Goal: Task Accomplishment & Management: Complete application form

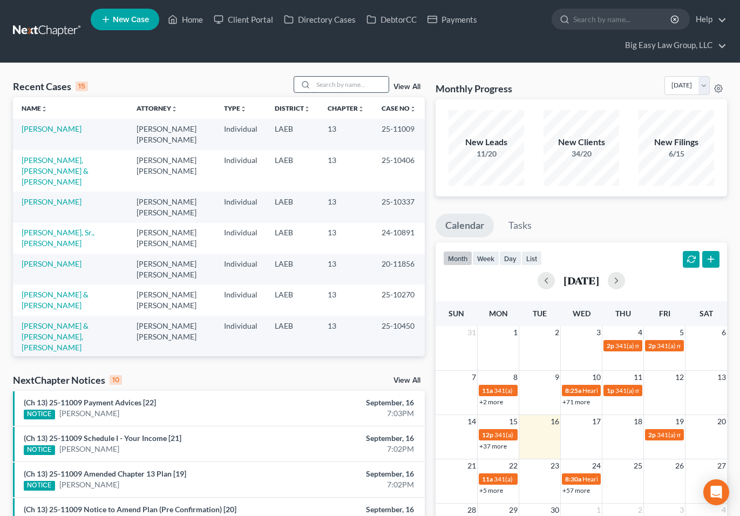
click at [355, 81] on input "search" at bounding box center [351, 85] width 76 height 16
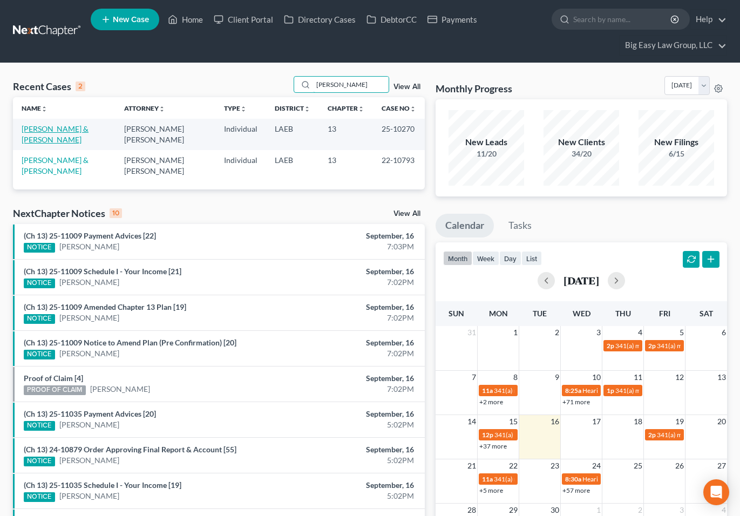
type input "carr"
click at [61, 131] on link "[PERSON_NAME] & [PERSON_NAME]" at bounding box center [55, 134] width 67 height 20
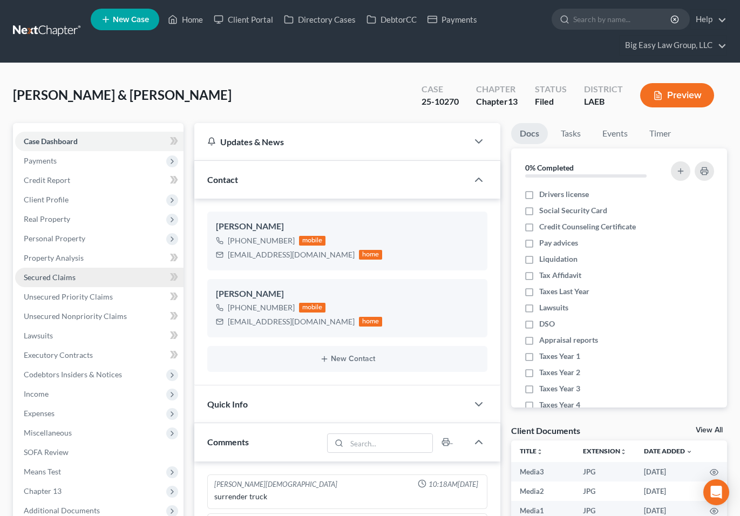
scroll to position [213, 0]
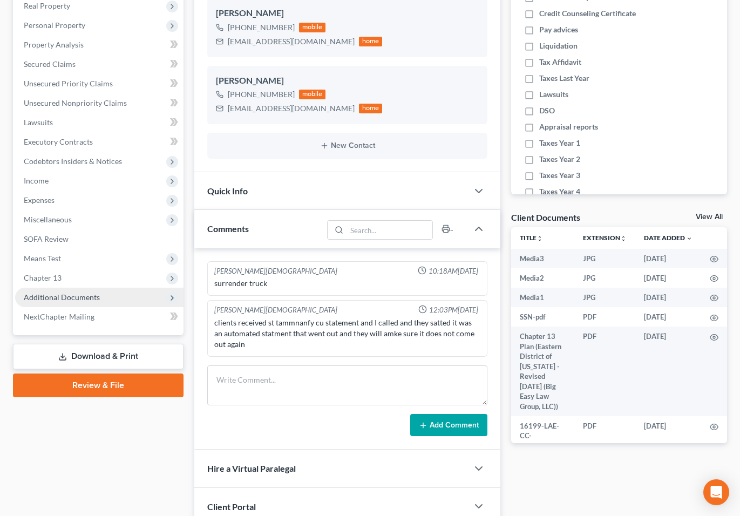
click at [109, 292] on span "Additional Documents" at bounding box center [99, 297] width 168 height 19
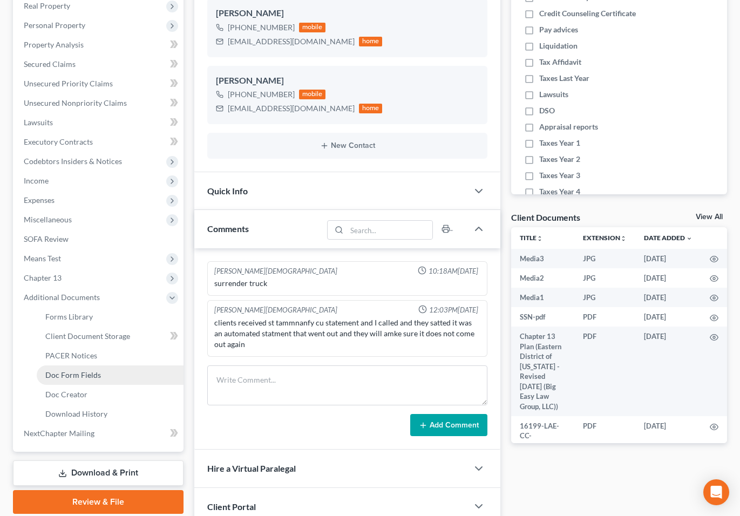
click at [133, 370] on link "Doc Form Fields" at bounding box center [110, 374] width 147 height 19
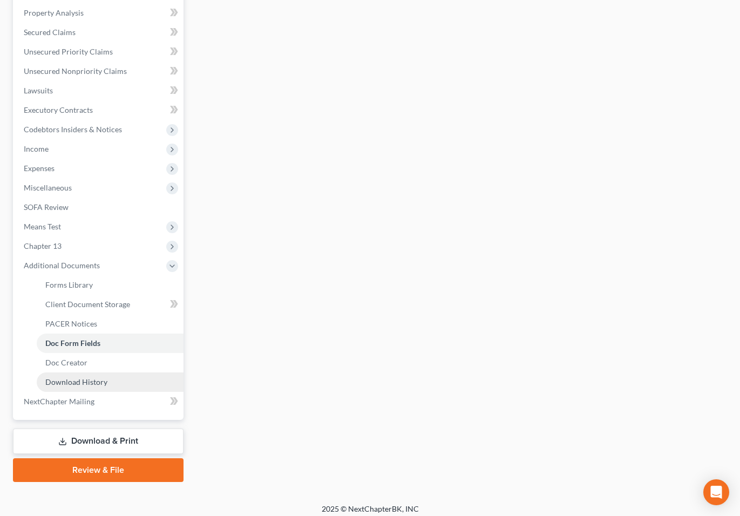
scroll to position [252, 0]
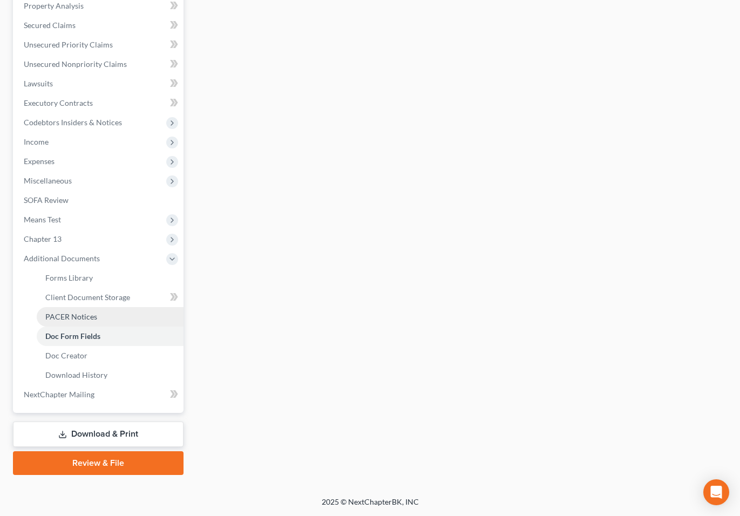
click at [99, 321] on link "PACER Notices" at bounding box center [110, 316] width 147 height 19
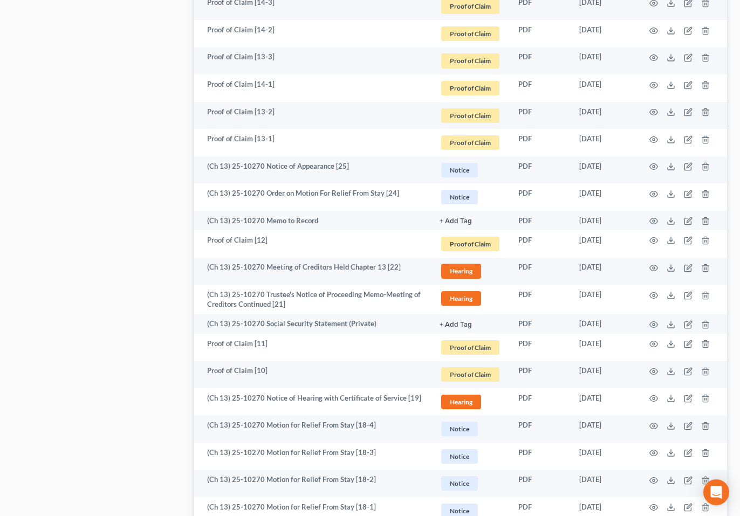
scroll to position [1872, 0]
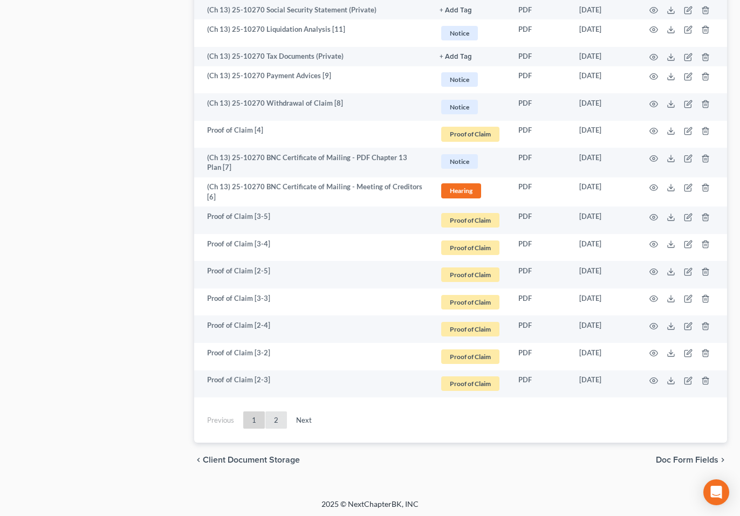
click at [271, 418] on link "2" at bounding box center [276, 420] width 22 height 17
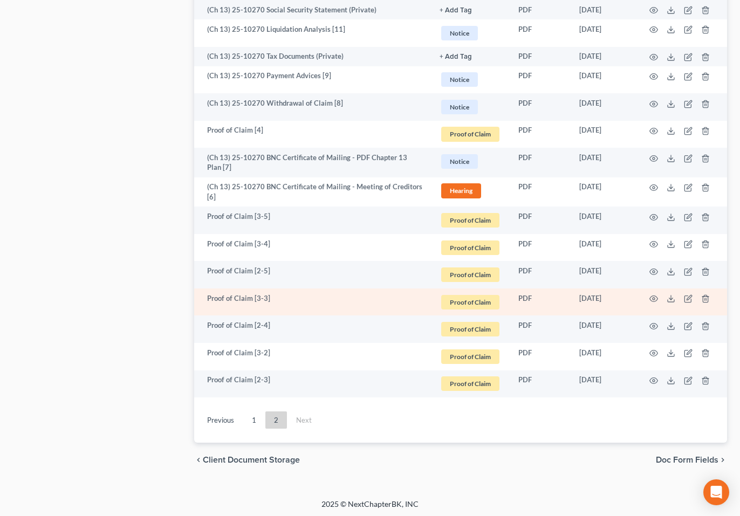
scroll to position [251, 0]
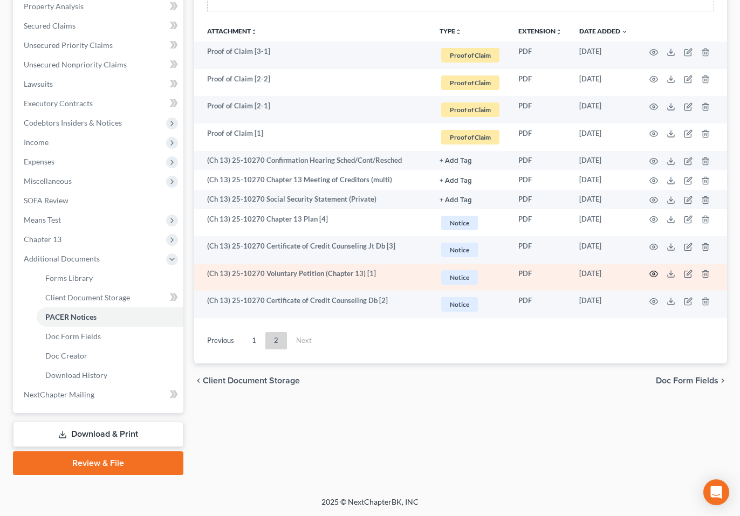
click at [654, 270] on icon "button" at bounding box center [653, 274] width 9 height 9
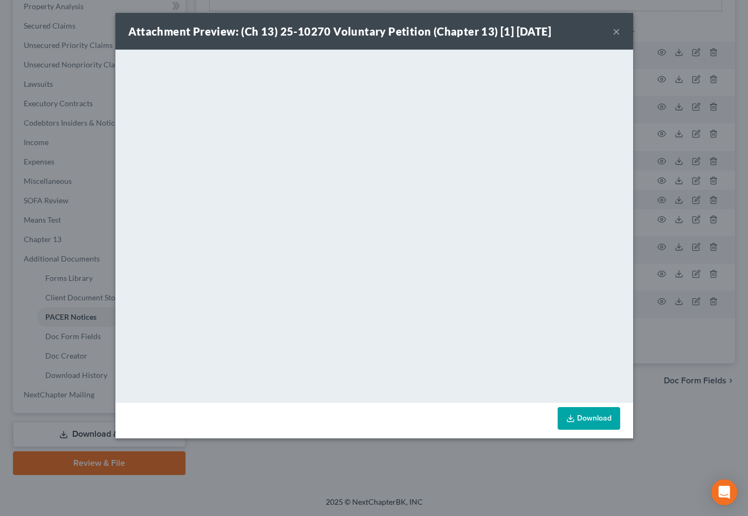
click at [617, 32] on button "×" at bounding box center [617, 31] width 8 height 13
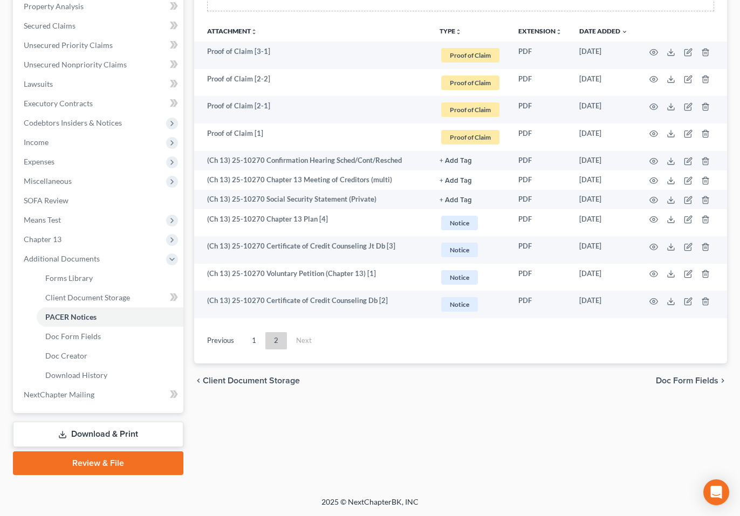
scroll to position [0, 0]
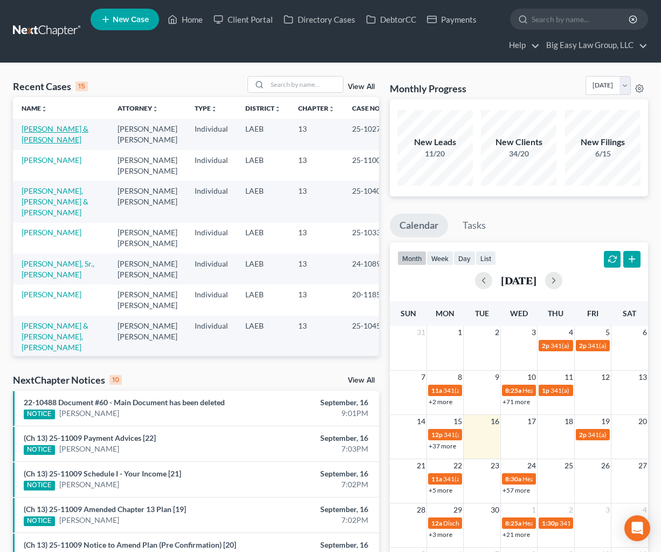
click at [40, 129] on link "[PERSON_NAME] & [PERSON_NAME]" at bounding box center [55, 134] width 67 height 20
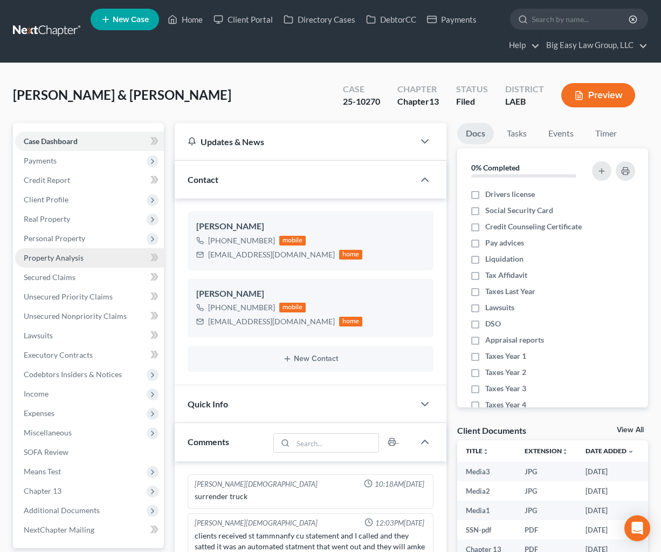
scroll to position [2, 0]
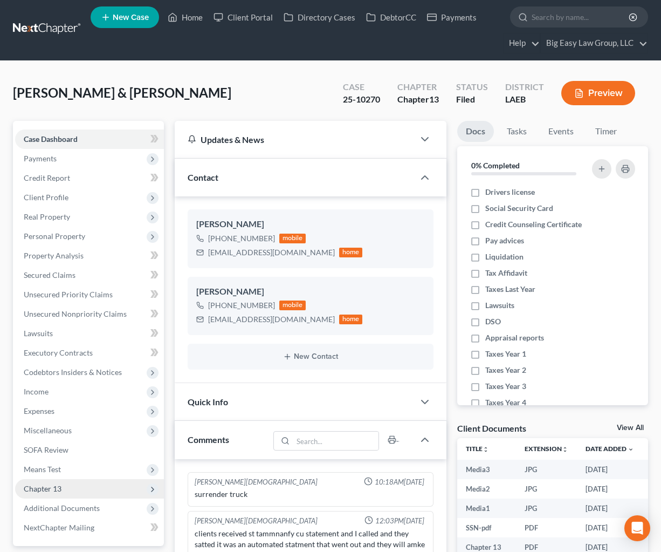
click at [75, 489] on span "Chapter 13" at bounding box center [89, 488] width 149 height 19
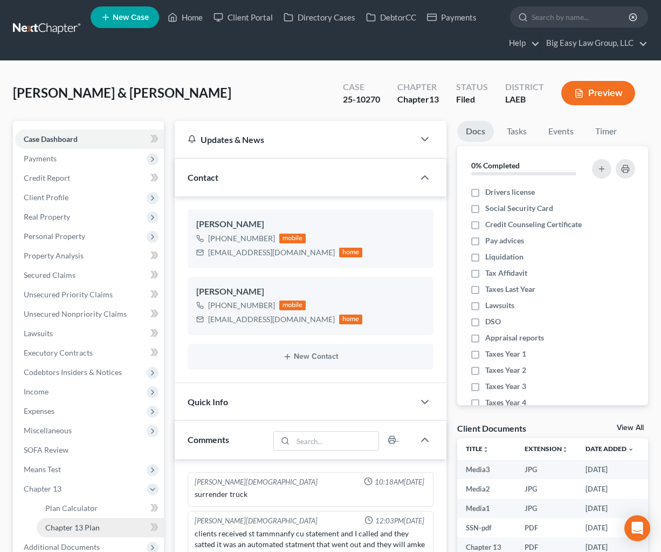
click at [111, 525] on link "Chapter 13 Plan" at bounding box center [100, 527] width 127 height 19
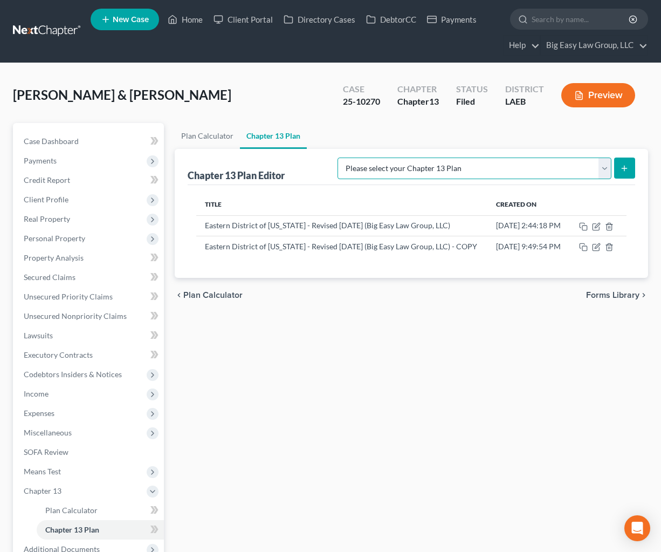
click at [485, 173] on select "Please select your Chapter 13 Plan Eastern District of Louisiana Eastern Distri…" at bounding box center [475, 169] width 274 height 22
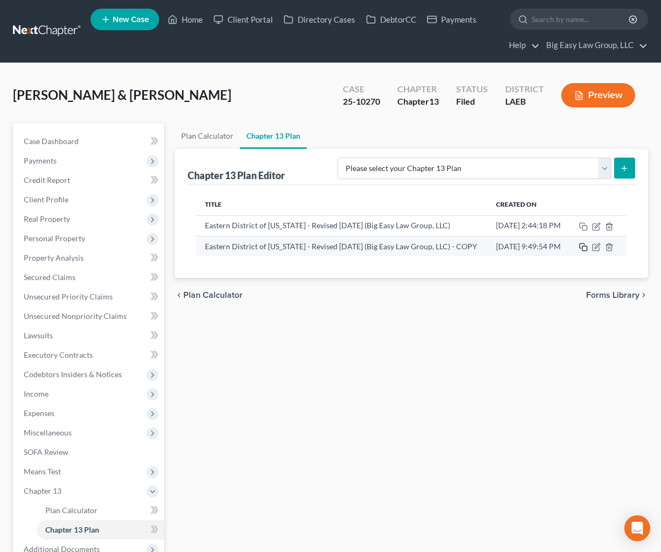
click at [588, 251] on icon "button" at bounding box center [583, 247] width 9 height 9
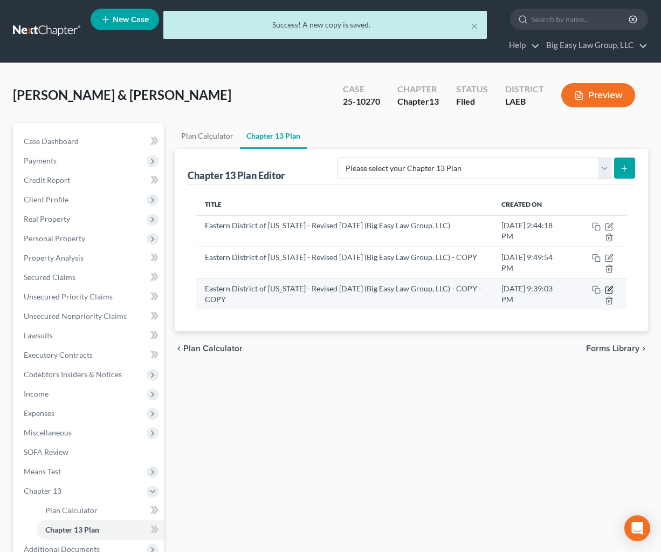
click at [608, 290] on icon "button" at bounding box center [610, 288] width 5 height 5
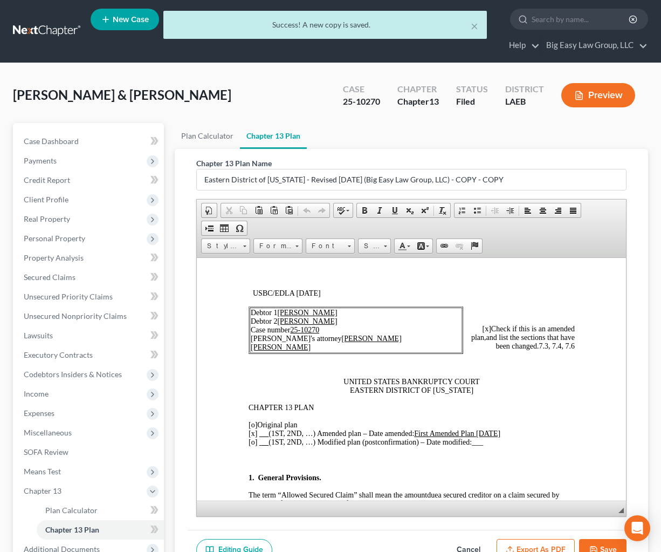
scroll to position [22, 0]
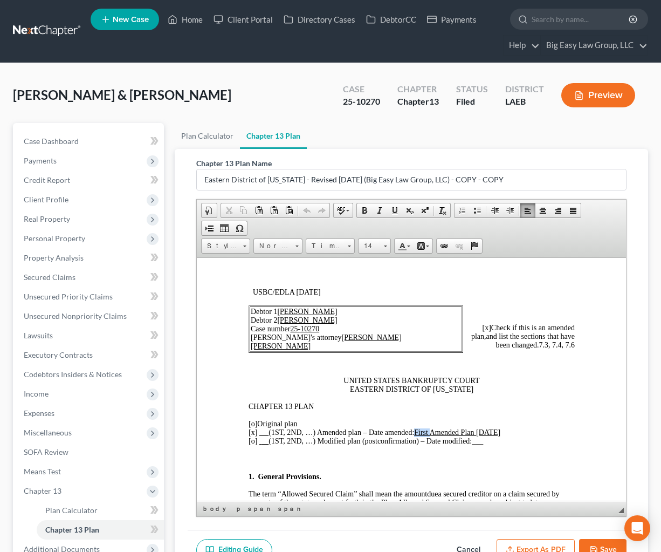
drag, startPoint x: 432, startPoint y: 433, endPoint x: 420, endPoint y: 430, distance: 12.1
click at [420, 430] on u "First Amended Plan 7/13/2025" at bounding box center [457, 432] width 86 height 8
drag, startPoint x: 503, startPoint y: 429, endPoint x: 489, endPoint y: 430, distance: 13.5
click at [489, 430] on u "Second Amended Plan 7/13/2025" at bounding box center [461, 432] width 94 height 8
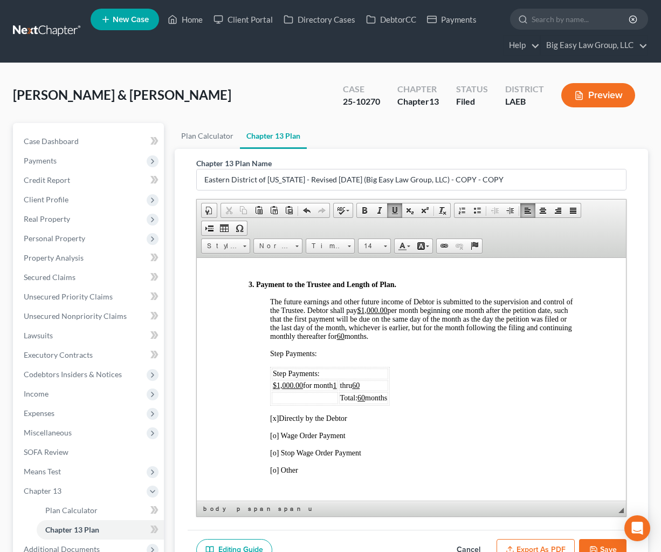
scroll to position [754, 0]
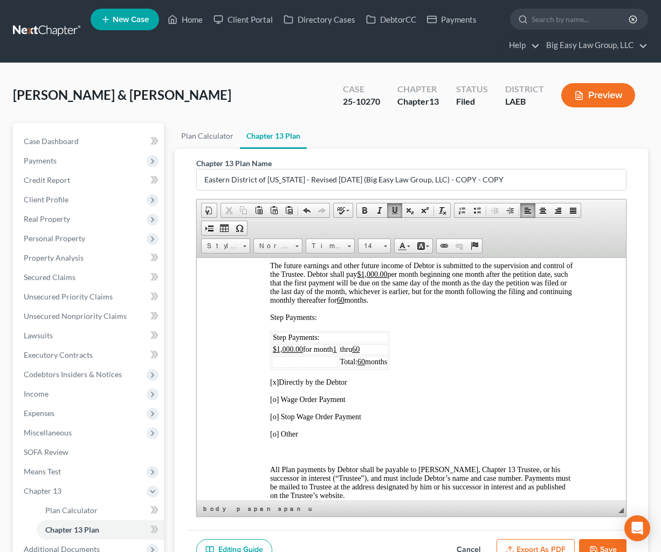
click at [372, 354] on td "thru 60" at bounding box center [364, 349] width 50 height 11
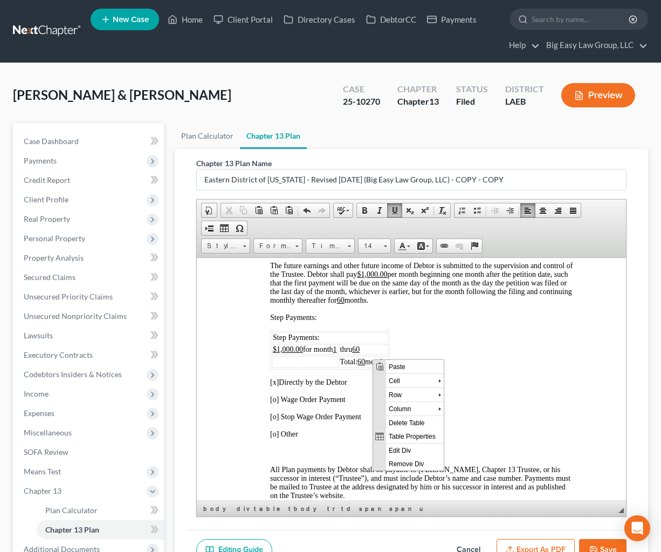
scroll to position [0, 0]
click at [409, 394] on span "Row" at bounding box center [412, 393] width 52 height 13
click at [466, 405] on span "Insert Row After" at bounding box center [487, 407] width 63 height 13
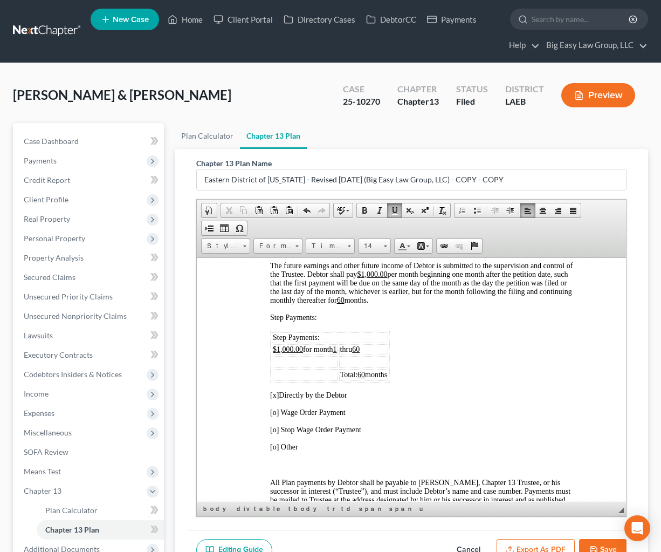
click at [291, 367] on td at bounding box center [304, 361] width 66 height 12
drag, startPoint x: 340, startPoint y: 358, endPoint x: 273, endPoint y: 359, distance: 66.4
click at [273, 353] on span "$1,000.00 for month 1" at bounding box center [304, 349] width 64 height 8
drag, startPoint x: 298, startPoint y: 368, endPoint x: 316, endPoint y: 365, distance: 18.0
click at [298, 367] on td at bounding box center [304, 361] width 66 height 12
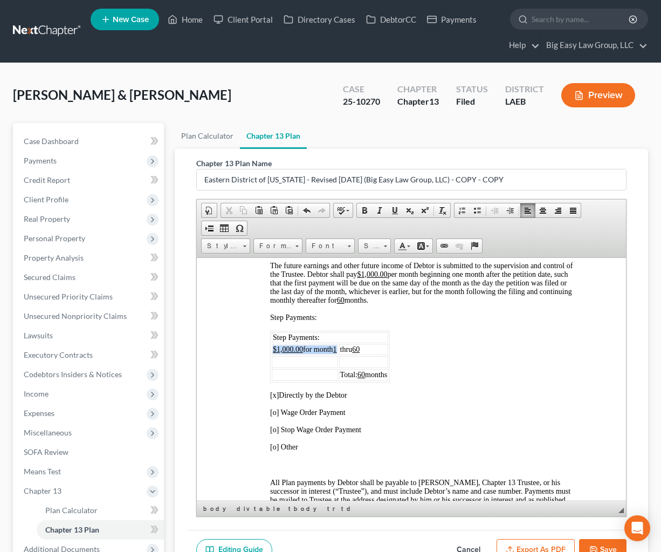
drag, startPoint x: 333, startPoint y: 358, endPoint x: 273, endPoint y: 357, distance: 59.3
click at [273, 354] on td "$1,000.00 for month 1" at bounding box center [304, 349] width 66 height 11
copy span "$1,000.00 for month 1"
click at [326, 363] on table "Step Payments: $1,000.00 for month 1 thru 60 Total: 60 months" at bounding box center [330, 356] width 120 height 52
drag, startPoint x: 370, startPoint y: 357, endPoint x: 345, endPoint y: 356, distance: 25.4
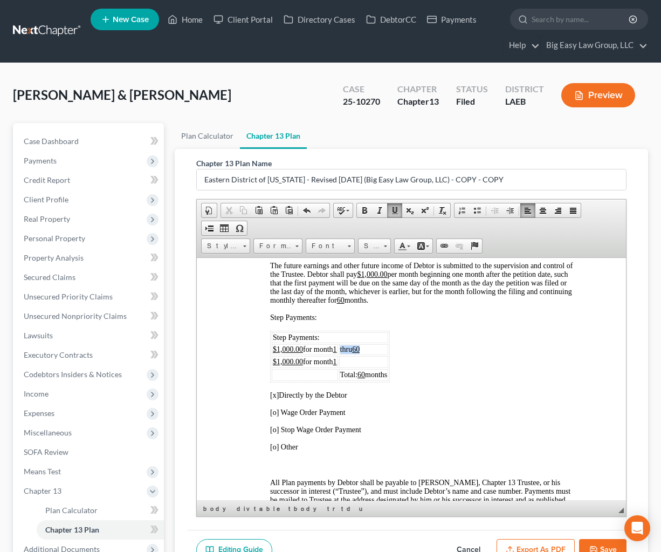
click at [345, 354] on td "thru 60" at bounding box center [364, 349] width 50 height 11
copy span "thru 60"
click at [352, 367] on td at bounding box center [364, 361] width 50 height 12
click at [359, 353] on u "60" at bounding box center [356, 349] width 8 height 8
click at [337, 365] on u "1" at bounding box center [335, 361] width 4 height 8
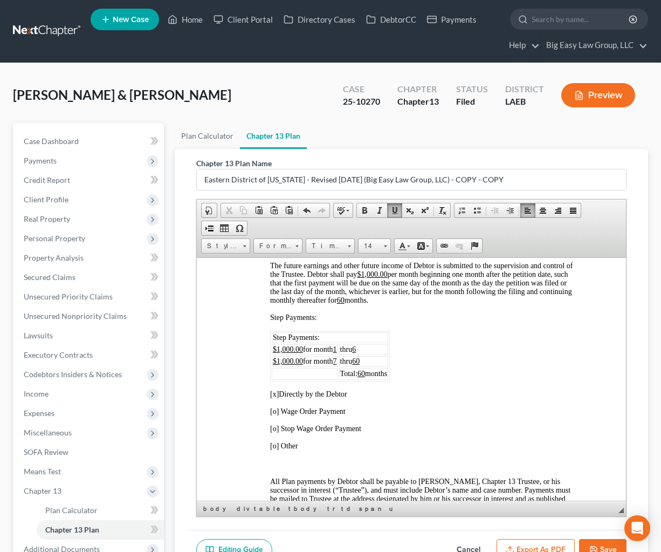
click at [476, 542] on button "Cancel" at bounding box center [468, 550] width 47 height 23
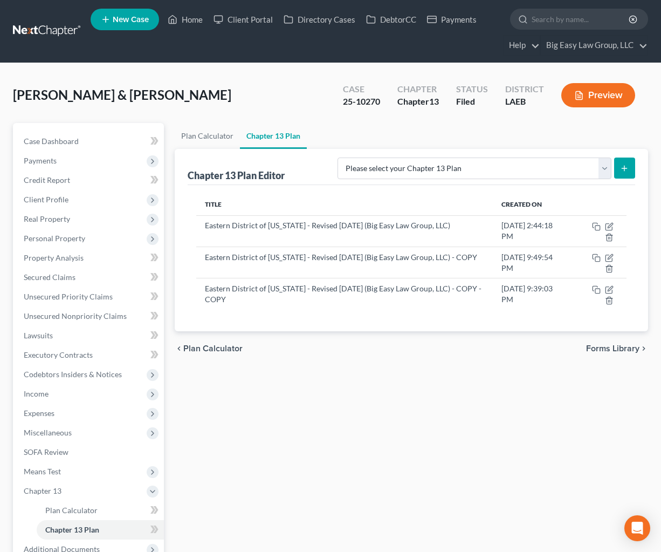
click at [355, 375] on div "Plan Calculator Chapter 13 Plan Chapter 13 Plan Editor Please select your Chapt…" at bounding box center [411, 386] width 485 height 526
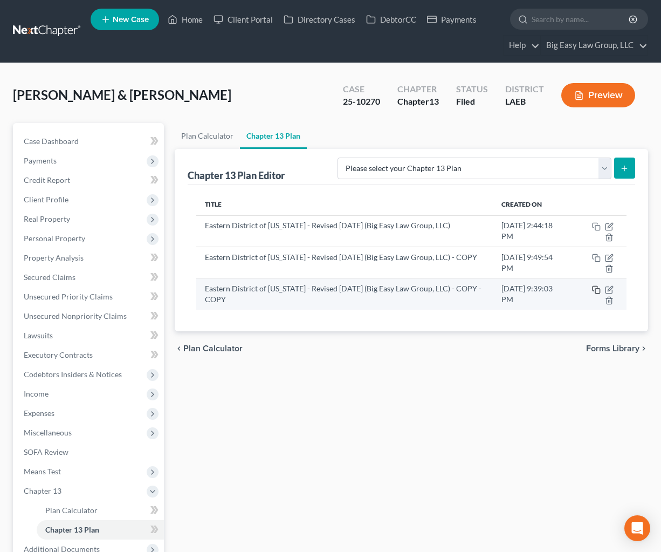
click at [594, 288] on icon "button" at bounding box center [596, 289] width 9 height 9
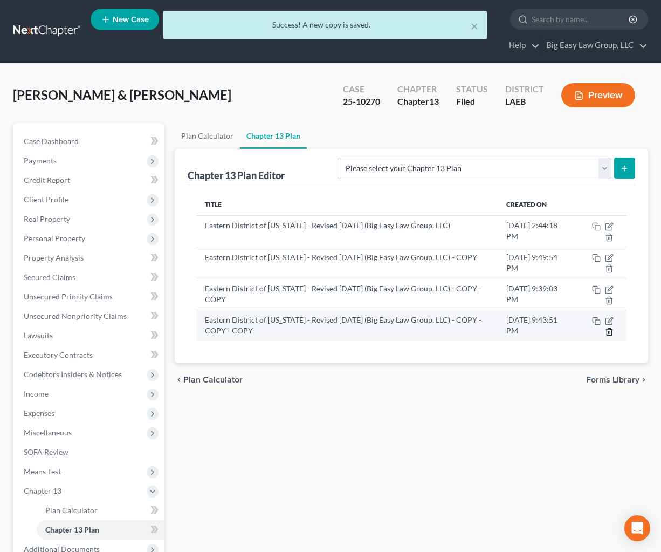
click at [606, 332] on icon "button" at bounding box center [609, 331] width 9 height 9
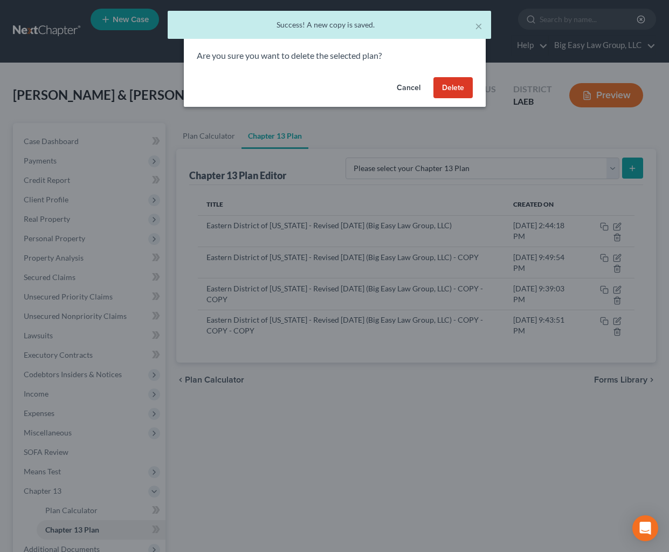
click at [461, 85] on button "Delete" at bounding box center [453, 88] width 39 height 22
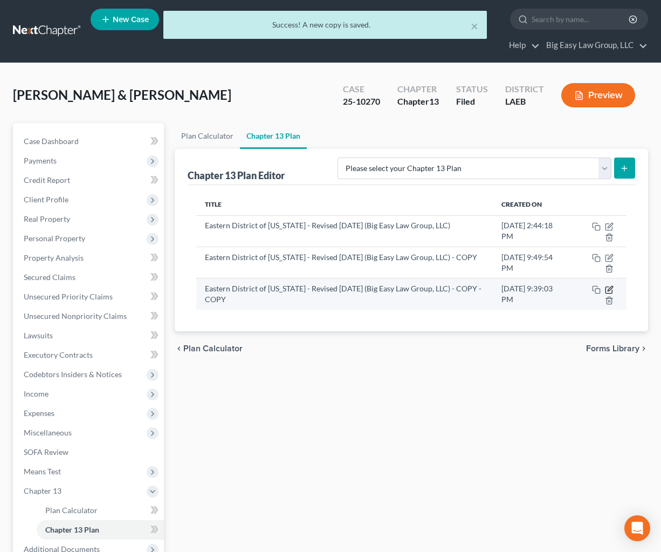
click at [608, 288] on icon "button" at bounding box center [609, 289] width 9 height 9
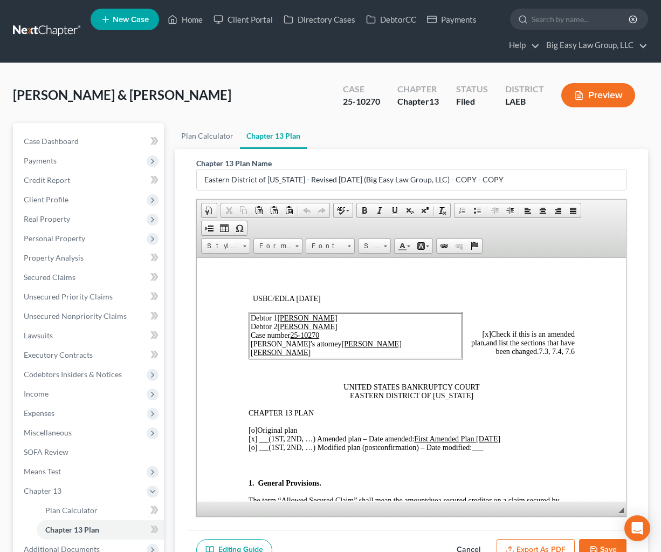
scroll to position [16, 0]
drag, startPoint x: 427, startPoint y: 437, endPoint x: 457, endPoint y: 439, distance: 30.3
click at [420, 437] on u "First Amended Plan 7/13/2025" at bounding box center [457, 438] width 86 height 8
drag, startPoint x: 500, startPoint y: 435, endPoint x: 489, endPoint y: 434, distance: 10.8
click at [489, 434] on u "Second Amended Plan 7/13/2025" at bounding box center [461, 438] width 94 height 8
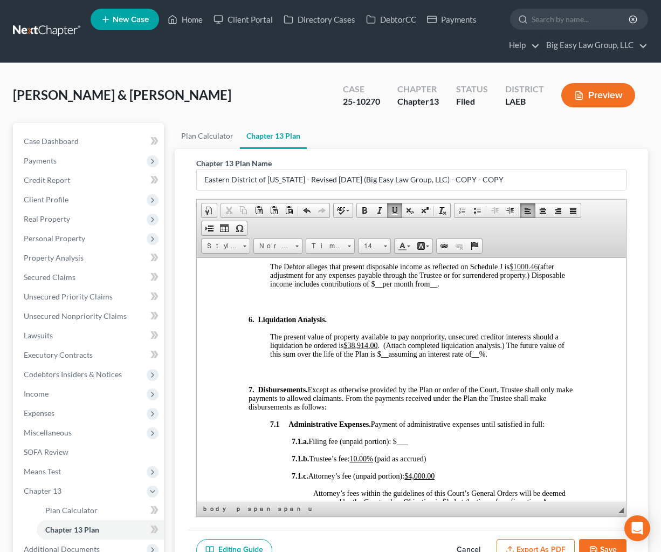
scroll to position [1360, 0]
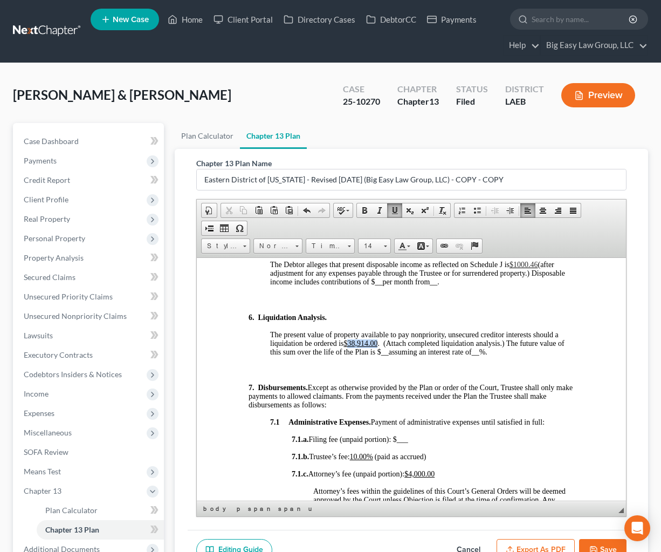
drag, startPoint x: 380, startPoint y: 360, endPoint x: 350, endPoint y: 358, distance: 29.7
click at [350, 347] on u "$38,914.00" at bounding box center [360, 343] width 34 height 8
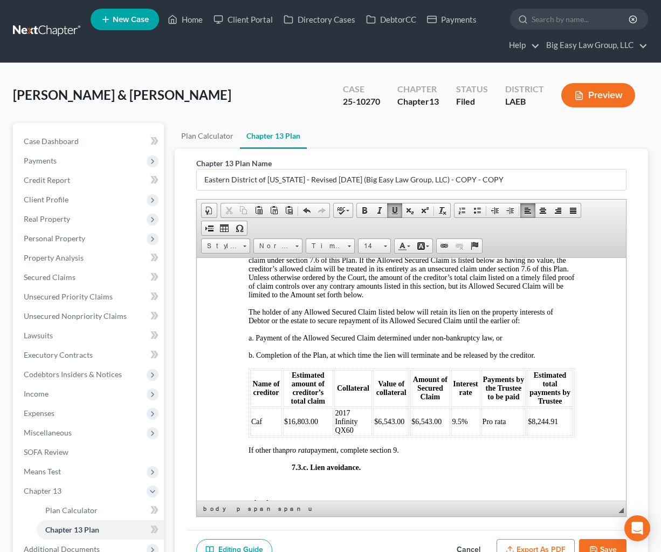
scroll to position [3320, 0]
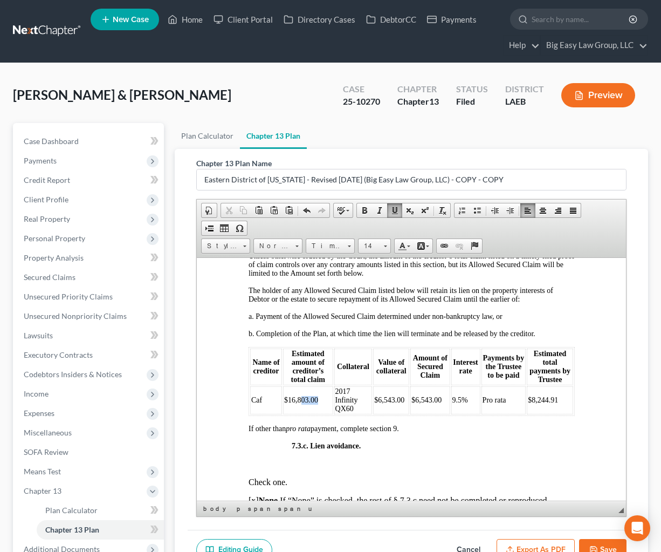
drag, startPoint x: 317, startPoint y: 425, endPoint x: 302, endPoint y: 425, distance: 15.6
click at [302, 414] on td "$16,803.00" at bounding box center [308, 400] width 50 height 28
click at [366, 414] on td "2017 Infinity QX60" at bounding box center [353, 400] width 38 height 28
drag, startPoint x: 401, startPoint y: 425, endPoint x: 375, endPoint y: 425, distance: 25.9
click at [375, 414] on td "$6,543.00" at bounding box center [391, 400] width 36 height 28
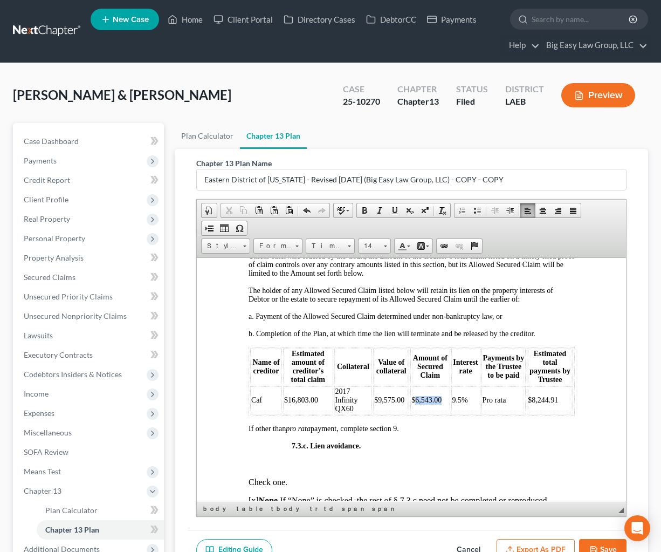
drag, startPoint x: 440, startPoint y: 426, endPoint x: 415, endPoint y: 425, distance: 24.8
click at [412, 414] on td "$6,543.00" at bounding box center [429, 400] width 39 height 28
drag, startPoint x: 555, startPoint y: 426, endPoint x: 526, endPoint y: 428, distance: 28.6
click at [527, 414] on td "$8,244.91" at bounding box center [550, 400] width 46 height 28
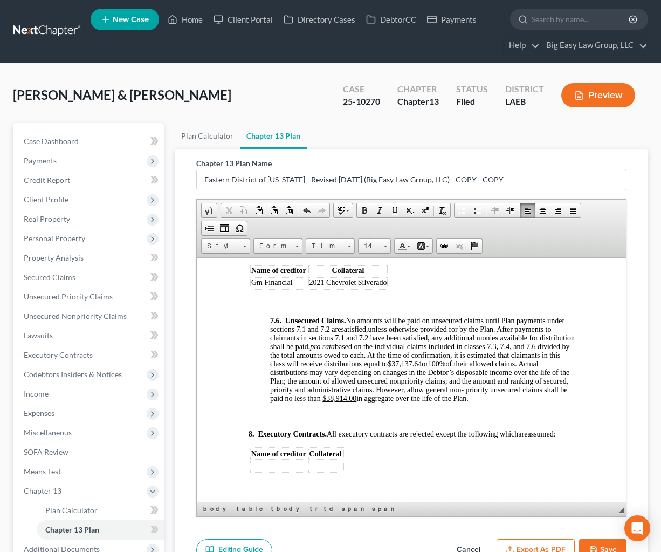
scroll to position [4423, 0]
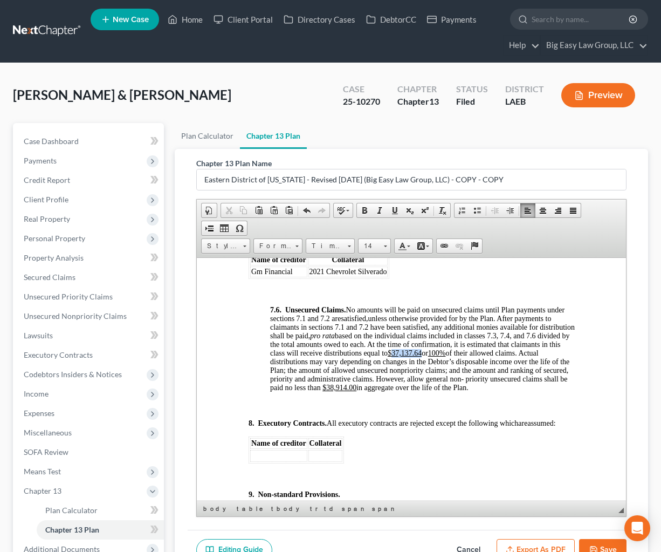
drag, startPoint x: 475, startPoint y: 394, endPoint x: 446, endPoint y: 392, distance: 29.7
click at [421, 357] on u "$37,137.64" at bounding box center [404, 352] width 34 height 8
drag, startPoint x: 496, startPoint y: 396, endPoint x: 488, endPoint y: 395, distance: 8.6
click at [446, 357] on u "100%" at bounding box center [437, 352] width 18 height 8
drag, startPoint x: 437, startPoint y: 430, endPoint x: 408, endPoint y: 430, distance: 29.1
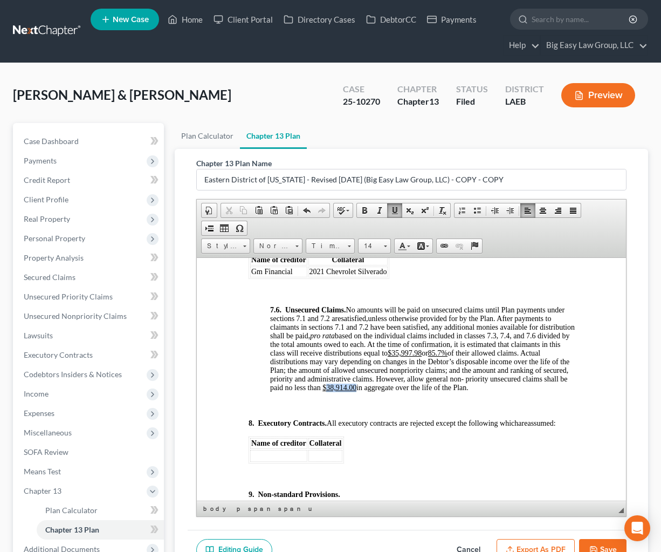
click at [408, 392] on p "7.6. Unsecured Claims. No amounts will be paid on unsecured claims until Plan p…" at bounding box center [422, 348] width 305 height 86
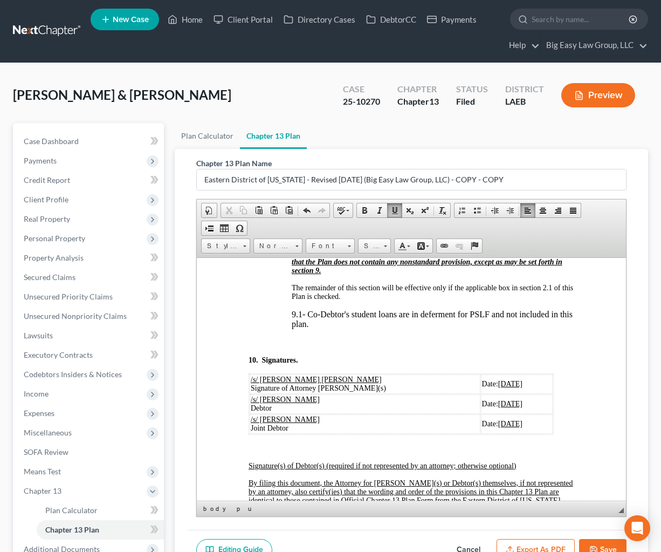
scroll to position [4691, 0]
drag, startPoint x: 480, startPoint y: 426, endPoint x: 468, endPoint y: 425, distance: 12.5
click at [498, 387] on u "07/13/2025" at bounding box center [510, 383] width 24 height 8
drag, startPoint x: 498, startPoint y: 426, endPoint x: 465, endPoint y: 425, distance: 32.9
click at [481, 393] on td "Date: 09/16/2025" at bounding box center [517, 382] width 72 height 19
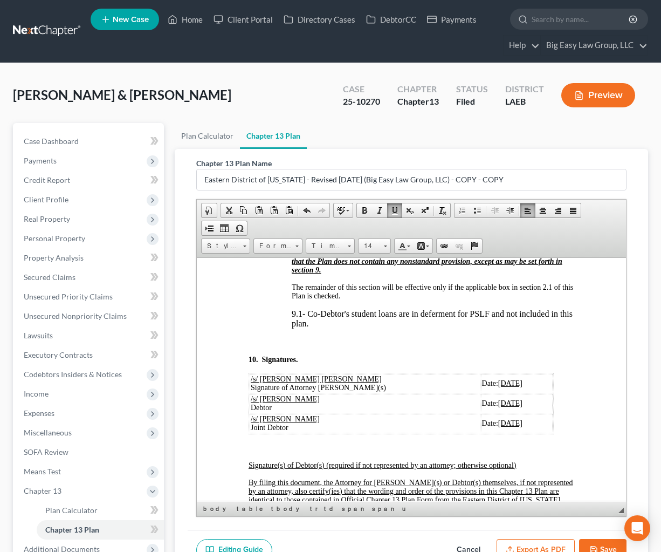
copy u "[DATE]"
drag, startPoint x: 498, startPoint y: 447, endPoint x: 467, endPoint y: 446, distance: 31.3
click at [481, 413] on td "Date: 07/13/2025" at bounding box center [517, 402] width 72 height 19
drag, startPoint x: 495, startPoint y: 467, endPoint x: 465, endPoint y: 465, distance: 29.7
click at [498, 427] on u "07/13/2025" at bounding box center [510, 423] width 24 height 8
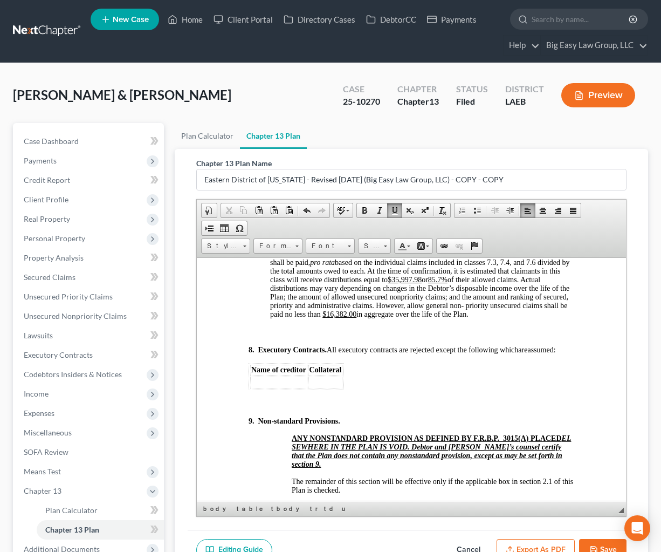
scroll to position [4511, 0]
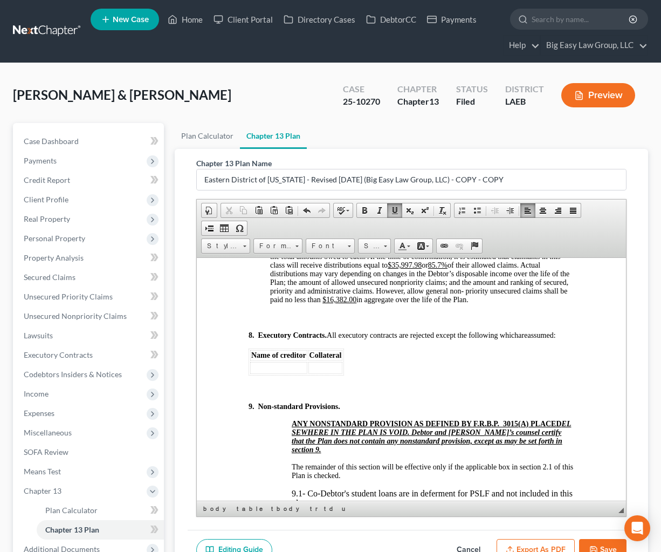
click at [609, 547] on button "Save" at bounding box center [602, 550] width 47 height 23
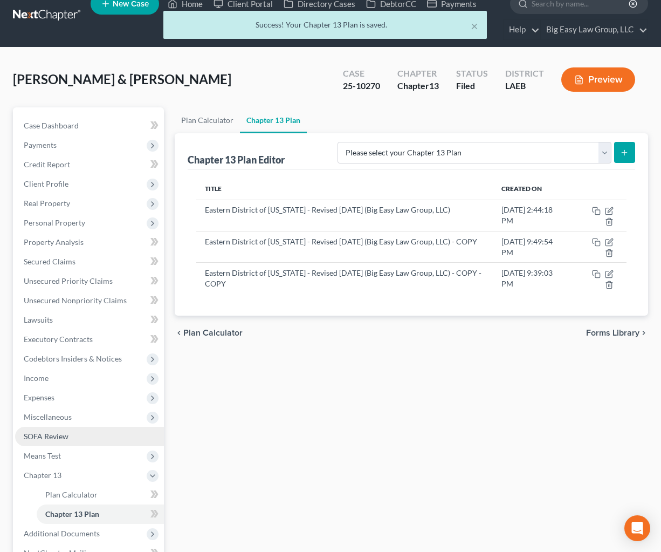
scroll to position [17, 0]
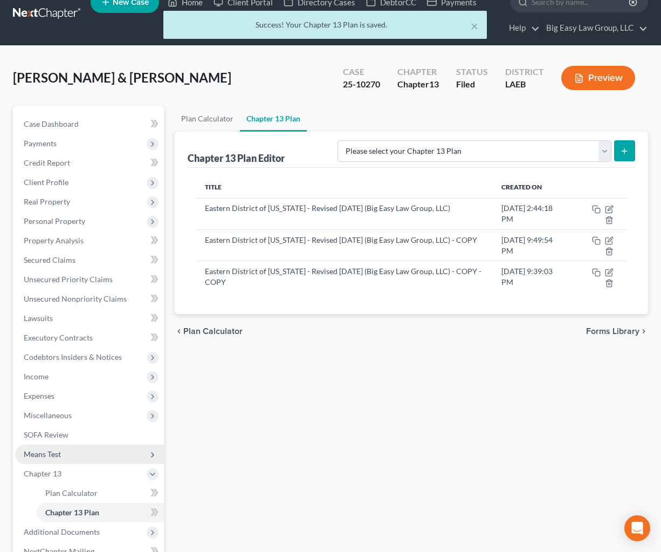
click at [90, 455] on span "Means Test" at bounding box center [89, 454] width 149 height 19
click at [101, 473] on span "Means Test Qualifier" at bounding box center [79, 473] width 69 height 9
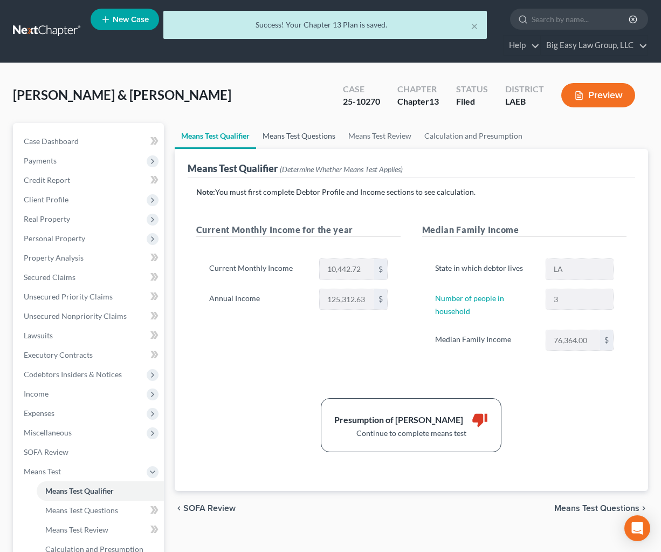
click at [315, 132] on link "Means Test Questions" at bounding box center [299, 136] width 86 height 26
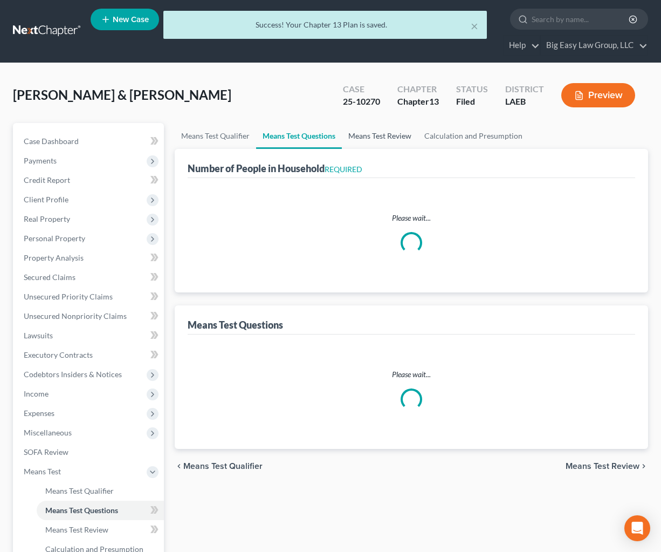
select select "0"
select select "60"
select select "1"
select select "34"
select select "1"
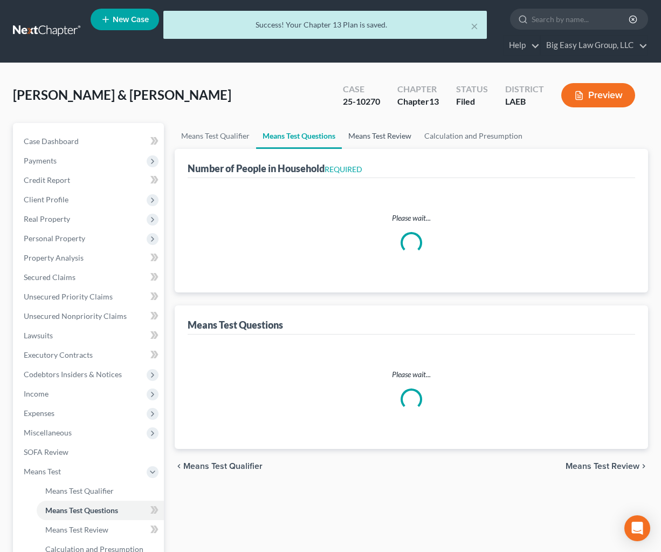
select select "24"
select select "1"
select select "60"
select select "3"
select select "2"
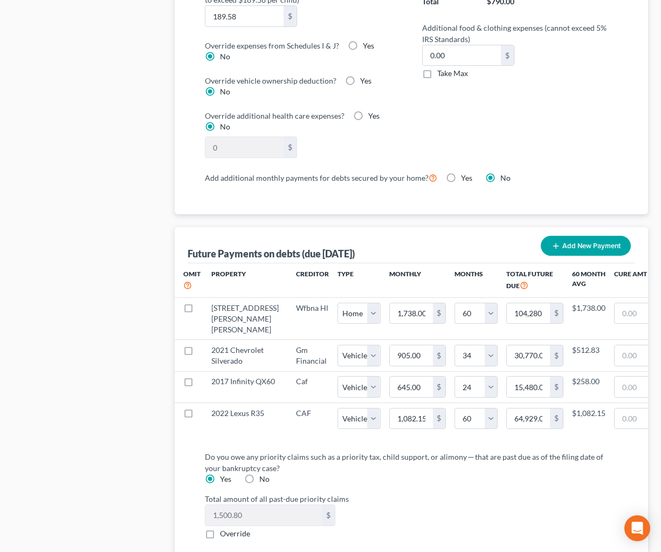
scroll to position [958, 0]
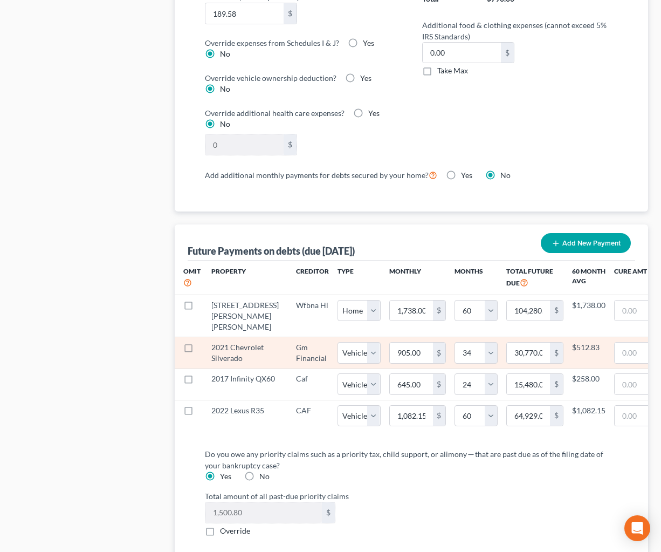
click at [199, 350] on label at bounding box center [199, 350] width 0 height 0
click at [203, 348] on input "checkbox" at bounding box center [206, 345] width 7 height 7
checkbox input "true"
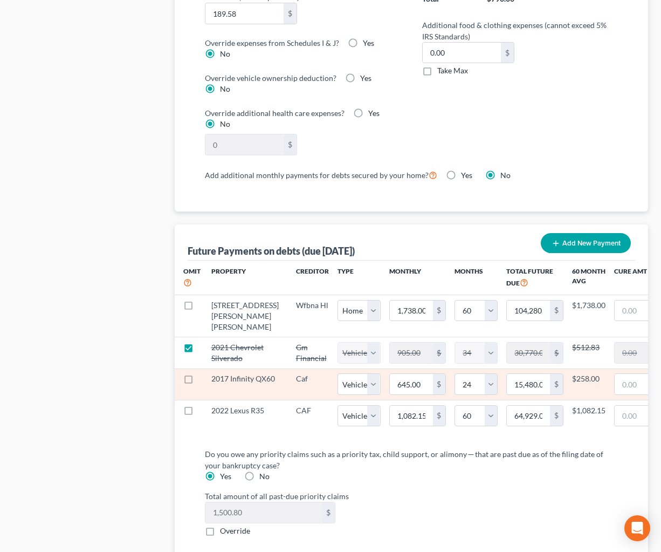
select select "1"
select select "34"
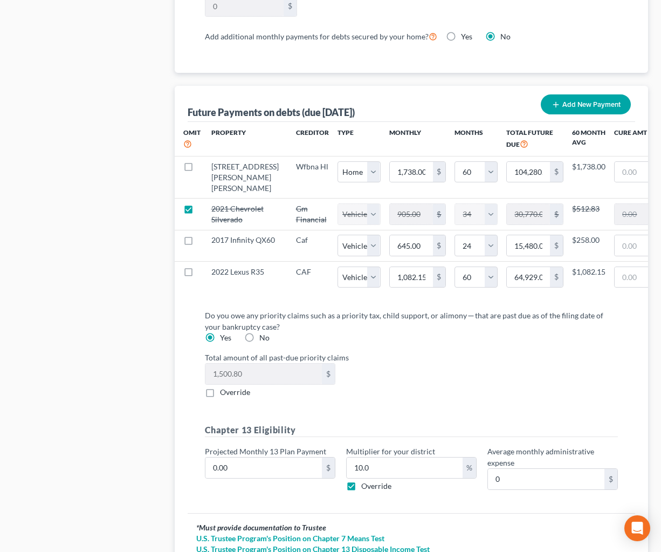
scroll to position [1113, 0]
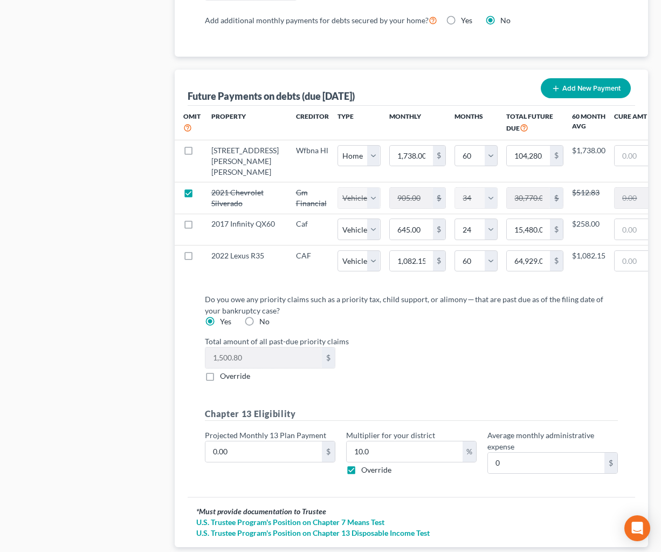
click at [220, 381] on label "Override" at bounding box center [235, 376] width 30 height 11
click at [224, 378] on input "Override" at bounding box center [227, 374] width 7 height 7
checkbox input "true"
click at [248, 368] on input "0.00" at bounding box center [264, 357] width 117 height 20
type input "1,936"
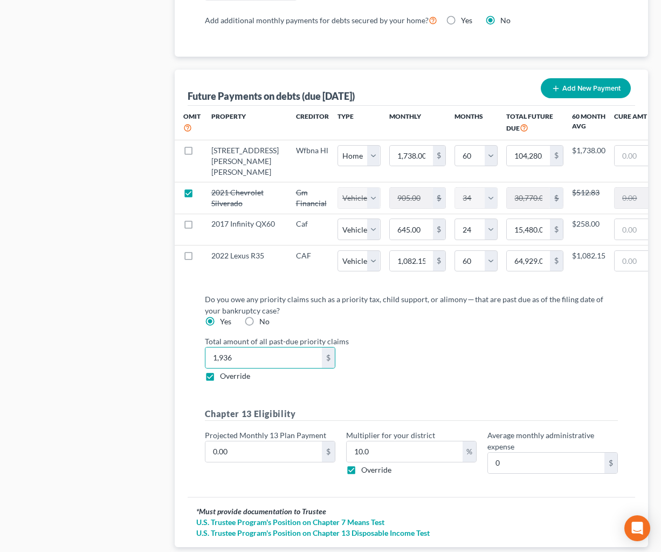
click at [423, 381] on div "Total amount of all past-due priority claims 1,936 $ Override" at bounding box center [412, 359] width 425 height 46
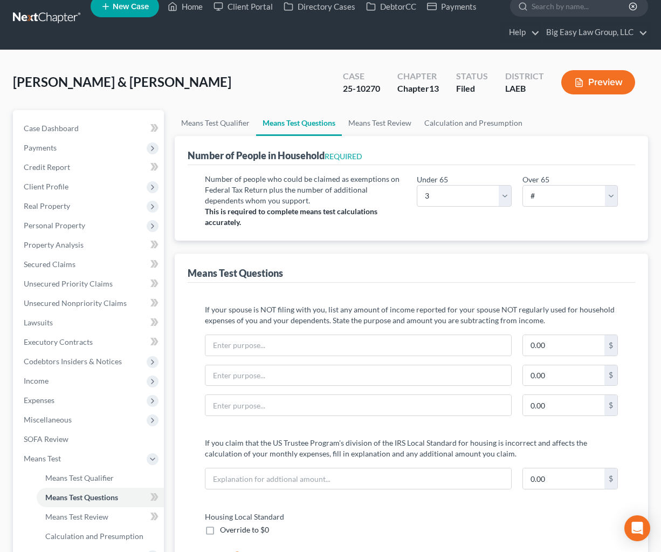
scroll to position [0, 0]
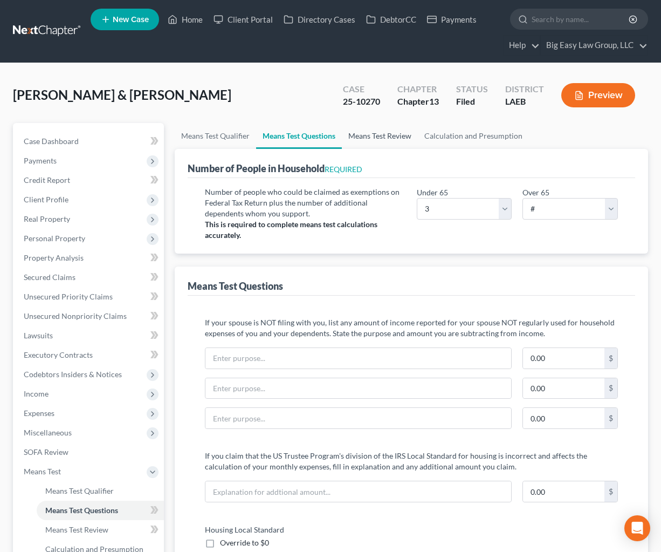
click at [358, 139] on link "Means Test Review" at bounding box center [380, 136] width 76 height 26
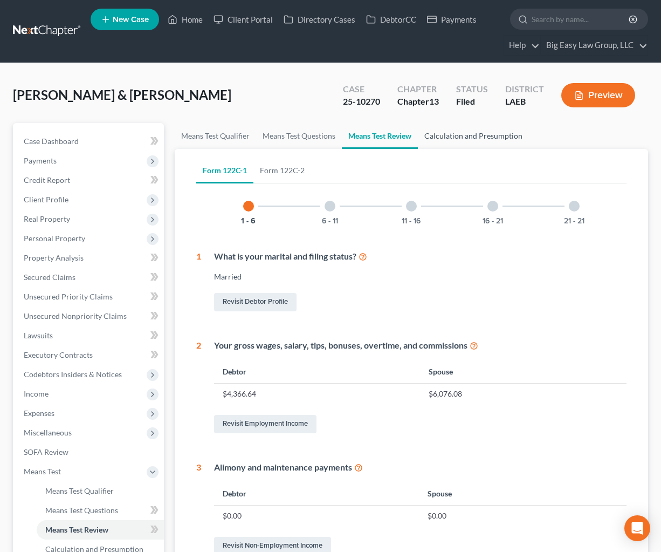
click at [462, 138] on link "Calculation and Presumption" at bounding box center [473, 136] width 111 height 26
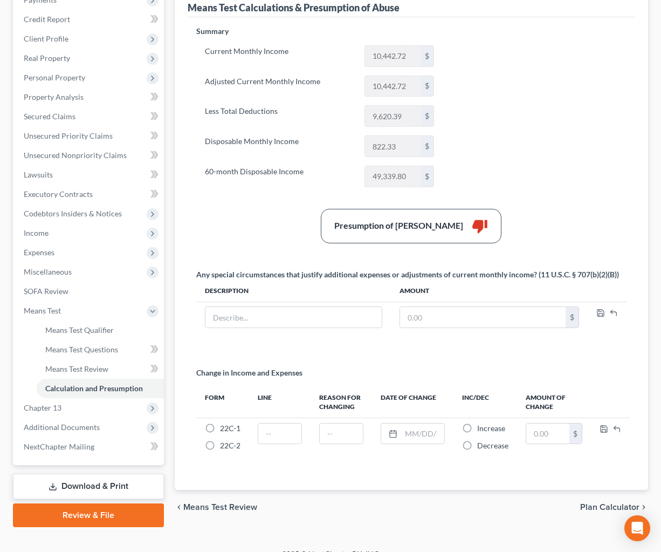
scroll to position [176, 0]
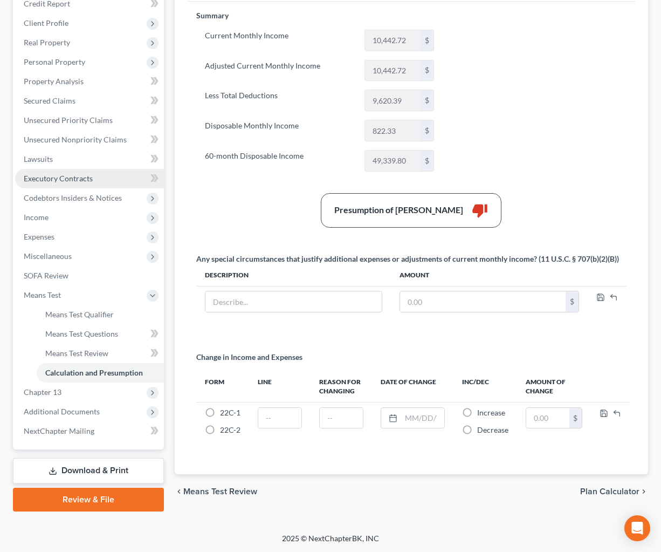
click at [97, 181] on link "Executory Contracts" at bounding box center [89, 178] width 149 height 19
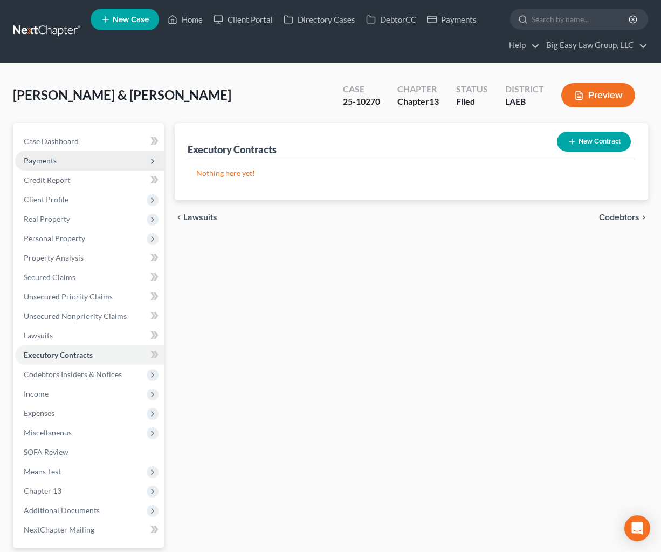
click at [111, 151] on span "Payments" at bounding box center [89, 160] width 149 height 19
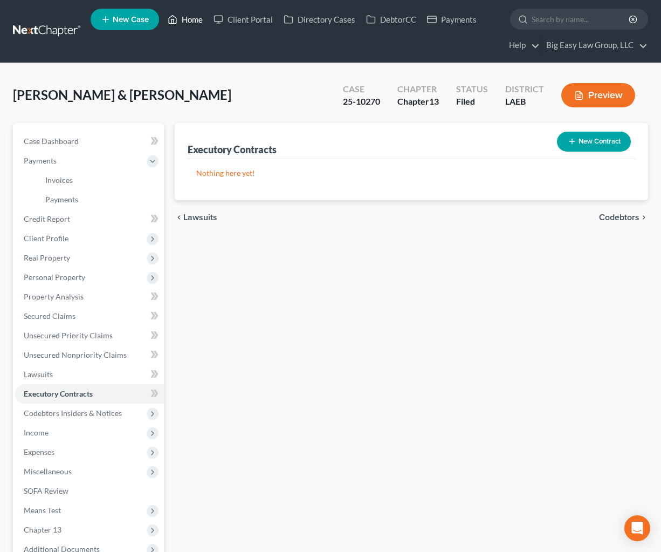
drag, startPoint x: 201, startPoint y: 22, endPoint x: 201, endPoint y: 39, distance: 17.8
click at [201, 22] on link "Home" at bounding box center [185, 19] width 46 height 19
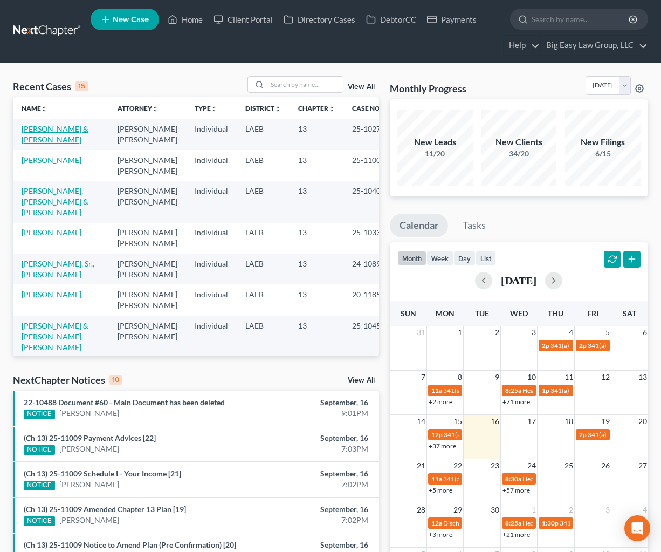
click at [45, 130] on link "[PERSON_NAME] & [PERSON_NAME]" at bounding box center [55, 134] width 67 height 20
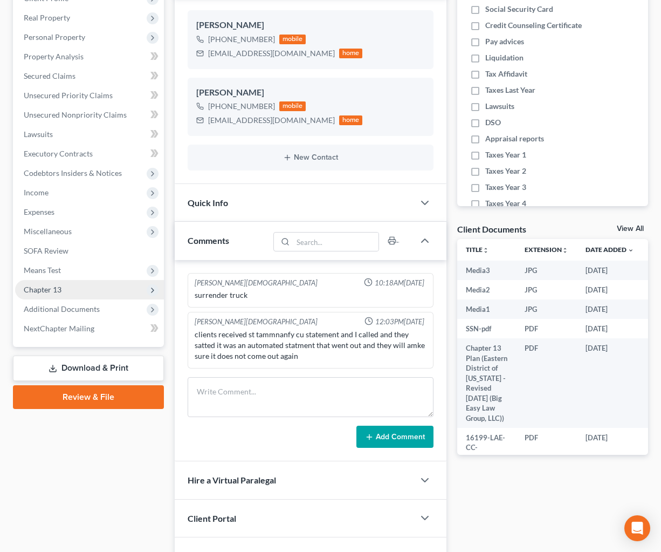
scroll to position [203, 0]
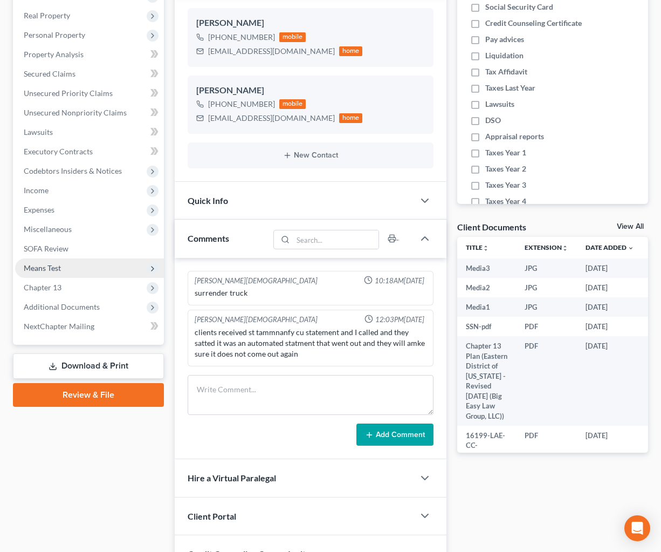
click at [95, 264] on span "Means Test" at bounding box center [89, 267] width 149 height 19
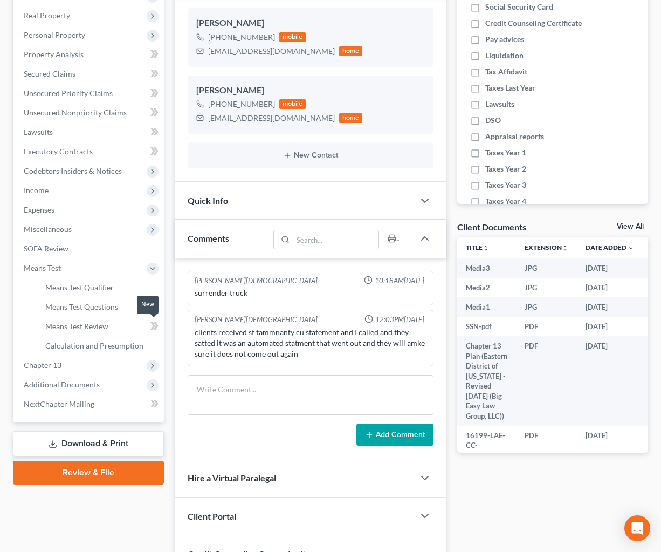
click at [149, 334] on span at bounding box center [154, 327] width 19 height 16
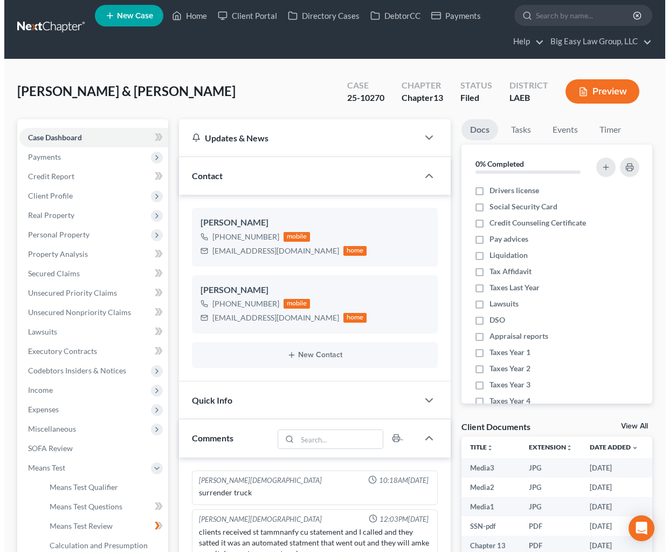
scroll to position [0, 0]
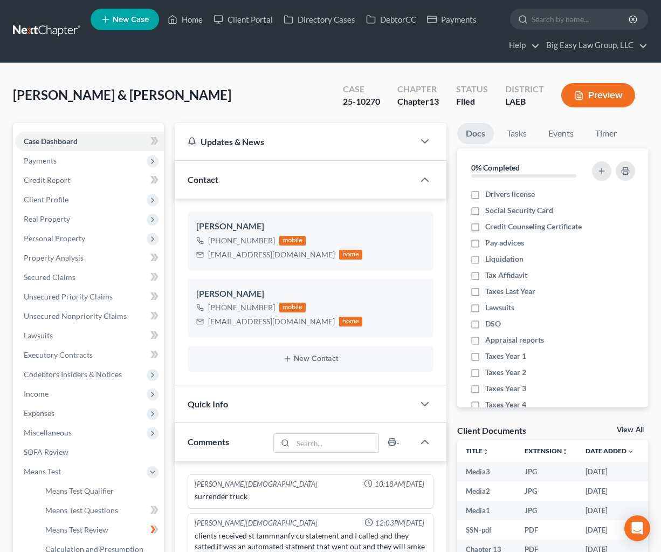
click at [603, 95] on button "Preview" at bounding box center [599, 95] width 74 height 24
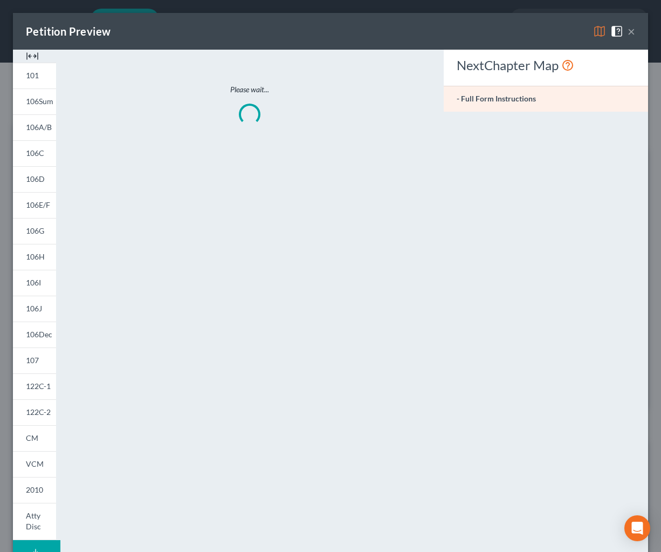
scroll to position [2808, 0]
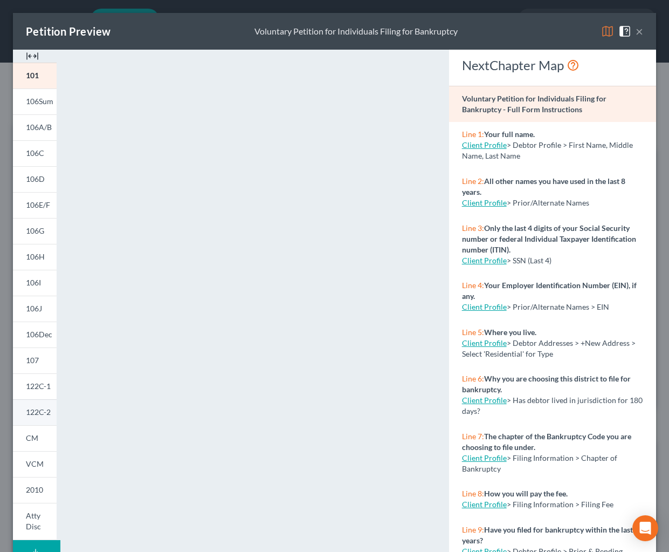
click at [41, 413] on span "122C-2" at bounding box center [38, 411] width 25 height 9
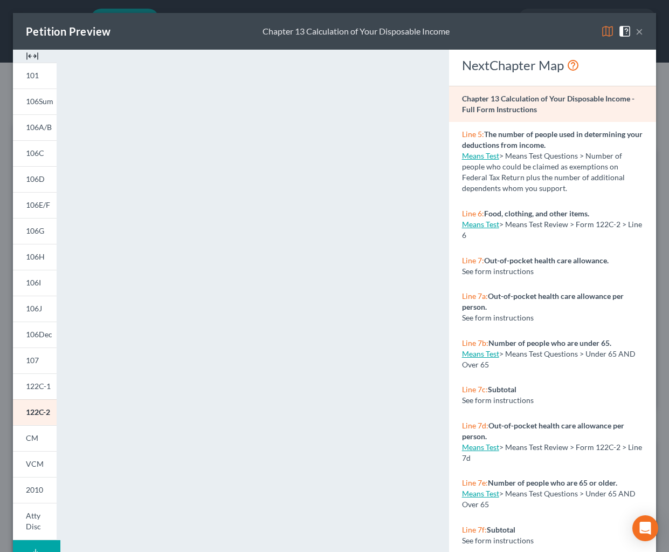
click at [636, 29] on button "×" at bounding box center [640, 31] width 8 height 13
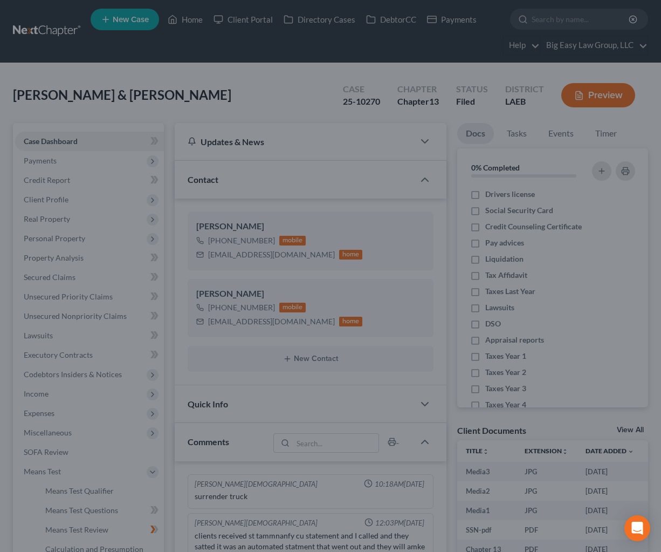
scroll to position [2829, 0]
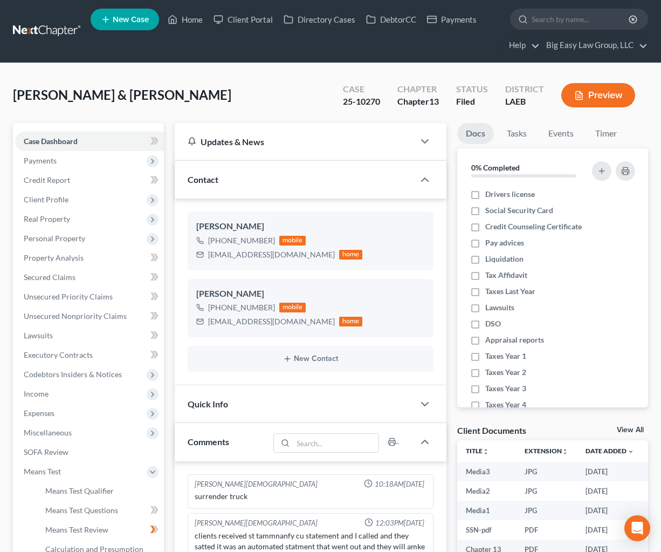
click at [320, 78] on div "Carr, Nikki & Patricia Upgraded Case 25-10270 Chapter Chapter 13 Status Filed D…" at bounding box center [330, 99] width 635 height 47
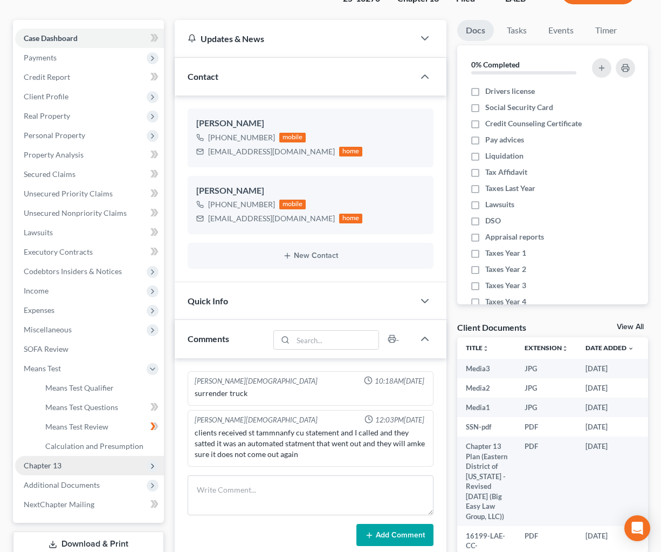
scroll to position [104, 0]
click at [110, 467] on span "Chapter 13" at bounding box center [89, 464] width 149 height 19
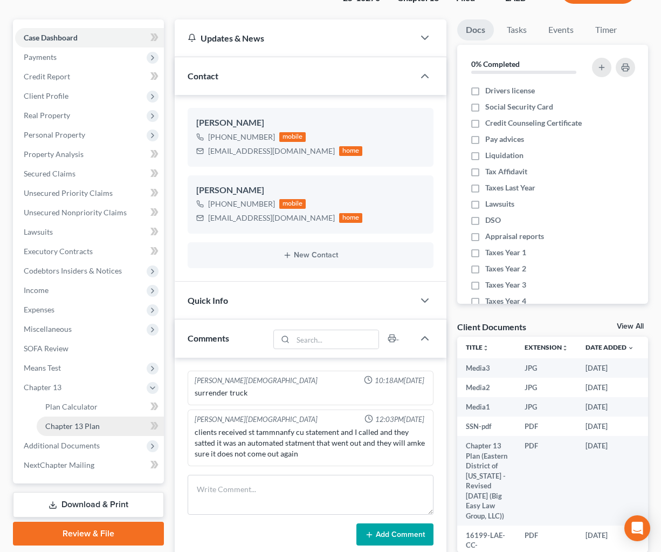
drag, startPoint x: 111, startPoint y: 423, endPoint x: 121, endPoint y: 422, distance: 10.3
click at [111, 423] on link "Chapter 13 Plan" at bounding box center [100, 425] width 127 height 19
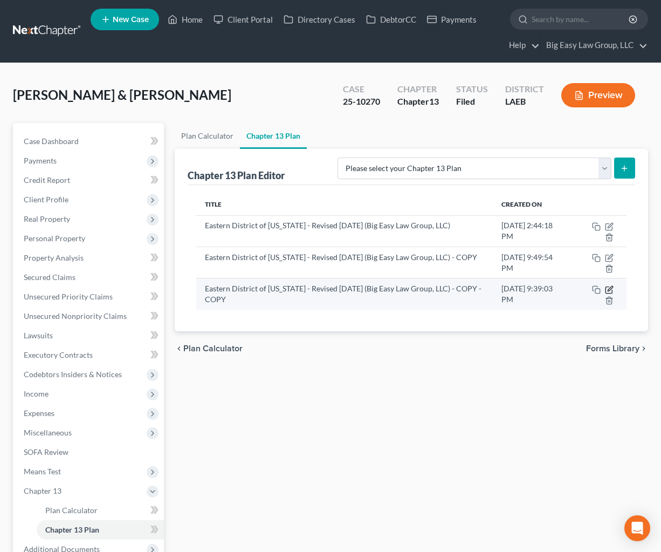
click at [608, 288] on icon "button" at bounding box center [609, 289] width 9 height 9
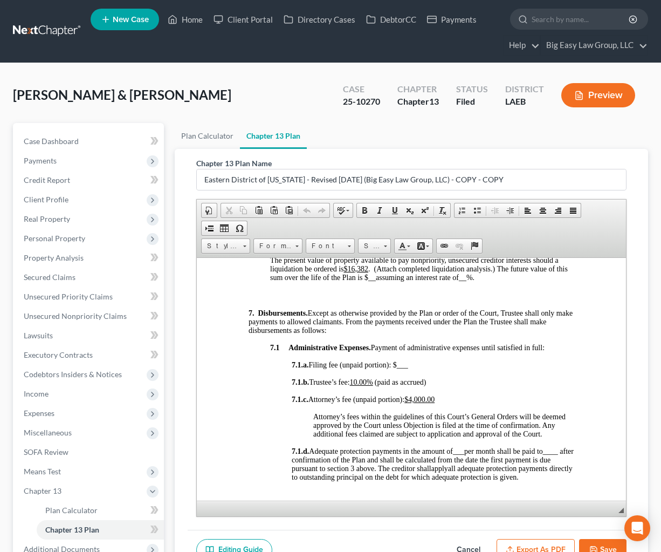
scroll to position [1438, 0]
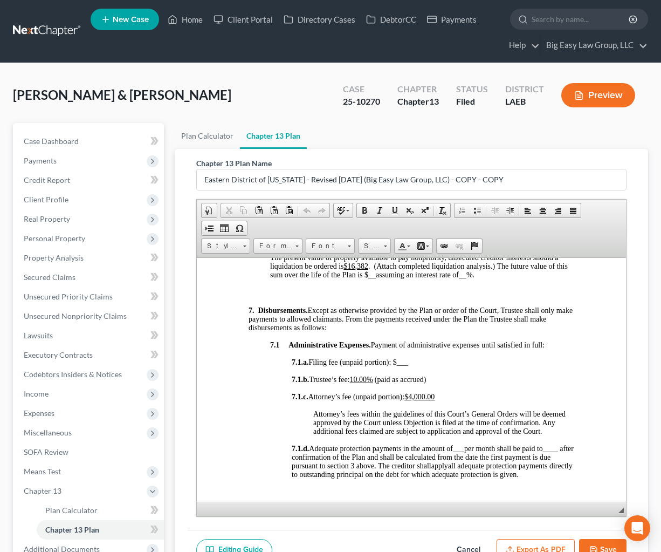
click at [366, 270] on u "$16,382" at bounding box center [355, 266] width 25 height 8
click at [368, 270] on u "$16,382" at bounding box center [355, 266] width 25 height 8
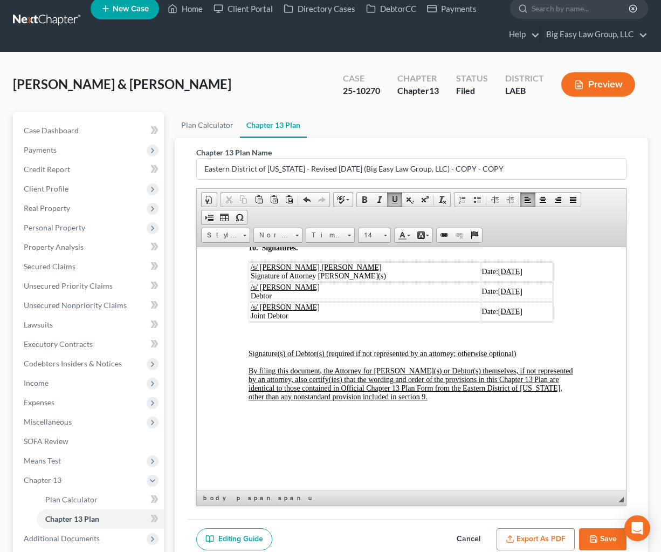
scroll to position [71, 0]
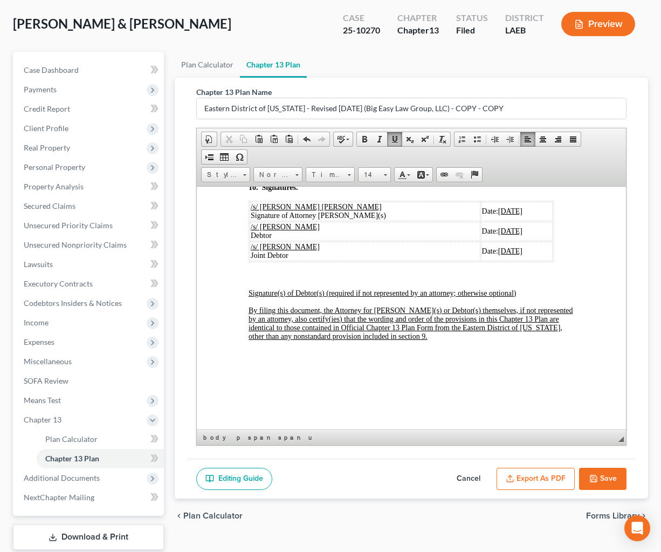
click at [553, 477] on button "Export as PDF" at bounding box center [536, 479] width 78 height 23
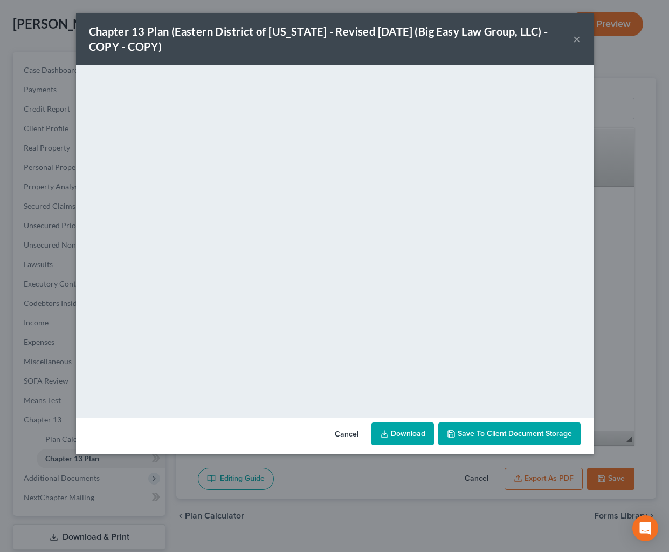
click at [427, 430] on link "Download" at bounding box center [403, 433] width 63 height 23
click at [576, 39] on button "×" at bounding box center [577, 38] width 8 height 13
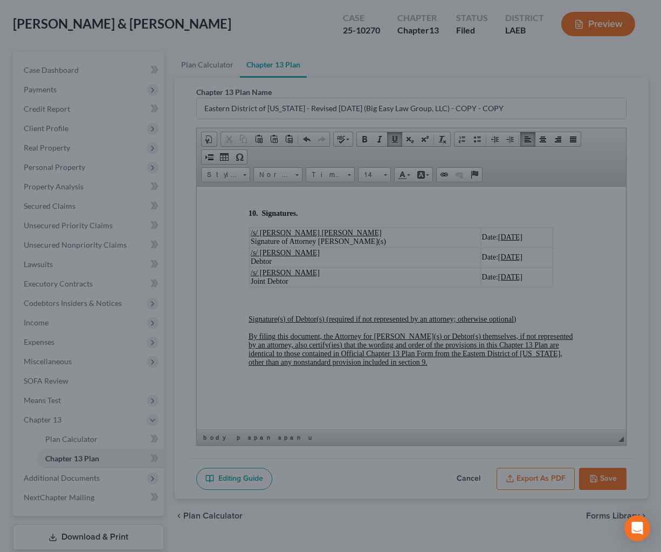
scroll to position [4835, 0]
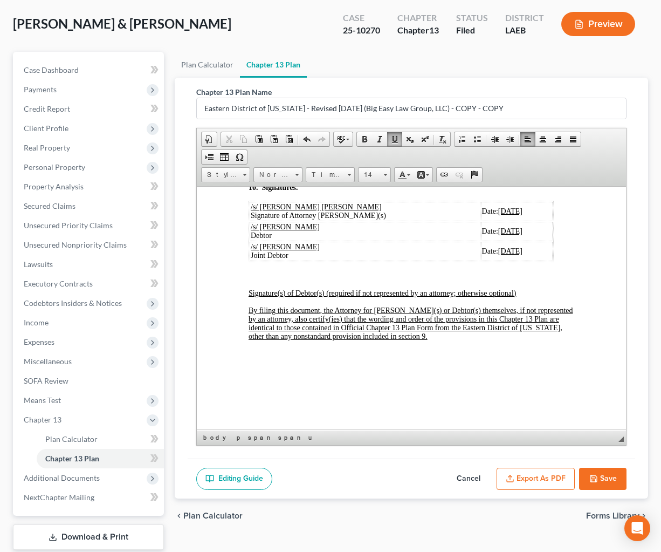
drag, startPoint x: 603, startPoint y: 476, endPoint x: 614, endPoint y: 463, distance: 17.2
click at [603, 476] on button "Save" at bounding box center [602, 479] width 47 height 23
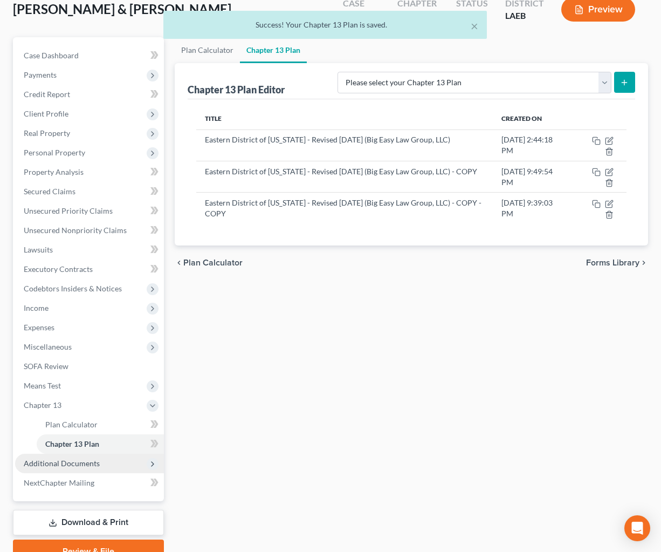
click at [98, 456] on span "Additional Documents" at bounding box center [89, 463] width 149 height 19
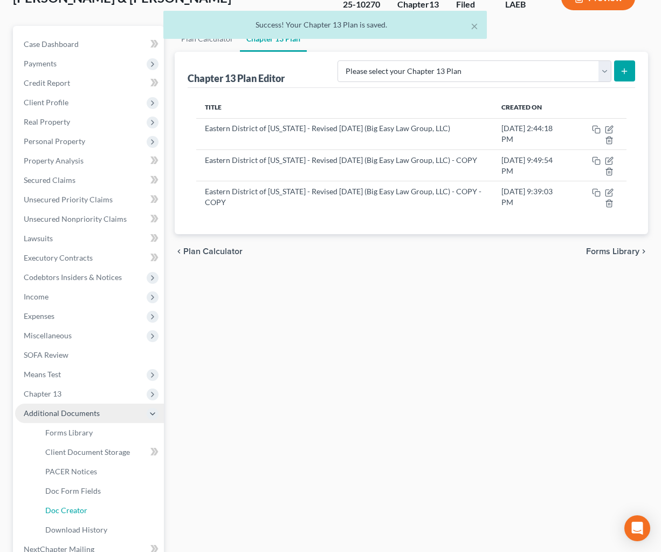
drag, startPoint x: 104, startPoint y: 504, endPoint x: 119, endPoint y: 495, distance: 17.7
click at [104, 504] on link "Doc Creator" at bounding box center [100, 510] width 127 height 19
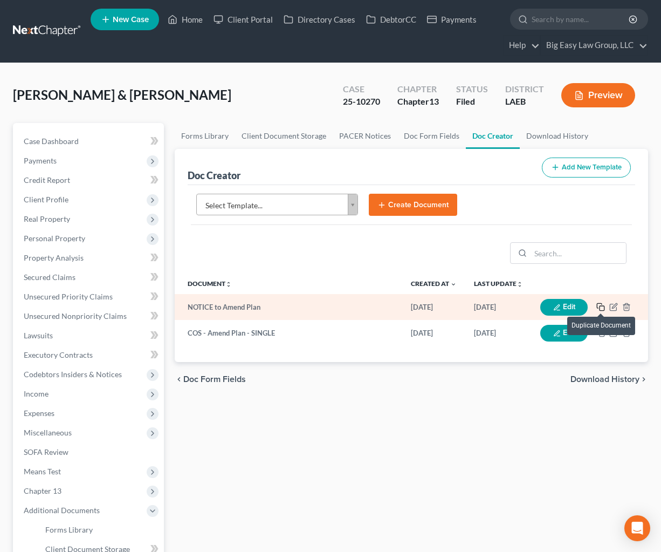
click at [603, 305] on icon "button" at bounding box center [601, 307] width 9 height 9
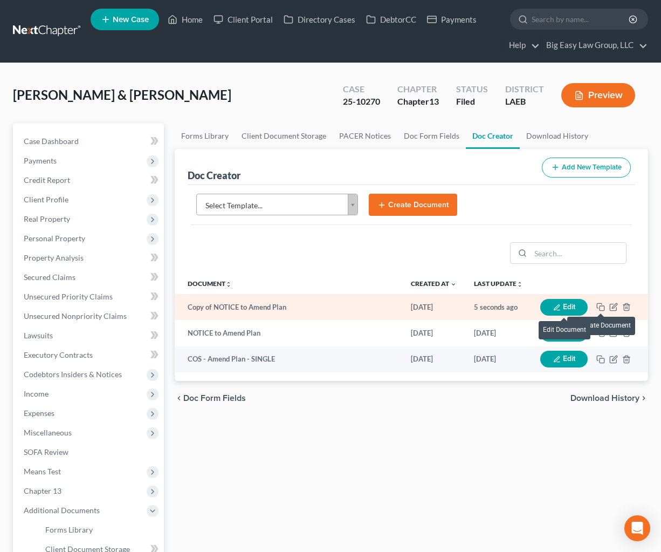
click at [566, 305] on button "Edit" at bounding box center [564, 307] width 47 height 17
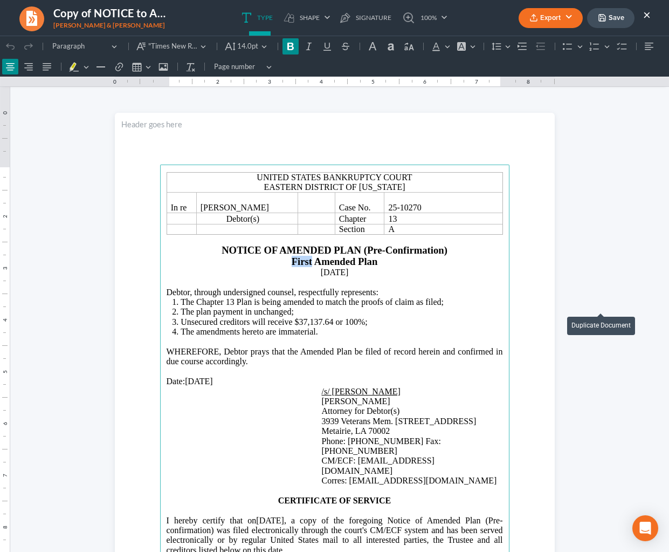
drag, startPoint x: 307, startPoint y: 262, endPoint x: 287, endPoint y: 261, distance: 20.5
click at [292, 261] on strong "First Amended Plan" at bounding box center [335, 261] width 86 height 11
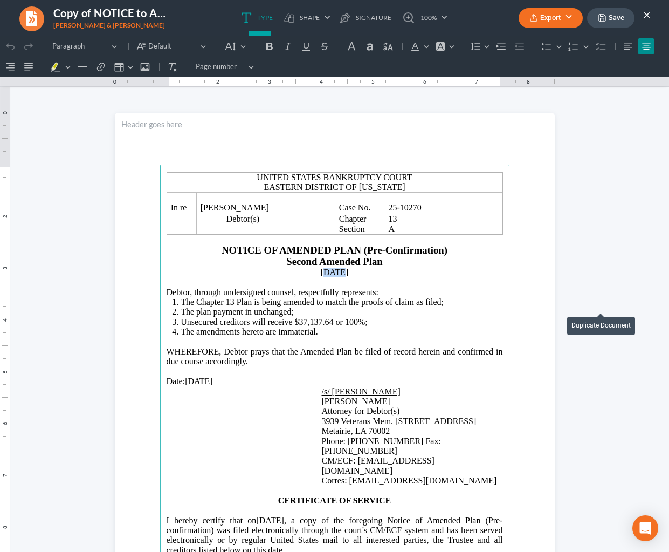
drag, startPoint x: 330, startPoint y: 272, endPoint x: 319, endPoint y: 271, distance: 10.8
click at [317, 271] on p "07/13/2025" at bounding box center [335, 273] width 337 height 10
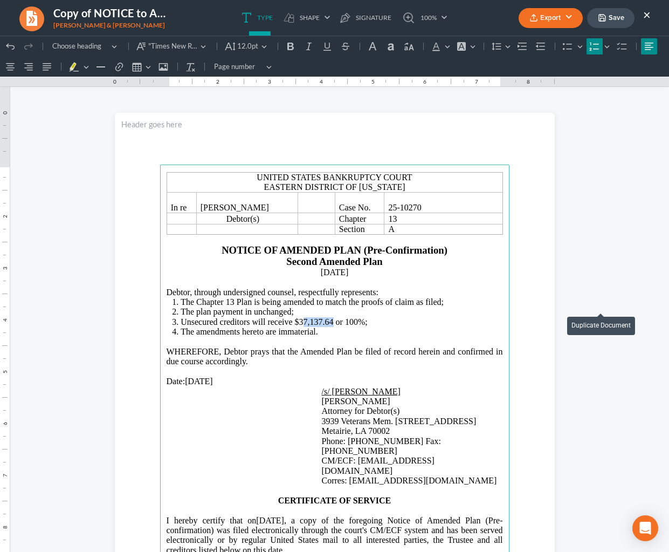
drag, startPoint x: 330, startPoint y: 321, endPoint x: 300, endPoint y: 320, distance: 29.1
click at [300, 320] on span "Unsecured creditors will receive $37,137.64 or 100%;" at bounding box center [274, 321] width 187 height 9
drag, startPoint x: 354, startPoint y: 319, endPoint x: 346, endPoint y: 320, distance: 8.2
click at [343, 319] on span "Unsecured creditors will receive $35,997.98 or 100%;" at bounding box center [274, 321] width 187 height 9
click at [300, 312] on li "The plan payment in unchanged;" at bounding box center [342, 312] width 322 height 10
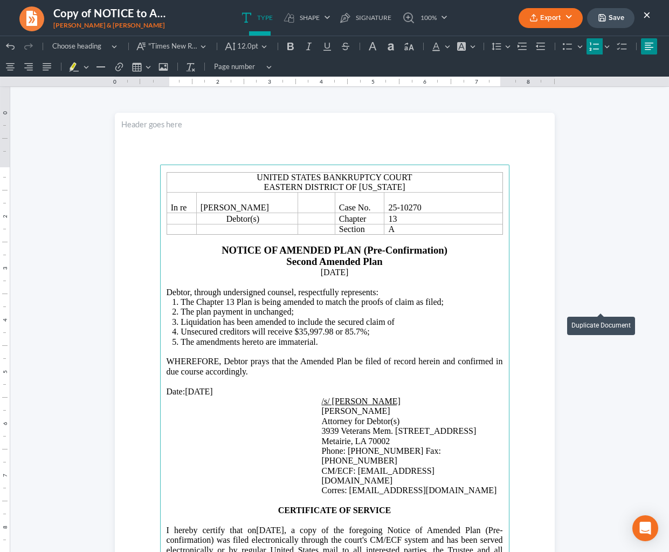
click at [361, 320] on span "Liquidation has been amended to include the secured claim of" at bounding box center [288, 321] width 214 height 9
drag, startPoint x: 422, startPoint y: 323, endPoint x: 403, endPoint y: 321, distance: 19.5
click at [403, 321] on li "Liquidation has been amended to include the secured HUD claim of" at bounding box center [342, 322] width 322 height 10
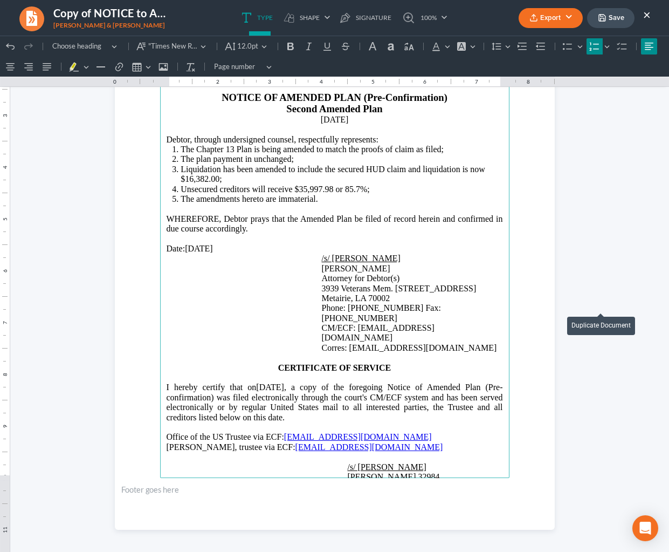
scroll to position [156, 0]
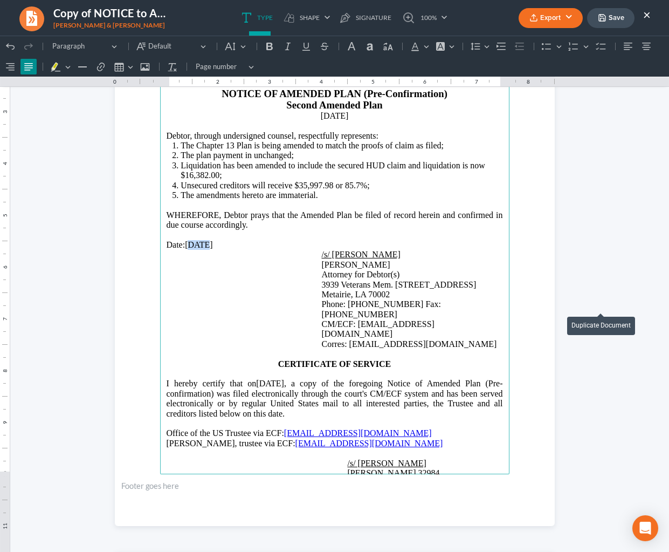
drag, startPoint x: 203, startPoint y: 244, endPoint x: 188, endPoint y: 244, distance: 15.7
click at [188, 244] on p "Date: 07/13/2025" at bounding box center [335, 245] width 337 height 10
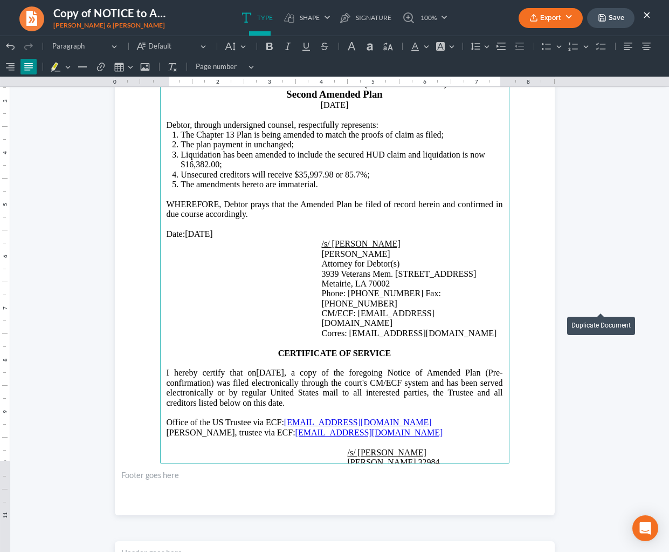
scroll to position [168, 0]
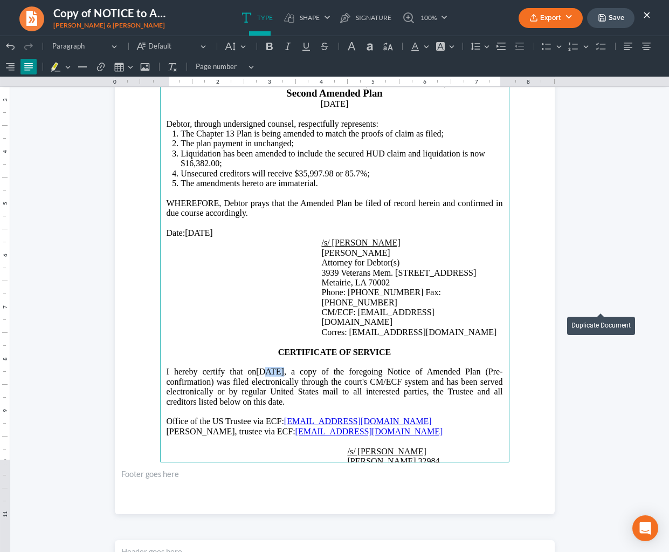
drag, startPoint x: 299, startPoint y: 351, endPoint x: 287, endPoint y: 351, distance: 11.9
click at [287, 367] on p "I hereby certify that on 07/13/2025 , a copy of the foregoing Notice of Amended…" at bounding box center [335, 387] width 337 height 40
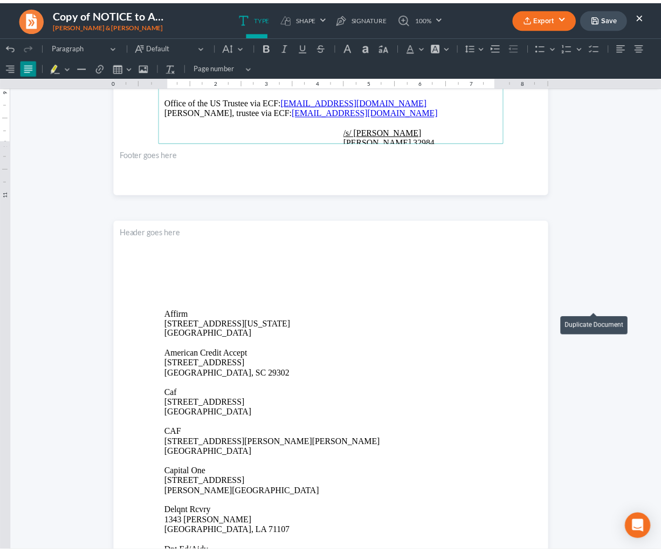
scroll to position [489, 0]
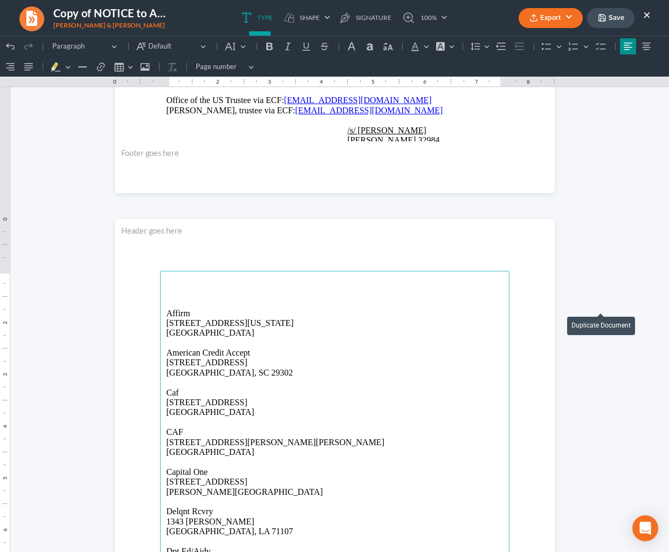
click at [560, 17] on button "Export" at bounding box center [551, 18] width 64 height 20
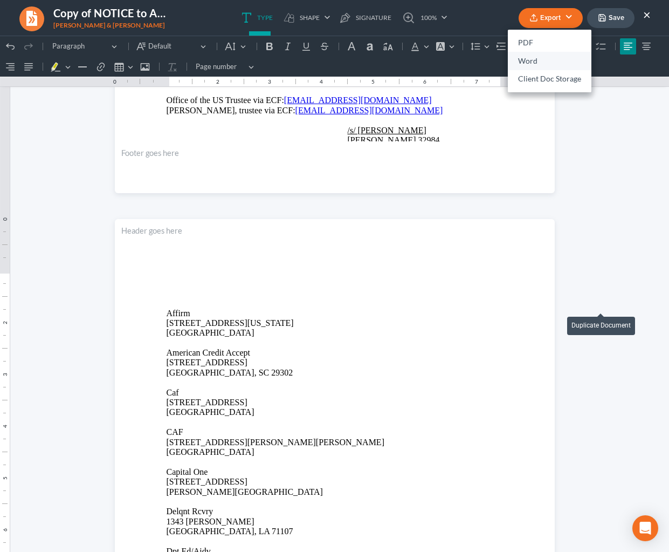
click at [559, 61] on link "Word" at bounding box center [550, 61] width 84 height 18
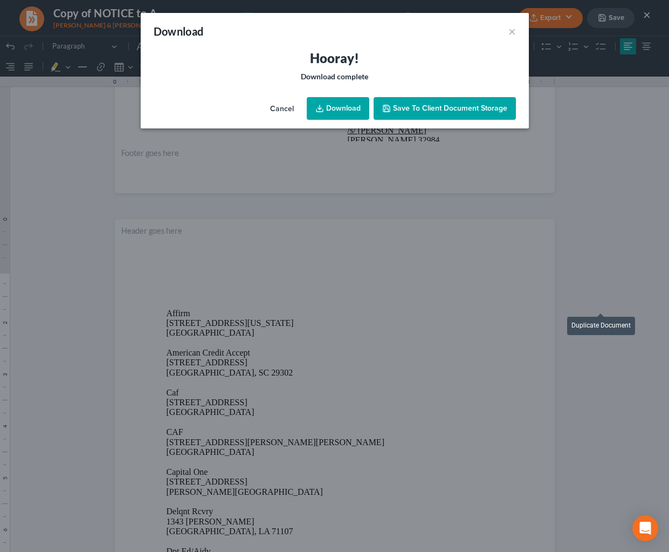
click at [343, 107] on link "Download" at bounding box center [338, 108] width 63 height 23
click at [318, 49] on div "Download ×" at bounding box center [335, 31] width 388 height 37
click at [509, 32] on button "×" at bounding box center [513, 31] width 8 height 13
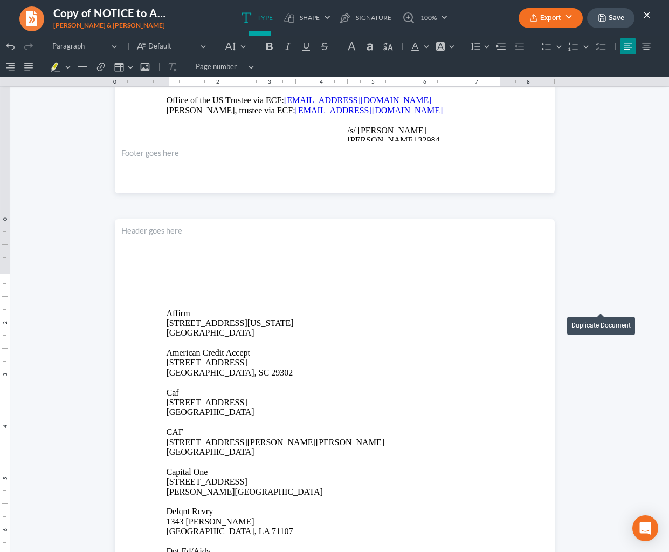
click at [625, 117] on html "1.00 10.00 0 1 1 2 2 3 3 4 4 5 5 6 6 7 7 8 8 9 9 10 10 11 11 Undo (⌘Z) Undo Red…" at bounding box center [334, 478] width 669 height 1864
click at [601, 17] on icon "button" at bounding box center [602, 17] width 9 height 9
drag, startPoint x: 646, startPoint y: 15, endPoint x: 623, endPoint y: 27, distance: 26.8
click at [646, 15] on button "×" at bounding box center [648, 14] width 8 height 13
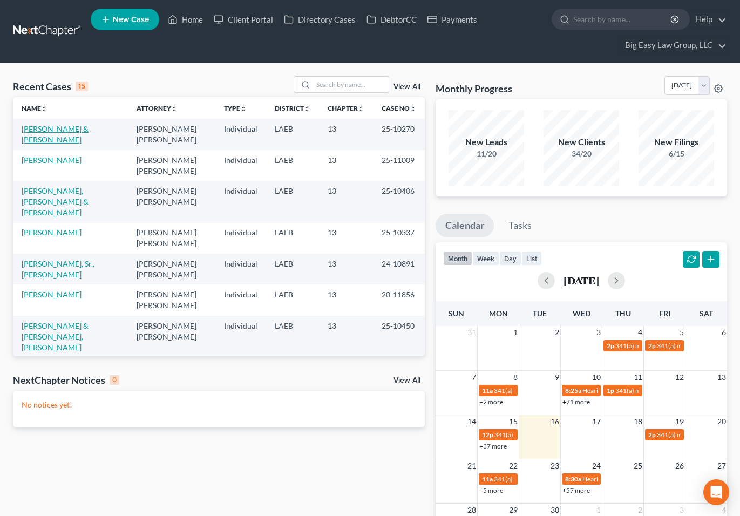
click at [65, 130] on link "[PERSON_NAME] & [PERSON_NAME]" at bounding box center [55, 134] width 67 height 20
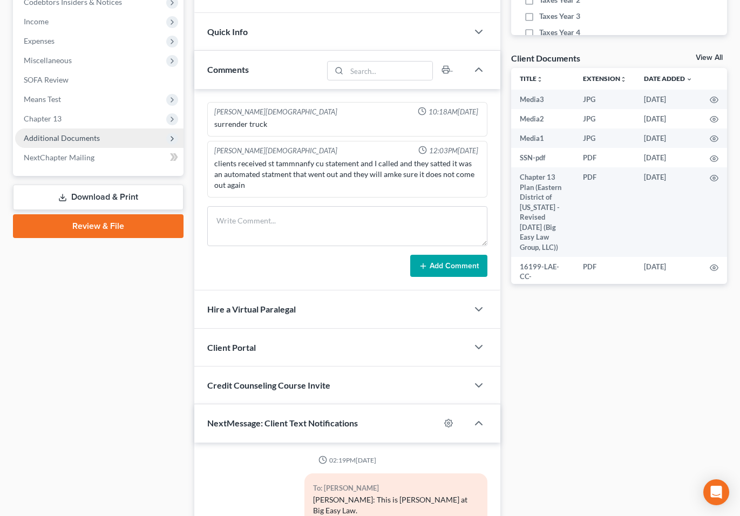
scroll to position [2754, 0]
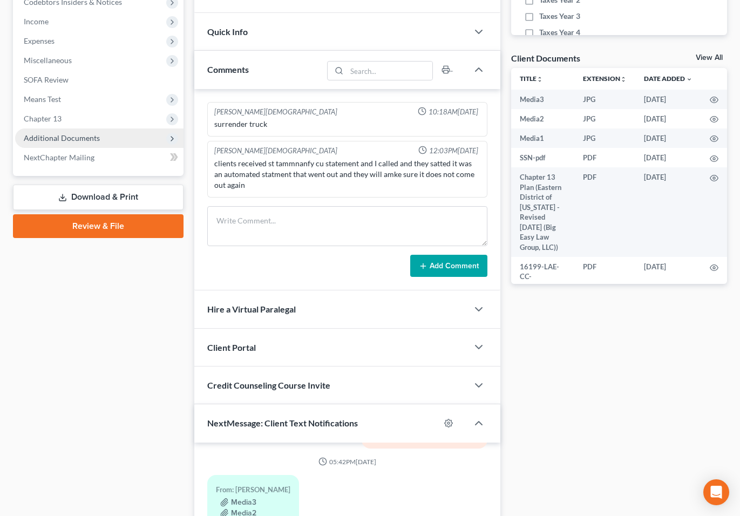
click at [92, 141] on span "Additional Documents" at bounding box center [62, 137] width 76 height 9
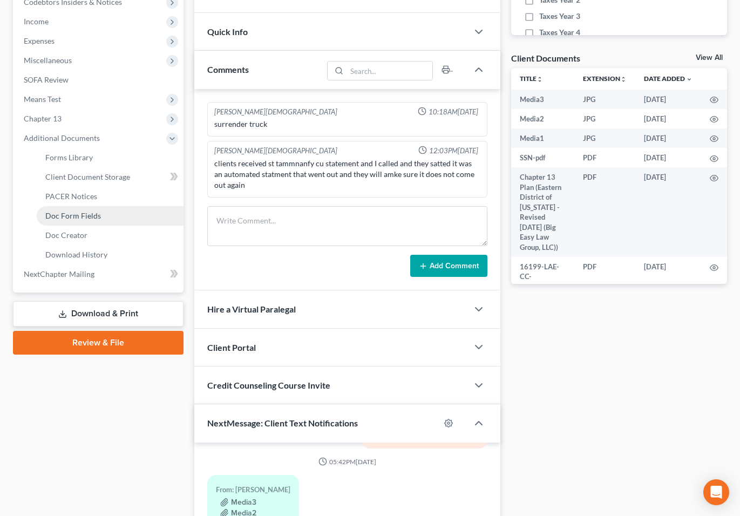
click at [114, 206] on link "Doc Form Fields" at bounding box center [110, 215] width 147 height 19
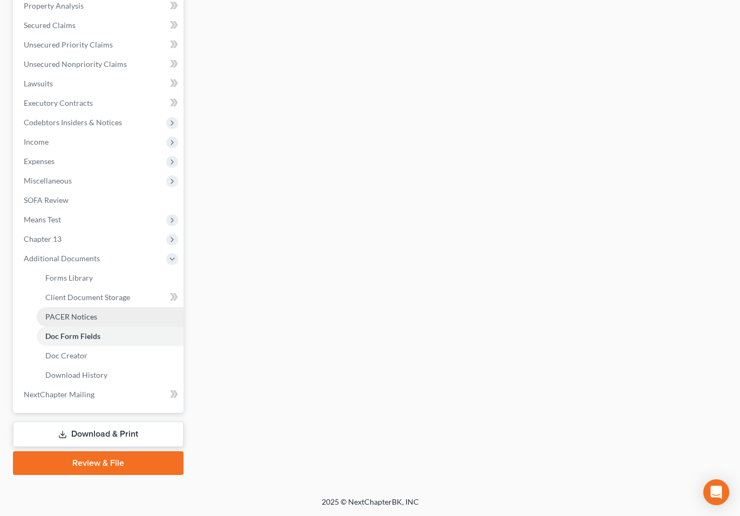
click at [96, 314] on link "PACER Notices" at bounding box center [110, 316] width 147 height 19
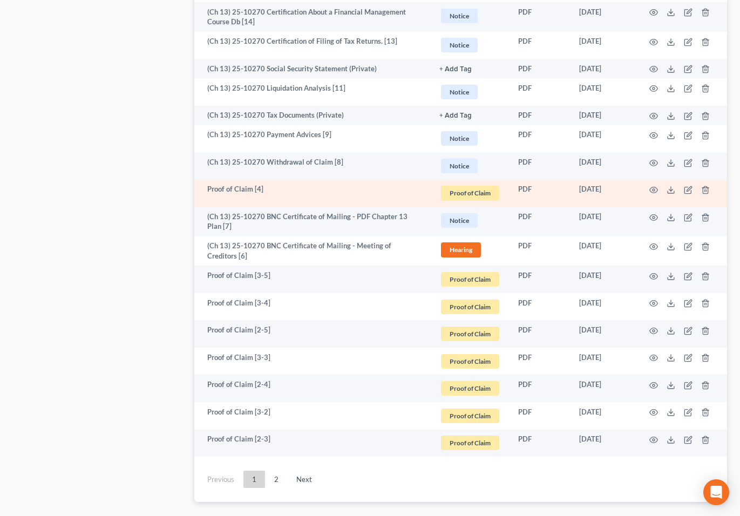
scroll to position [1872, 0]
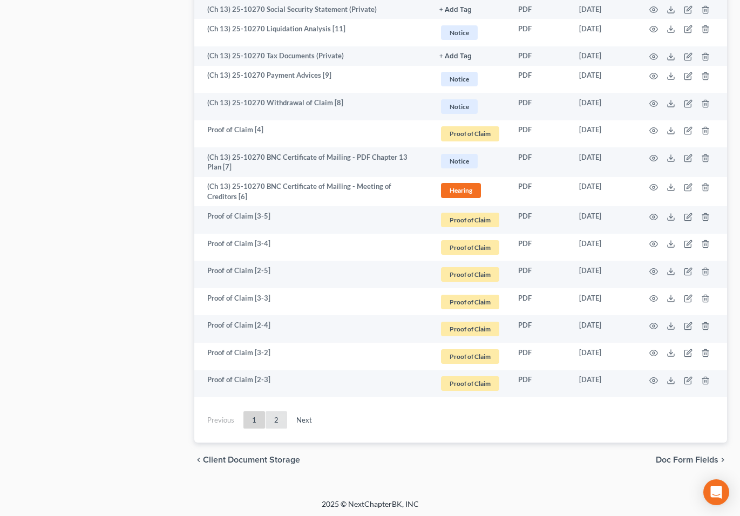
click at [282, 420] on link "2" at bounding box center [276, 419] width 22 height 17
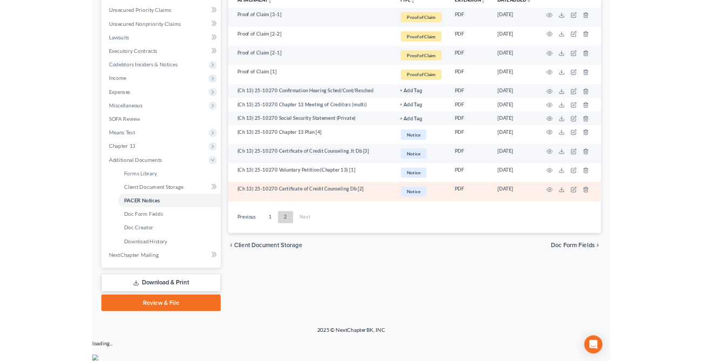
scroll to position [252, 0]
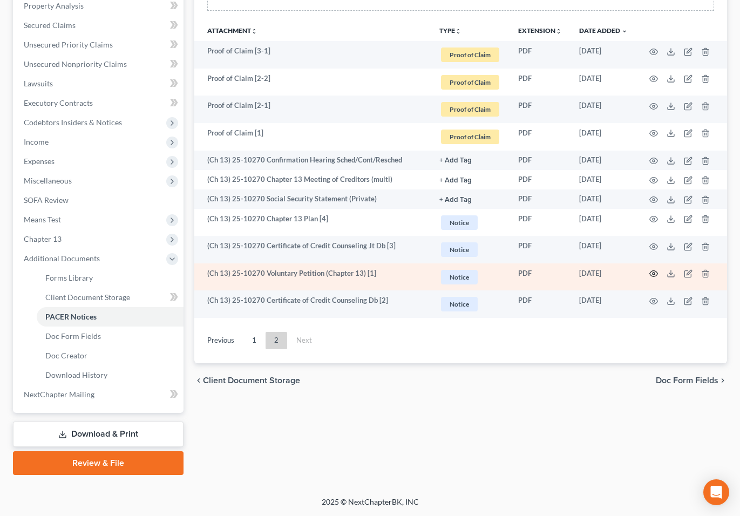
click at [649, 270] on icon "button" at bounding box center [653, 273] width 9 height 9
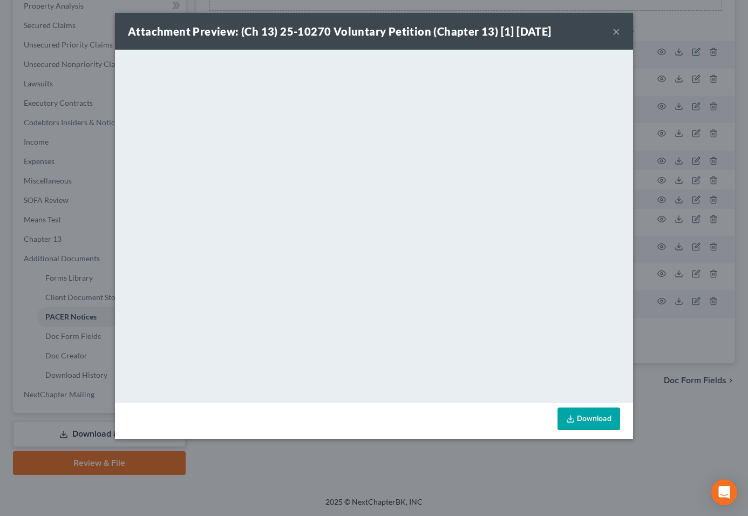
click at [620, 28] on div "Attachment Preview: (Ch 13) 25-10270 Voluntary Petition (Chapter 13) [1] 02/13/…" at bounding box center [374, 31] width 518 height 37
click at [616, 35] on button "×" at bounding box center [616, 31] width 8 height 13
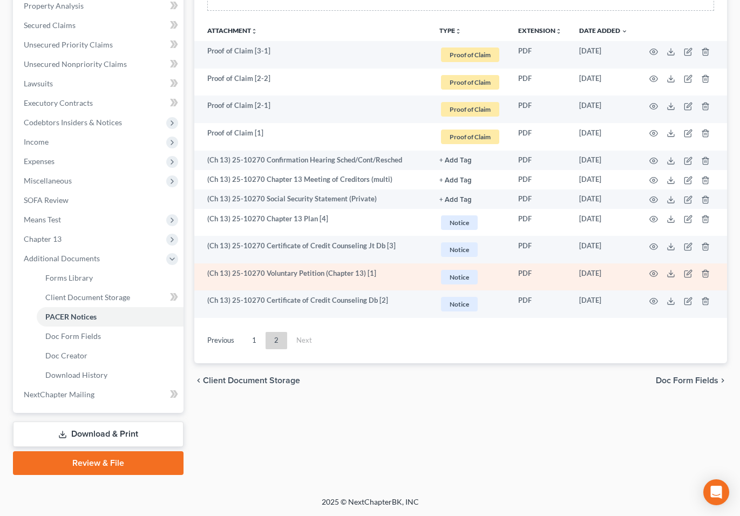
click at [375, 265] on td "(Ch 13) 25-10270 Voluntary Petition (Chapter 13) [1]" at bounding box center [312, 277] width 236 height 28
click at [390, 281] on td "(Ch 13) 25-10270 Voluntary Petition (Chapter 13) [1]" at bounding box center [312, 277] width 236 height 28
click at [655, 273] on icon "button" at bounding box center [653, 273] width 9 height 9
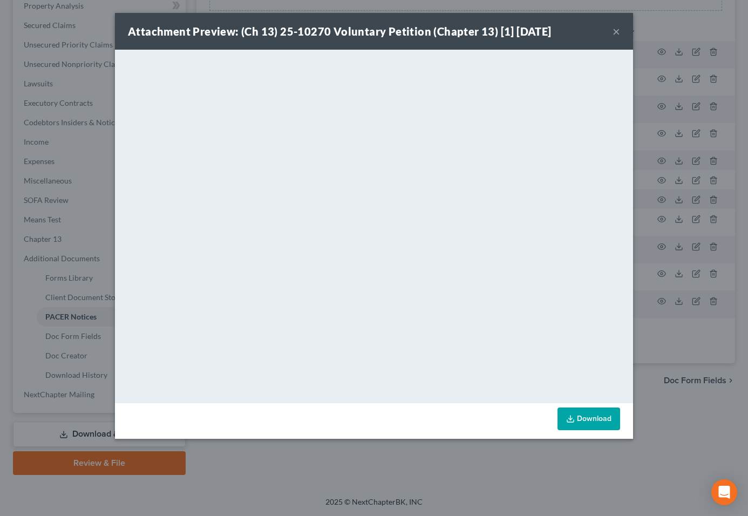
click at [613, 30] on button "×" at bounding box center [616, 31] width 8 height 13
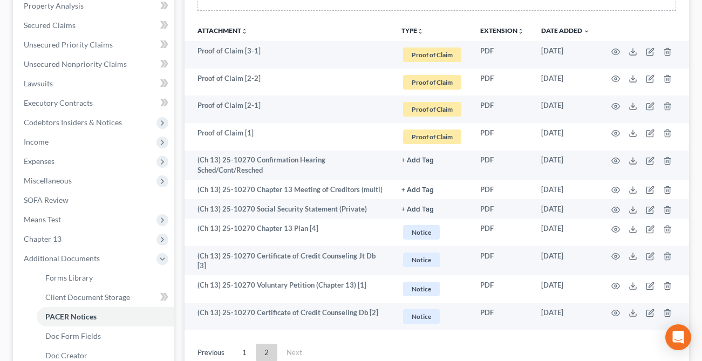
scroll to position [0, 0]
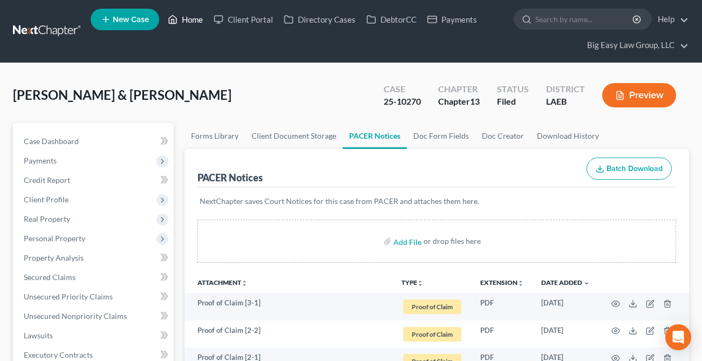
click at [199, 13] on link "Home" at bounding box center [185, 19] width 46 height 19
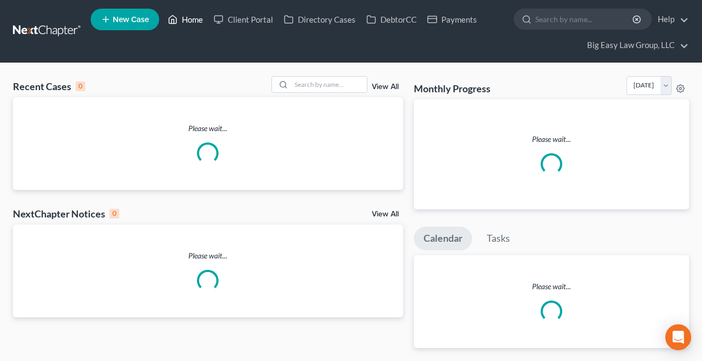
click at [198, 16] on link "Home" at bounding box center [185, 19] width 46 height 19
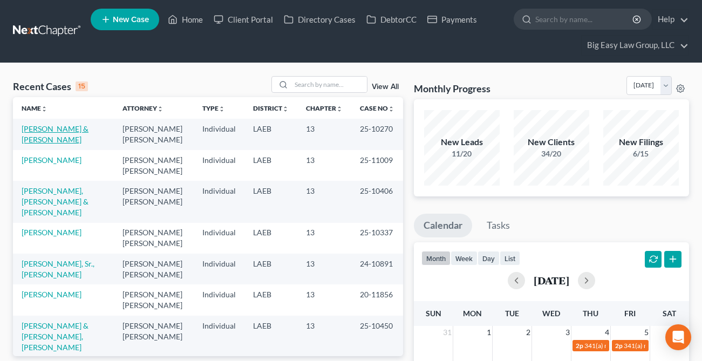
click at [77, 133] on link "[PERSON_NAME] & [PERSON_NAME]" at bounding box center [55, 134] width 67 height 20
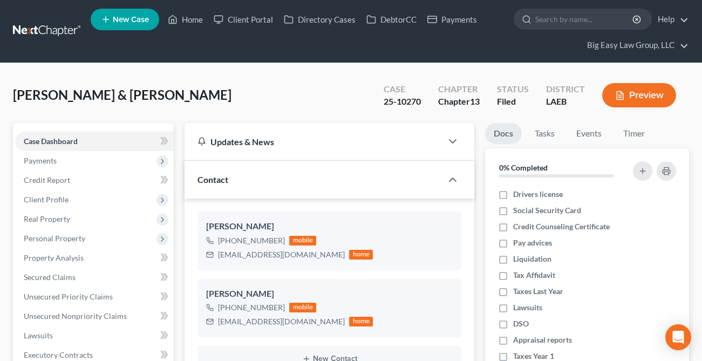
scroll to position [2770, 0]
click at [188, 13] on link "Home" at bounding box center [185, 19] width 46 height 19
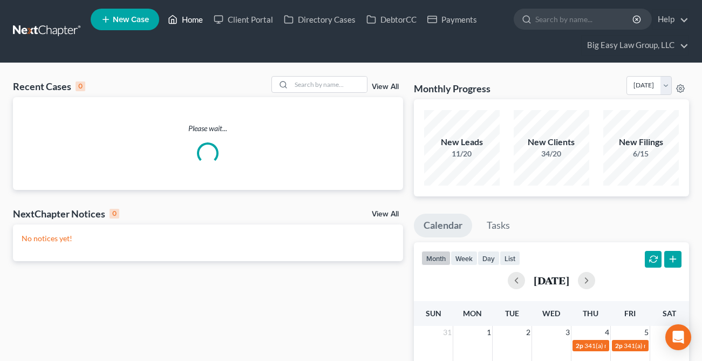
click at [189, 15] on link "Home" at bounding box center [185, 19] width 46 height 19
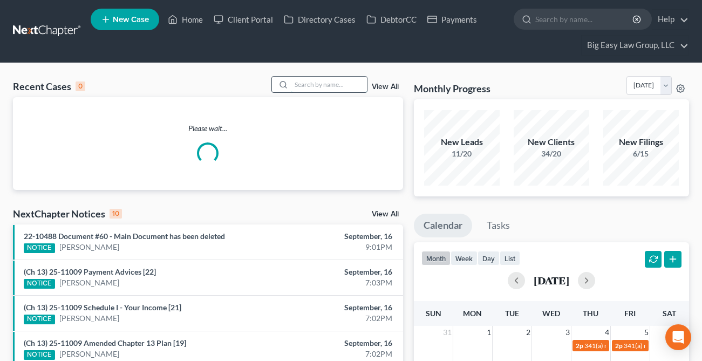
click at [305, 80] on input "search" at bounding box center [329, 85] width 76 height 16
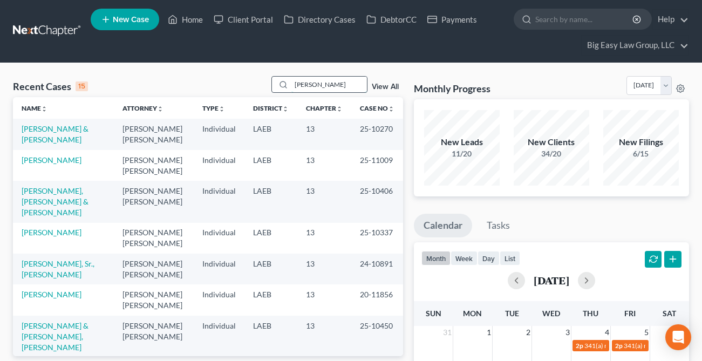
type input "fluker"
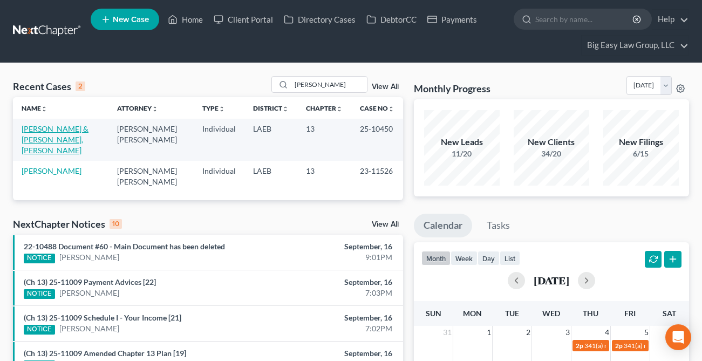
click at [62, 132] on link "[PERSON_NAME] & [PERSON_NAME], [PERSON_NAME]" at bounding box center [55, 139] width 67 height 31
select select "4"
select select "3"
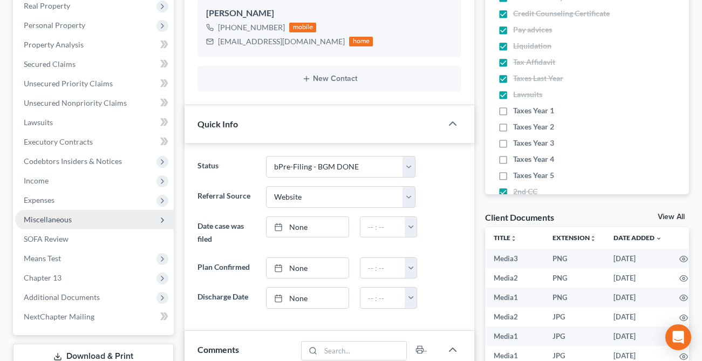
scroll to position [6192, 0]
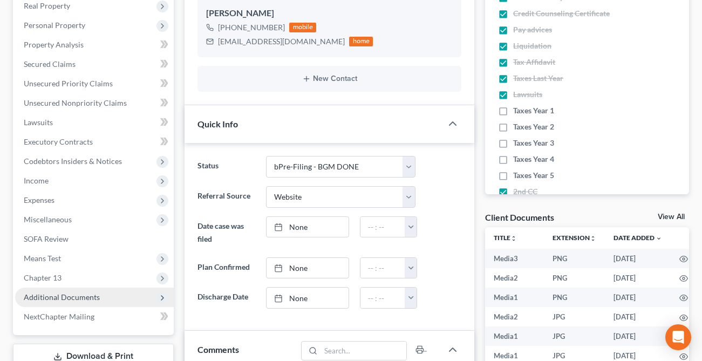
click at [129, 300] on span "Additional Documents" at bounding box center [94, 297] width 159 height 19
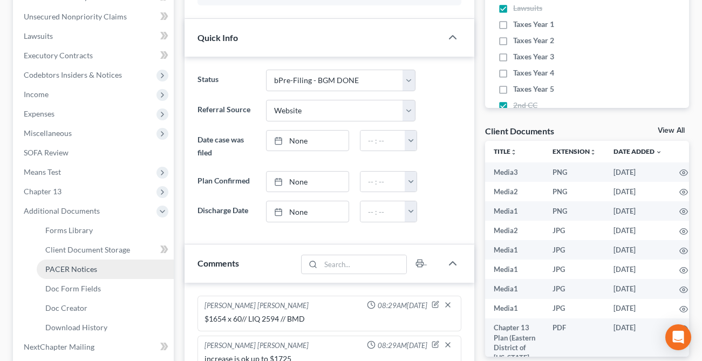
click at [125, 273] on link "PACER Notices" at bounding box center [105, 268] width 137 height 19
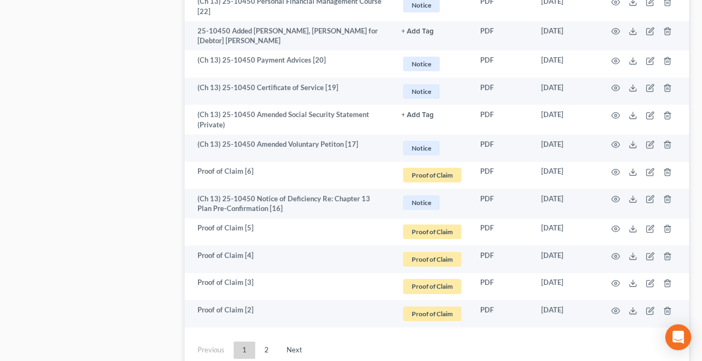
scroll to position [2101, 0]
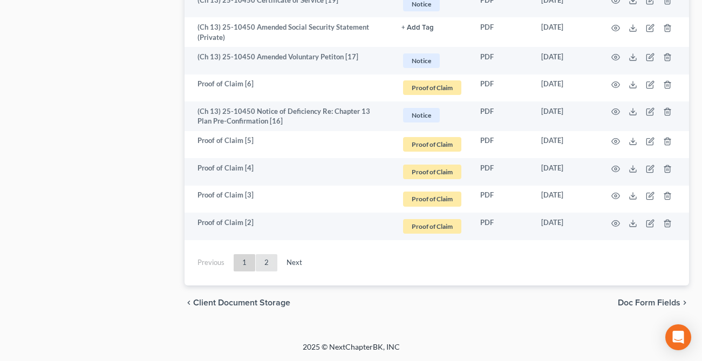
click at [268, 261] on link "2" at bounding box center [267, 262] width 22 height 17
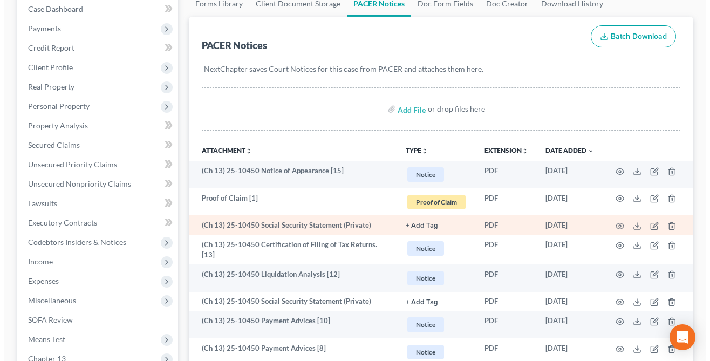
scroll to position [153, 0]
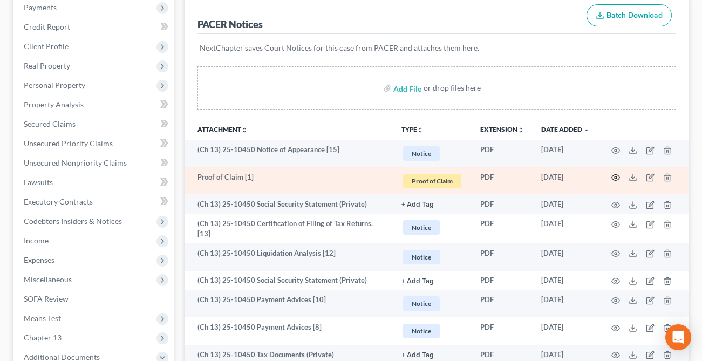
click at [617, 180] on icon "button" at bounding box center [615, 177] width 9 height 9
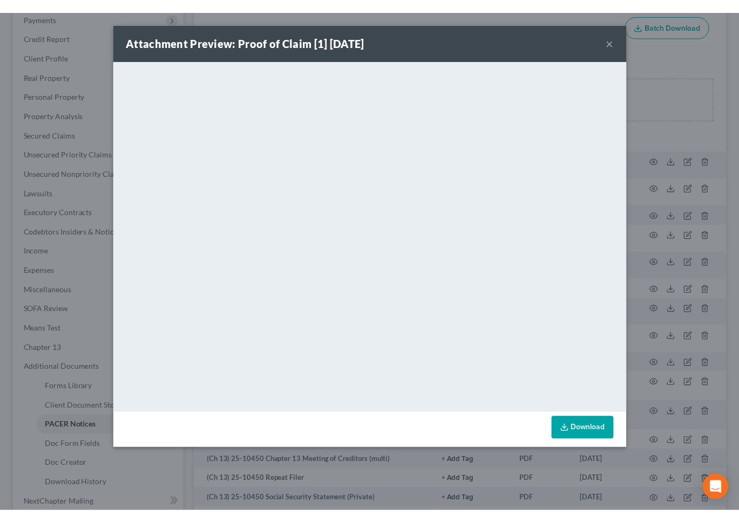
scroll to position [0, 0]
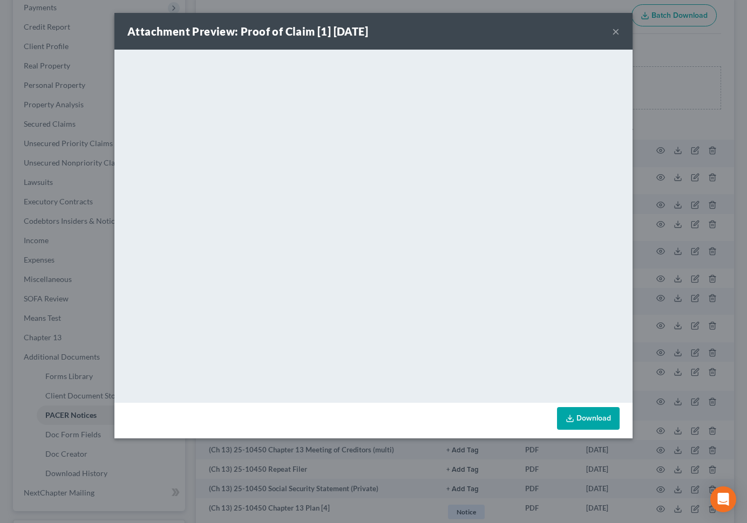
click at [612, 31] on button "×" at bounding box center [616, 31] width 8 height 13
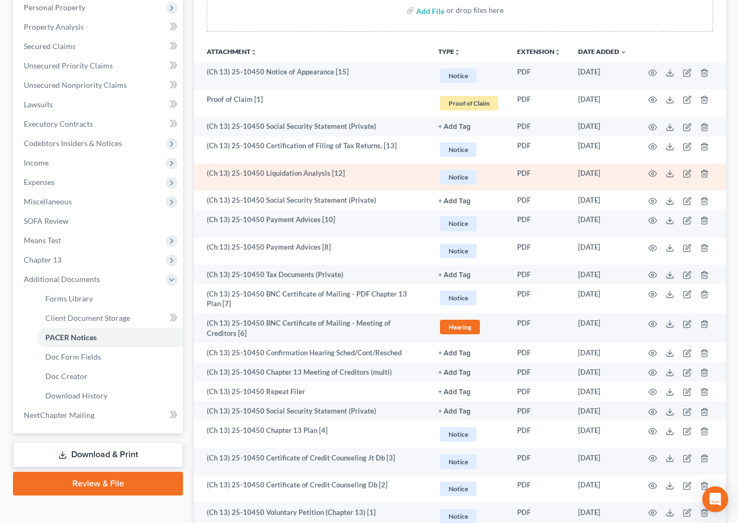
scroll to position [162, 0]
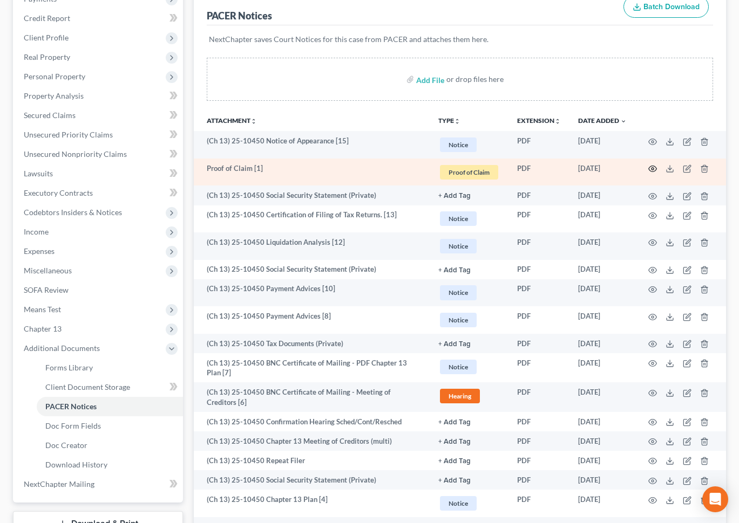
click at [649, 167] on icon "button" at bounding box center [652, 169] width 8 height 6
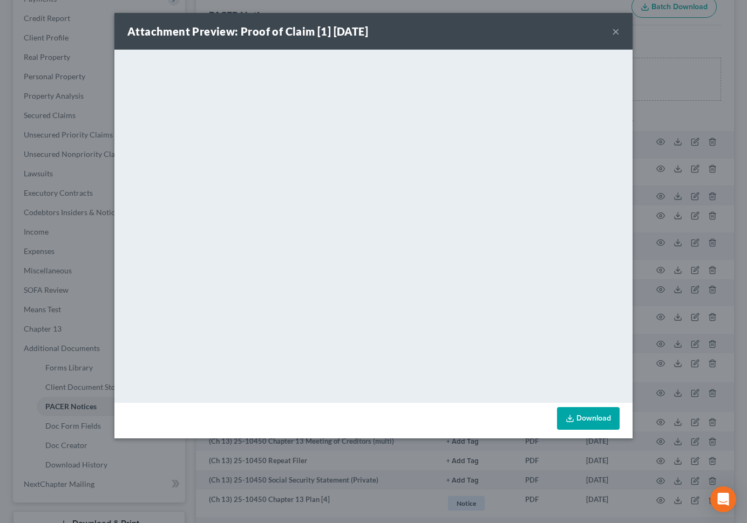
click at [613, 31] on button "×" at bounding box center [616, 31] width 8 height 13
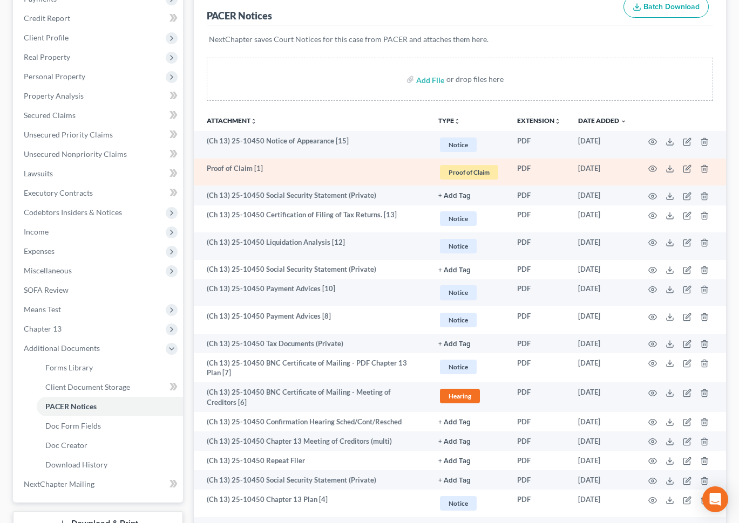
click at [643, 165] on td at bounding box center [680, 173] width 91 height 28
click at [649, 166] on icon "button" at bounding box center [652, 169] width 9 height 9
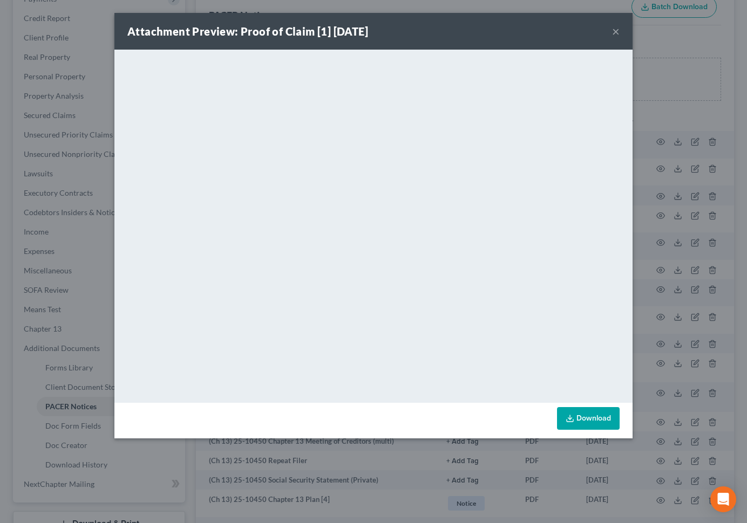
click at [617, 30] on button "×" at bounding box center [616, 31] width 8 height 13
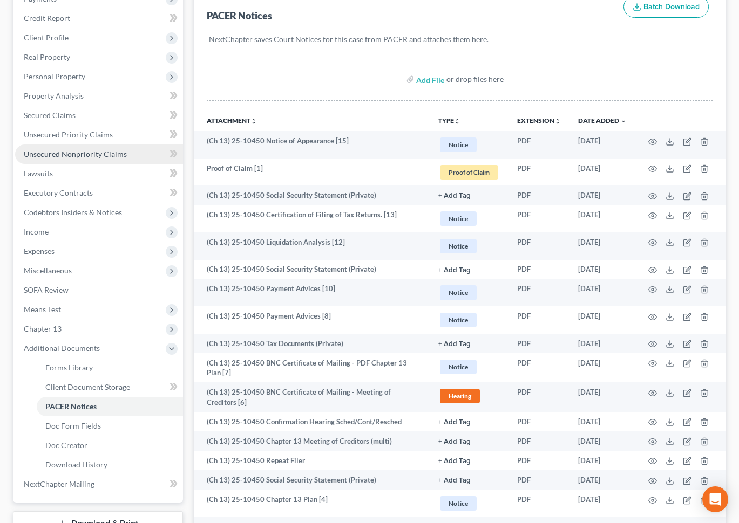
click at [109, 148] on link "Unsecured Nonpriority Claims" at bounding box center [99, 154] width 168 height 19
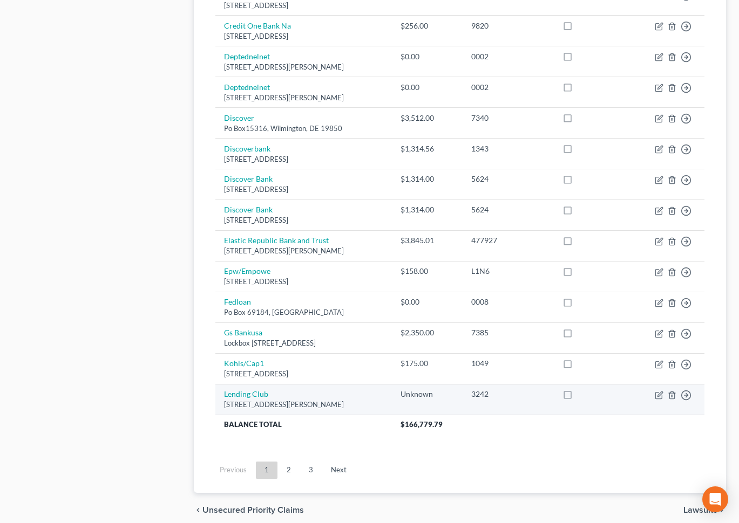
scroll to position [700, 0]
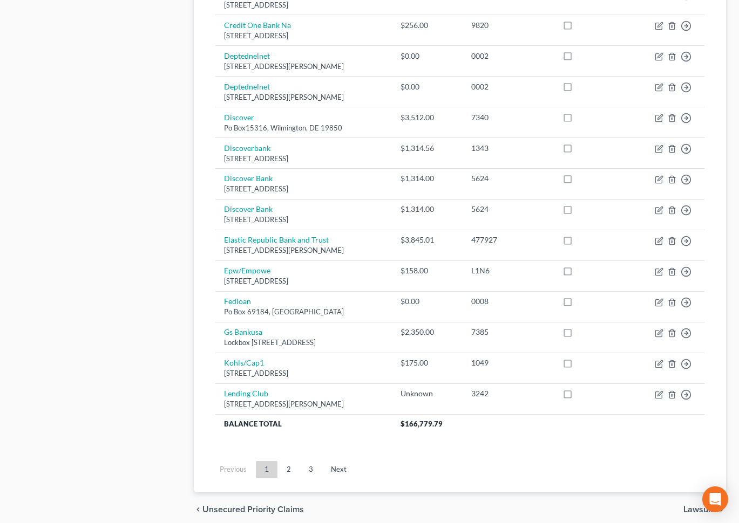
click at [289, 464] on link "2" at bounding box center [289, 469] width 22 height 17
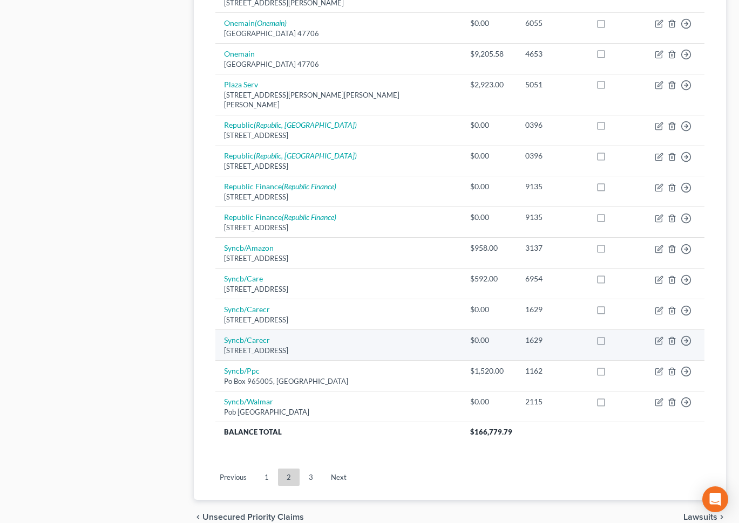
scroll to position [722, 0]
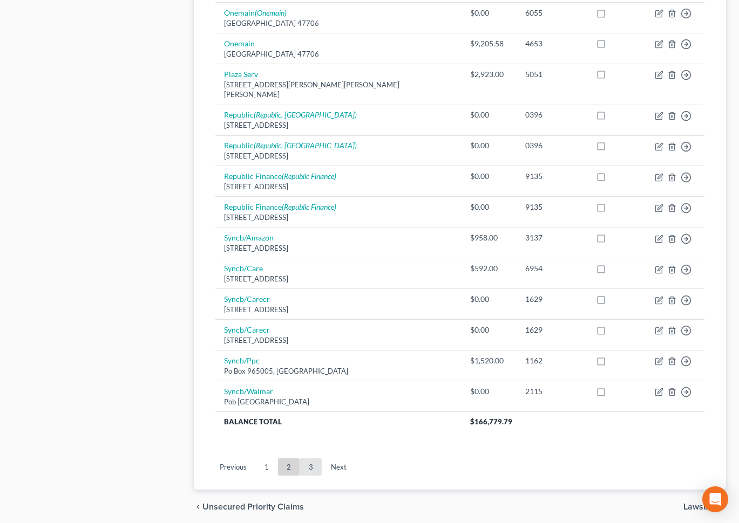
click at [313, 459] on link "3" at bounding box center [311, 467] width 22 height 17
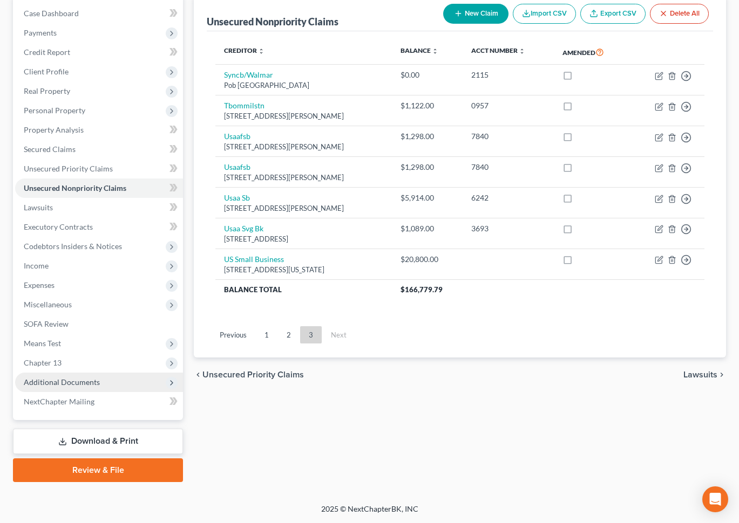
click at [115, 378] on span "Additional Documents" at bounding box center [99, 382] width 168 height 19
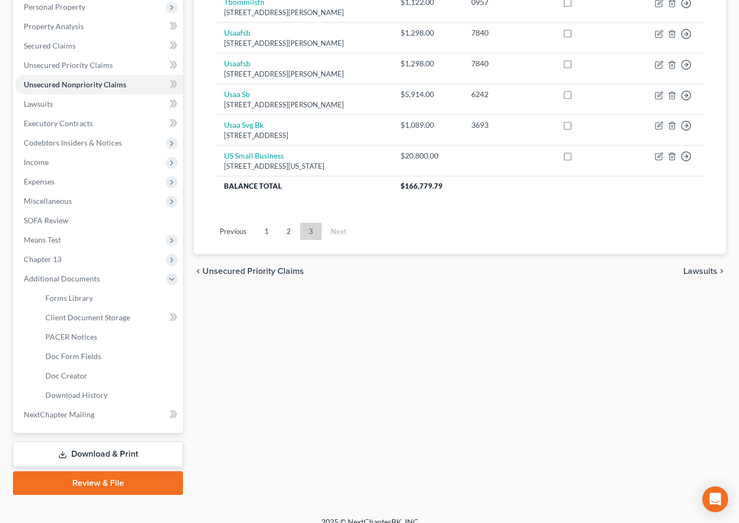
scroll to position [244, 0]
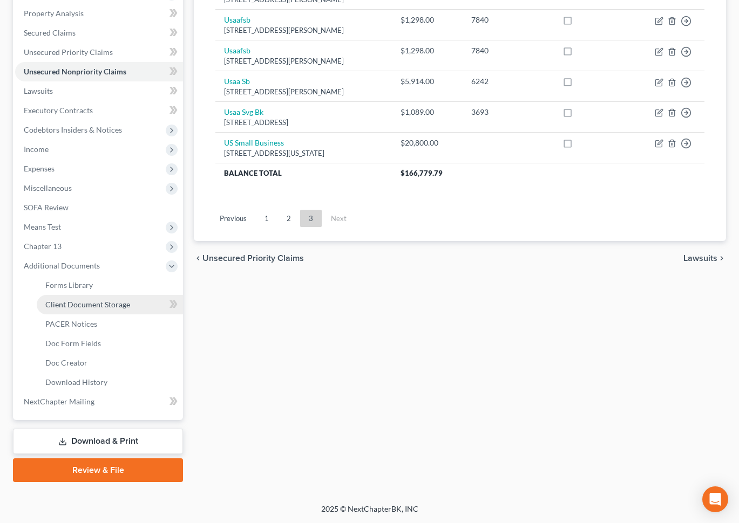
click at [163, 313] on link "Client Document Storage" at bounding box center [110, 304] width 146 height 19
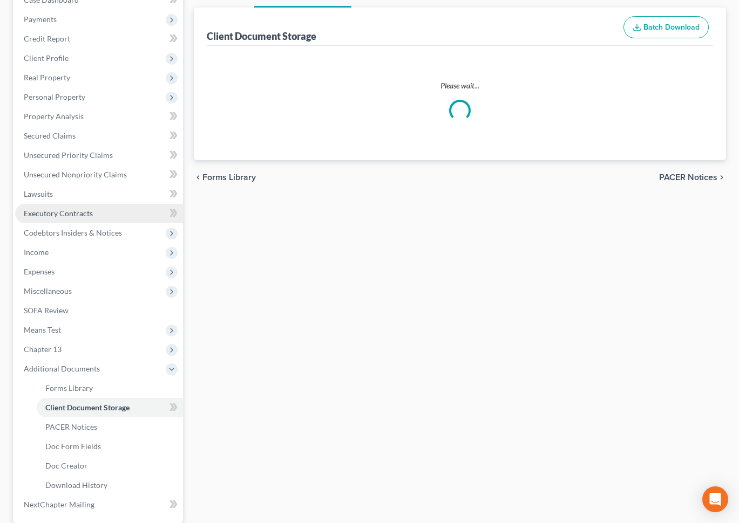
scroll to position [32, 0]
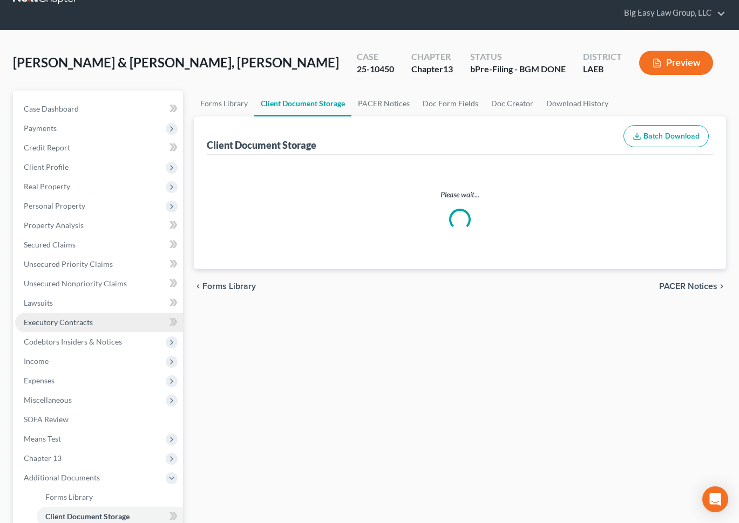
select select "0"
select select "1"
select select "3"
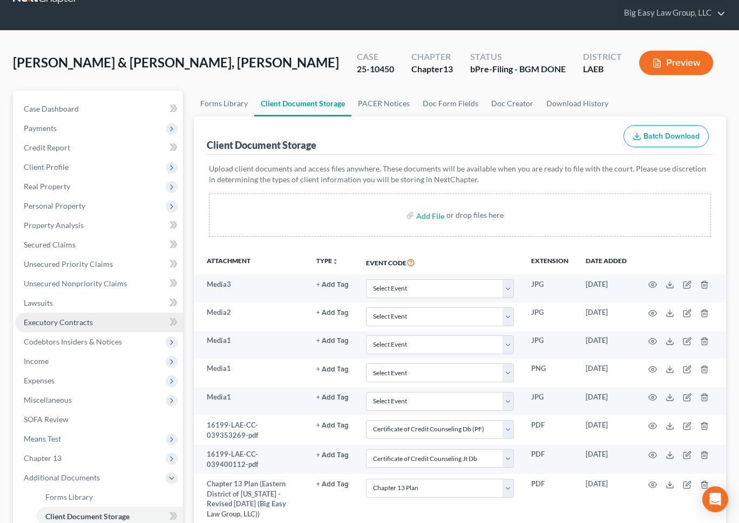
scroll to position [0, 0]
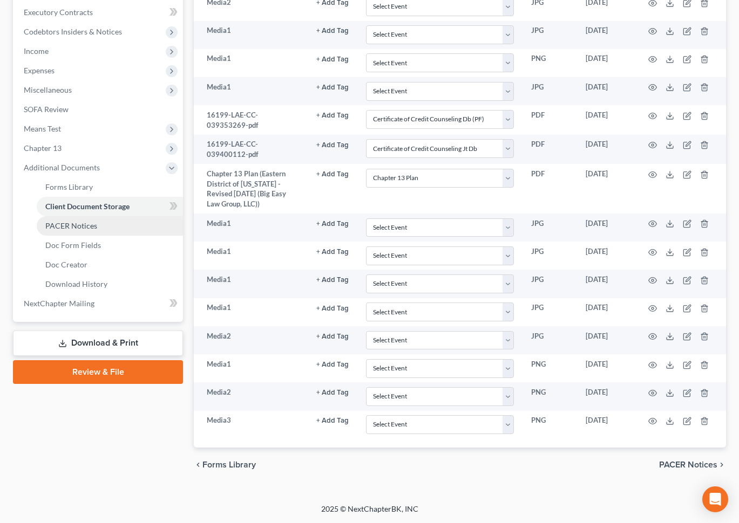
click at [133, 230] on link "PACER Notices" at bounding box center [110, 225] width 146 height 19
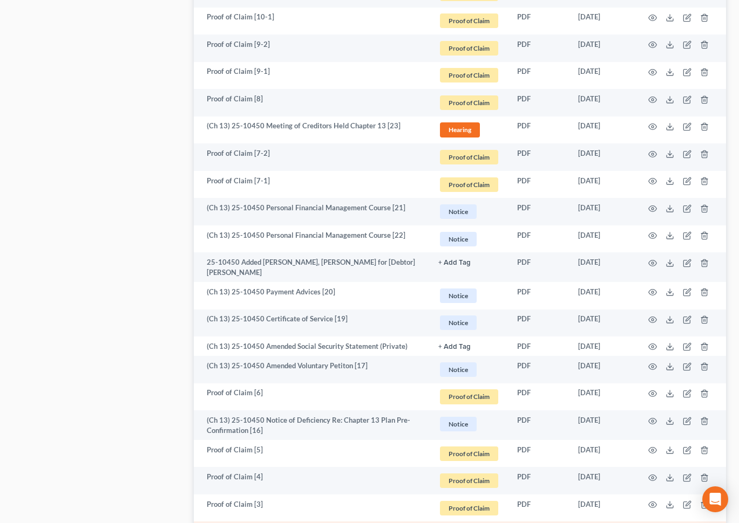
scroll to position [1905, 0]
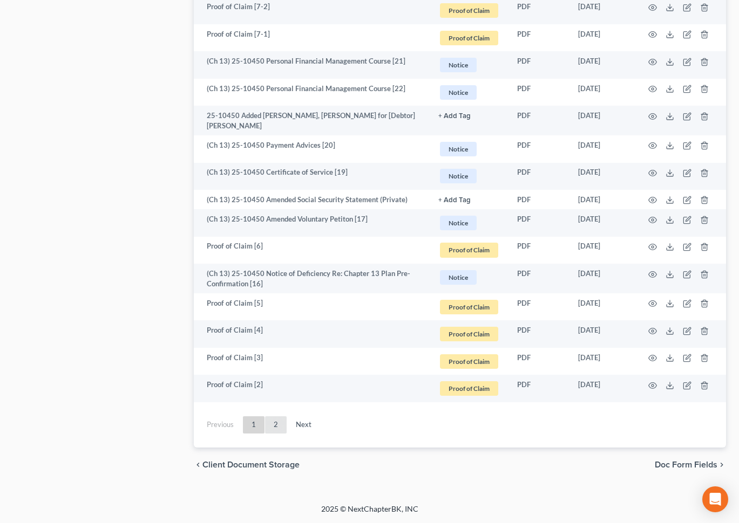
click at [277, 424] on link "2" at bounding box center [276, 424] width 22 height 17
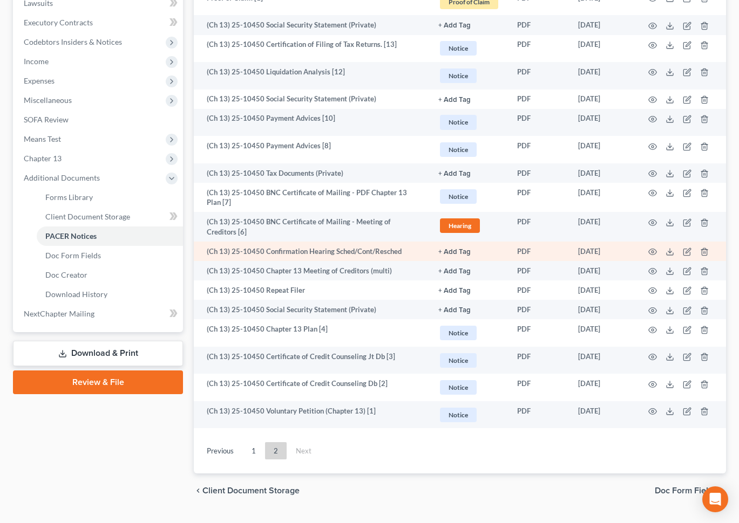
scroll to position [263, 0]
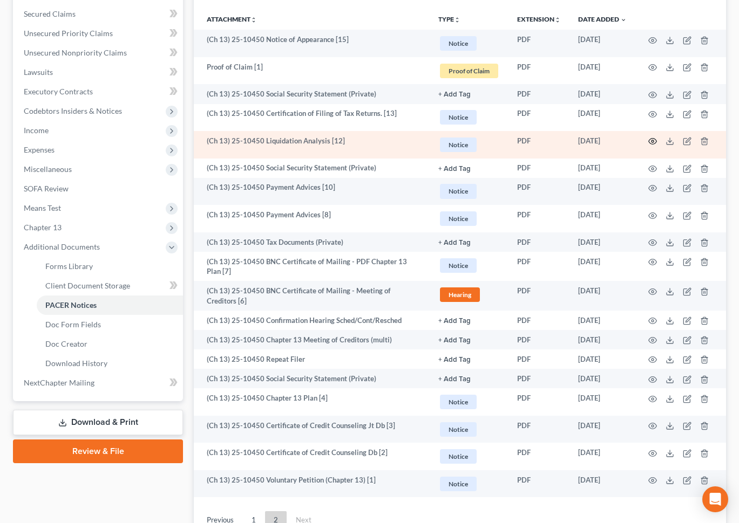
click at [648, 144] on icon "button" at bounding box center [652, 141] width 9 height 9
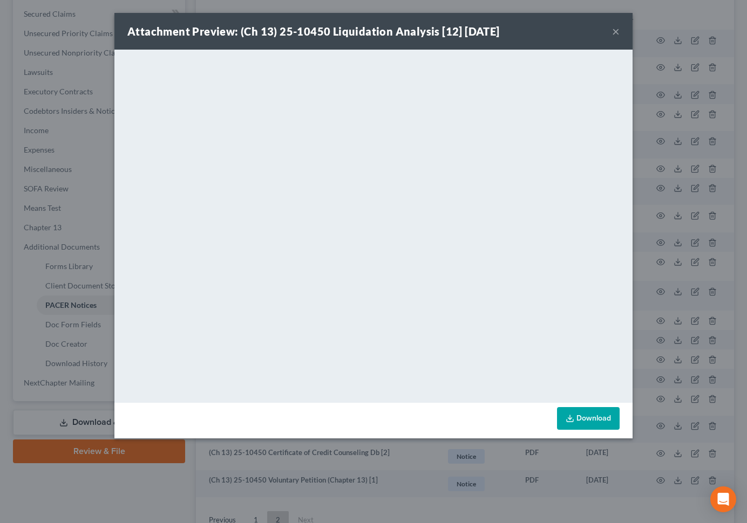
click at [614, 33] on button "×" at bounding box center [616, 31] width 8 height 13
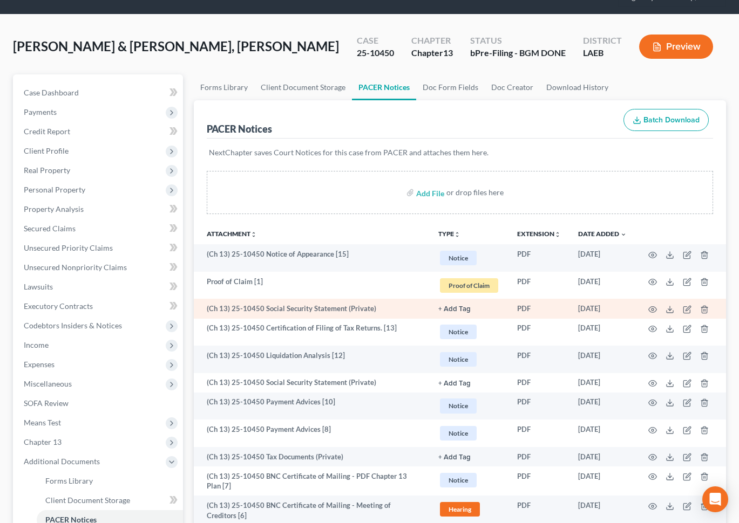
scroll to position [48, 0]
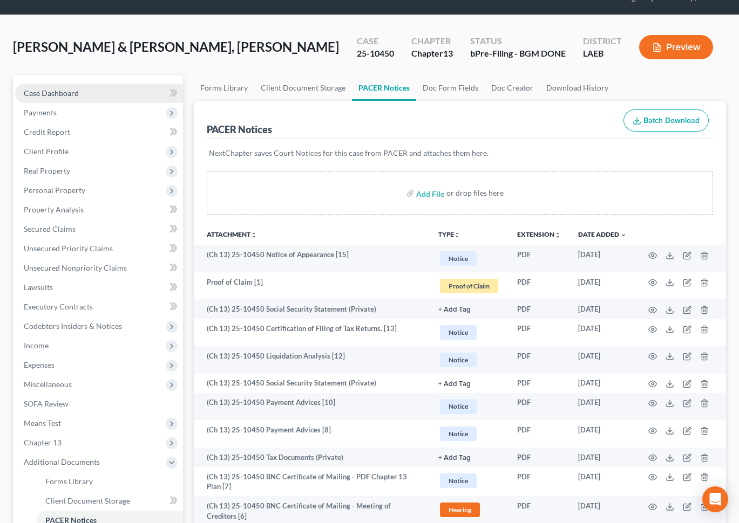
click at [120, 88] on link "Case Dashboard" at bounding box center [99, 93] width 168 height 19
select select "3"
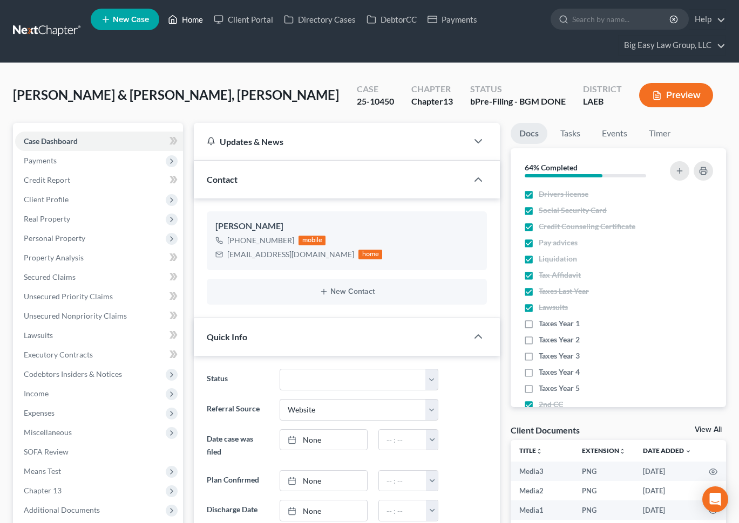
scroll to position [6084, 0]
click at [200, 15] on link "Home" at bounding box center [185, 19] width 46 height 19
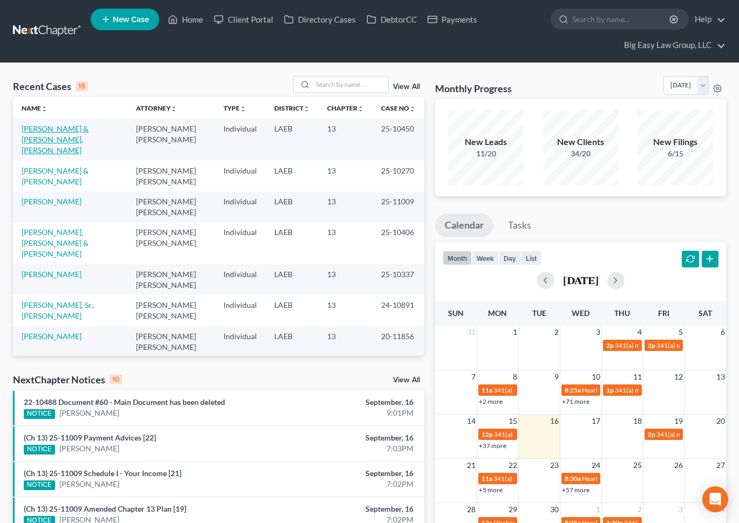
click at [81, 127] on link "[PERSON_NAME] & [PERSON_NAME], [PERSON_NAME]" at bounding box center [55, 139] width 67 height 31
select select "3"
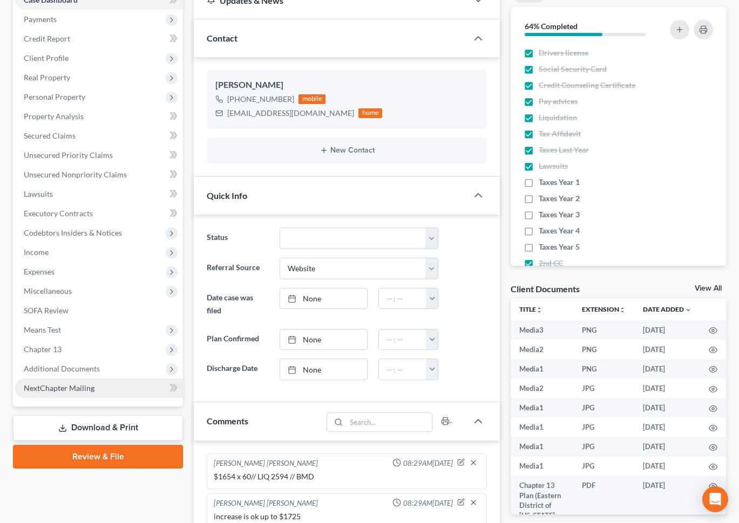
scroll to position [188, 0]
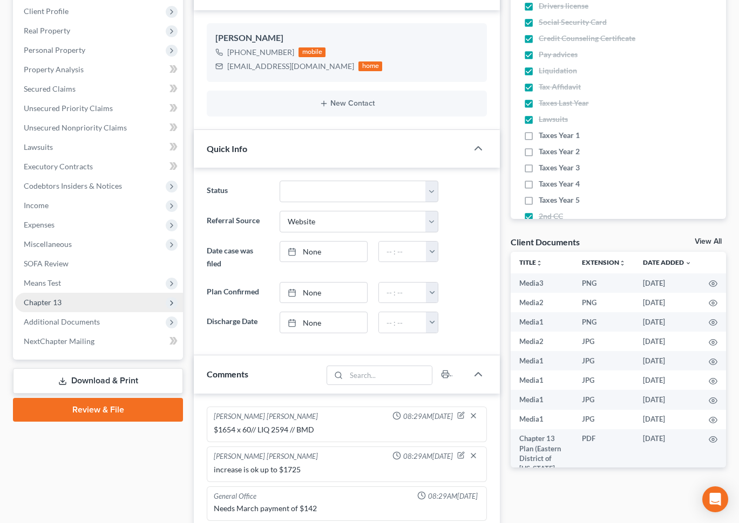
click at [117, 302] on span "Chapter 13" at bounding box center [99, 302] width 168 height 19
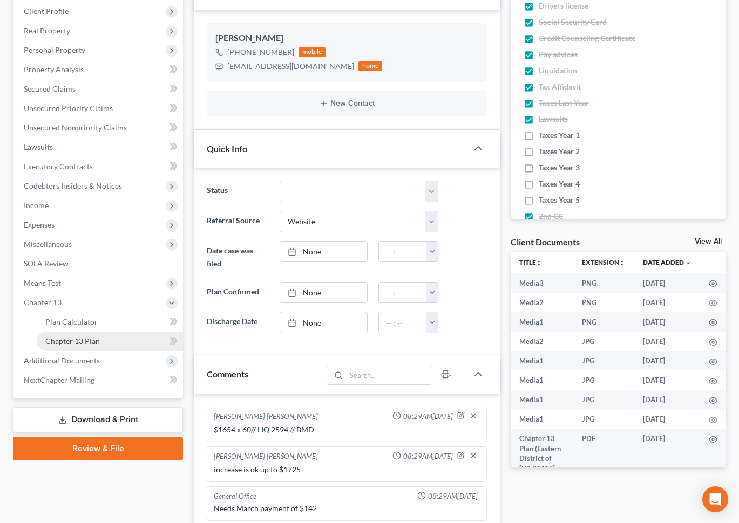
click at [129, 337] on link "Chapter 13 Plan" at bounding box center [110, 341] width 146 height 19
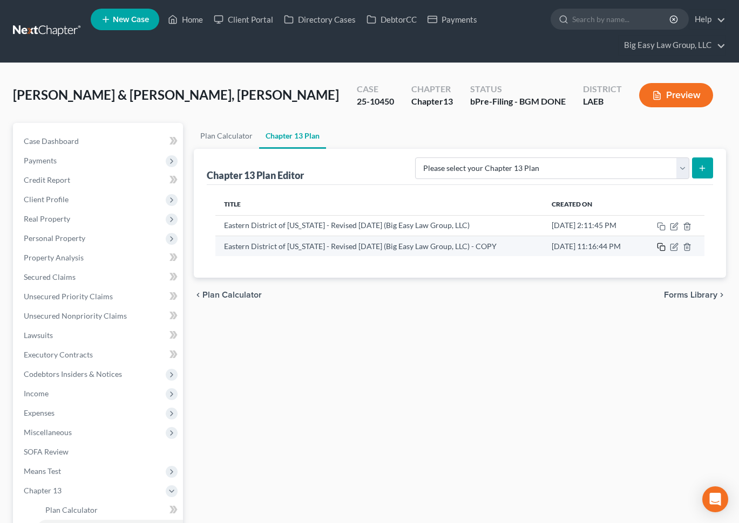
click at [660, 245] on icon "button" at bounding box center [661, 247] width 9 height 9
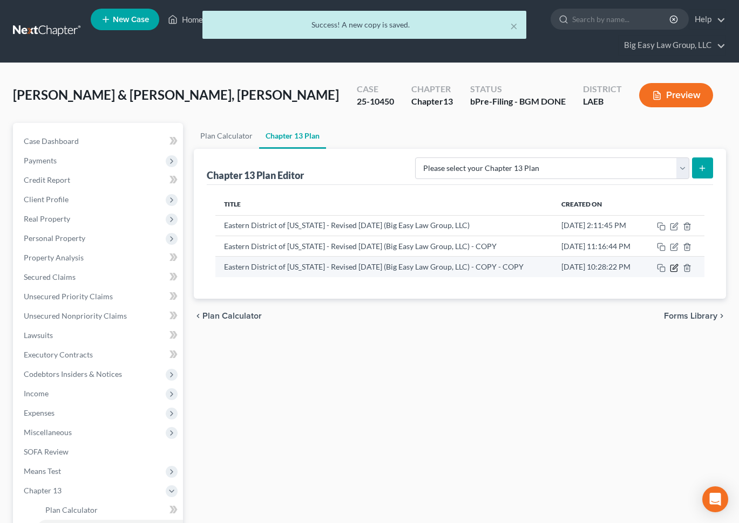
click at [673, 267] on icon "button" at bounding box center [673, 268] width 9 height 9
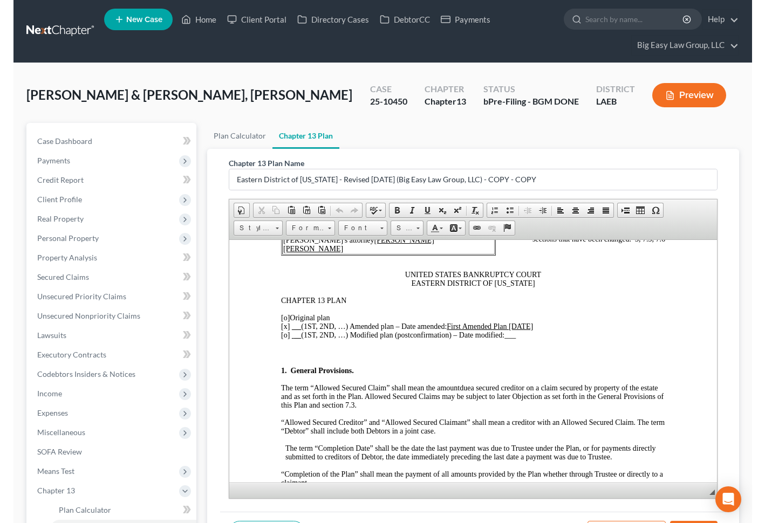
scroll to position [101, 0]
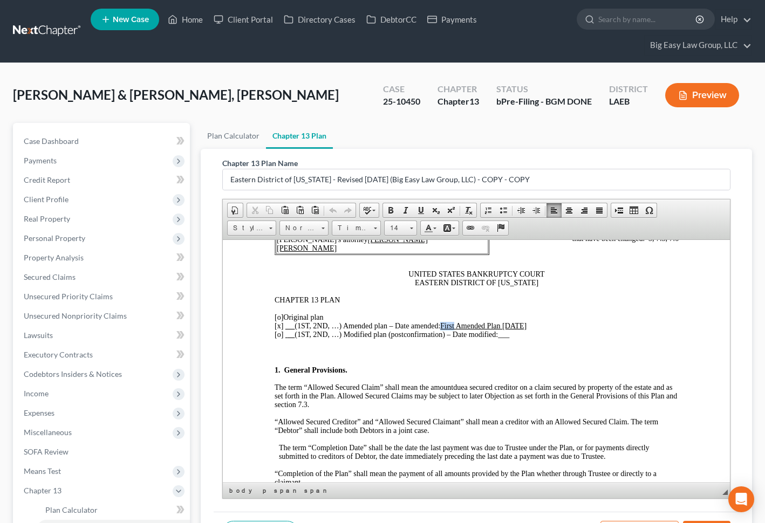
drag, startPoint x: 457, startPoint y: 324, endPoint x: 447, endPoint y: 323, distance: 10.3
click at [446, 323] on u "First Amended Plan 07/14/2025" at bounding box center [483, 326] width 86 height 8
drag, startPoint x: 443, startPoint y: 321, endPoint x: 456, endPoint y: 324, distance: 13.2
click at [456, 324] on span "[x] (1ST, 2ND, …) Amended plan – Date amended: Second Amended Plan 07/14/2025" at bounding box center [404, 326] width 261 height 8
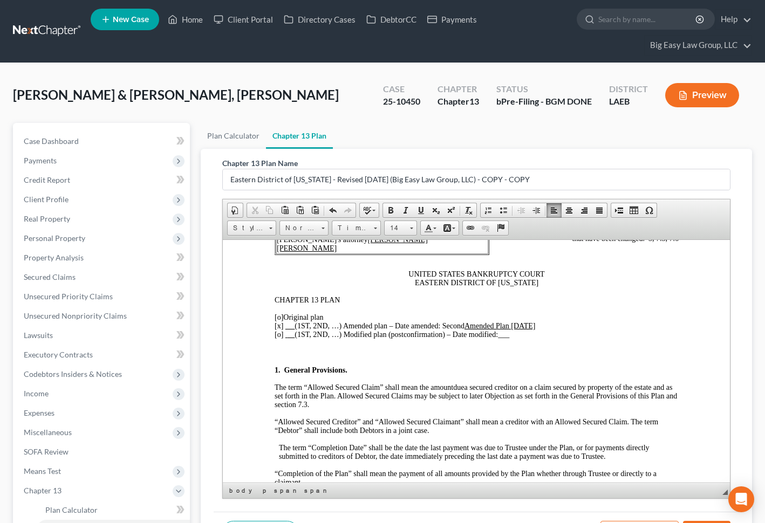
drag, startPoint x: 459, startPoint y: 324, endPoint x: 453, endPoint y: 304, distance: 21.3
click at [465, 324] on span "[x] (1ST, 2ND, …) Amended plan – Date amended: Second Amended Plan 07/14/2025" at bounding box center [404, 326] width 261 height 8
click at [421, 211] on span at bounding box center [420, 210] width 9 height 9
drag, startPoint x: 512, startPoint y: 323, endPoint x: 527, endPoint y: 326, distance: 14.9
click at [512, 323] on u "Second Amended Plan 07/14/2025" at bounding box center [486, 326] width 93 height 8
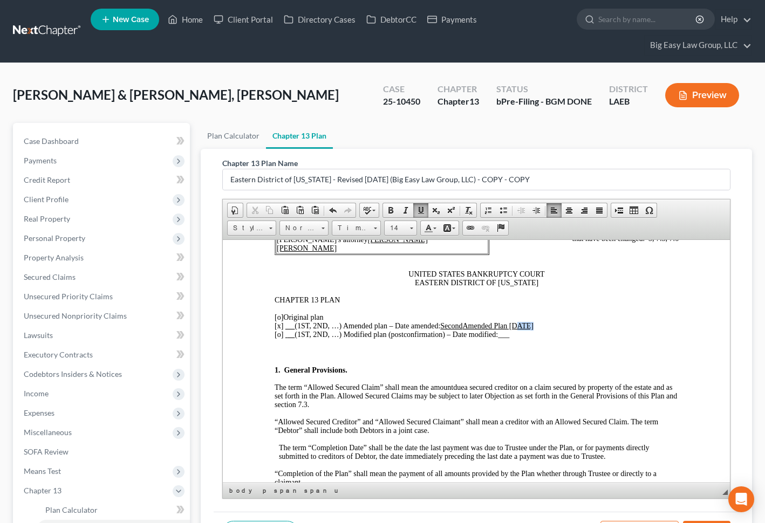
drag, startPoint x: 531, startPoint y: 325, endPoint x: 524, endPoint y: 327, distance: 7.9
click at [519, 325] on u "Second Amended Plan 07/14/2025" at bounding box center [486, 326] width 93 height 8
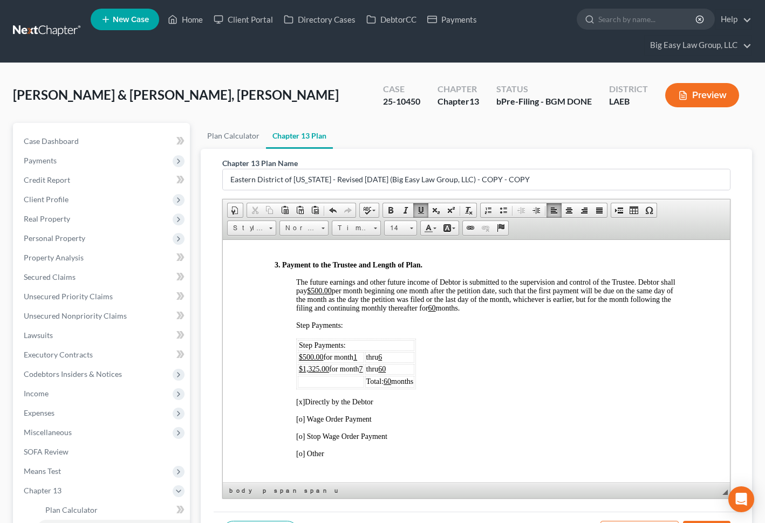
scroll to position [668, 0]
click at [381, 353] on u "6" at bounding box center [380, 356] width 4 height 8
click at [387, 357] on u "612" at bounding box center [383, 356] width 11 height 8
click at [368, 366] on td "thru 60" at bounding box center [390, 368] width 50 height 11
click at [363, 369] on u "7" at bounding box center [361, 368] width 4 height 8
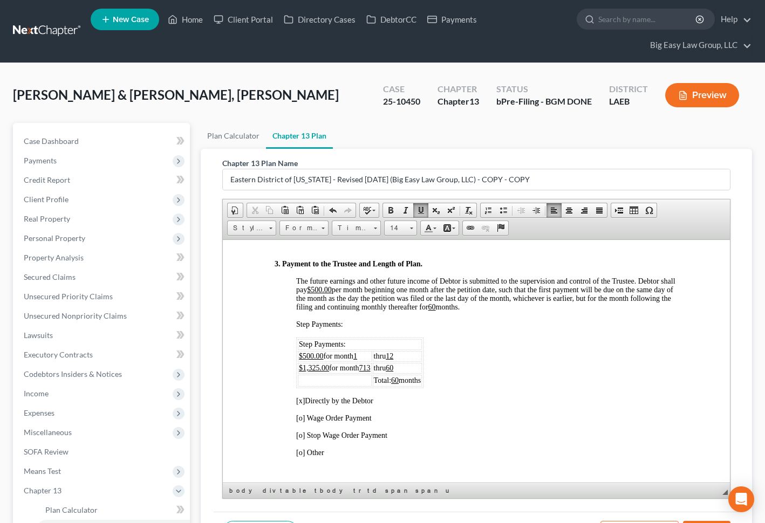
click at [366, 365] on u "713" at bounding box center [364, 368] width 11 height 8
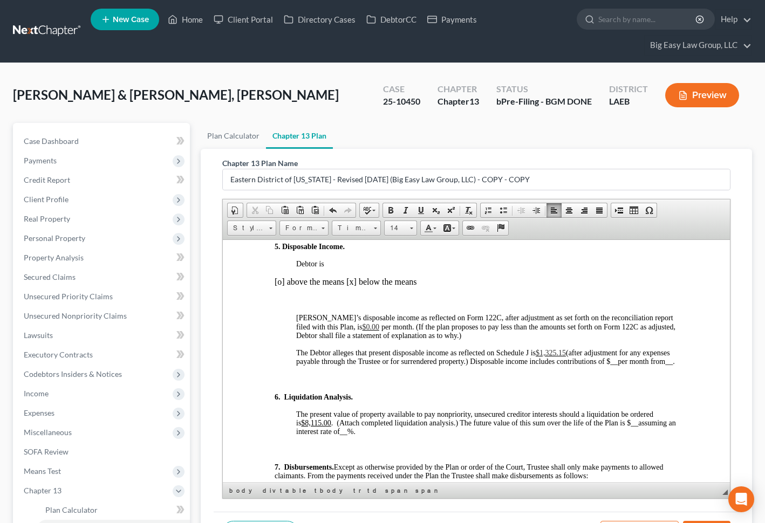
scroll to position [1182, 0]
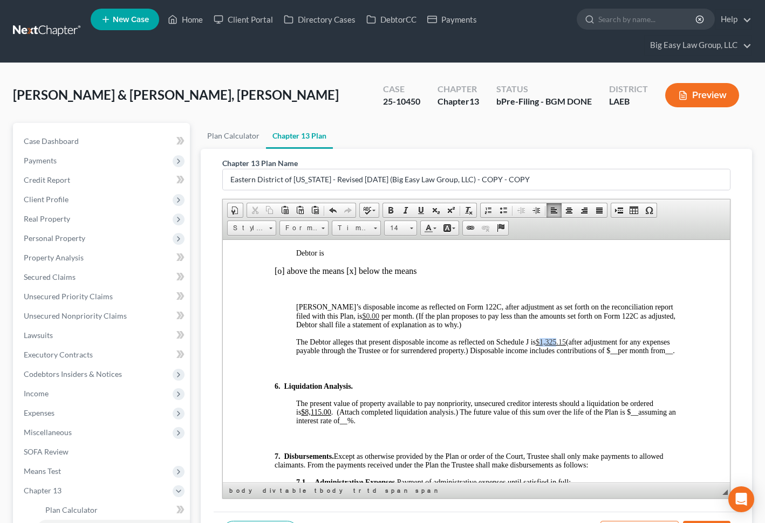
drag, startPoint x: 558, startPoint y: 348, endPoint x: 543, endPoint y: 348, distance: 14.6
click at [543, 346] on span "$1,325.15" at bounding box center [550, 342] width 30 height 8
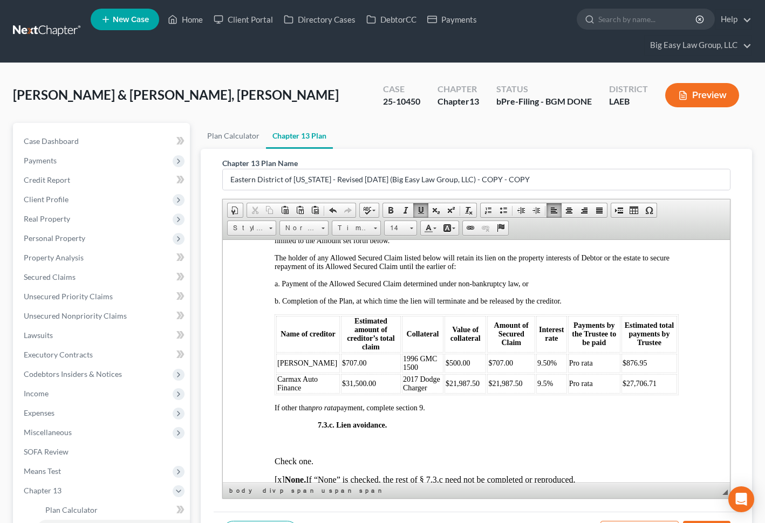
scroll to position [3054, 0]
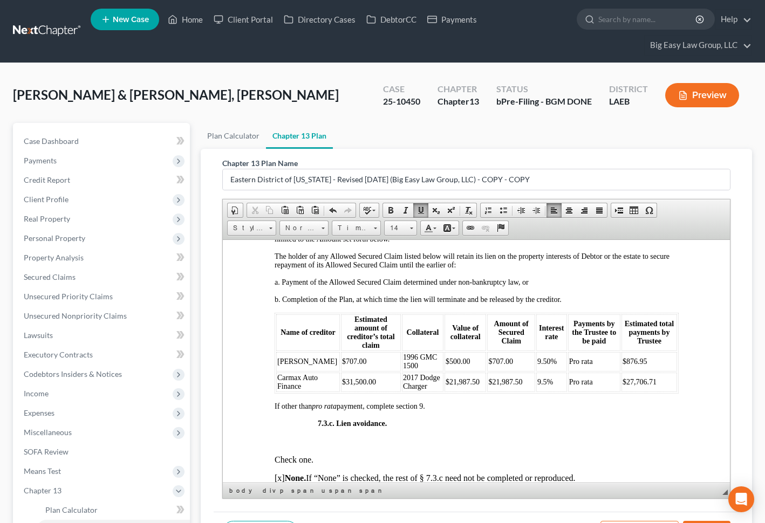
drag, startPoint x: 508, startPoint y: 426, endPoint x: 483, endPoint y: 422, distance: 25.7
click at [487, 392] on td "$21,987.50" at bounding box center [510, 381] width 47 height 19
drag, startPoint x: 512, startPoint y: 419, endPoint x: 474, endPoint y: 418, distance: 37.8
click at [487, 392] on td "$21,987.50" at bounding box center [510, 381] width 47 height 19
drag, startPoint x: 648, startPoint y: 418, endPoint x: 620, endPoint y: 417, distance: 28.6
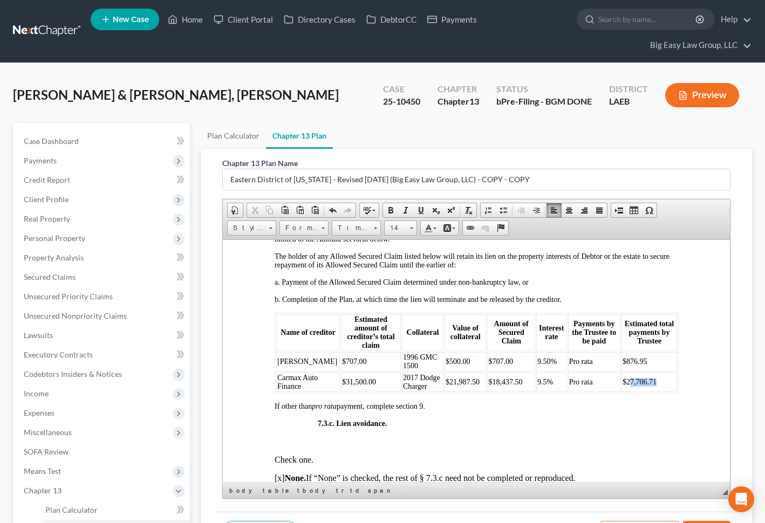
click at [621, 392] on td "$27,706.71" at bounding box center [649, 381] width 56 height 19
drag, startPoint x: 638, startPoint y: 398, endPoint x: 277, endPoint y: 398, distance: 361.4
click at [277, 371] on tr "Usaa Fsb $707.00 1996 GMC 1500 $500.00 $707.00 9.50% Pro rata $876.95" at bounding box center [476, 361] width 401 height 19
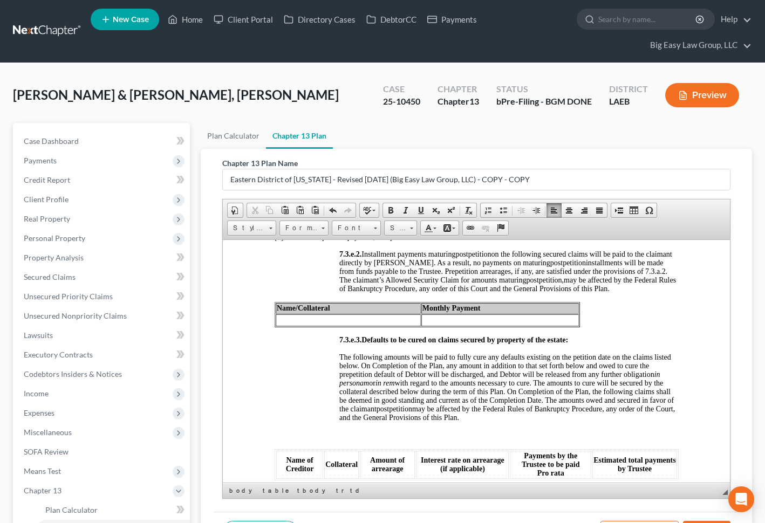
scroll to position [3507, 0]
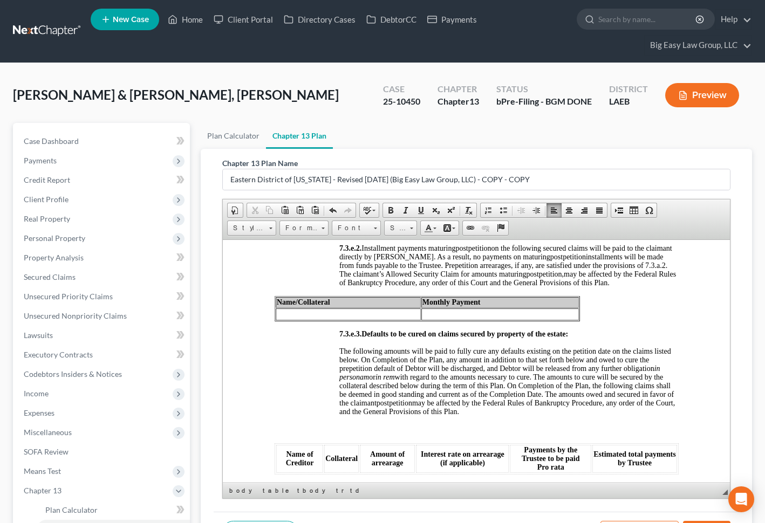
click at [346, 320] on td at bounding box center [347, 314] width 145 height 12
click at [442, 320] on td at bounding box center [500, 314] width 158 height 12
drag, startPoint x: 304, startPoint y: 358, endPoint x: 274, endPoint y: 357, distance: 30.2
click at [274, 321] on table "Name/Collateral Monthly Payment USAA" at bounding box center [426, 308] width 305 height 25
click at [646, 286] on span "may be affected by the Federal Rules of Bankruptcy Procedure, any order of this…" at bounding box center [507, 278] width 337 height 17
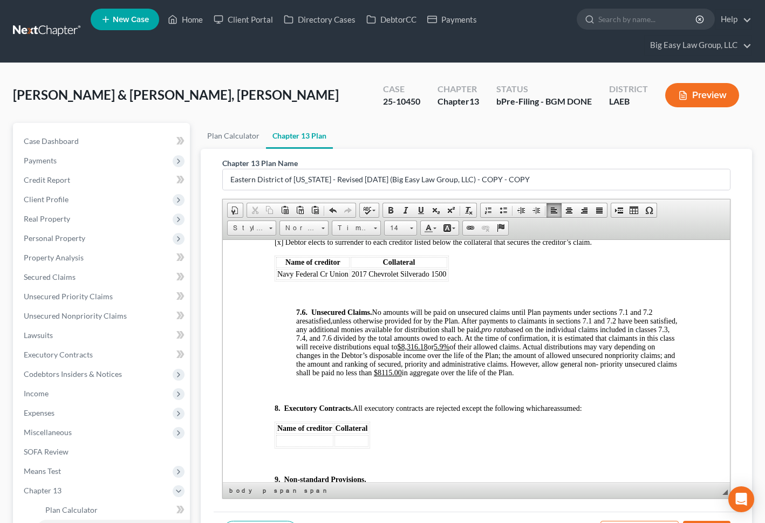
scroll to position [4043, 0]
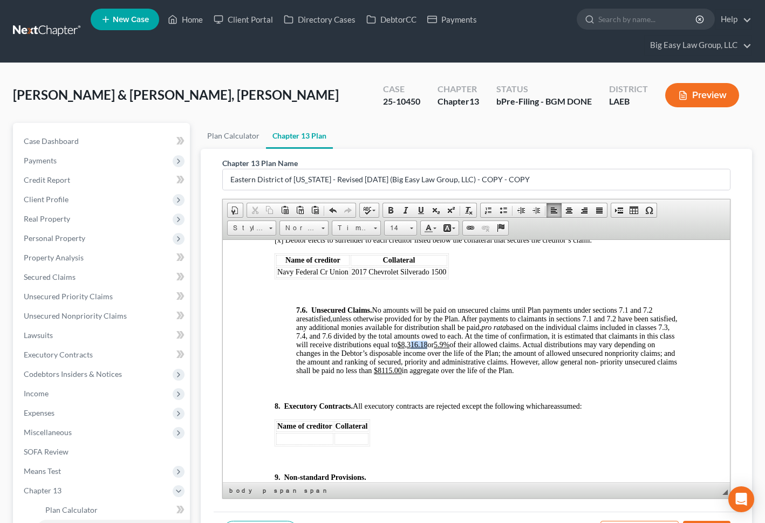
drag, startPoint x: 497, startPoint y: 387, endPoint x: 480, endPoint y: 387, distance: 16.7
click at [480, 374] on span "unless otherwise provided for by the Plan. After payments to claimants in secti…" at bounding box center [486, 344] width 381 height 60
click at [449, 348] on u "5.9%" at bounding box center [441, 344] width 16 height 8
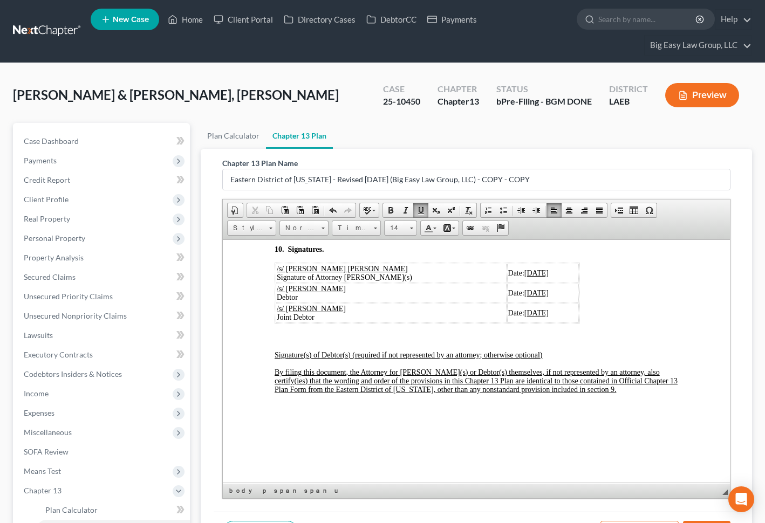
scroll to position [4387, 0]
drag, startPoint x: 506, startPoint y: 304, endPoint x: 497, endPoint y: 305, distance: 9.2
click at [524, 277] on u "07/14/2025" at bounding box center [536, 273] width 24 height 8
click at [507, 277] on u "079/16/2025" at bounding box center [526, 273] width 38 height 8
drag, startPoint x: 522, startPoint y: 302, endPoint x: 502, endPoint y: 300, distance: 19.5
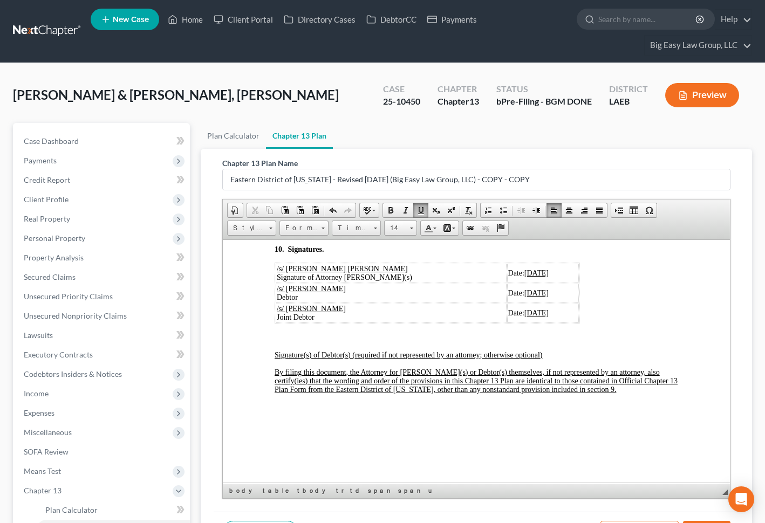
click at [524, 277] on u "[DATE]" at bounding box center [536, 273] width 24 height 8
click at [529, 283] on td "Date: 09/16/2025" at bounding box center [543, 272] width 72 height 19
drag, startPoint x: 525, startPoint y: 304, endPoint x: 491, endPoint y: 305, distance: 34.0
click at [507, 283] on td "Date: 09/16/2025" at bounding box center [543, 272] width 72 height 19
copy u "[DATE]"
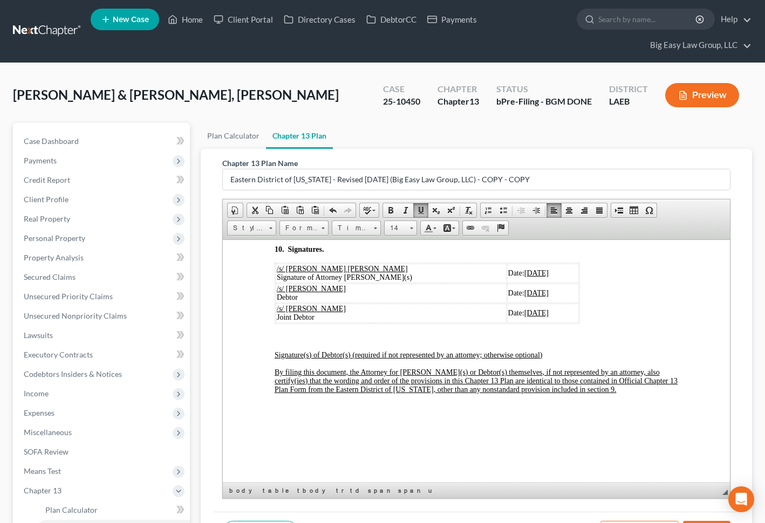
drag, startPoint x: 524, startPoint y: 325, endPoint x: 491, endPoint y: 324, distance: 32.9
click at [507, 303] on td "Date: 07/14/2025" at bounding box center [543, 292] width 72 height 19
drag, startPoint x: 524, startPoint y: 342, endPoint x: 490, endPoint y: 342, distance: 34.0
click at [507, 323] on td "Date: 07/14/2025" at bounding box center [543, 312] width 72 height 19
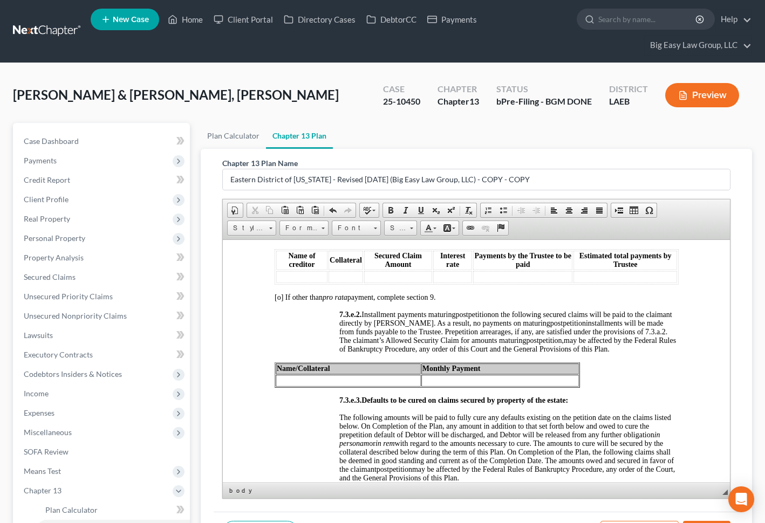
scroll to position [3469, 0]
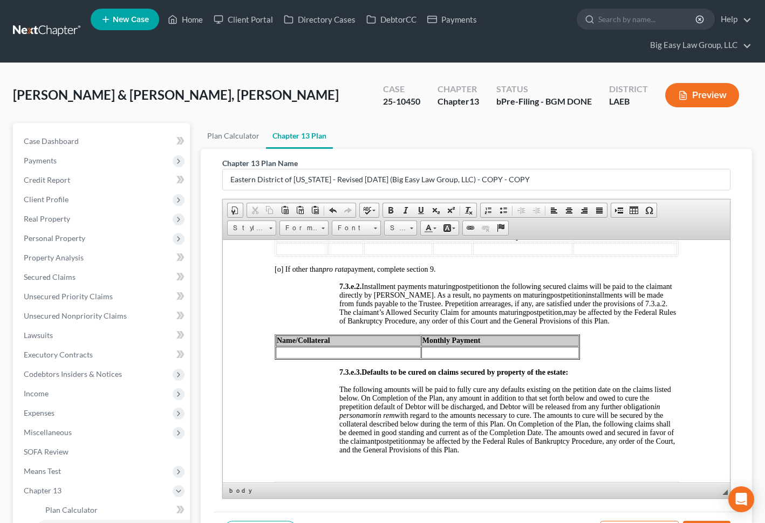
click at [395, 358] on td at bounding box center [347, 352] width 145 height 12
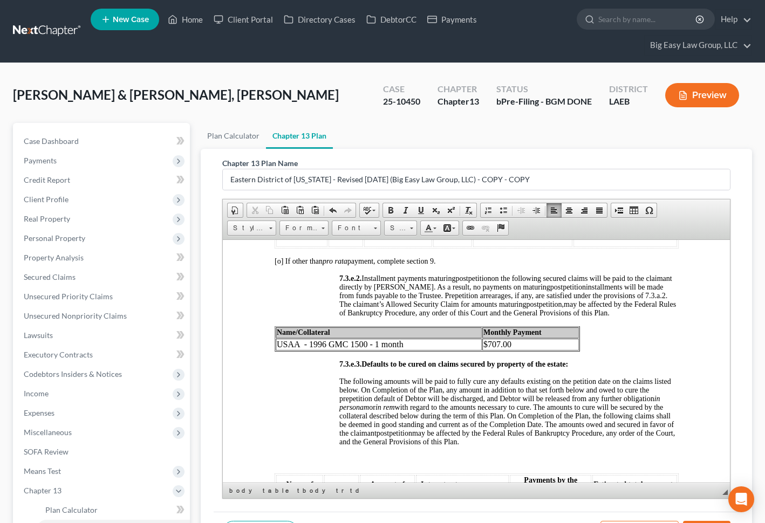
scroll to position [3486, 0]
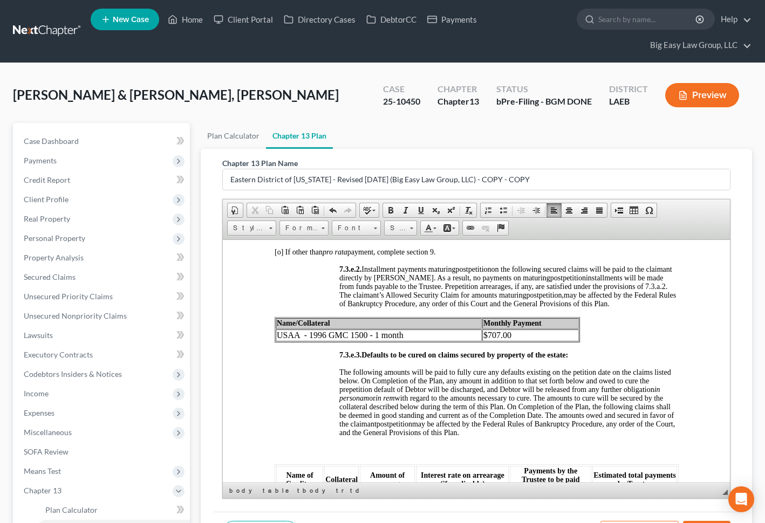
click at [433, 341] on td "USAA - 1996 GMC 1500 - 1 month" at bounding box center [378, 335] width 206 height 12
click at [435, 341] on td "USAA - 1996 GMC 1500 - 1 month" at bounding box center [378, 335] width 206 height 12
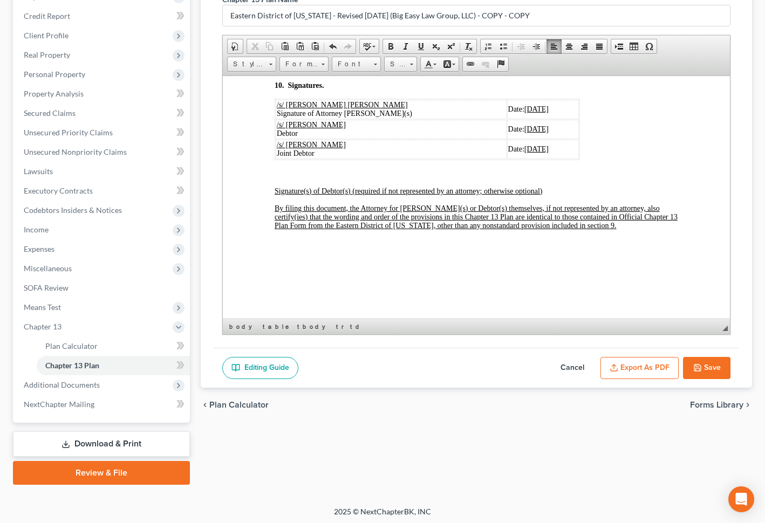
scroll to position [167, 0]
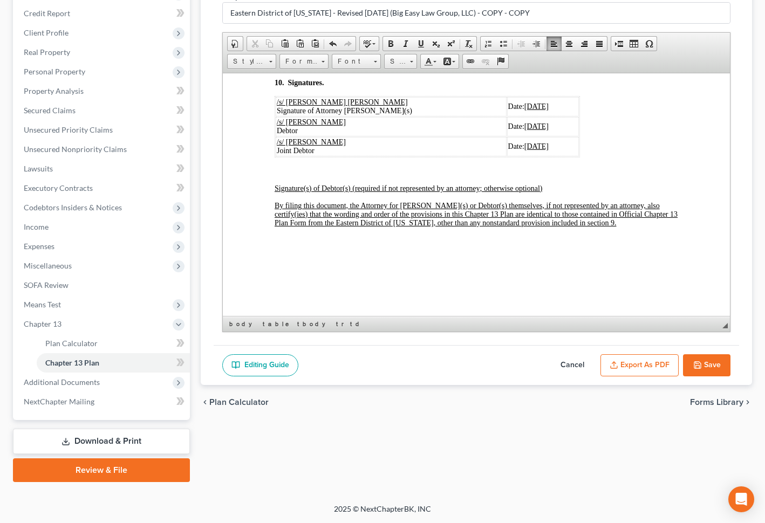
click at [634, 368] on button "Export as PDF" at bounding box center [639, 365] width 78 height 23
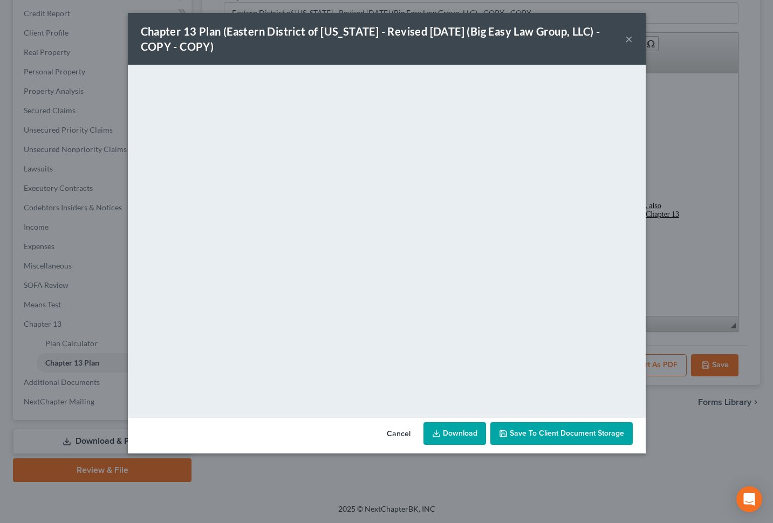
click at [473, 433] on link "Download" at bounding box center [454, 433] width 63 height 23
click at [629, 37] on button "×" at bounding box center [629, 38] width 8 height 13
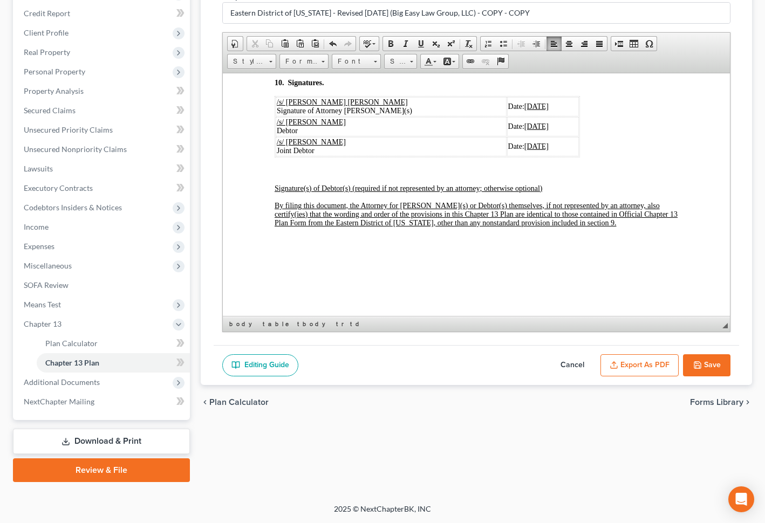
click at [724, 365] on button "Save" at bounding box center [706, 365] width 47 height 23
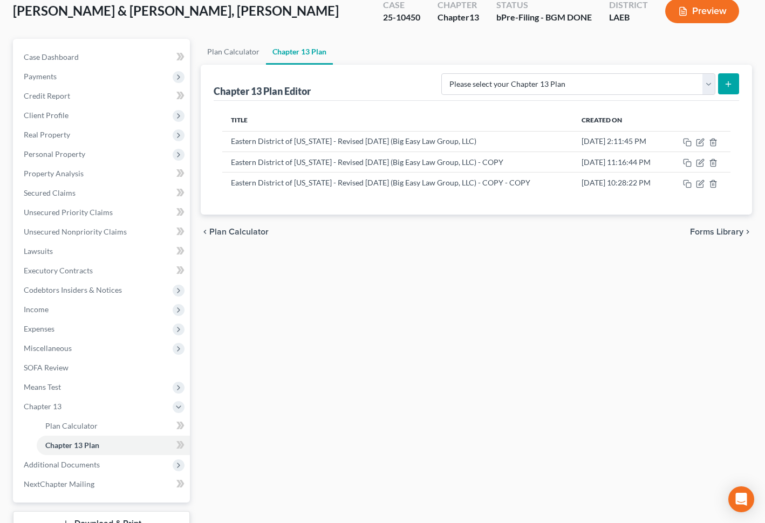
scroll to position [74, 0]
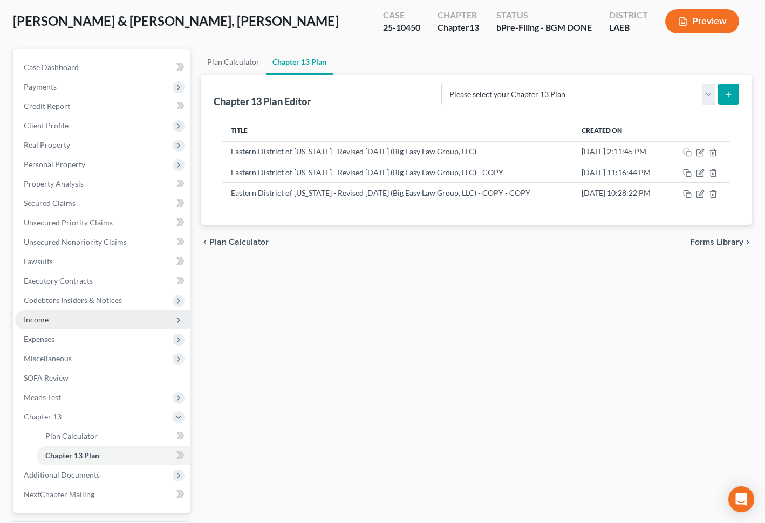
click at [88, 326] on span "Income" at bounding box center [102, 319] width 175 height 19
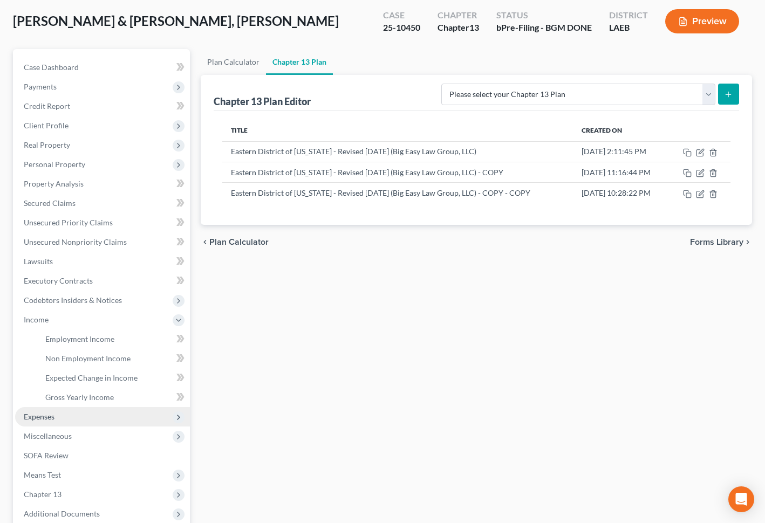
click at [120, 408] on span "Expenses" at bounding box center [102, 416] width 175 height 19
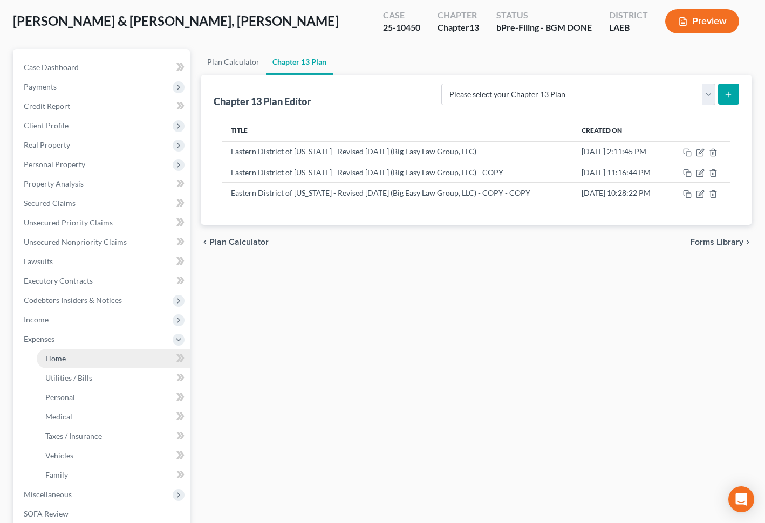
click at [127, 366] on link "Home" at bounding box center [113, 358] width 153 height 19
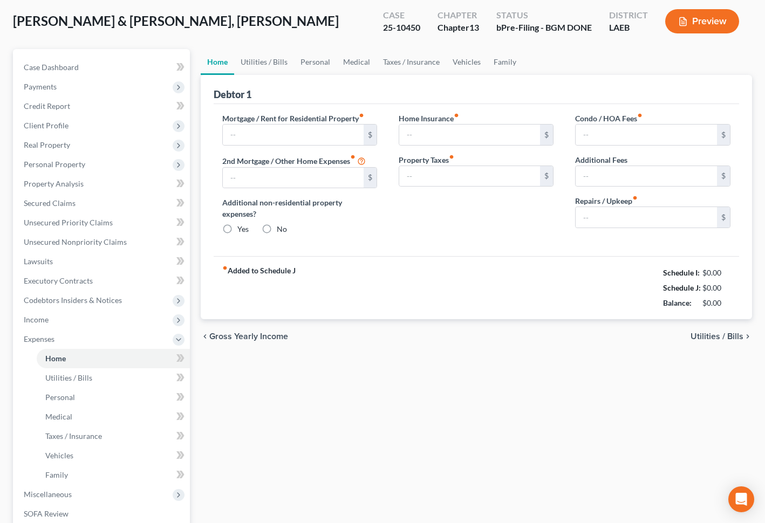
scroll to position [12, 0]
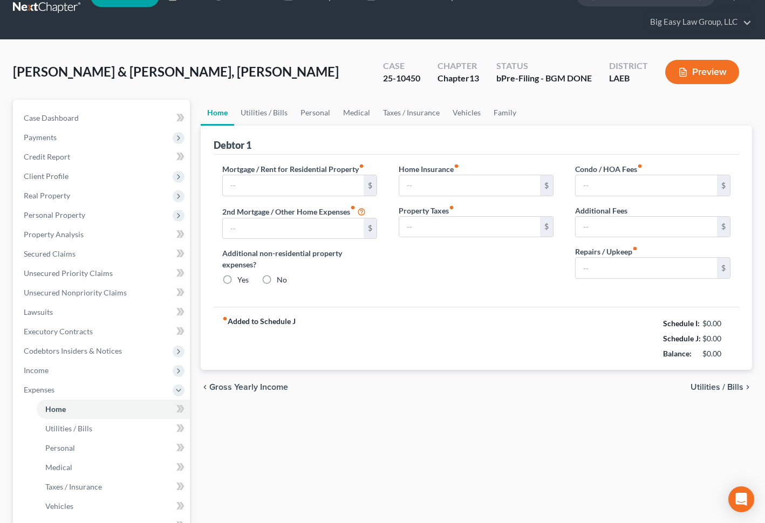
type input "1,544.03"
type input "0.00"
radio input "true"
type input "0.00"
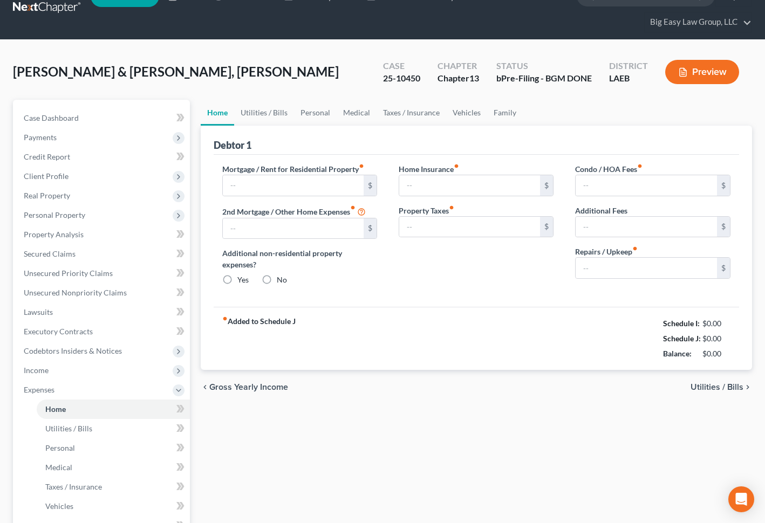
type input "0.00"
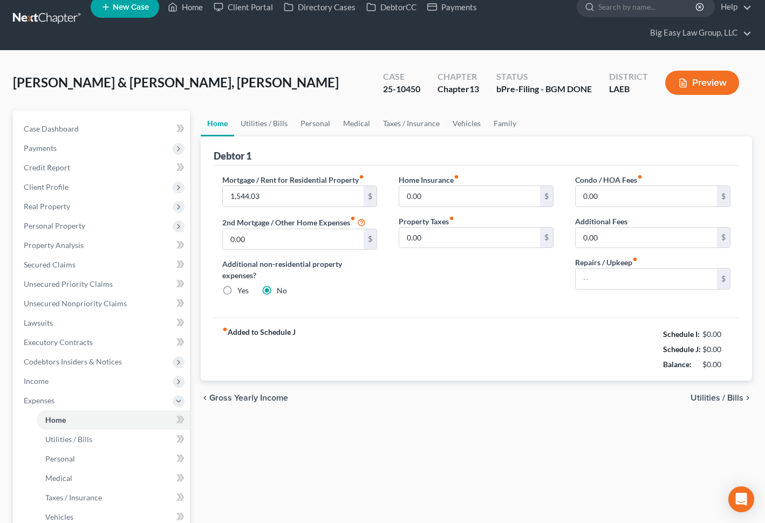
scroll to position [0, 0]
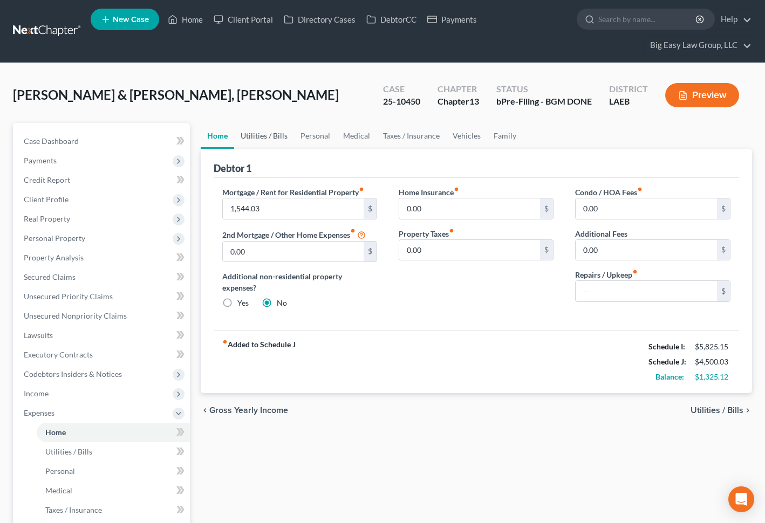
click at [252, 135] on link "Utilities / Bills" at bounding box center [264, 136] width 60 height 26
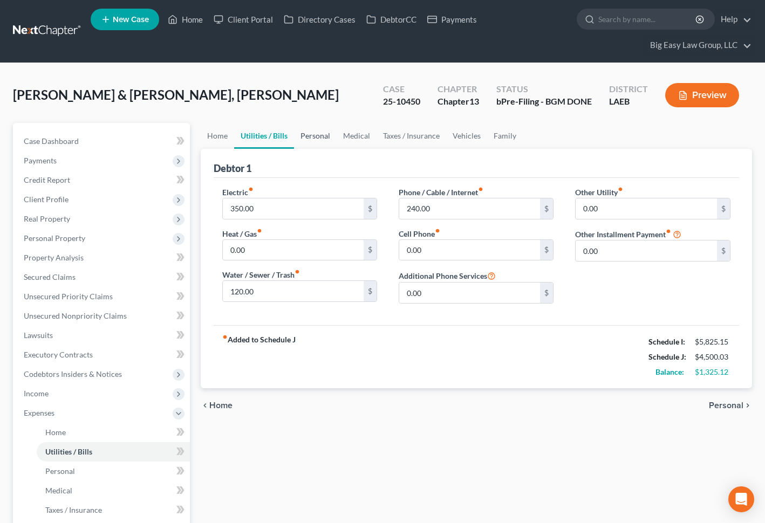
click at [299, 132] on link "Personal" at bounding box center [315, 136] width 43 height 26
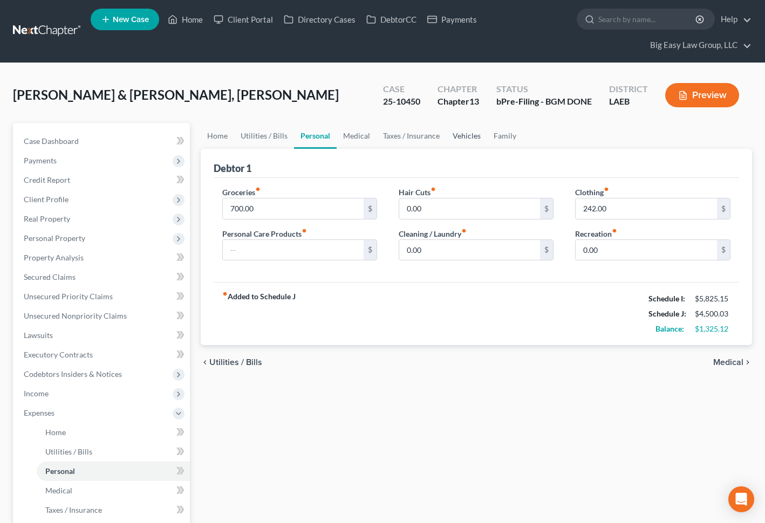
click at [471, 139] on link "Vehicles" at bounding box center [466, 136] width 41 height 26
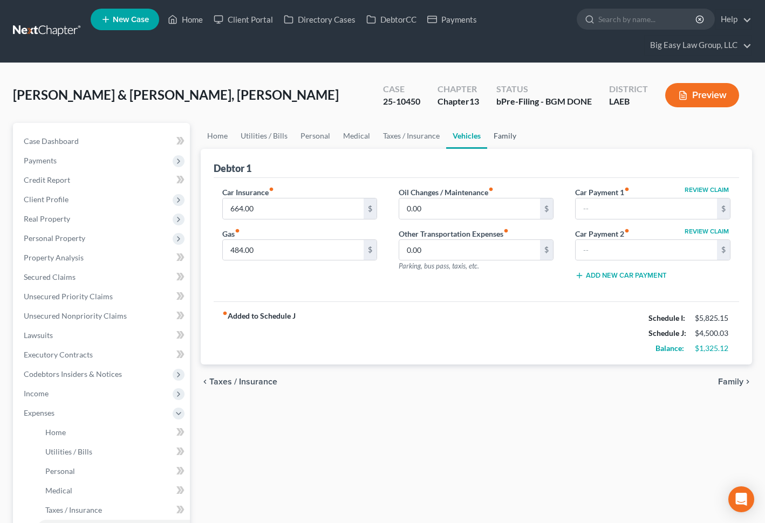
click at [496, 136] on link "Family" at bounding box center [505, 136] width 36 height 26
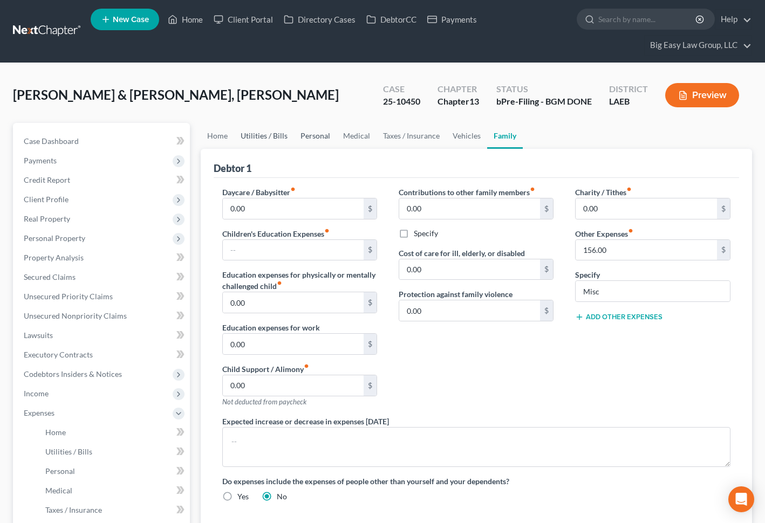
drag, startPoint x: 276, startPoint y: 132, endPoint x: 302, endPoint y: 132, distance: 25.4
click at [276, 132] on link "Utilities / Bills" at bounding box center [264, 136] width 60 height 26
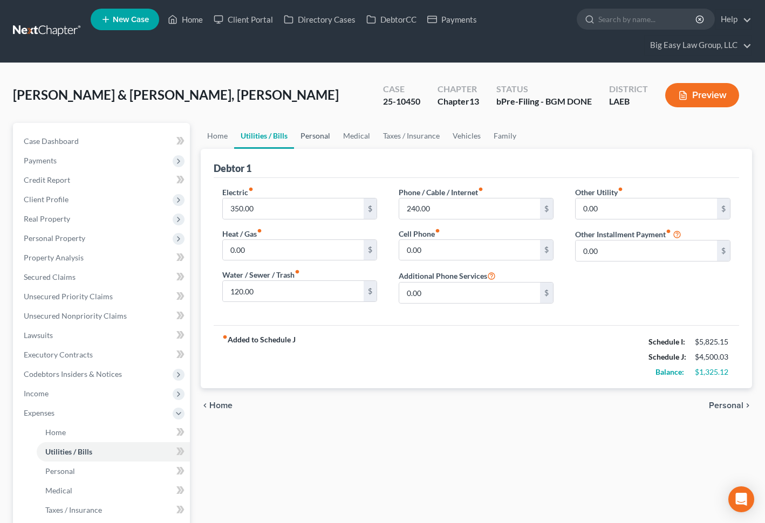
click at [308, 131] on link "Personal" at bounding box center [315, 136] width 43 height 26
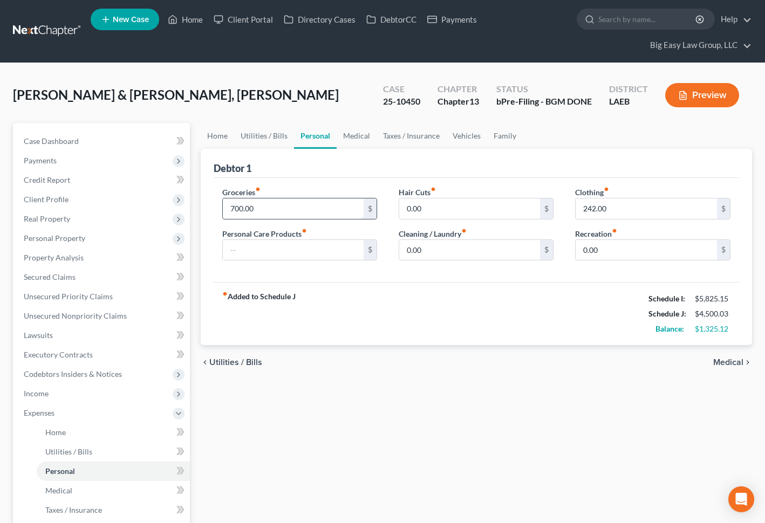
click at [277, 211] on input "700.00" at bounding box center [293, 209] width 141 height 20
type input "1,225"
click at [466, 138] on link "Vehicles" at bounding box center [466, 136] width 41 height 26
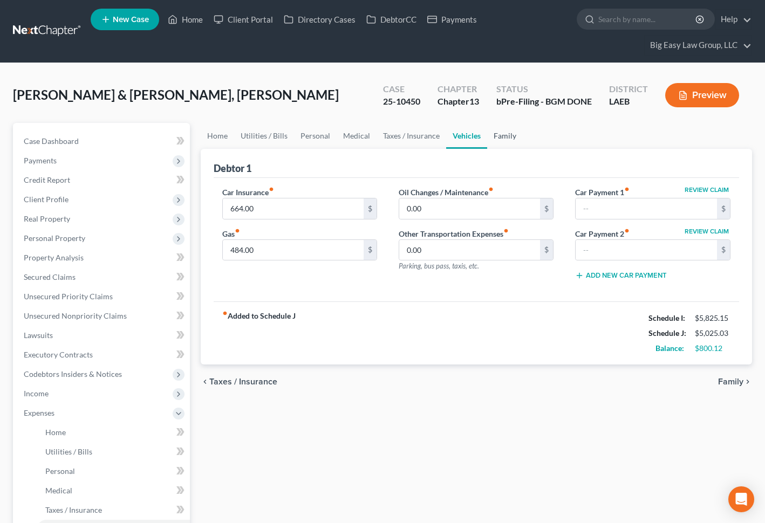
click at [502, 138] on link "Family" at bounding box center [505, 136] width 36 height 26
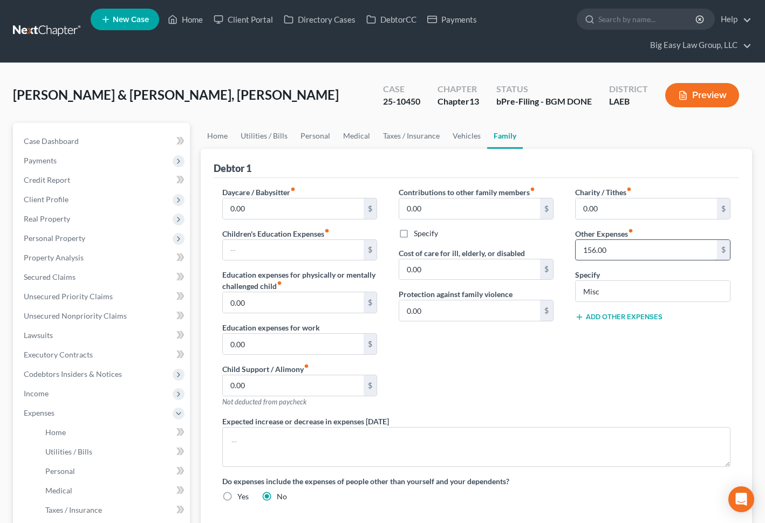
click at [618, 252] on input "156.00" at bounding box center [646, 250] width 141 height 20
type input "300"
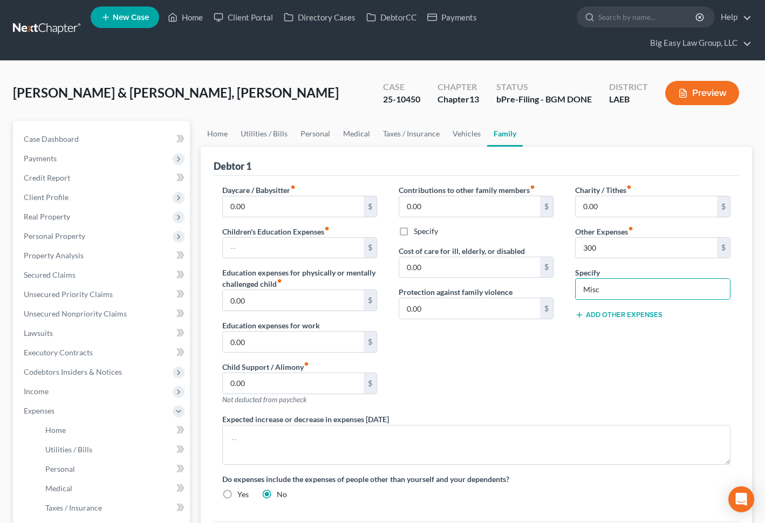
click at [656, 344] on div "Charity / Tithes fiber_manual_record 0.00 $ Other Expenses fiber_manual_record …" at bounding box center [652, 298] width 176 height 229
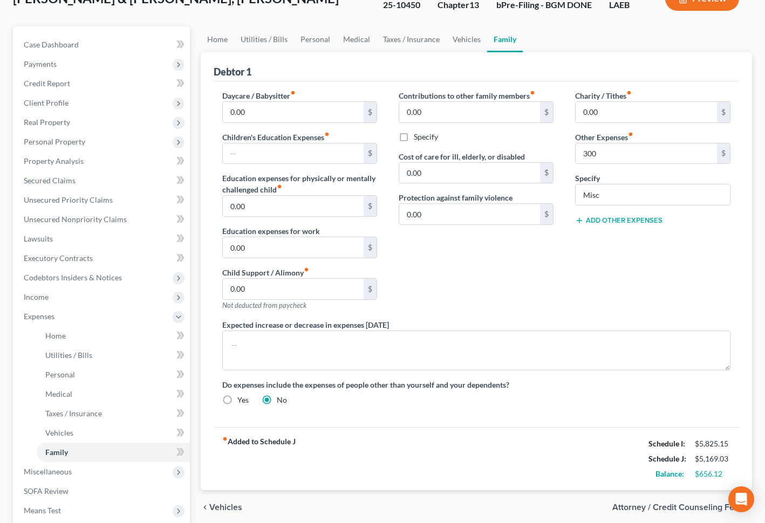
scroll to position [224, 0]
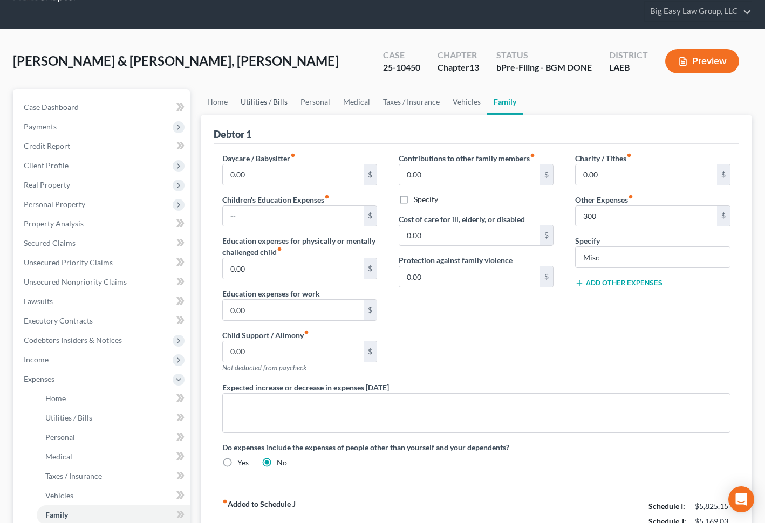
click at [251, 100] on link "Utilities / Bills" at bounding box center [264, 102] width 60 height 26
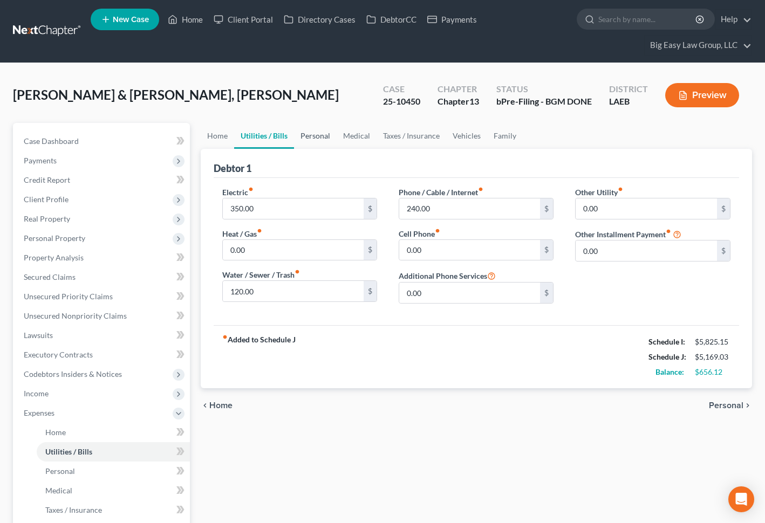
click at [313, 131] on link "Personal" at bounding box center [315, 136] width 43 height 26
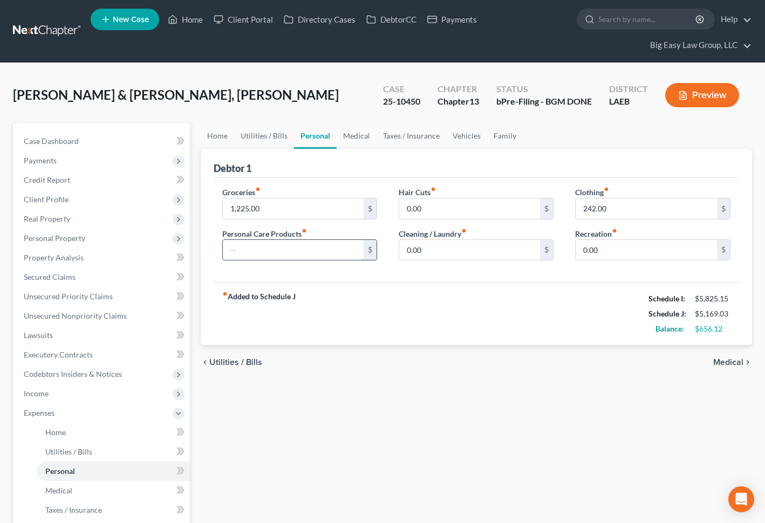
click at [347, 250] on input "text" at bounding box center [293, 250] width 141 height 20
type input "97"
click at [500, 142] on link "Family" at bounding box center [505, 136] width 36 height 26
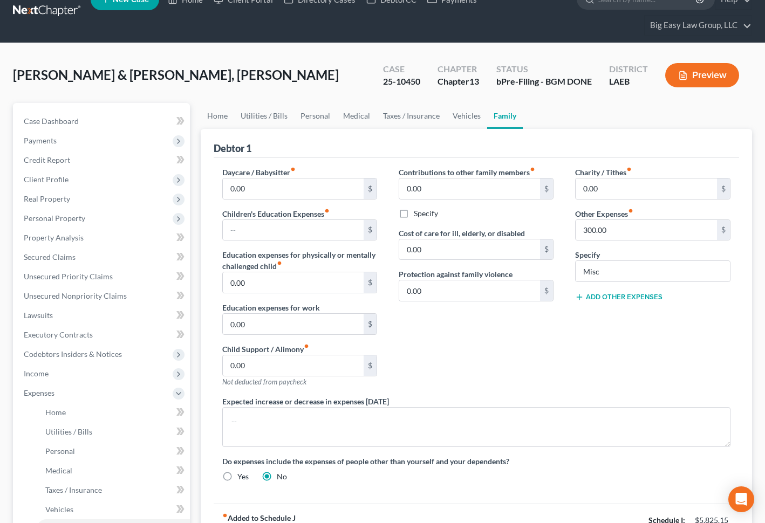
scroll to position [101, 0]
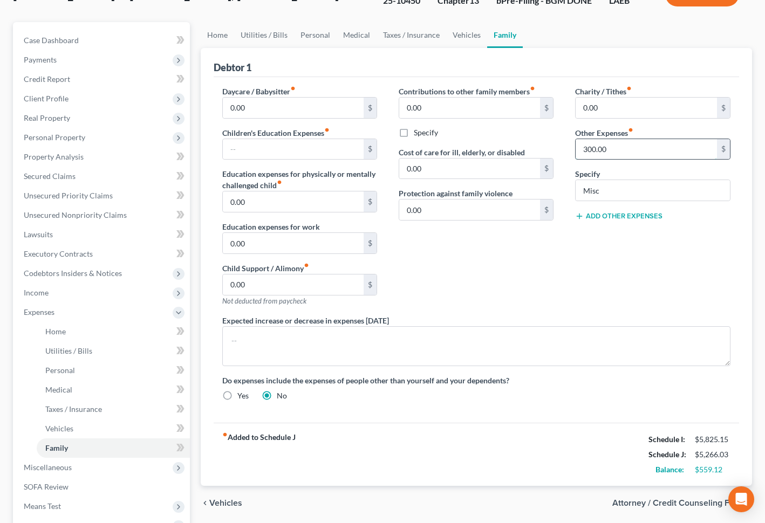
click at [622, 151] on input "300.00" at bounding box center [646, 149] width 141 height 20
click at [577, 257] on div "Charity / Tithes fiber_manual_record 0.00 $ Other Expenses fiber_manual_record …" at bounding box center [652, 200] width 176 height 229
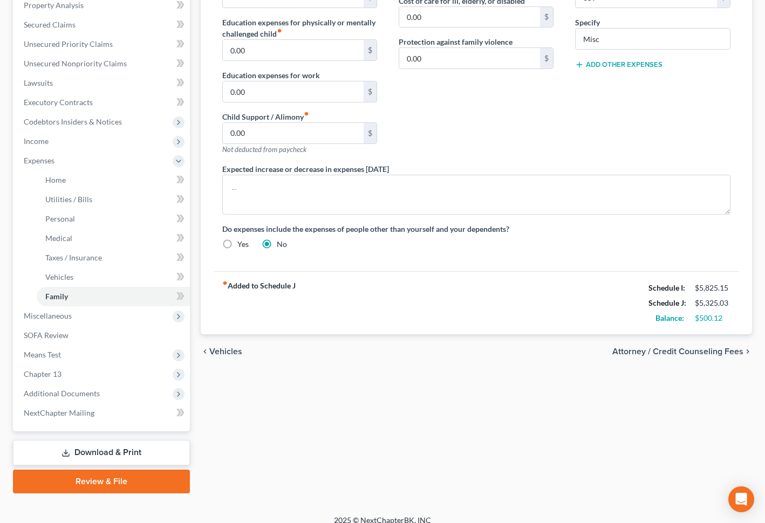
scroll to position [264, 0]
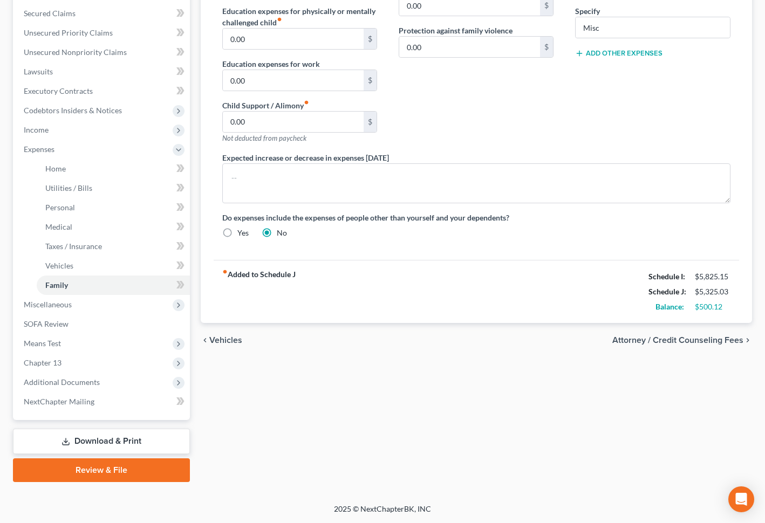
click at [158, 437] on link "Download & Print" at bounding box center [101, 441] width 177 height 25
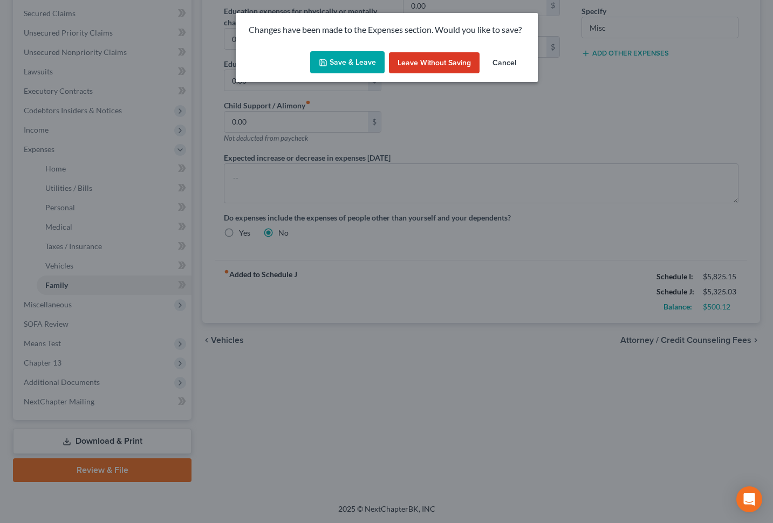
click at [358, 65] on button "Save & Leave" at bounding box center [347, 62] width 74 height 23
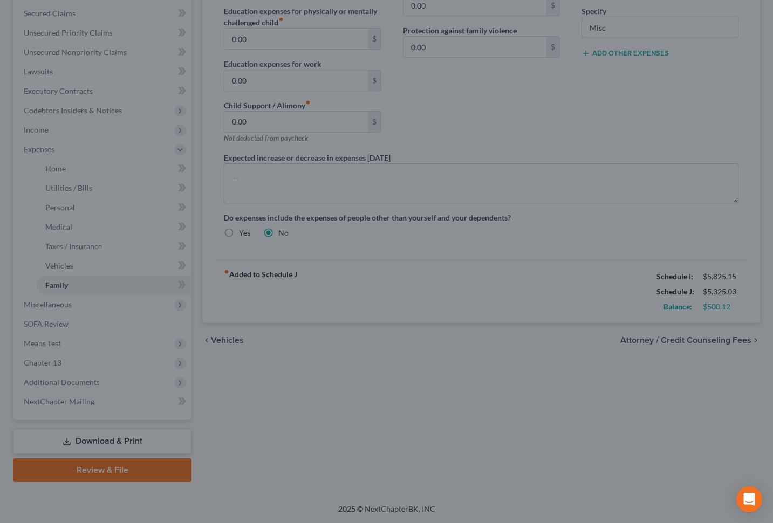
type input "359.00"
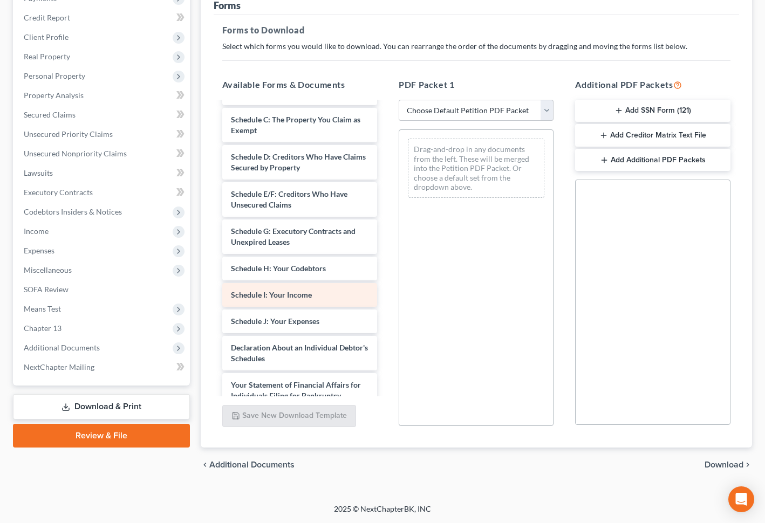
scroll to position [199, 0]
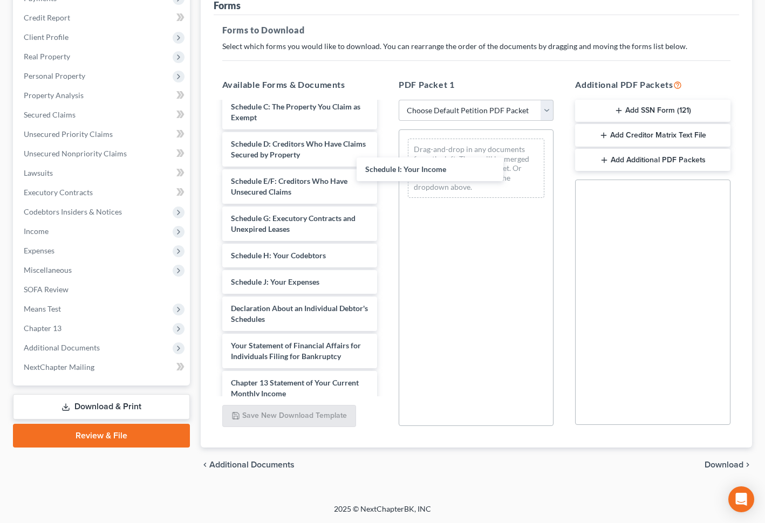
drag, startPoint x: 317, startPoint y: 300, endPoint x: 449, endPoint y: 177, distance: 180.5
click at [386, 171] on div "Schedule I: Your Income Chapter 13 Plan (Eastern District of Louisiana - Revise…" at bounding box center [300, 213] width 172 height 618
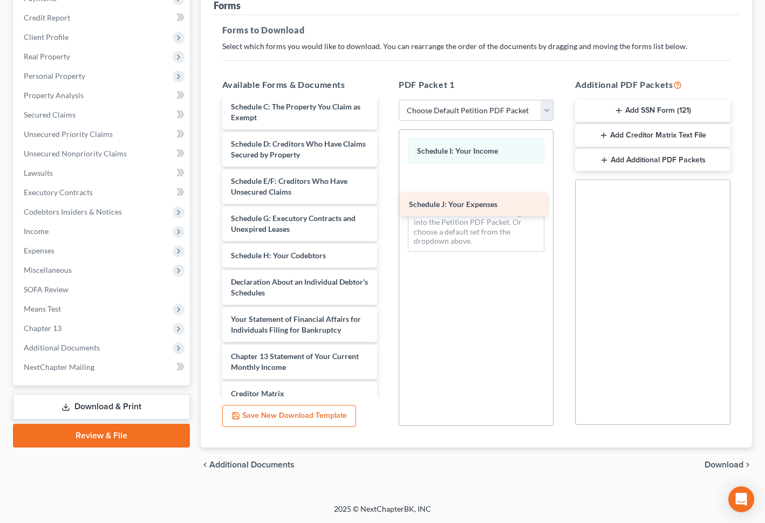
drag, startPoint x: 295, startPoint y: 296, endPoint x: 473, endPoint y: 207, distance: 198.8
click at [386, 207] on div "Schedule J: Your Expenses Chapter 13 Plan (Eastern District of Louisiana - Revi…" at bounding box center [300, 200] width 172 height 592
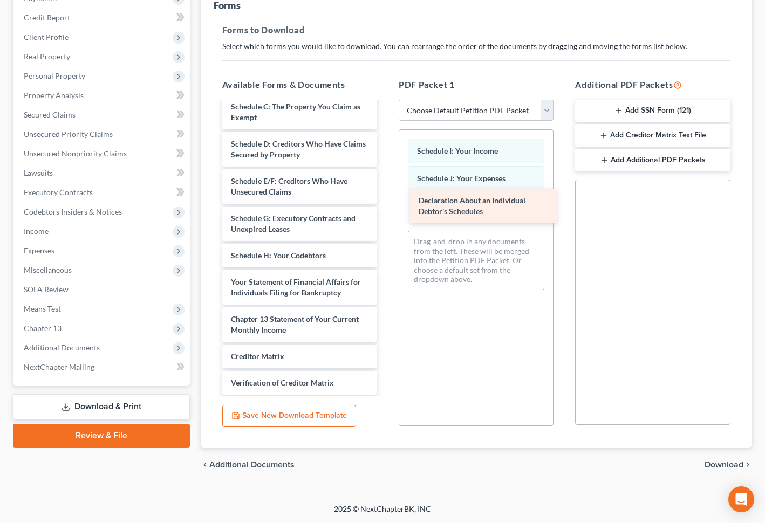
drag, startPoint x: 308, startPoint y: 304, endPoint x: 494, endPoint y: 212, distance: 207.7
click at [386, 212] on div "Declaration About an Individual Debtor's Schedules Chapter 13 Plan (Eastern Dis…" at bounding box center [300, 181] width 172 height 555
click at [714, 467] on span "Download" at bounding box center [724, 465] width 39 height 9
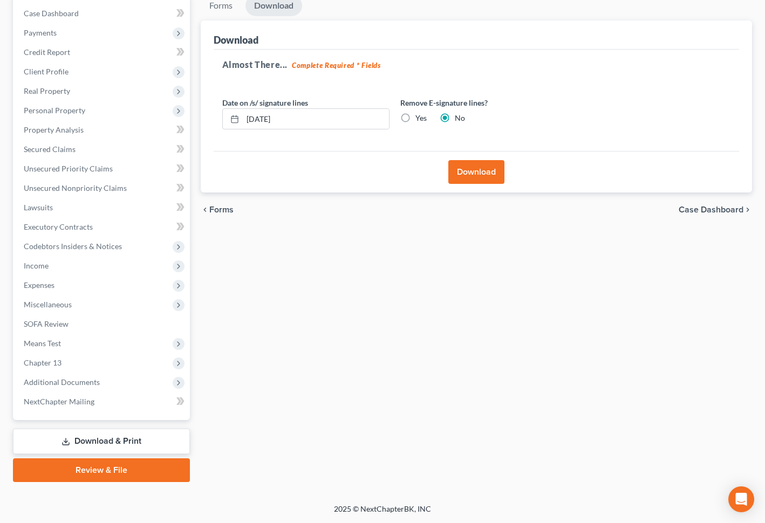
click at [481, 176] on button "Download" at bounding box center [476, 172] width 56 height 24
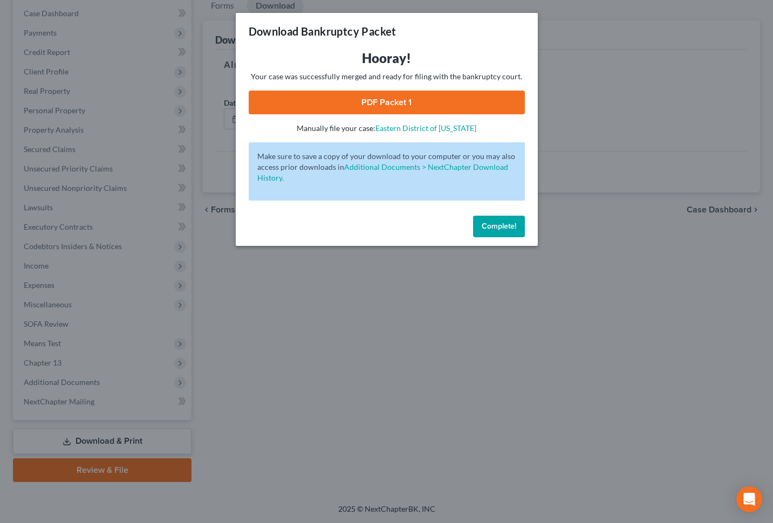
click at [448, 102] on link "PDF Packet 1" at bounding box center [387, 103] width 276 height 24
click at [502, 224] on span "Complete!" at bounding box center [499, 226] width 35 height 9
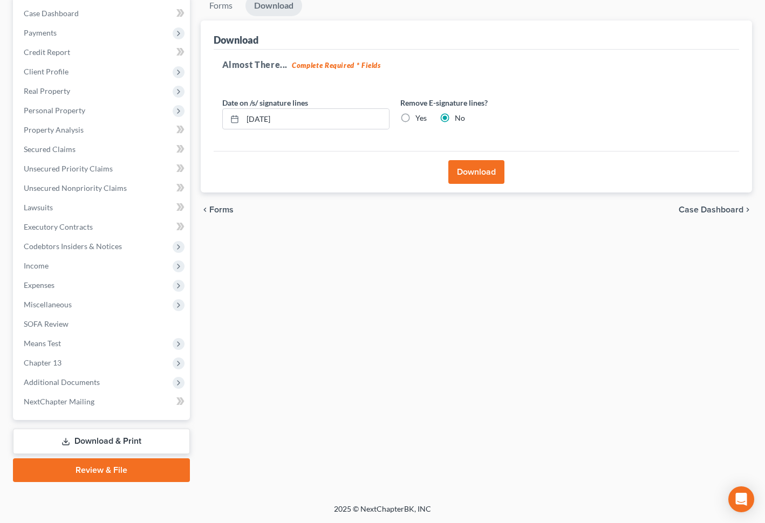
drag, startPoint x: 455, startPoint y: 233, endPoint x: 511, endPoint y: 223, distance: 56.9
click at [456, 233] on div "Forms Download Forms Forms to Download Select which forms you would like to dow…" at bounding box center [476, 238] width 563 height 487
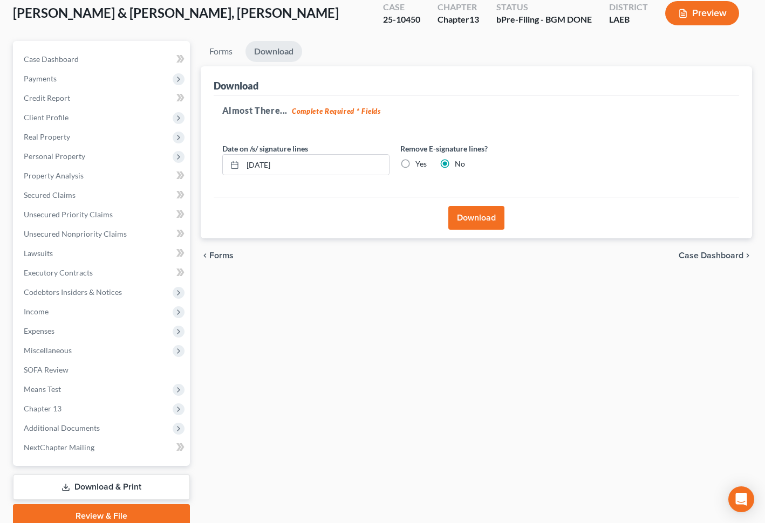
scroll to position [0, 0]
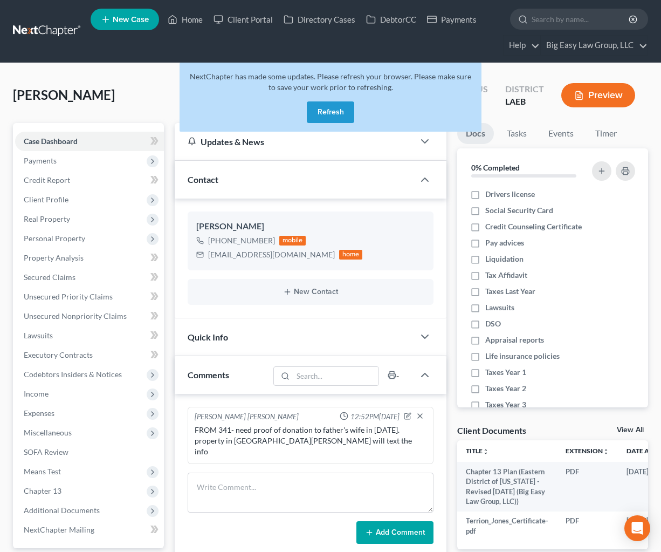
select select "0"
click at [177, 9] on ul "New Case Home Client Portal Directory Cases DebtorCC Payments - No Result - See…" at bounding box center [370, 31] width 558 height 52
click at [180, 14] on link "Home" at bounding box center [185, 19] width 46 height 19
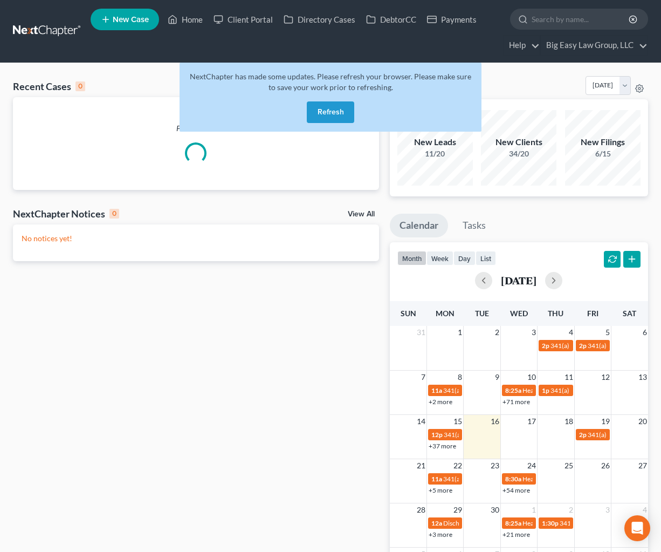
click at [324, 118] on button "Refresh" at bounding box center [330, 112] width 47 height 22
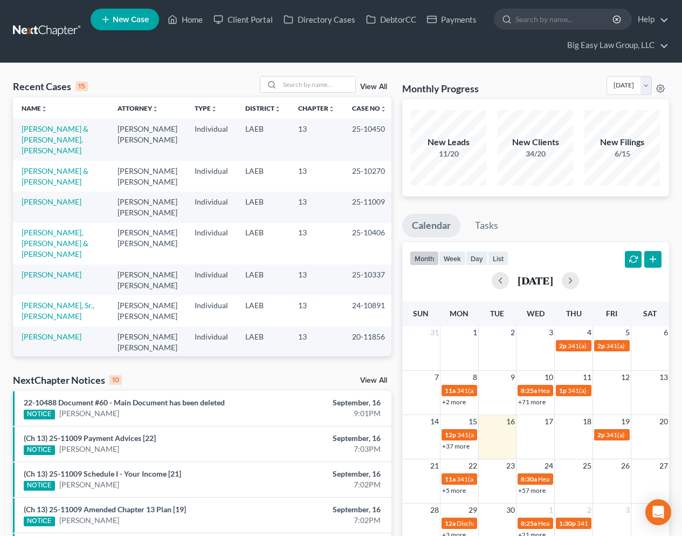
click at [42, 155] on td "[PERSON_NAME] & [PERSON_NAME], [PERSON_NAME]" at bounding box center [61, 140] width 96 height 42
click at [43, 151] on link "[PERSON_NAME] & [PERSON_NAME], [PERSON_NAME]" at bounding box center [55, 139] width 67 height 31
select select "3"
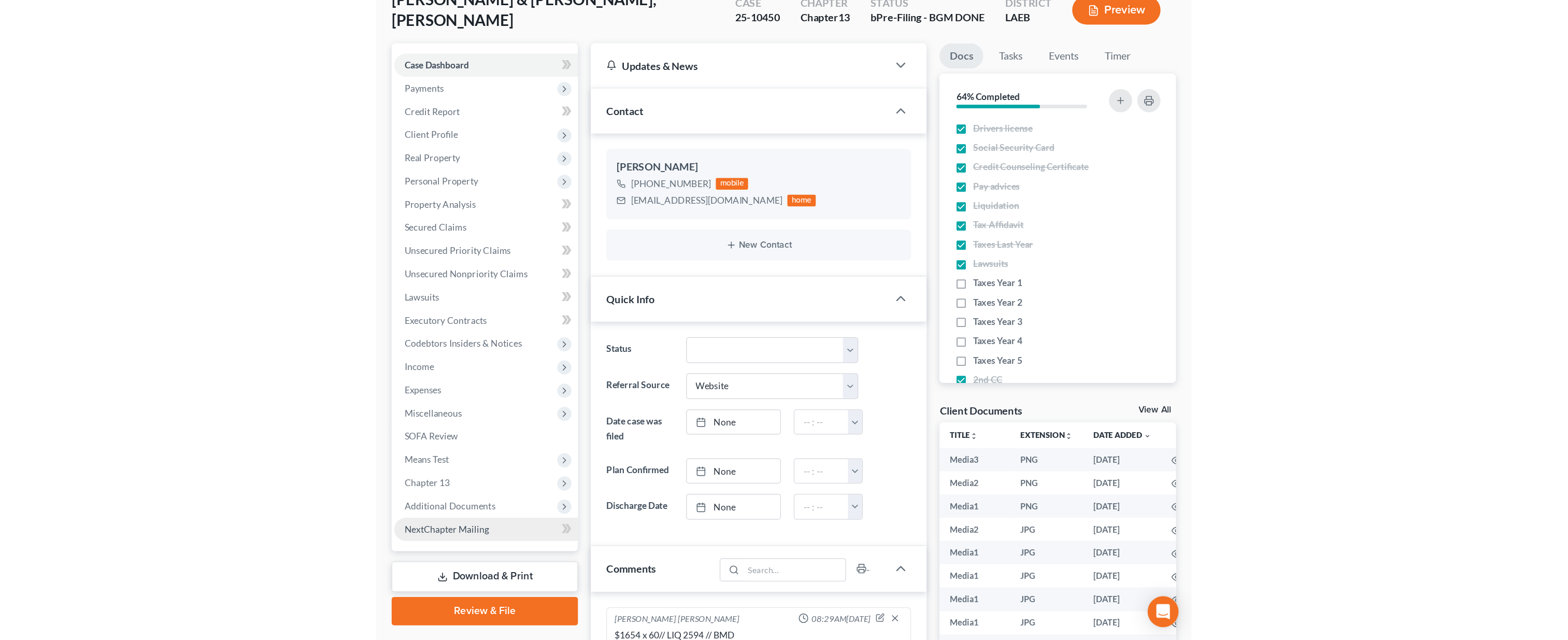
scroll to position [6013, 0]
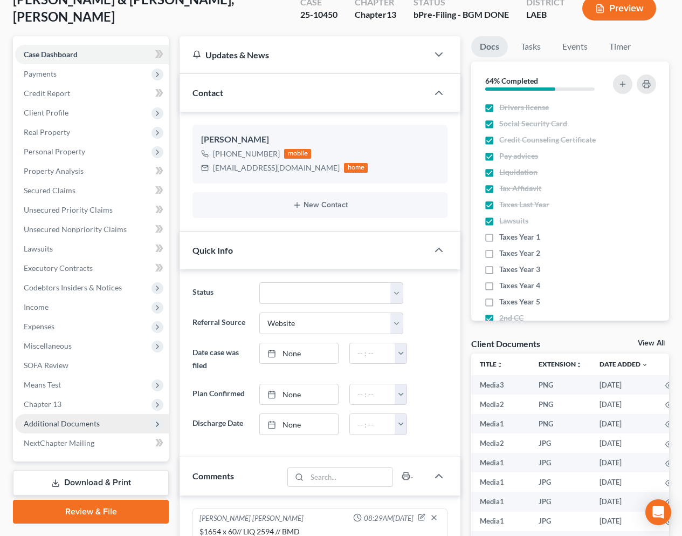
click at [98, 420] on span "Additional Documents" at bounding box center [92, 423] width 154 height 19
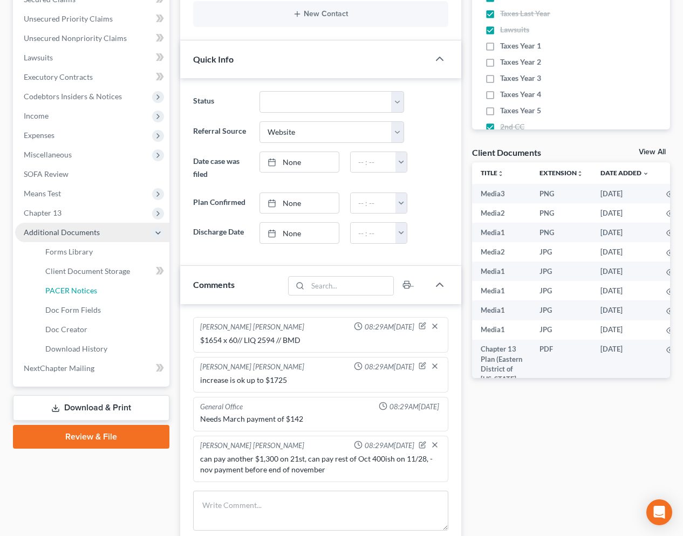
click at [107, 284] on link "PACER Notices" at bounding box center [103, 290] width 133 height 19
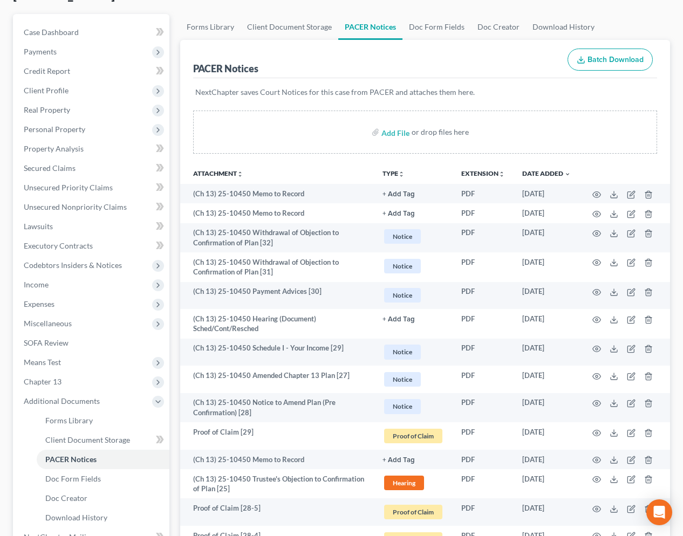
scroll to position [44, 0]
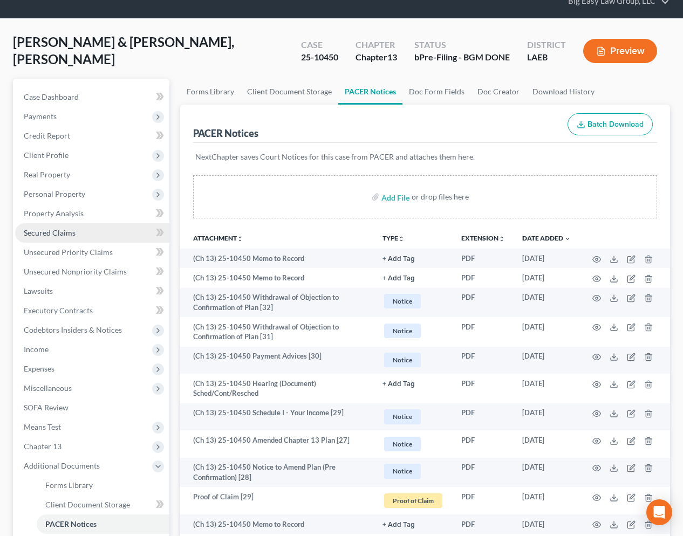
click at [84, 234] on link "Secured Claims" at bounding box center [92, 232] width 154 height 19
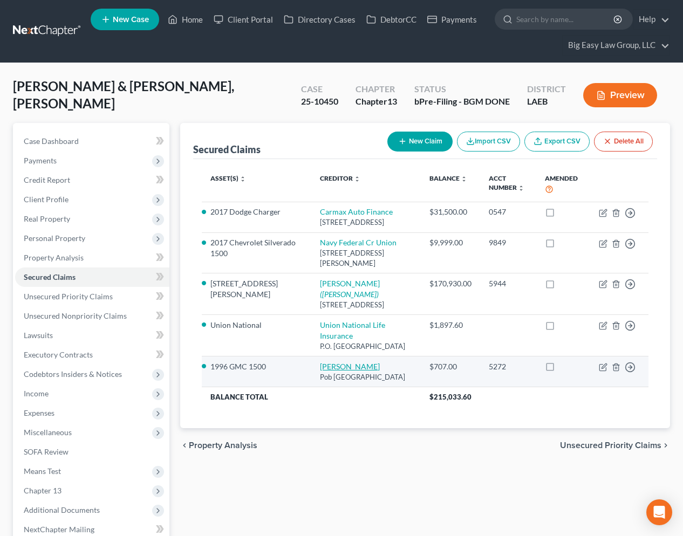
click at [322, 371] on link "Usaa Fsb" at bounding box center [350, 366] width 60 height 9
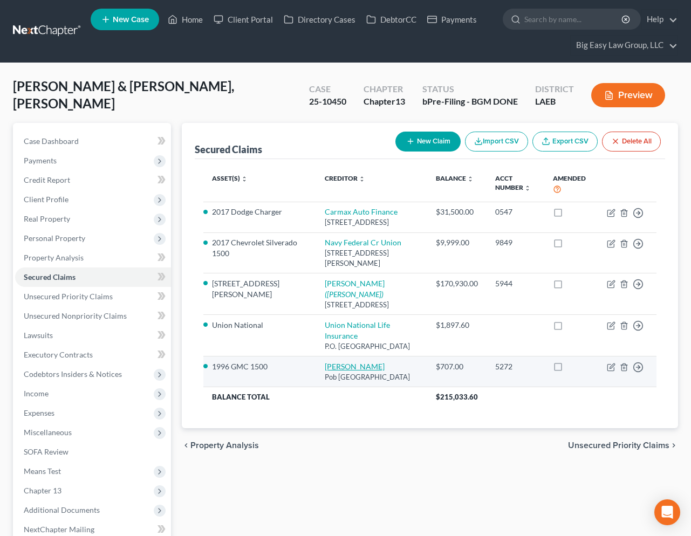
select select "45"
select select "2"
select select "0"
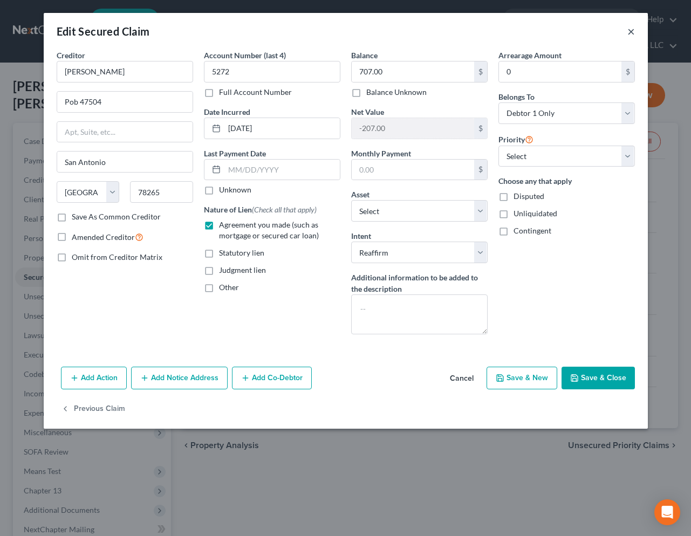
click at [632, 30] on button "×" at bounding box center [631, 31] width 8 height 13
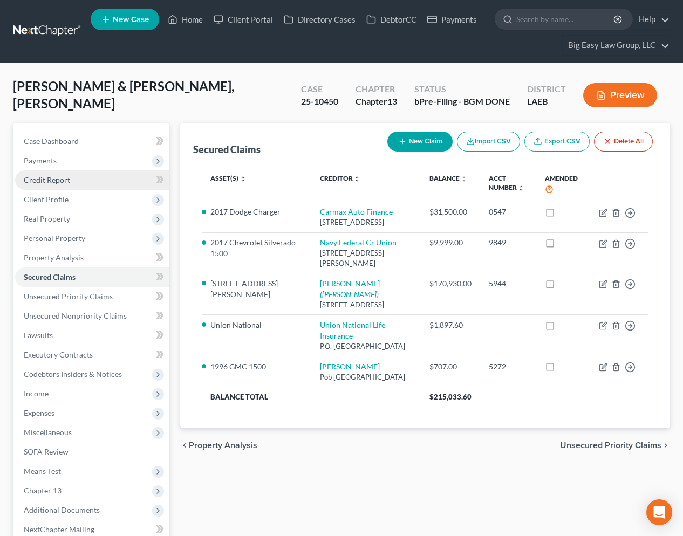
click at [44, 180] on span "Credit Report" at bounding box center [47, 179] width 46 height 9
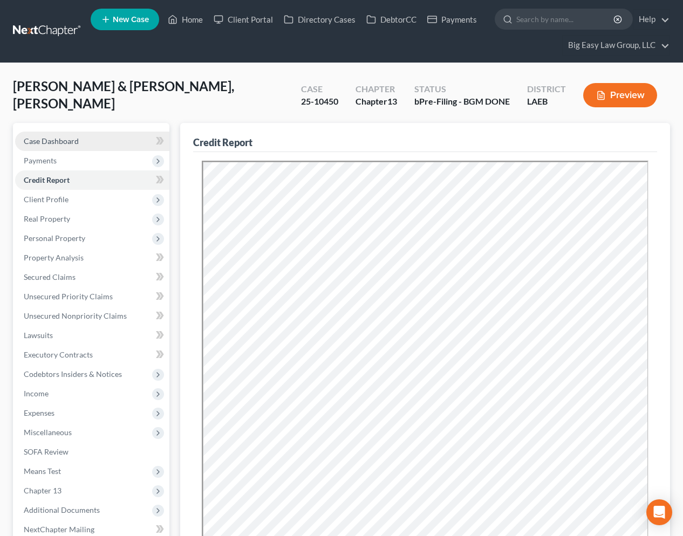
click at [71, 141] on span "Case Dashboard" at bounding box center [51, 140] width 55 height 9
select select "3"
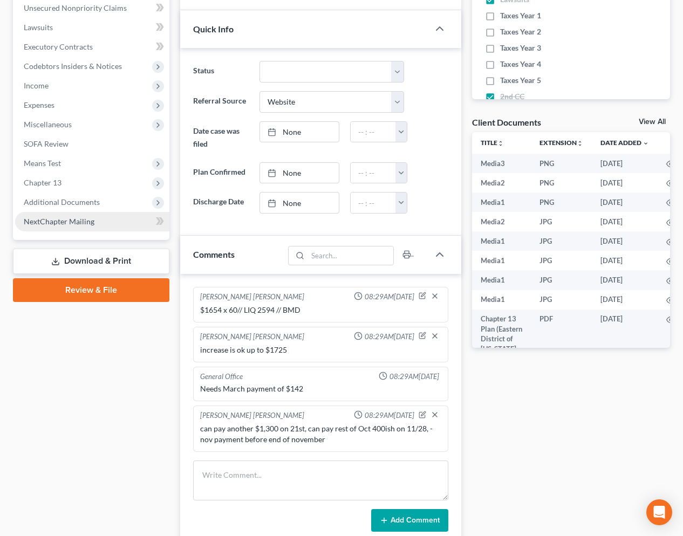
scroll to position [6257, 0]
click at [96, 204] on span "Additional Documents" at bounding box center [62, 201] width 76 height 9
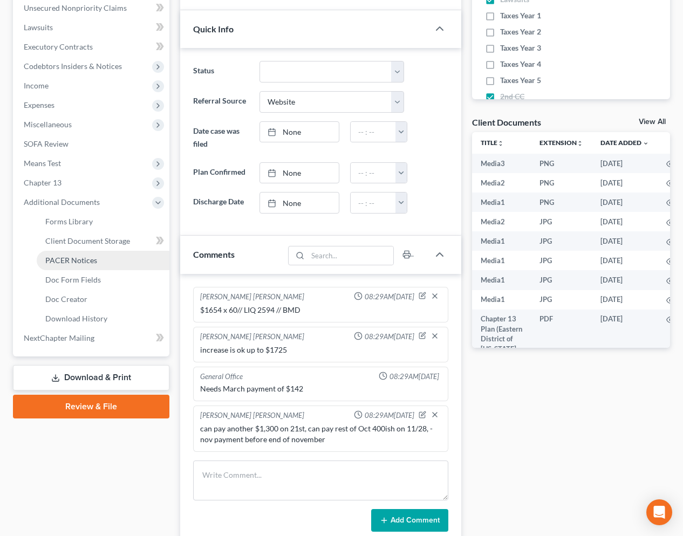
click at [92, 257] on span "PACER Notices" at bounding box center [71, 260] width 52 height 9
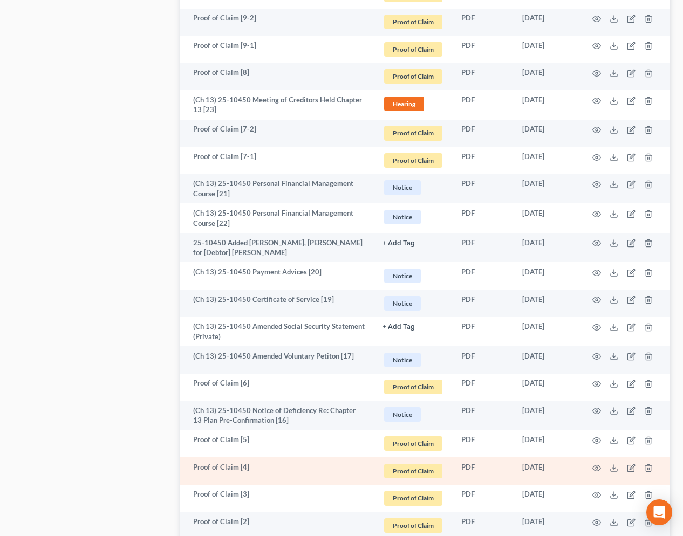
scroll to position [1925, 0]
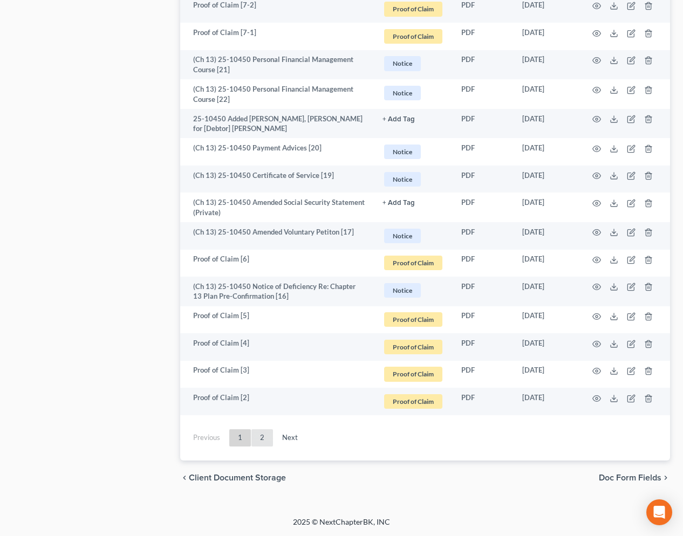
click at [261, 435] on link "2" at bounding box center [262, 437] width 22 height 17
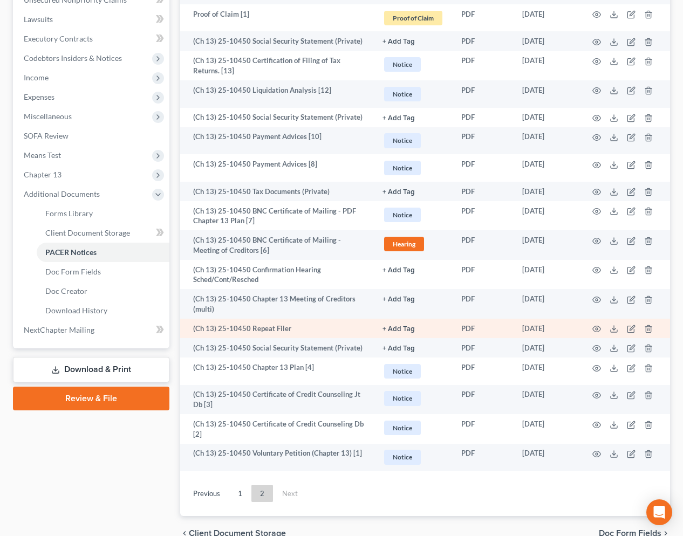
scroll to position [317, 0]
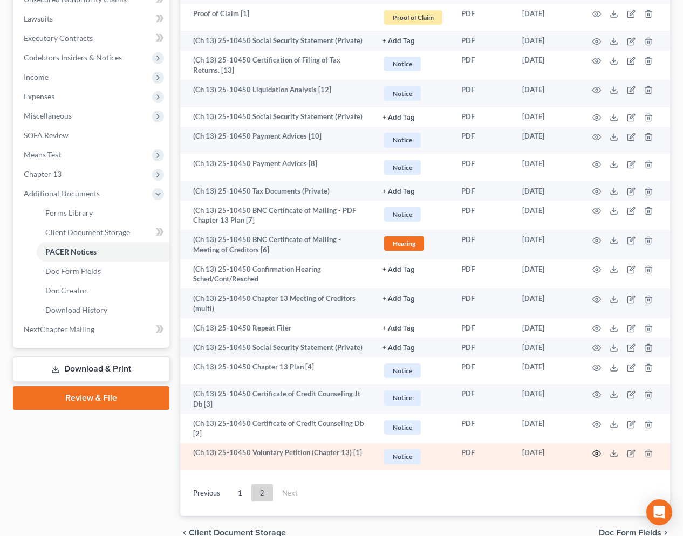
click at [597, 455] on circle "button" at bounding box center [597, 454] width 2 height 2
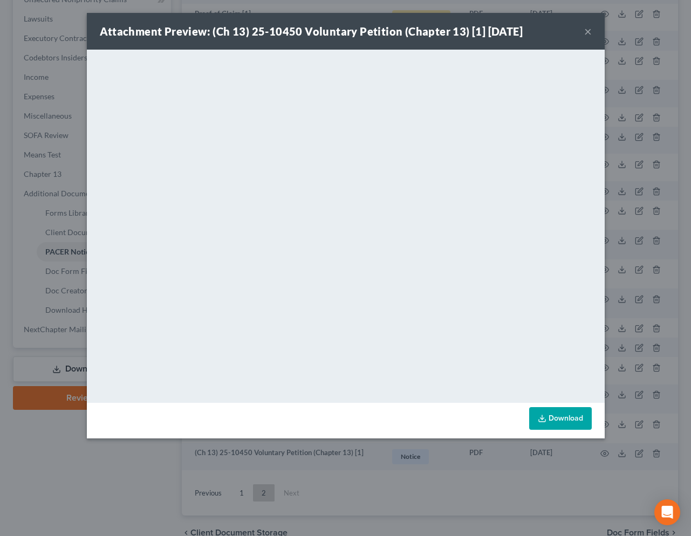
click at [589, 34] on button "×" at bounding box center [588, 31] width 8 height 13
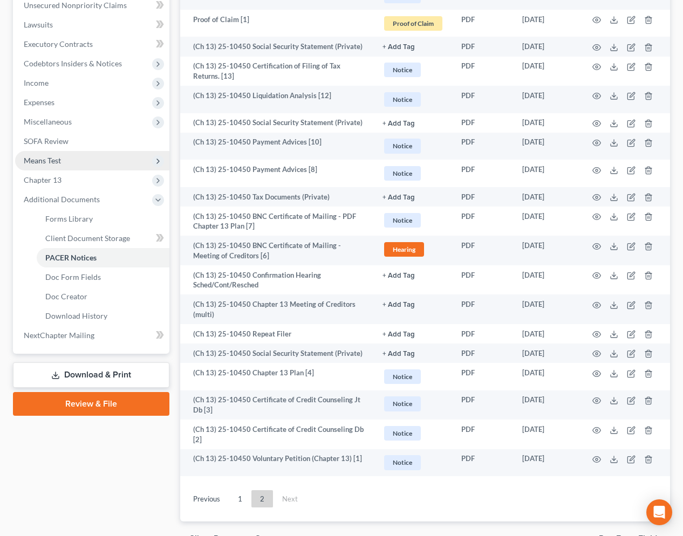
scroll to position [0, 0]
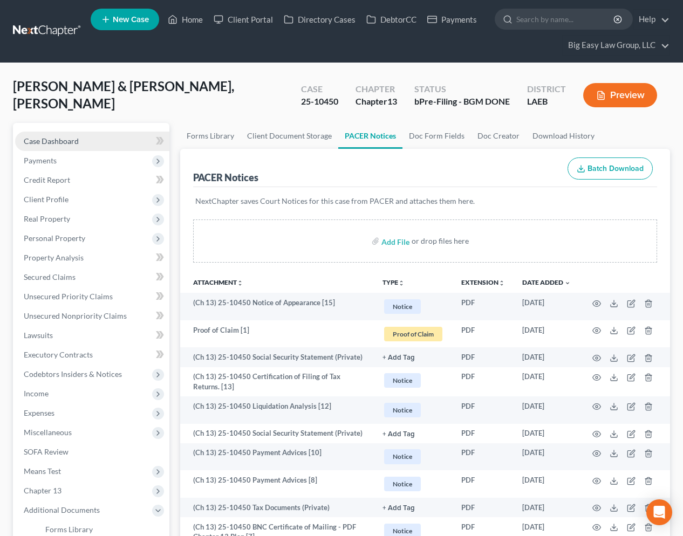
click at [83, 138] on link "Case Dashboard" at bounding box center [92, 141] width 154 height 19
select select "3"
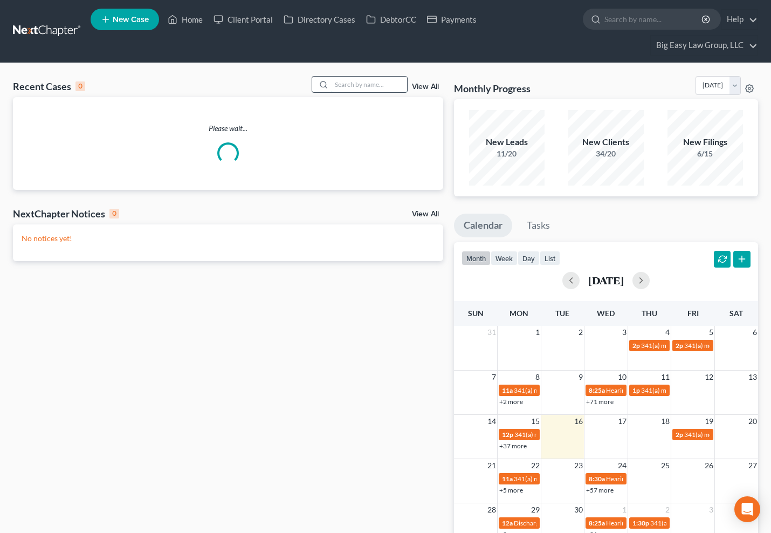
click at [335, 84] on input "search" at bounding box center [370, 85] width 76 height 16
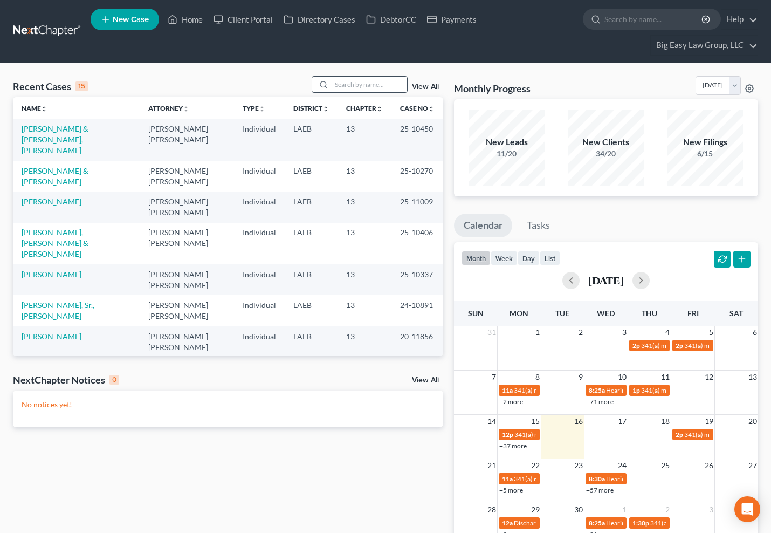
type input "k"
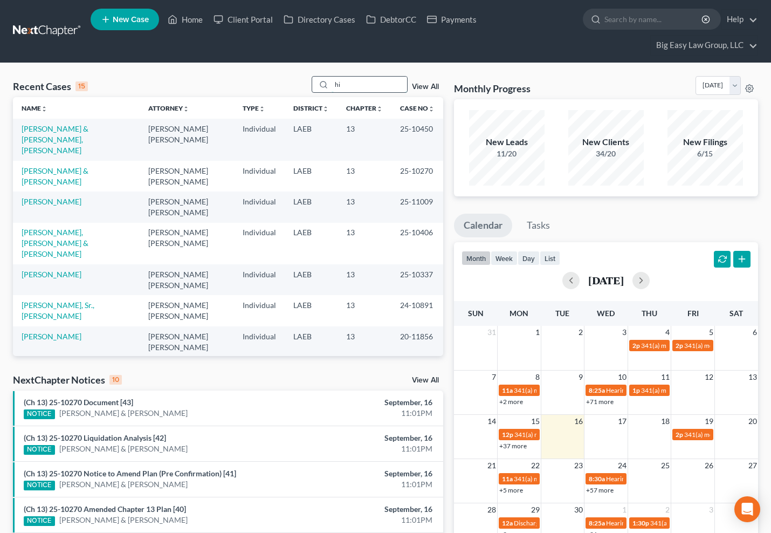
type input "h"
type input "o"
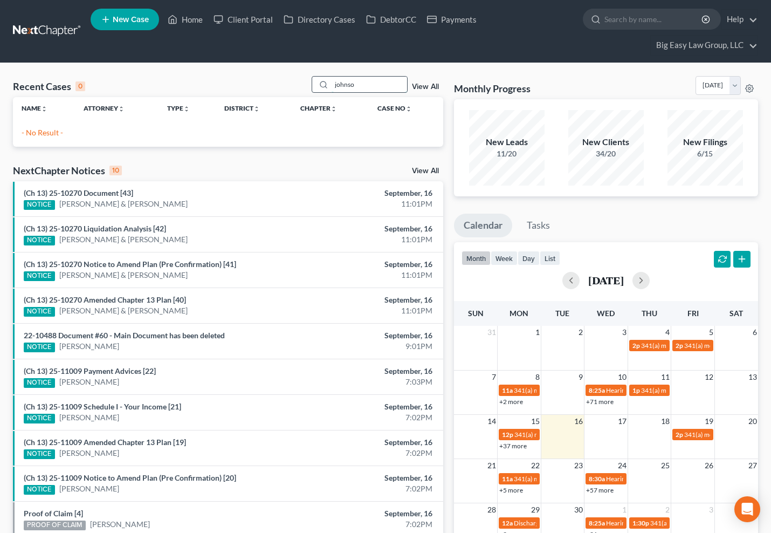
type input "johnso"
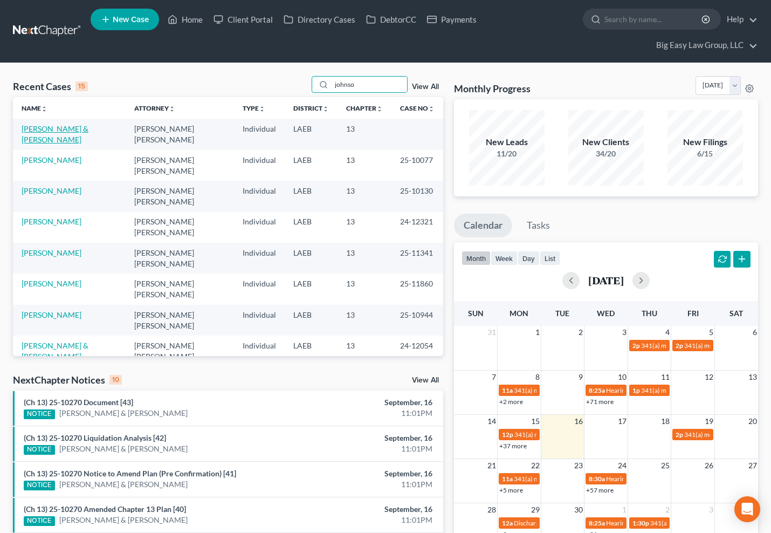
click at [83, 131] on link "[PERSON_NAME] & [PERSON_NAME]" at bounding box center [55, 134] width 67 height 20
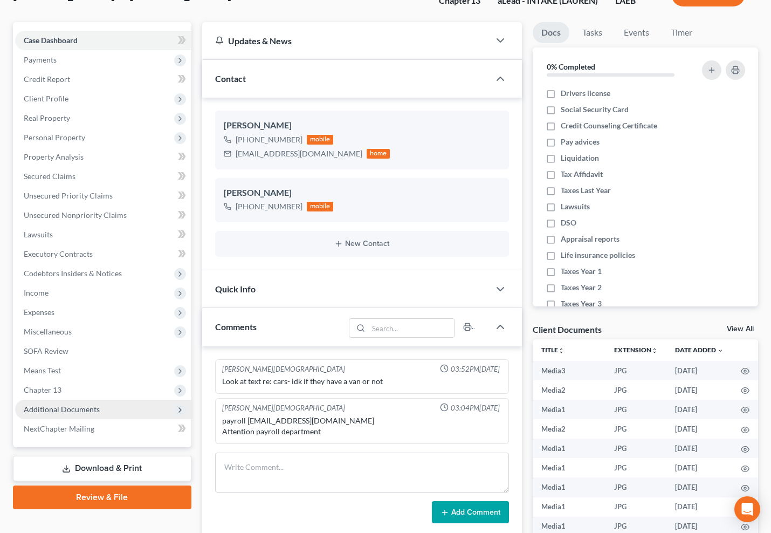
scroll to position [3335, 0]
click at [109, 415] on span "Additional Documents" at bounding box center [103, 409] width 176 height 19
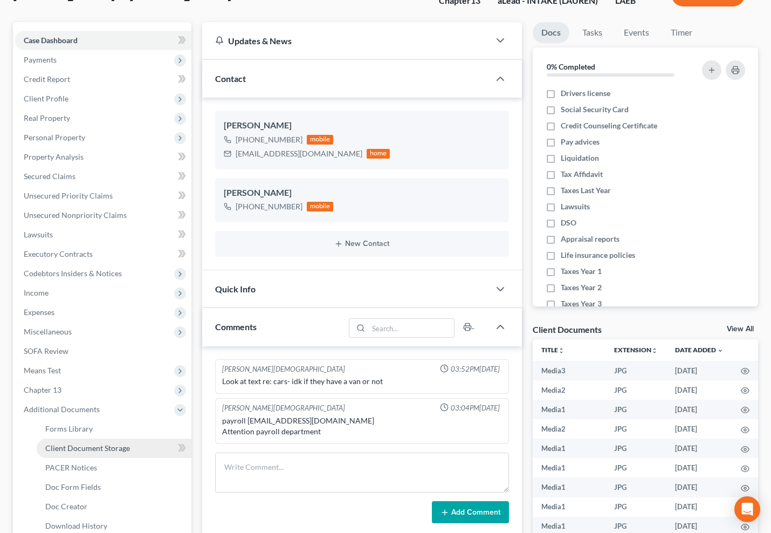
click at [127, 450] on span "Client Document Storage" at bounding box center [87, 447] width 85 height 9
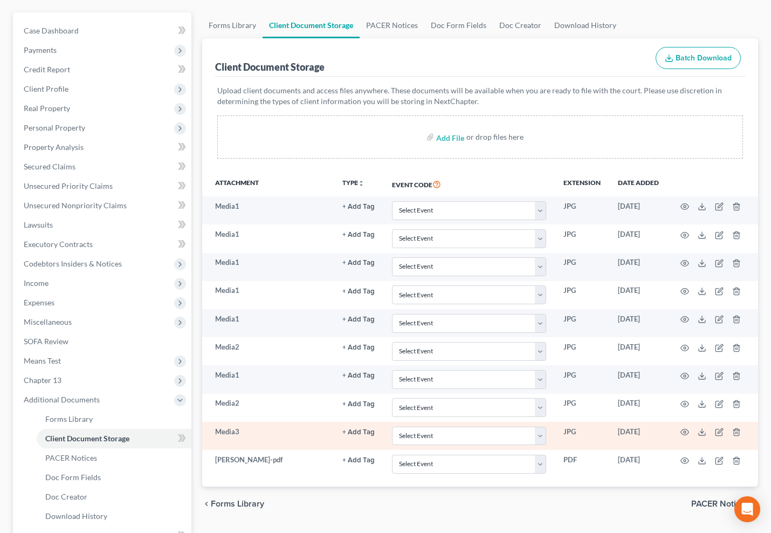
scroll to position [235, 0]
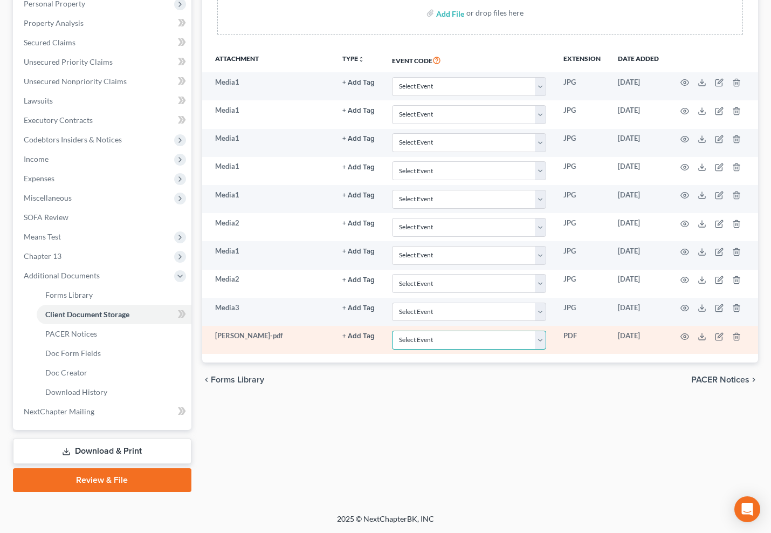
click at [462, 334] on select "Select Event Certificate of Credit Counseling Db (PF) Certificate of Credit Cou…" at bounding box center [469, 340] width 154 height 19
select select "0"
click at [392, 331] on select "Select Event Certificate of Credit Counseling Db (PF) Certificate of Credit Cou…" at bounding box center [469, 340] width 154 height 19
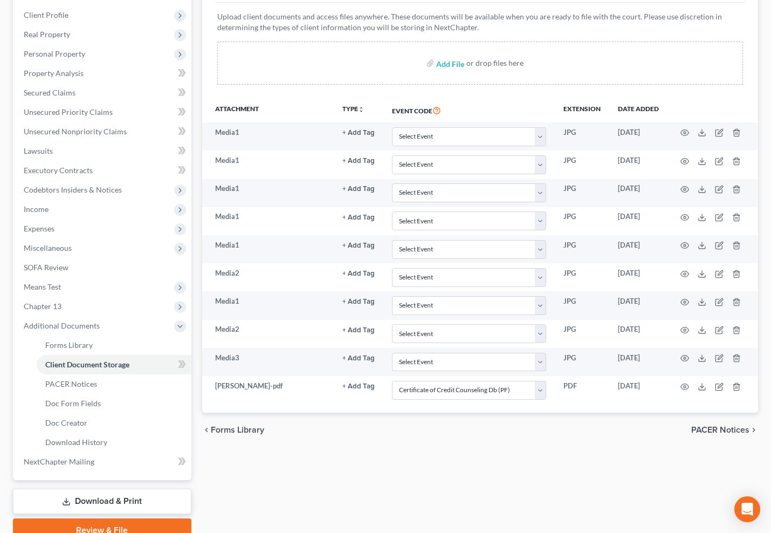
scroll to position [182, 0]
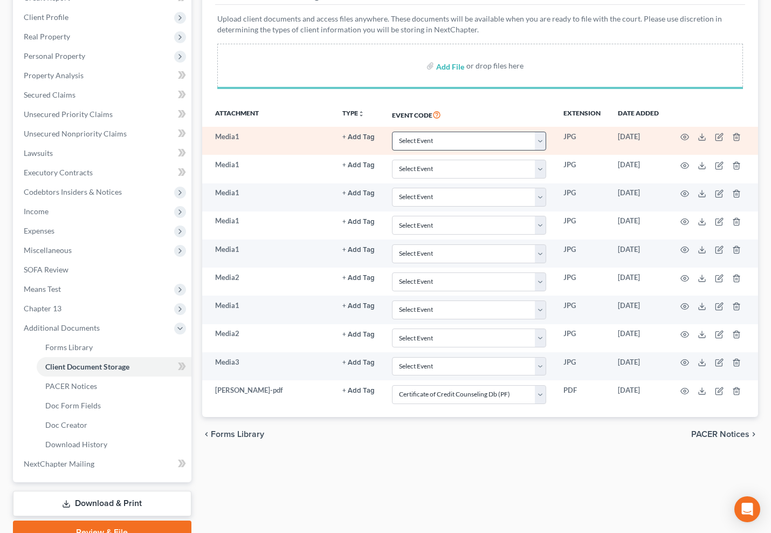
select select "0"
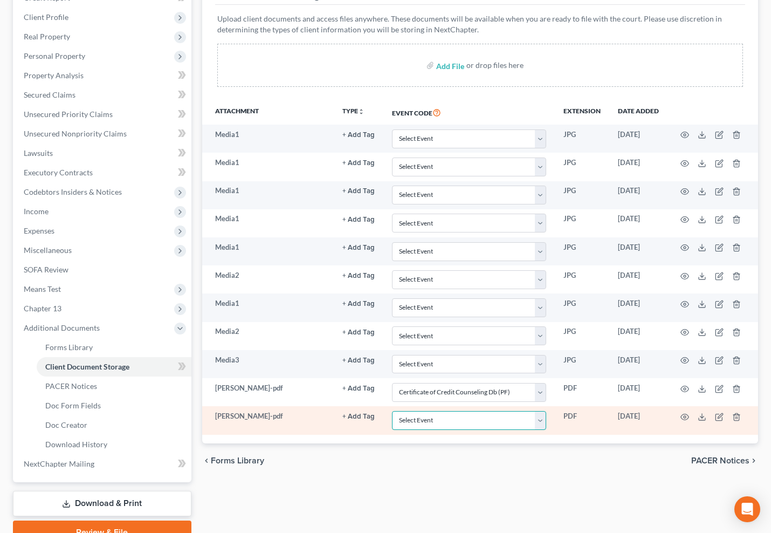
click at [494, 422] on select "Select Event Certificate of Credit Counseling Db (PF) Certificate of Credit Cou…" at bounding box center [469, 420] width 154 height 19
select select "1"
click at [392, 411] on select "Select Event Certificate of Credit Counseling Db (PF) Certificate of Credit Cou…" at bounding box center [469, 420] width 154 height 19
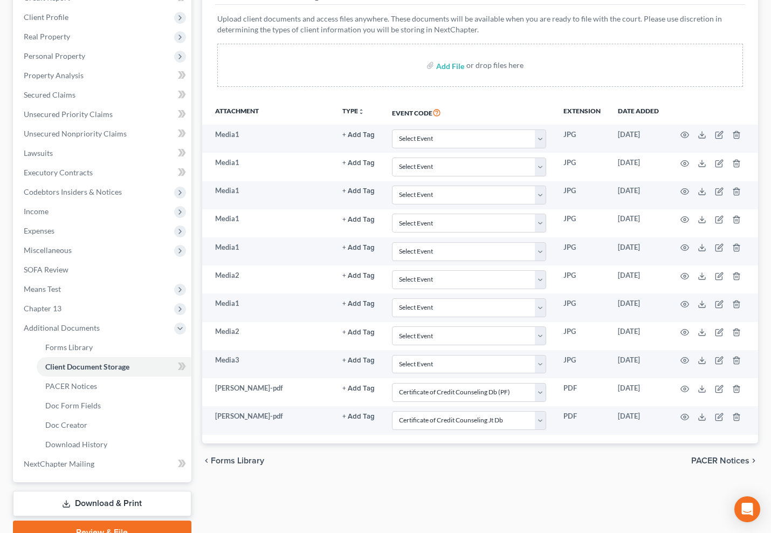
click at [357, 440] on div "Attachment TYPE unfold_more NONE 341 Notice Exported from Doc Creator Hearing I…" at bounding box center [480, 271] width 557 height 343
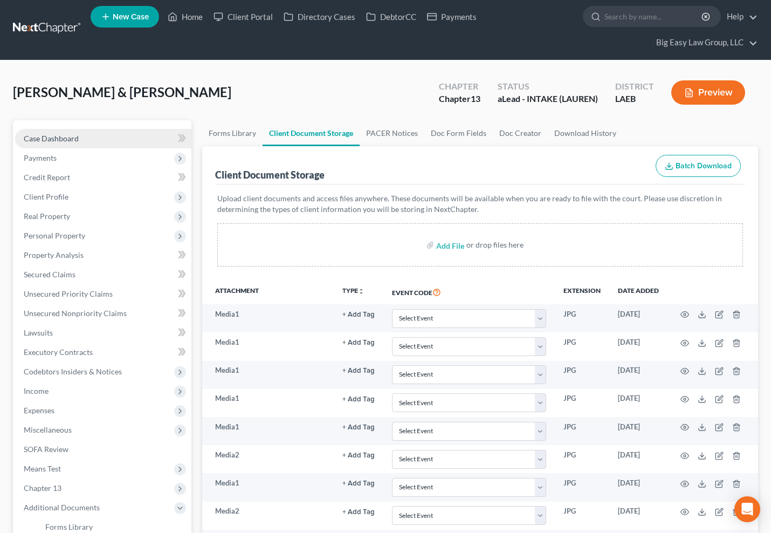
scroll to position [0, 0]
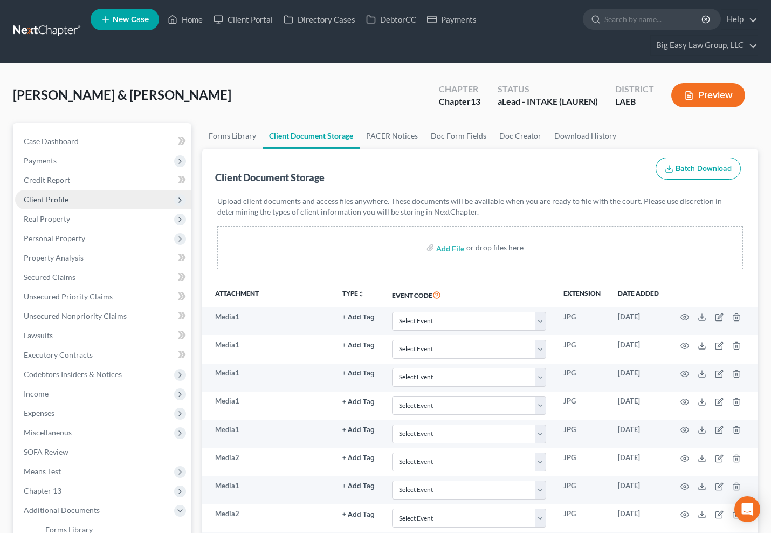
click at [101, 203] on span "Client Profile" at bounding box center [103, 199] width 176 height 19
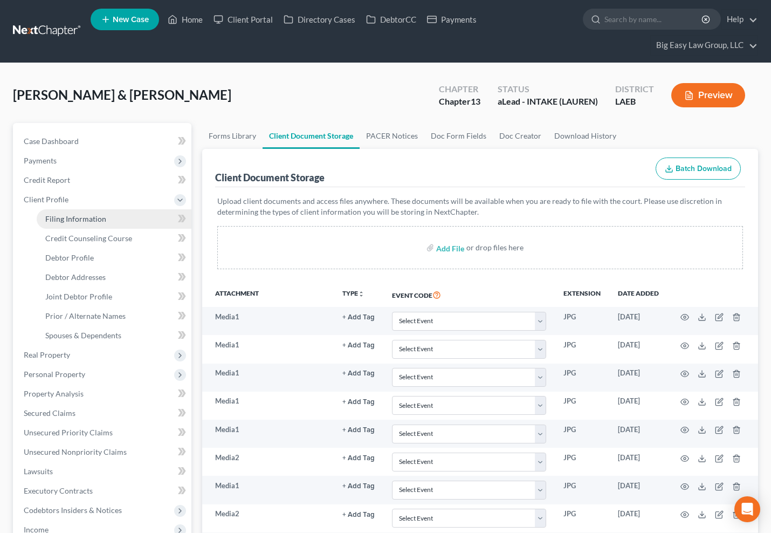
click at [115, 215] on link "Filing Information" at bounding box center [114, 218] width 155 height 19
select select "1"
select select "3"
select select "19"
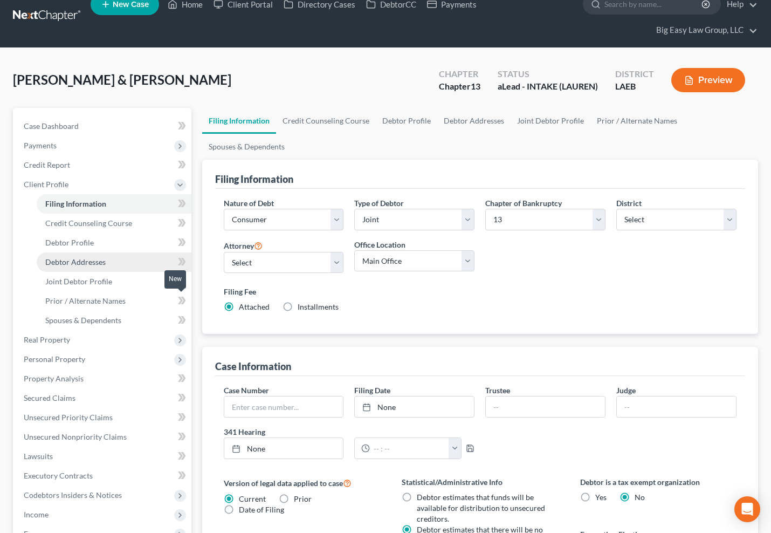
scroll to position [16, 0]
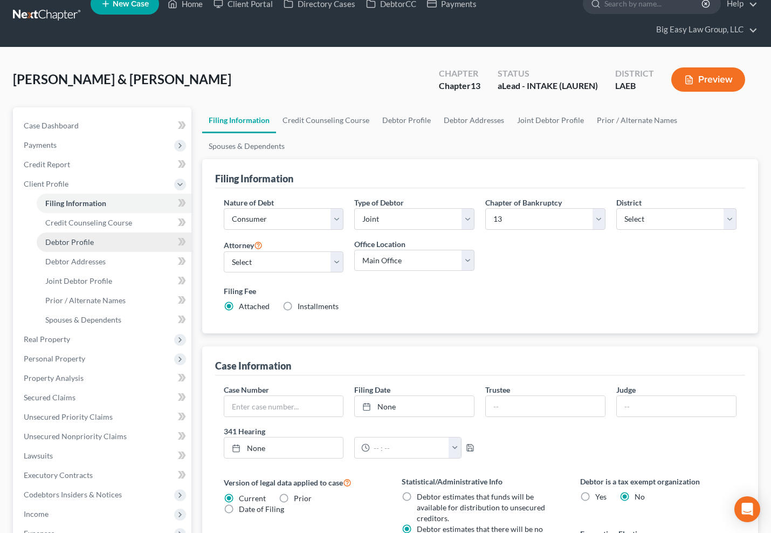
click at [133, 249] on link "Debtor Profile" at bounding box center [114, 242] width 155 height 19
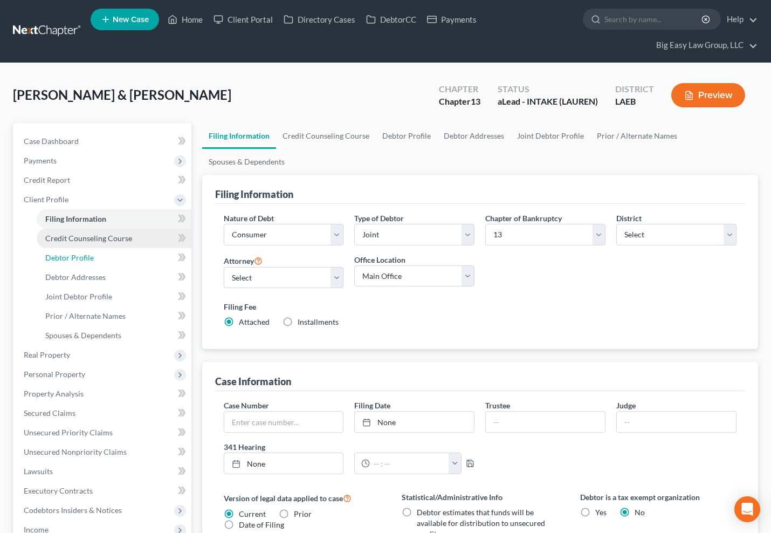
select select "1"
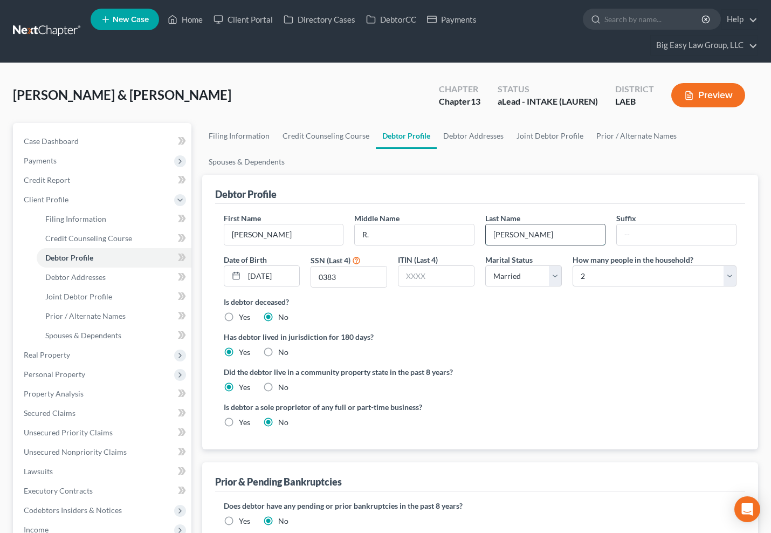
click at [583, 227] on input "Johnson" at bounding box center [545, 234] width 119 height 20
click at [562, 237] on input "Johnson" at bounding box center [545, 234] width 119 height 20
type input "Johnson Sr."
click at [125, 315] on link "Prior / Alternate Names" at bounding box center [114, 315] width 155 height 19
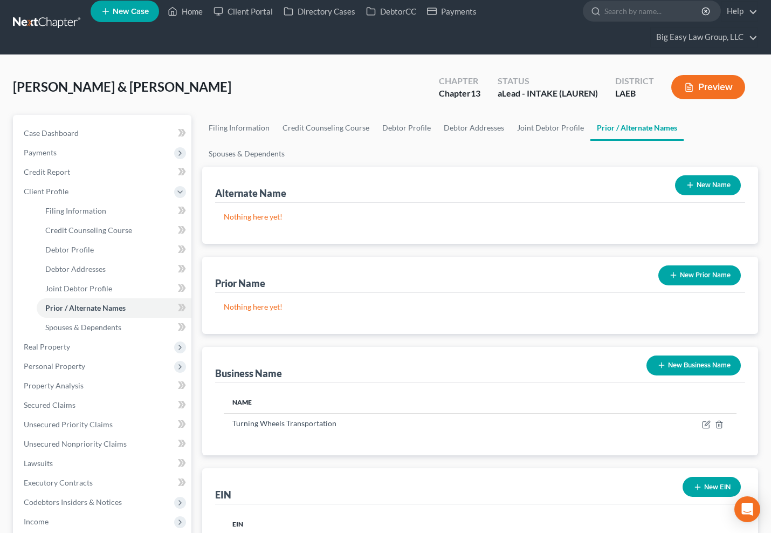
scroll to position [10, 0]
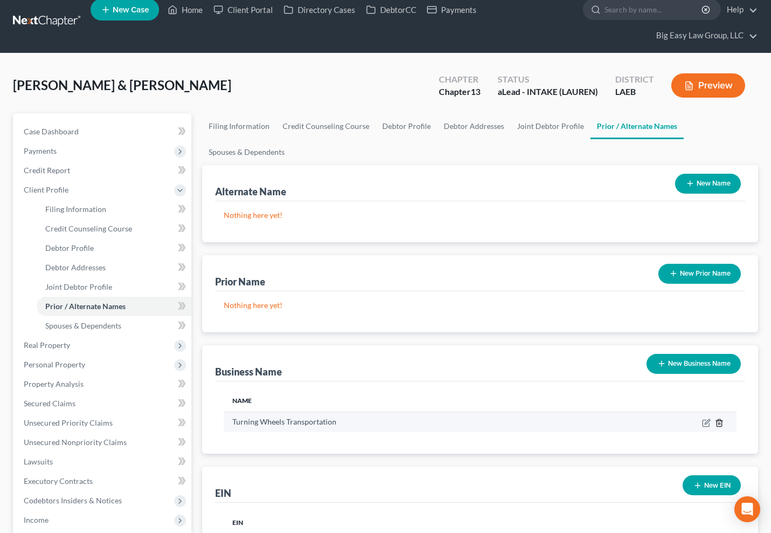
click at [723, 421] on icon "button" at bounding box center [719, 423] width 9 height 9
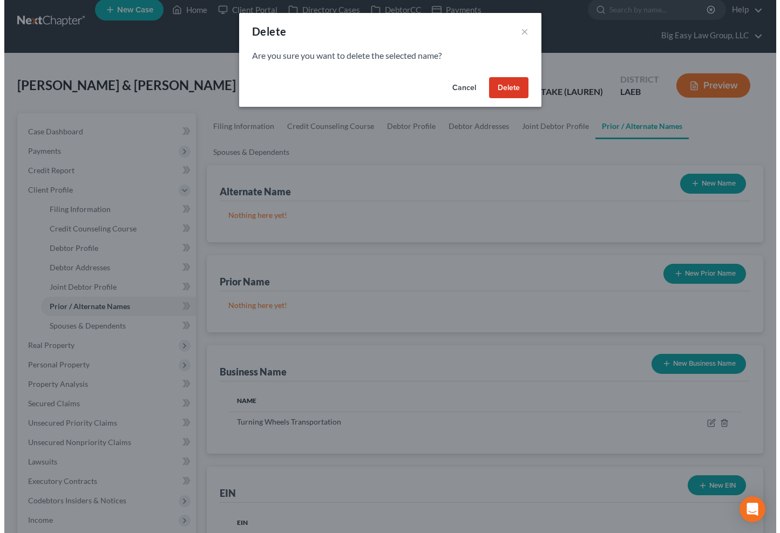
scroll to position [0, 0]
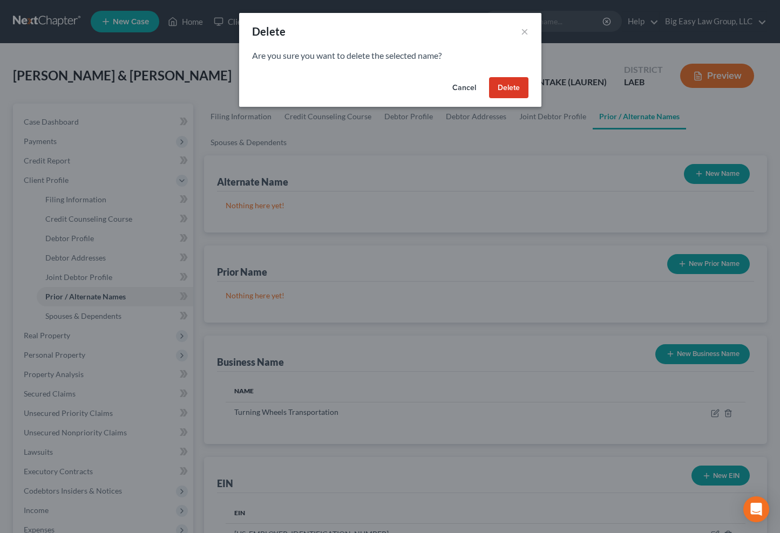
click at [519, 78] on button "Delete" at bounding box center [508, 88] width 39 height 22
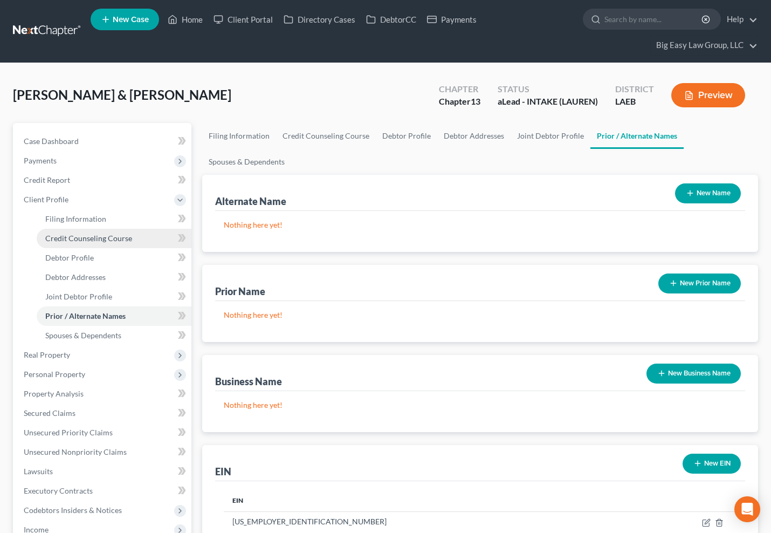
click at [114, 244] on link "Credit Counseling Course" at bounding box center [114, 238] width 155 height 19
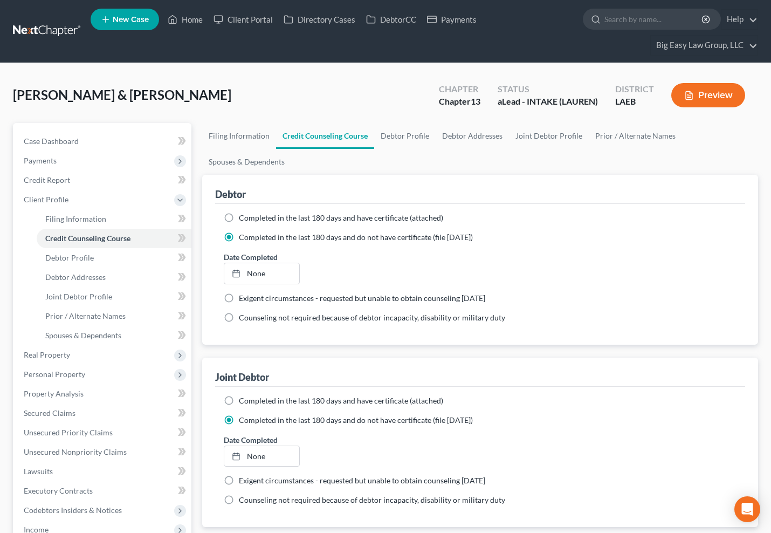
click at [242, 223] on ng-include "Completed in the last 180 days and have certificate (attached) Date Completed N…" at bounding box center [481, 268] width 514 height 111
click at [239, 215] on label "Completed in the last 180 days and have certificate (attached)" at bounding box center [341, 218] width 204 height 11
click at [243, 215] on input "Completed in the last 180 days and have certificate (attached)" at bounding box center [246, 216] width 7 height 7
radio input "true"
radio input "false"
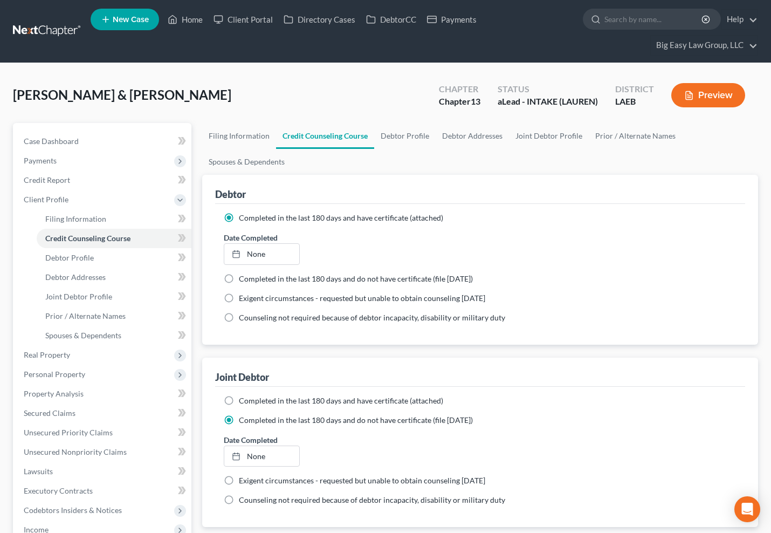
click at [245, 396] on span "Completed in the last 180 days and have certificate (attached)" at bounding box center [341, 400] width 204 height 9
click at [245, 396] on input "Completed in the last 180 days and have certificate (attached)" at bounding box center [246, 398] width 7 height 7
radio input "true"
radio input "false"
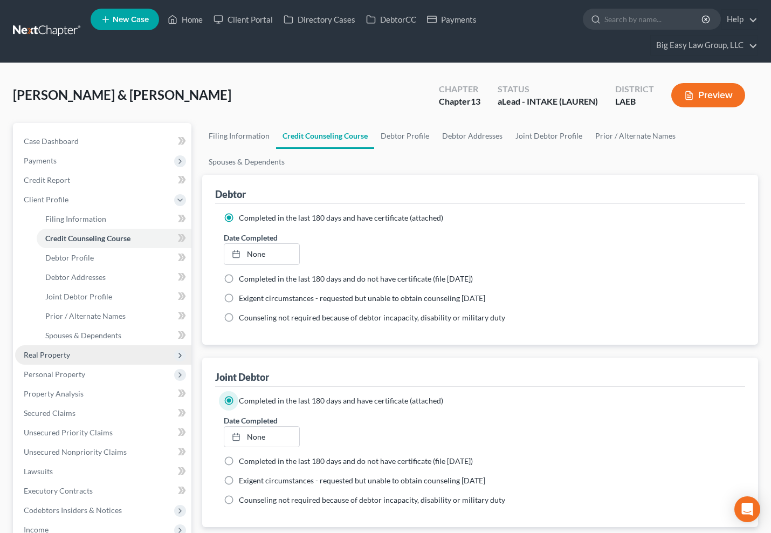
click at [110, 353] on span "Real Property" at bounding box center [103, 354] width 176 height 19
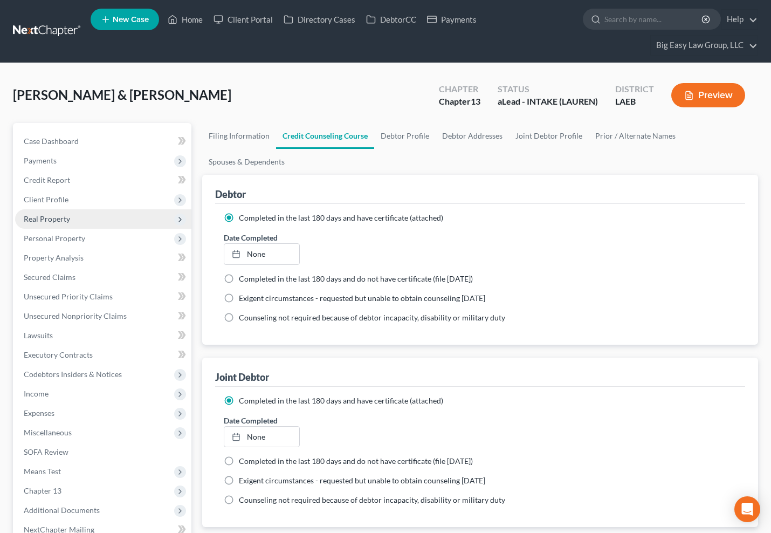
click at [97, 219] on span "Real Property" at bounding box center [103, 218] width 176 height 19
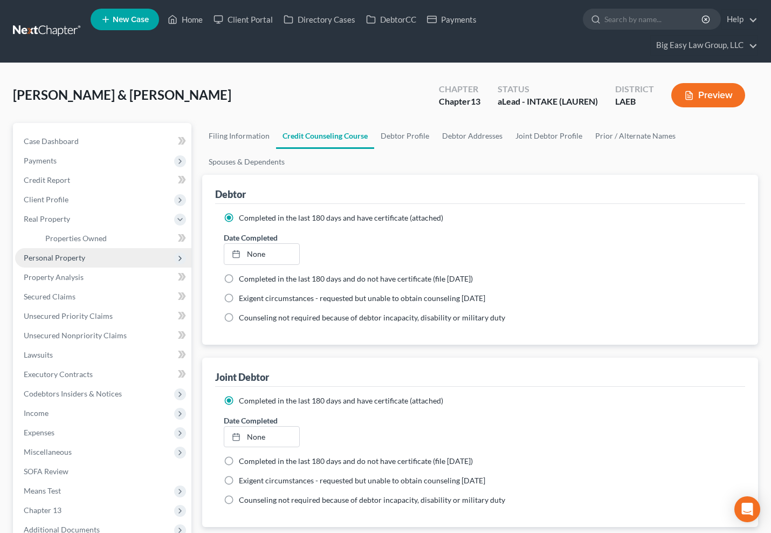
click at [83, 250] on span "Personal Property" at bounding box center [103, 257] width 176 height 19
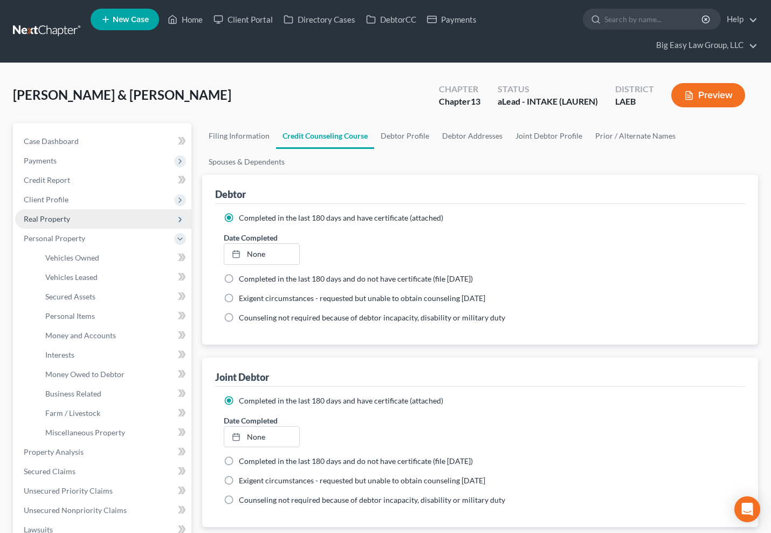
click at [90, 227] on span "Real Property" at bounding box center [103, 218] width 176 height 19
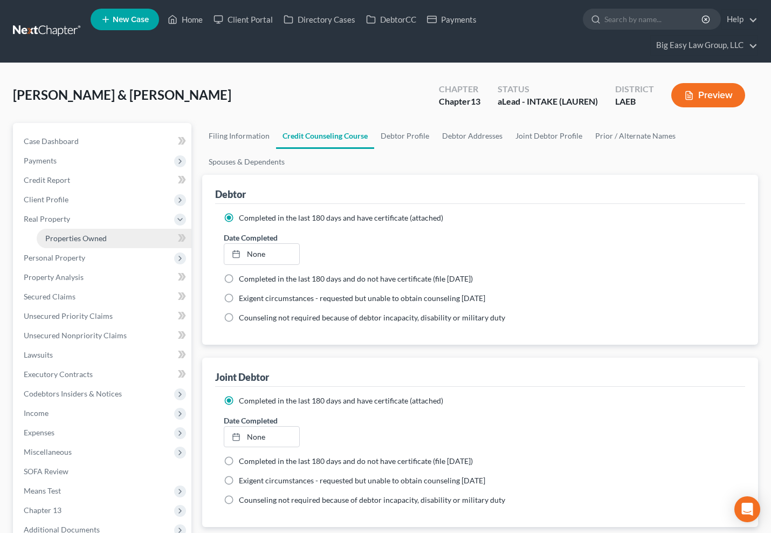
click at [91, 235] on span "Properties Owned" at bounding box center [75, 238] width 61 height 9
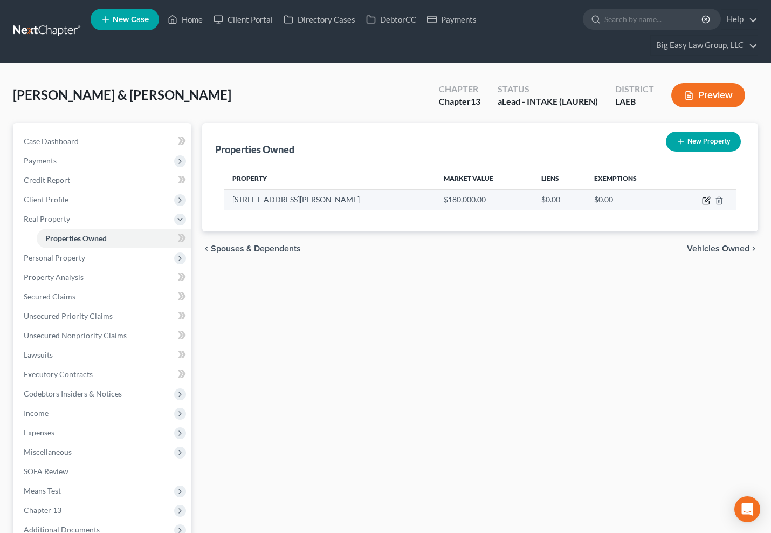
click at [709, 201] on icon "button" at bounding box center [706, 201] width 6 height 6
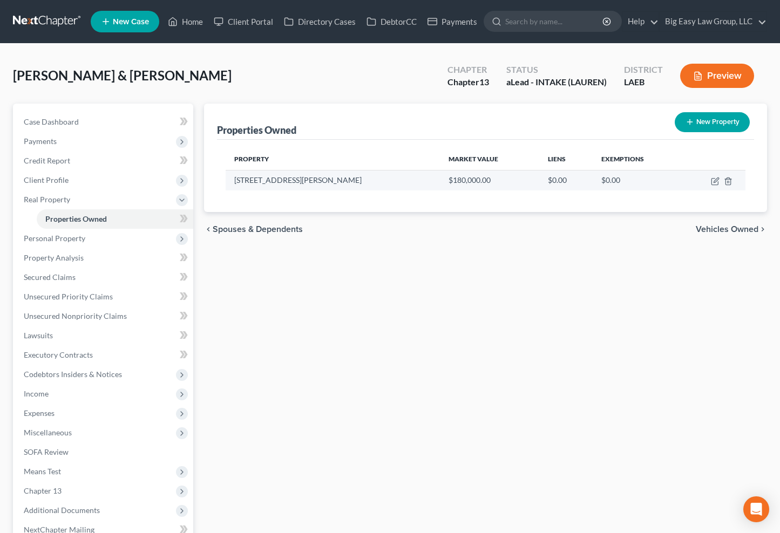
select select "19"
select select "0"
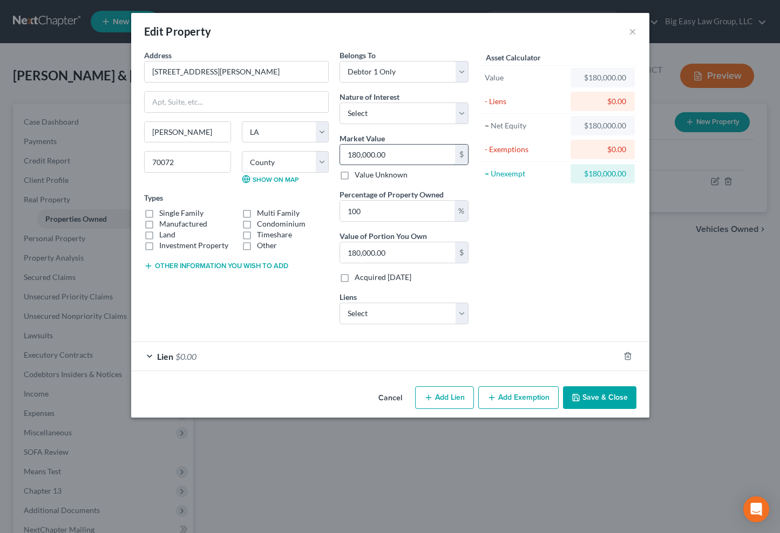
type input "2"
type input "2.00"
type input "25"
type input "25.00"
type input "252"
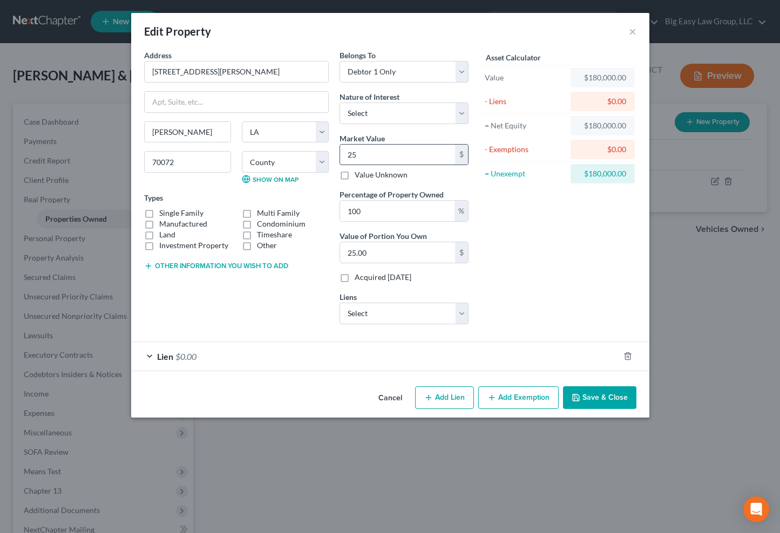
type input "252.00"
type input "2520"
type input "2,520.00"
type input "2,5200"
type input "25,200.00"
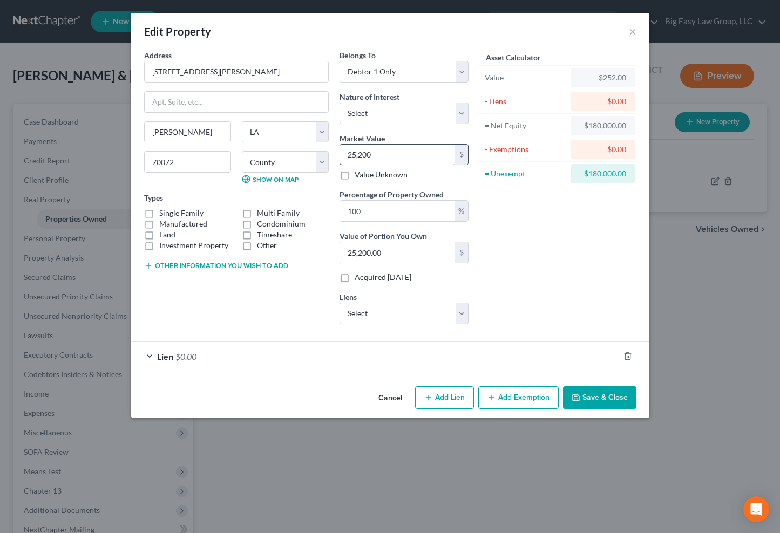
type input "25,2000"
type input "252,000.00"
type input "252,000"
click at [159, 218] on label "Manufactured" at bounding box center [183, 223] width 48 height 11
click at [163, 218] on input "Manufactured" at bounding box center [166, 221] width 7 height 7
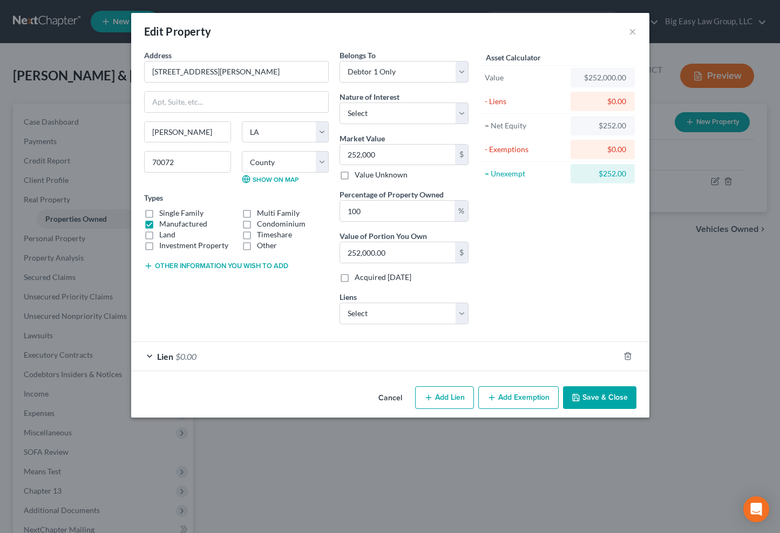
click at [162, 222] on label "Manufactured" at bounding box center [183, 223] width 48 height 11
click at [163, 222] on input "Manufactured" at bounding box center [166, 221] width 7 height 7
checkbox input "false"
click at [159, 215] on label "Single Family" at bounding box center [181, 213] width 44 height 11
click at [163, 215] on input "Single Family" at bounding box center [166, 211] width 7 height 7
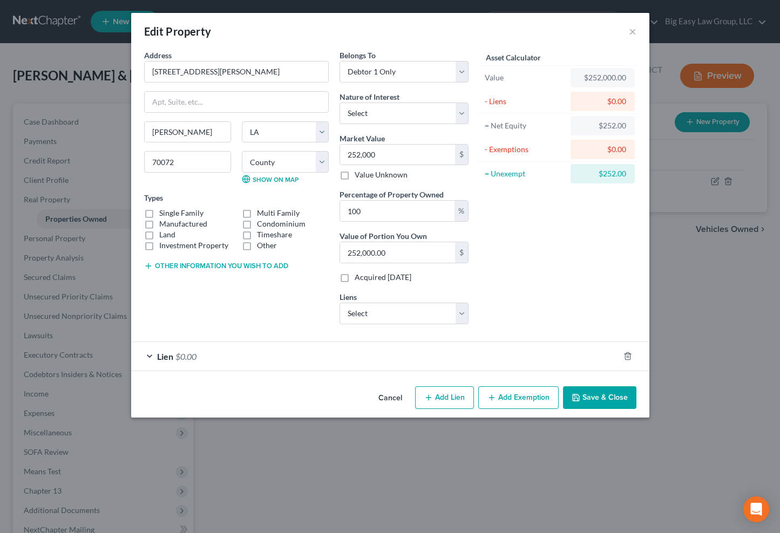
checkbox input "true"
click at [382, 66] on select "Select Debtor 1 Only Debtor 2 Only Debtor 1 And Debtor 2 Only At Least One Of T…" at bounding box center [403, 72] width 129 height 22
select select "4"
click at [339, 61] on select "Select Debtor 1 Only Debtor 2 Only Debtor 1 And Debtor 2 Only At Least One Of T…" at bounding box center [403, 72] width 129 height 22
click at [591, 393] on button "Save & Close" at bounding box center [599, 397] width 73 height 23
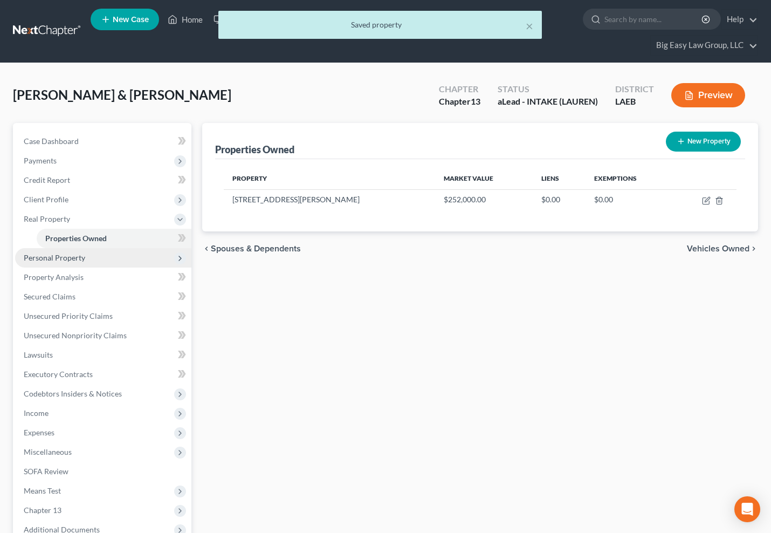
click at [118, 262] on span "Personal Property" at bounding box center [103, 257] width 176 height 19
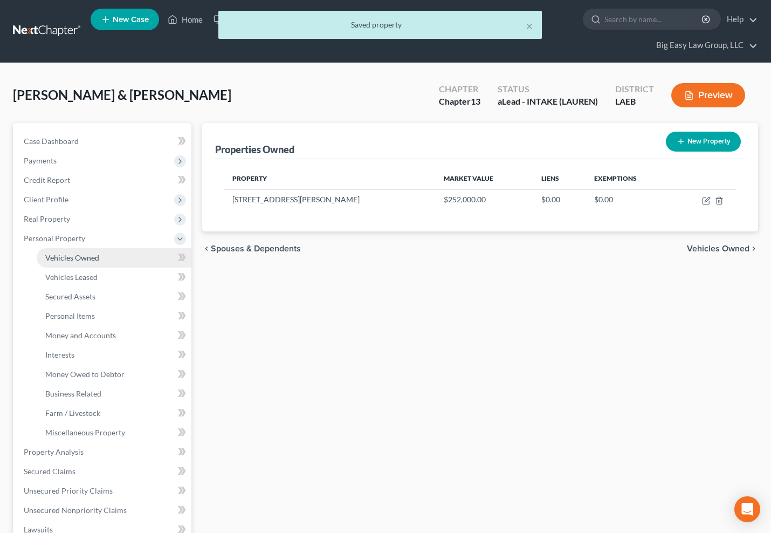
click at [109, 263] on link "Vehicles Owned" at bounding box center [114, 257] width 155 height 19
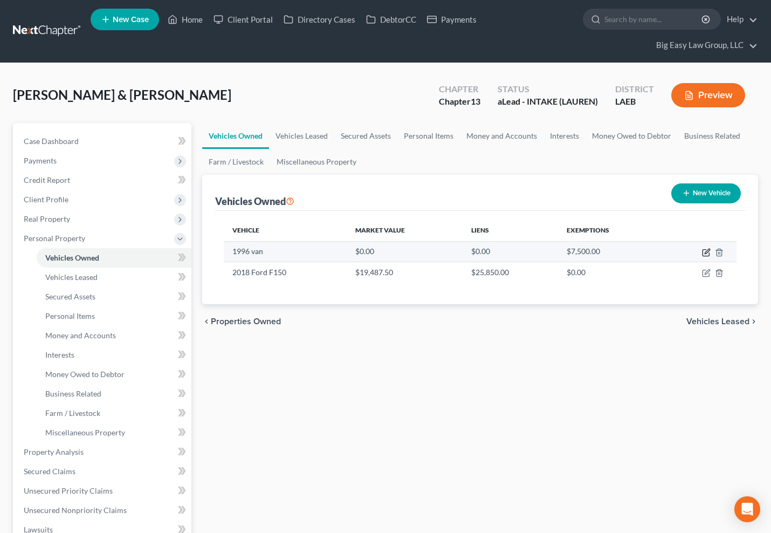
click at [703, 254] on icon "button" at bounding box center [706, 253] width 6 height 6
select select "0"
select select "30"
select select "2"
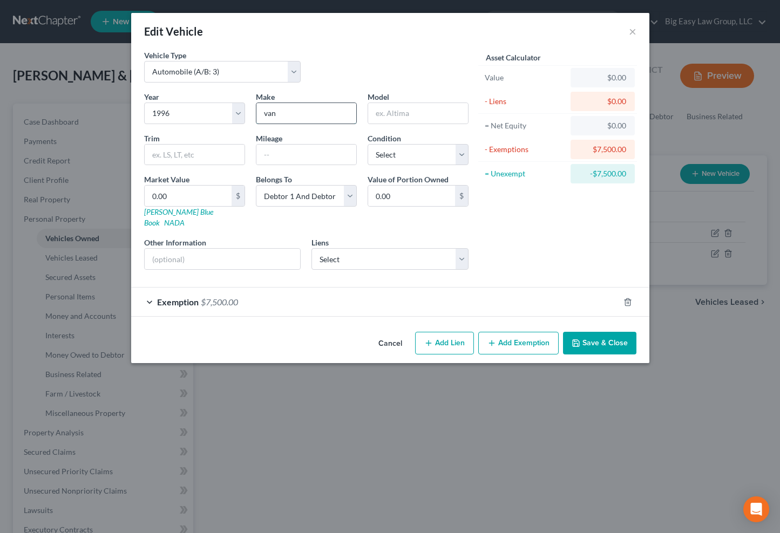
click at [286, 115] on input "van" at bounding box center [306, 113] width 100 height 20
drag, startPoint x: 245, startPoint y: 114, endPoint x: 233, endPoint y: 112, distance: 12.7
click at [237, 113] on div "Year Select 2026 2025 2024 2023 2022 2021 2020 2019 2018 2017 2016 2015 2014 20…" at bounding box center [306, 184] width 335 height 187
type input "D"
type input "Dodge"
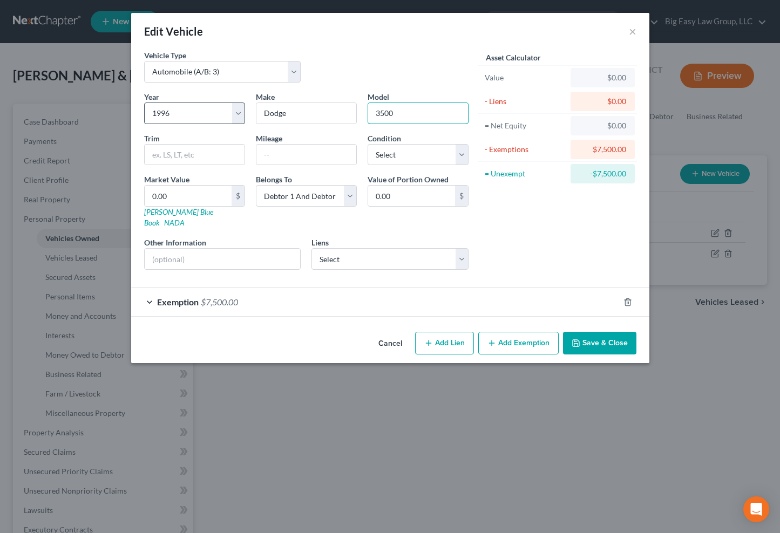
type input "3500"
type input "C"
type input "Van"
type input "300,000"
click at [377, 151] on select "Select Excellent Very Good Good Fair Poor" at bounding box center [417, 155] width 101 height 22
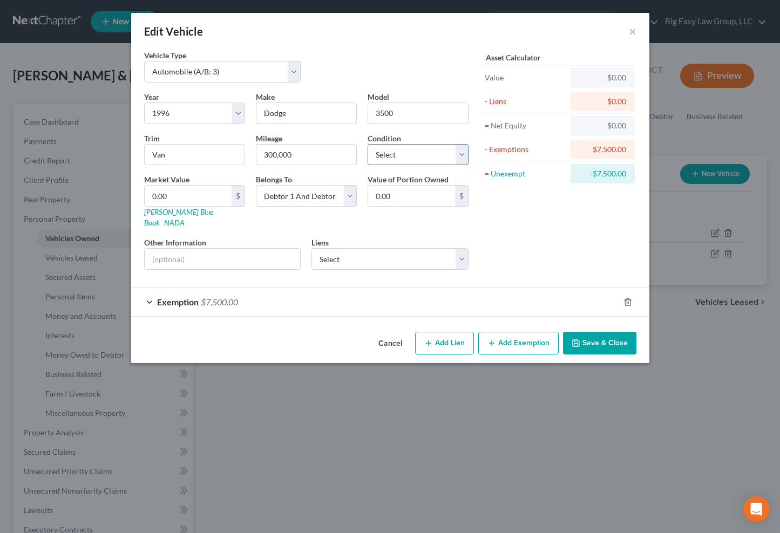
select select "4"
click at [367, 144] on select "Select Excellent Very Good Good Fair Poor" at bounding box center [417, 155] width 101 height 22
click at [265, 249] on input "text" at bounding box center [223, 259] width 156 height 20
type input "not running"
click at [224, 196] on input "0.00" at bounding box center [188, 196] width 87 height 20
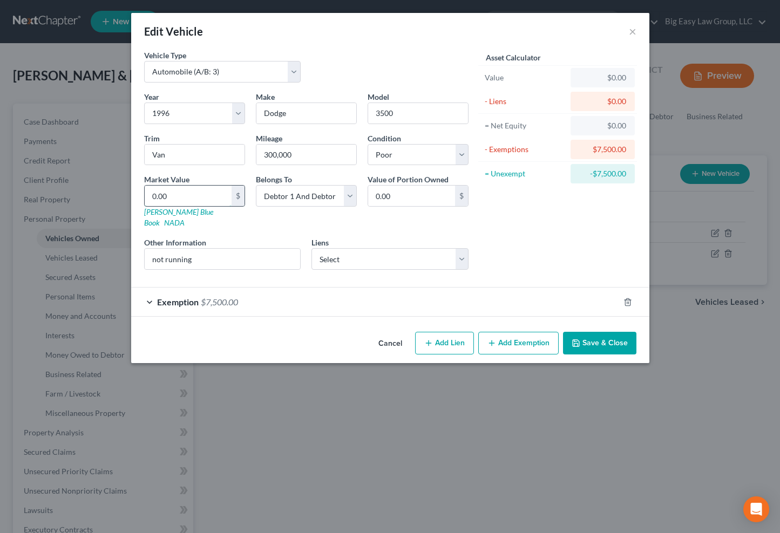
type input "5"
type input "5.00"
type input "50"
type input "50.00"
type input "500"
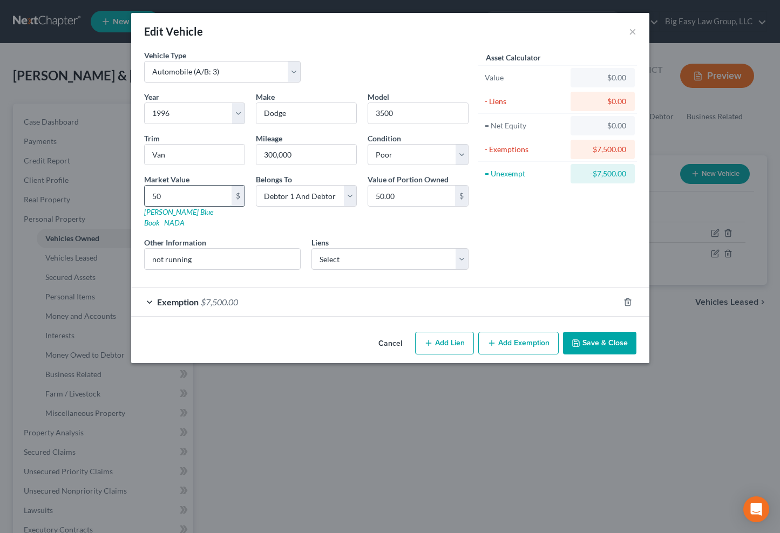
type input "500.00"
type input "500"
click at [608, 336] on button "Save & Close" at bounding box center [599, 343] width 73 height 23
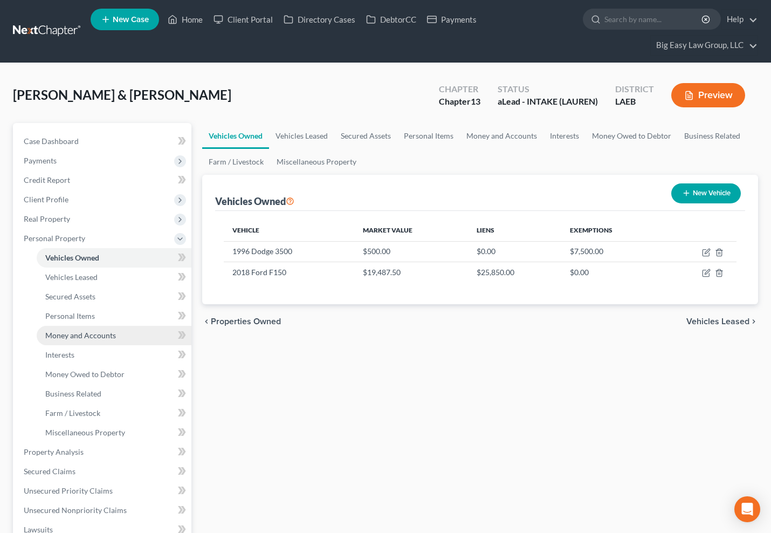
click at [107, 338] on span "Money and Accounts" at bounding box center [80, 335] width 71 height 9
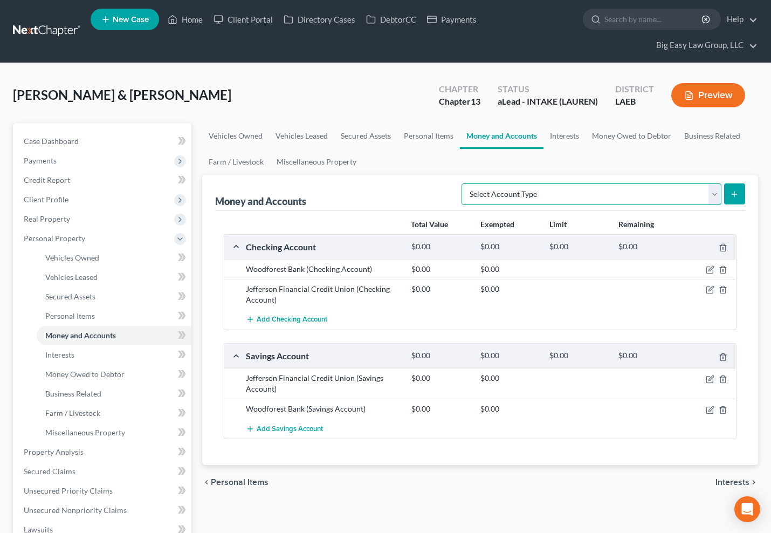
click at [546, 192] on select "Select Account Type Brokerage (A/B: 18, SOFA: 20) Cash on Hand (A/B: 16) Certif…" at bounding box center [592, 194] width 260 height 22
select select "checking"
click at [464, 183] on select "Select Account Type Brokerage (A/B: 18, SOFA: 20) Cash on Hand (A/B: 16) Certif…" at bounding box center [592, 194] width 260 height 22
click at [728, 197] on button "submit" at bounding box center [734, 193] width 21 height 21
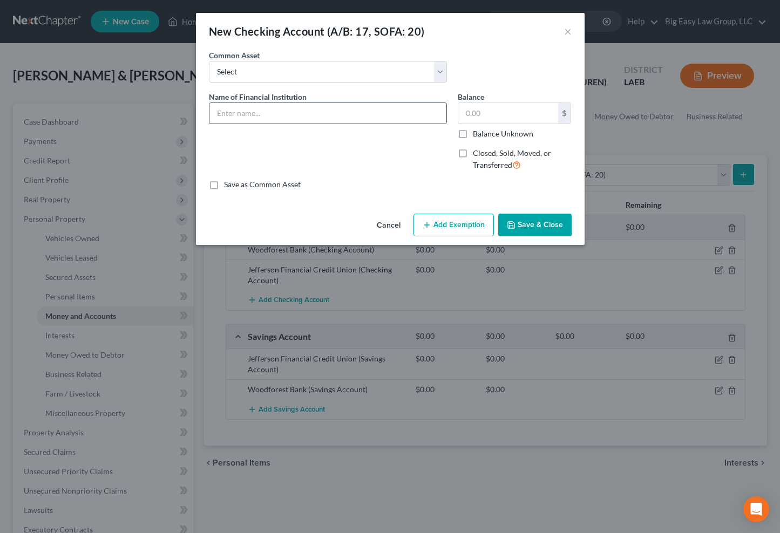
click at [279, 112] on input "text" at bounding box center [327, 113] width 237 height 20
type input "Jefferson Parish Employees FCU"
click at [497, 117] on input "text" at bounding box center [508, 113] width 100 height 20
type input "5.00"
click at [559, 223] on button "Save & Close" at bounding box center [534, 225] width 73 height 23
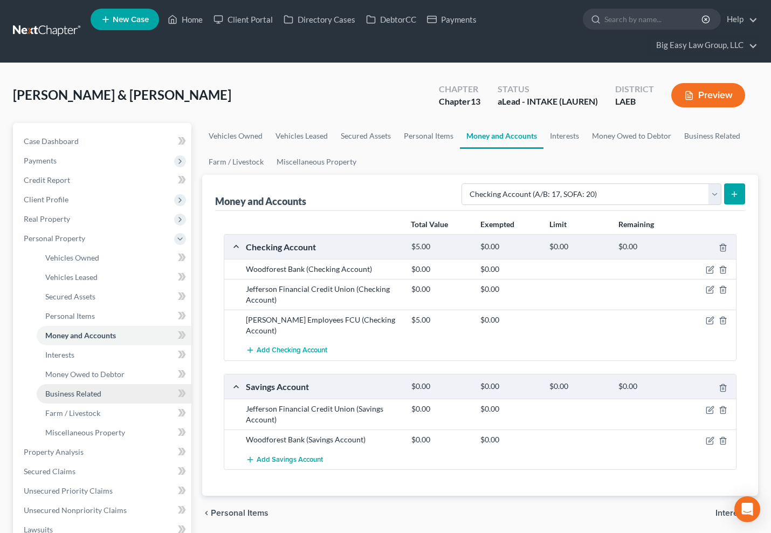
click at [121, 384] on link "Business Related" at bounding box center [114, 393] width 155 height 19
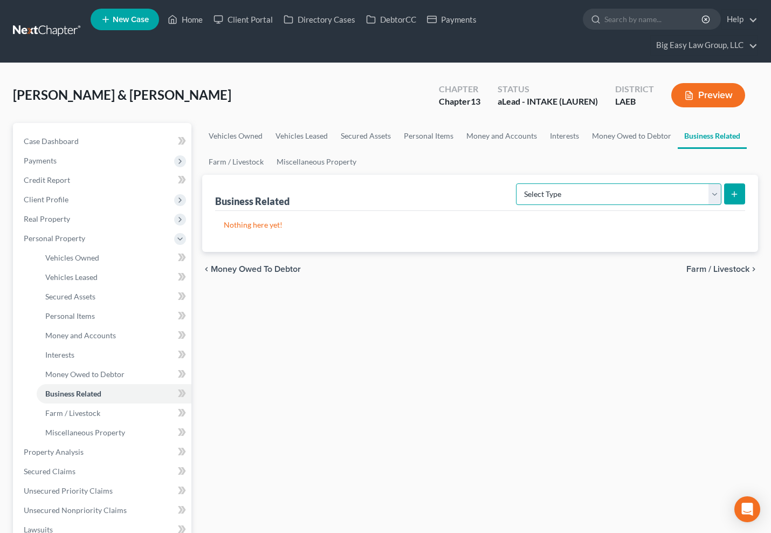
click at [590, 188] on select "Select Type Customer Lists (A/B: 43) Franchises (A/B: 27) Inventory (A/B: 41) L…" at bounding box center [619, 194] width 206 height 22
select select "license"
click at [517, 183] on select "Select Type Customer Lists (A/B: 43) Franchises (A/B: 27) Inventory (A/B: 41) L…" at bounding box center [619, 194] width 206 height 22
click at [730, 197] on icon "submit" at bounding box center [734, 194] width 9 height 9
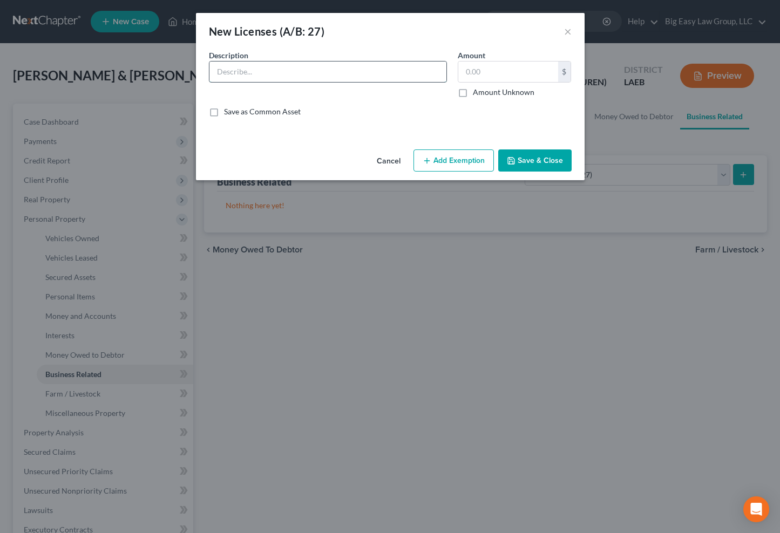
click at [344, 71] on input "text" at bounding box center [327, 71] width 237 height 20
type input "CDL"
click at [504, 90] on label "Amount Unknown" at bounding box center [503, 92] width 61 height 11
click at [484, 90] on input "Amount Unknown" at bounding box center [480, 90] width 7 height 7
checkbox input "true"
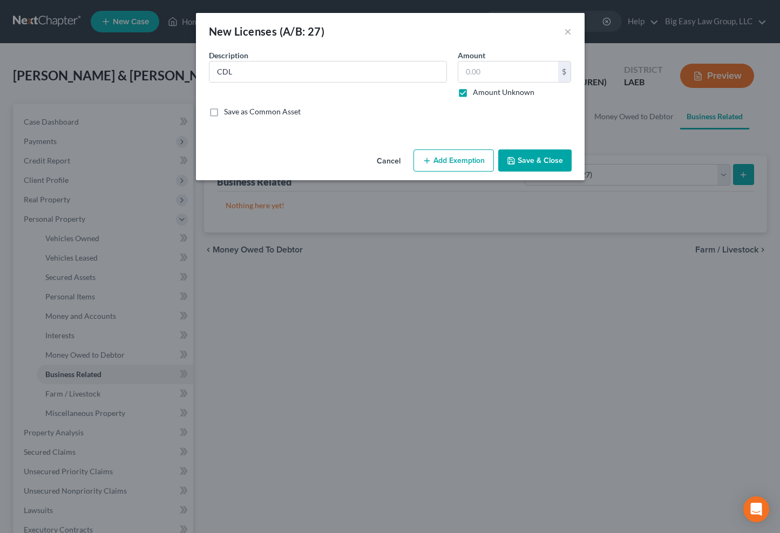
type input "0.00"
click at [536, 155] on button "Save & Close" at bounding box center [534, 160] width 73 height 23
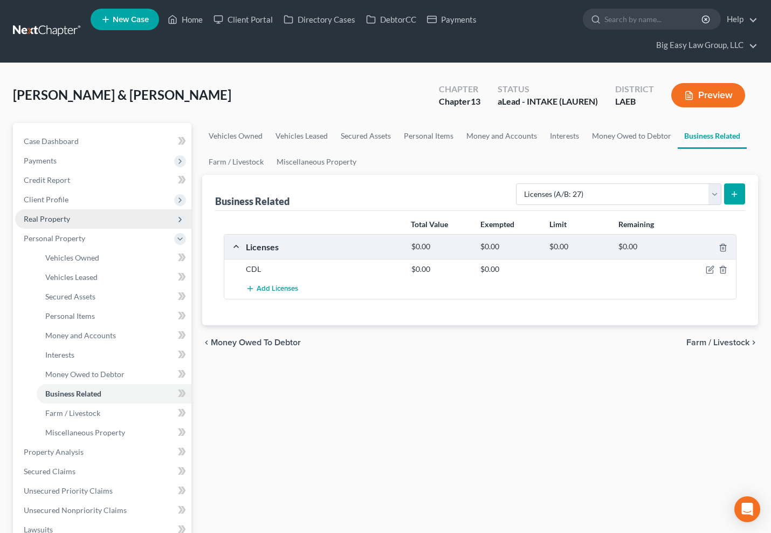
click at [111, 218] on span "Real Property" at bounding box center [103, 218] width 176 height 19
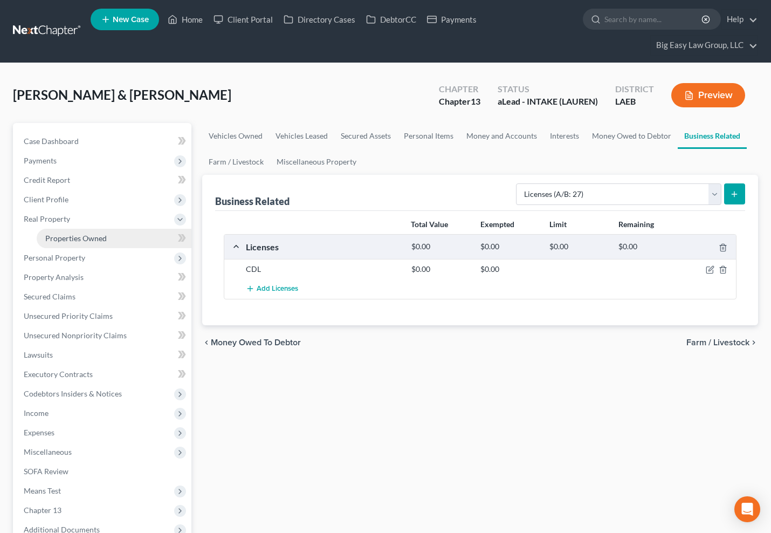
click at [122, 234] on link "Properties Owned" at bounding box center [114, 238] width 155 height 19
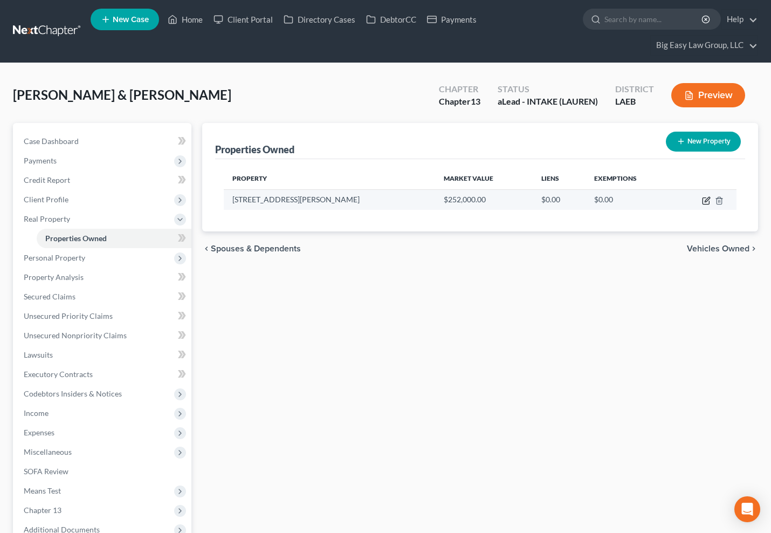
click at [706, 199] on icon "button" at bounding box center [706, 200] width 9 height 9
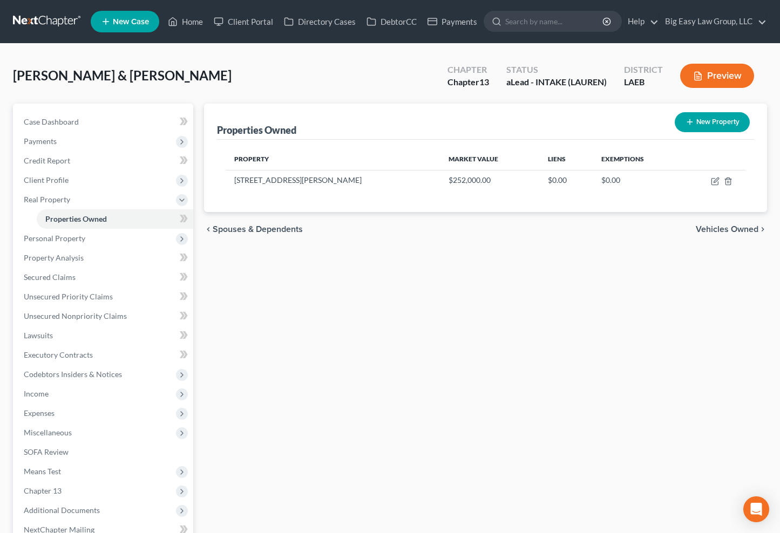
select select "19"
select select "25"
select select "4"
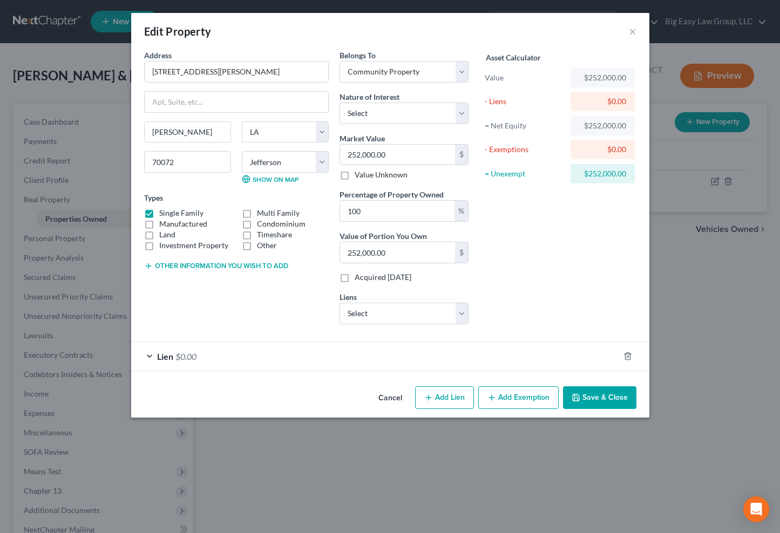
click at [510, 391] on button "Add Exemption" at bounding box center [518, 397] width 80 height 23
select select "2"
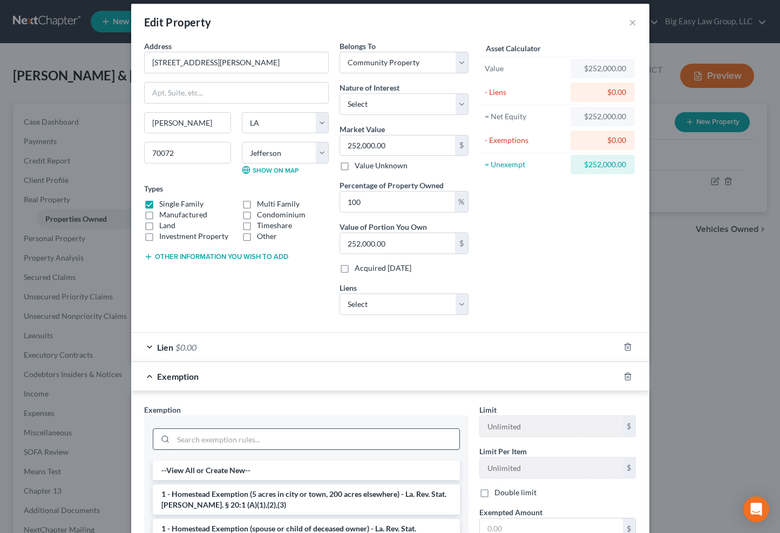
scroll to position [20, 0]
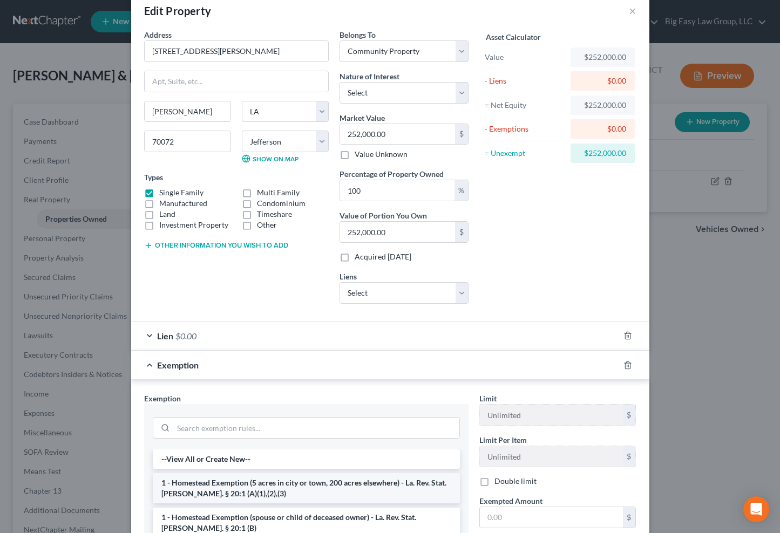
click at [288, 489] on li "1 - Homestead Exemption (5 acres in city or town, 200 acres elsewhere) - La. Re…" at bounding box center [306, 488] width 307 height 30
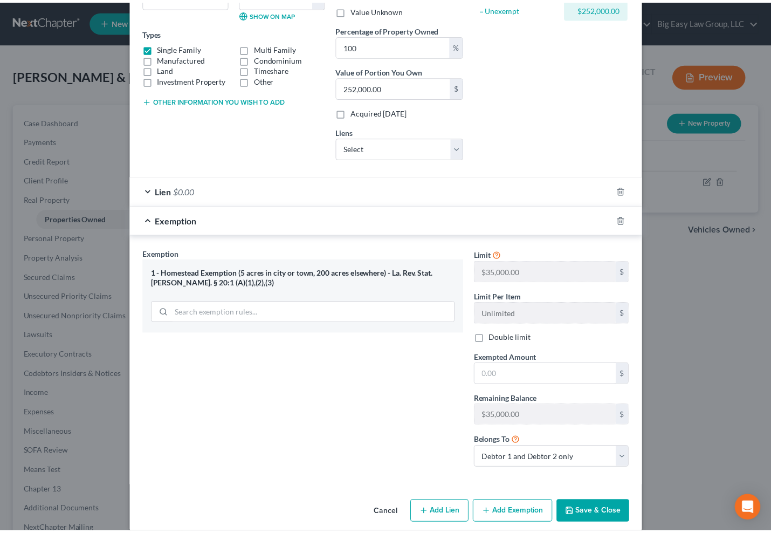
scroll to position [178, 0]
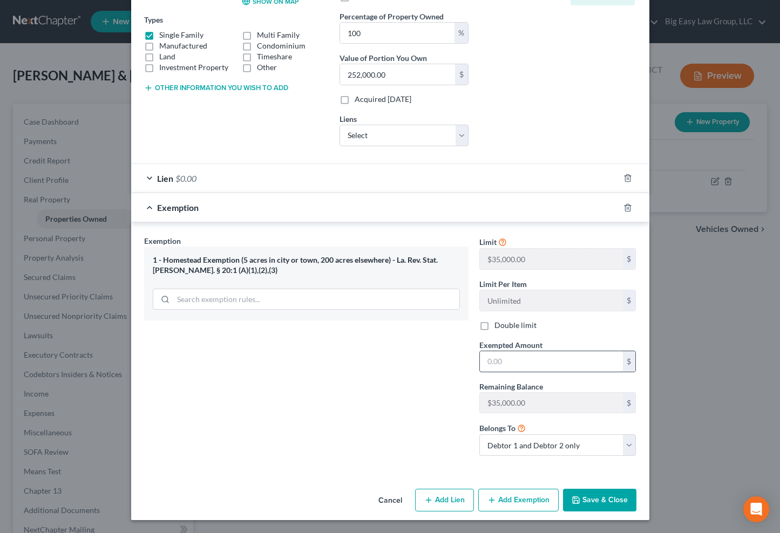
click at [515, 361] on input "text" at bounding box center [551, 361] width 143 height 20
type input "35,000"
click at [595, 503] on button "Save & Close" at bounding box center [599, 500] width 73 height 23
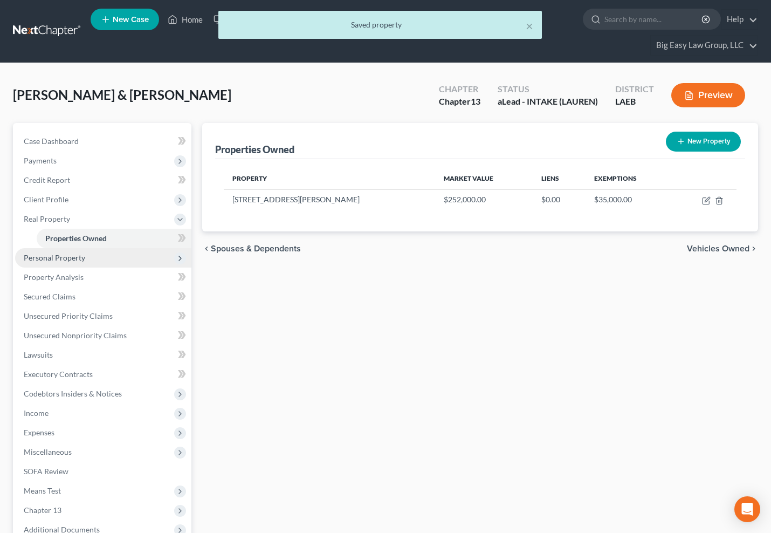
click at [77, 258] on span "Personal Property" at bounding box center [54, 257] width 61 height 9
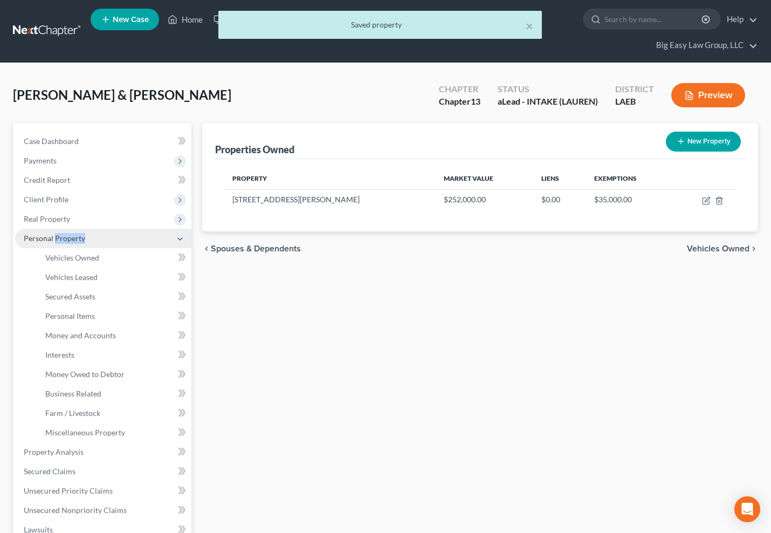
click at [77, 243] on span "Personal Property" at bounding box center [54, 238] width 61 height 9
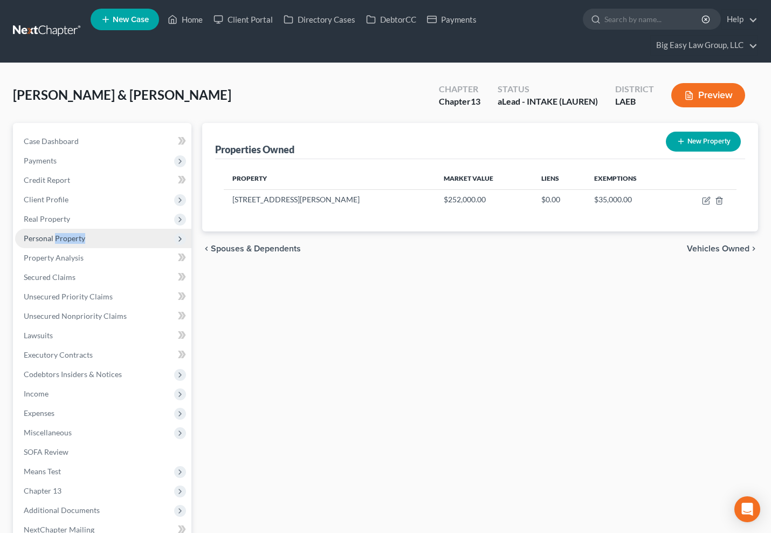
click at [76, 245] on span "Personal Property" at bounding box center [103, 238] width 176 height 19
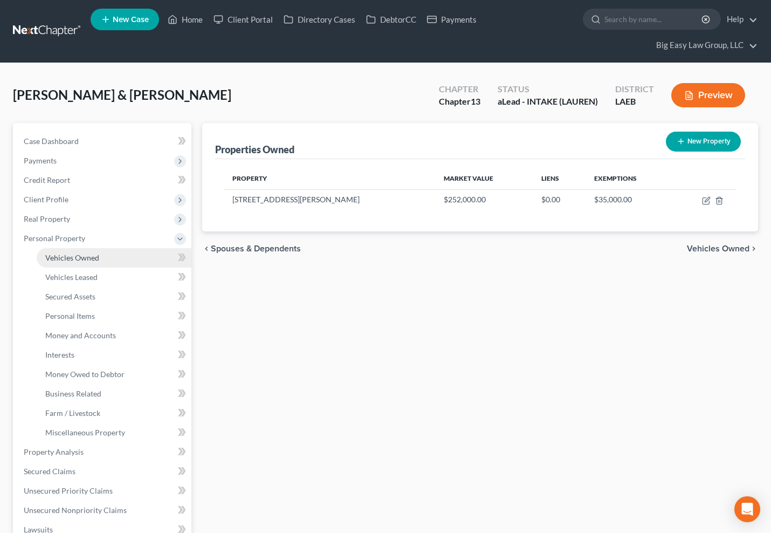
click at [83, 257] on span "Vehicles Owned" at bounding box center [72, 257] width 54 height 9
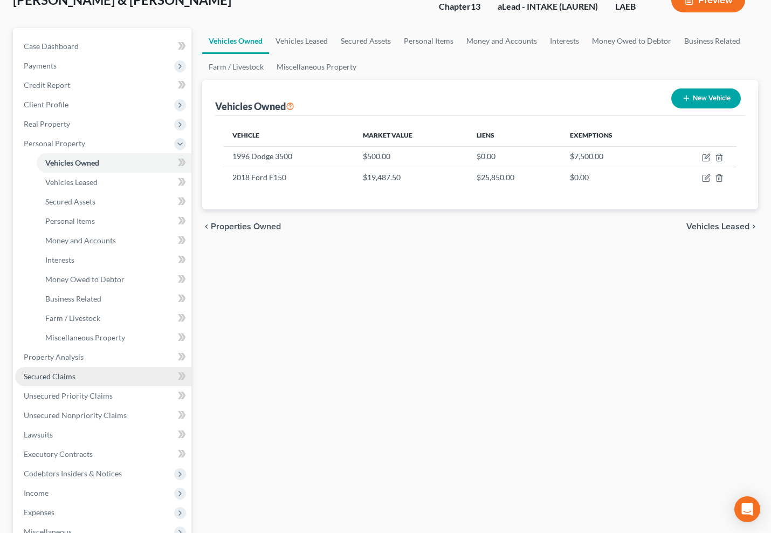
click at [84, 380] on link "Secured Claims" at bounding box center [103, 376] width 176 height 19
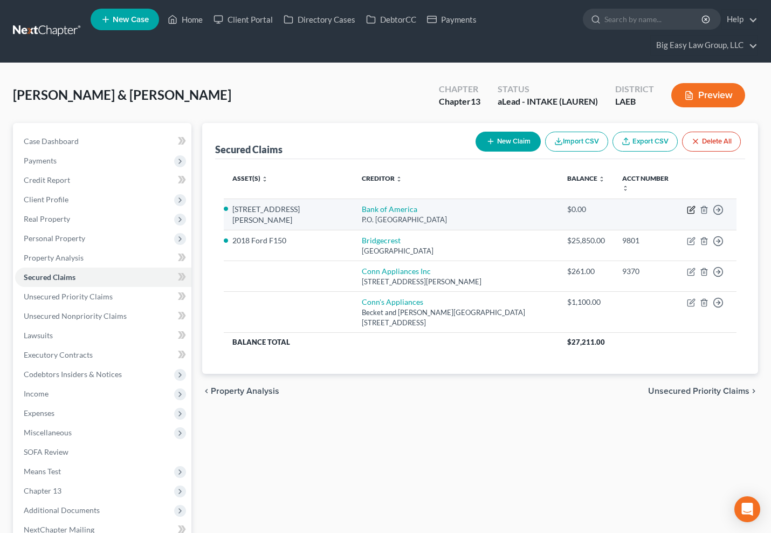
click at [690, 206] on icon "button" at bounding box center [692, 208] width 5 height 5
select select "45"
select select "0"
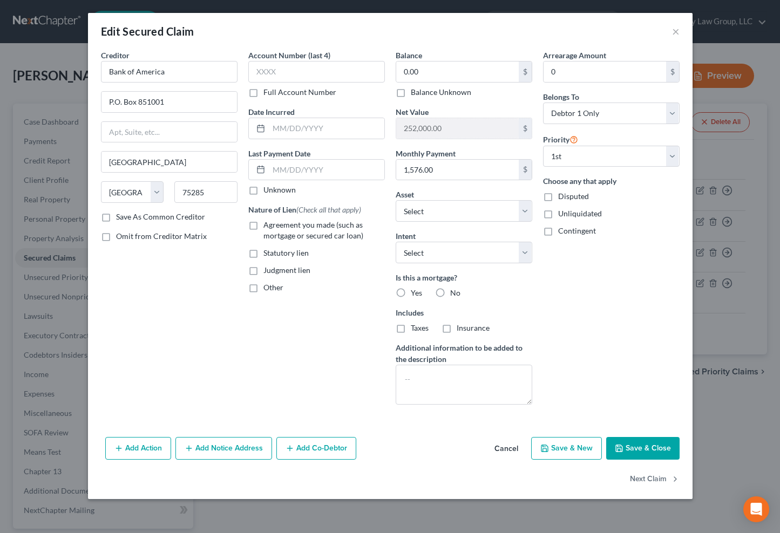
click at [302, 224] on span "Agreement you made (such as mortgage or secured car loan)" at bounding box center [313, 230] width 100 height 20
click at [275, 224] on input "Agreement you made (such as mortgage or secured car loan)" at bounding box center [271, 223] width 7 height 7
checkbox input "true"
click at [446, 85] on div "0.00 $ Balance Unknown" at bounding box center [463, 79] width 136 height 37
click at [446, 78] on input "0.00" at bounding box center [457, 71] width 122 height 20
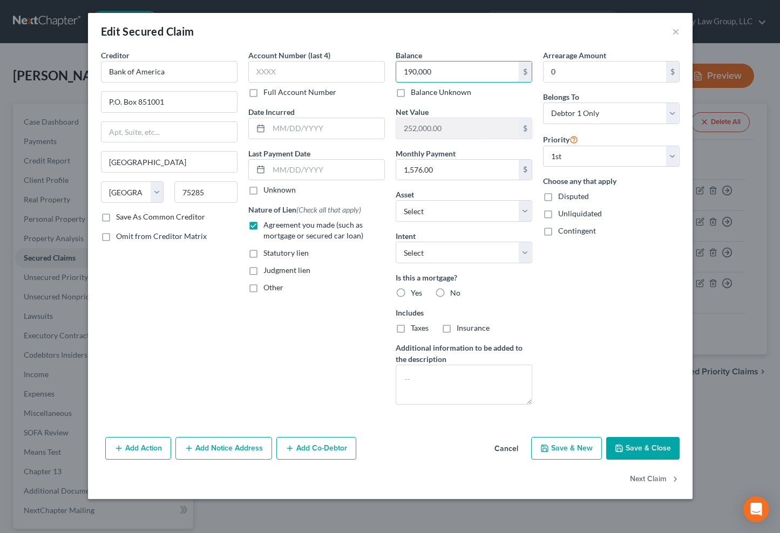
type input "190,000"
click at [411, 293] on label "Yes" at bounding box center [416, 293] width 11 height 11
click at [415, 293] on input "Yes" at bounding box center [418, 291] width 7 height 7
radio input "true"
click at [408, 327] on div "Taxes" at bounding box center [411, 328] width 33 height 11
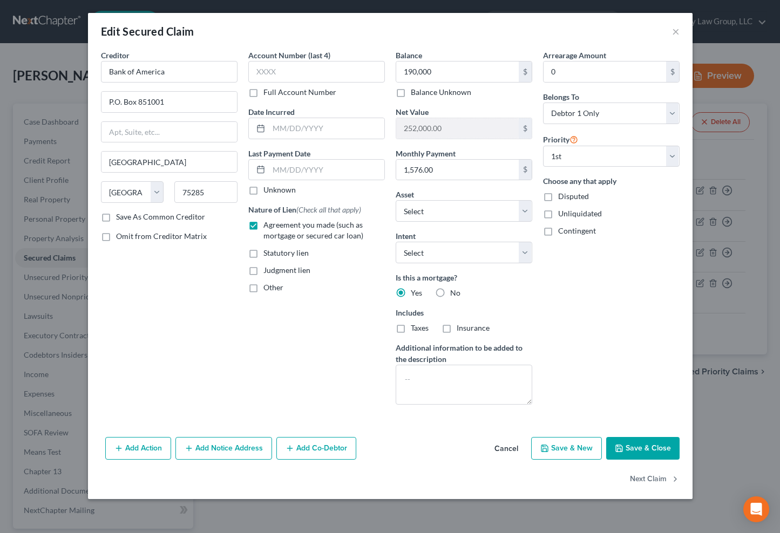
drag, startPoint x: 398, startPoint y: 326, endPoint x: 428, endPoint y: 329, distance: 30.9
click at [411, 326] on label "Taxes" at bounding box center [420, 328] width 18 height 11
click at [415, 326] on input "Taxes" at bounding box center [418, 326] width 7 height 7
checkbox input "true"
click at [456, 327] on label "Insurance" at bounding box center [472, 328] width 33 height 11
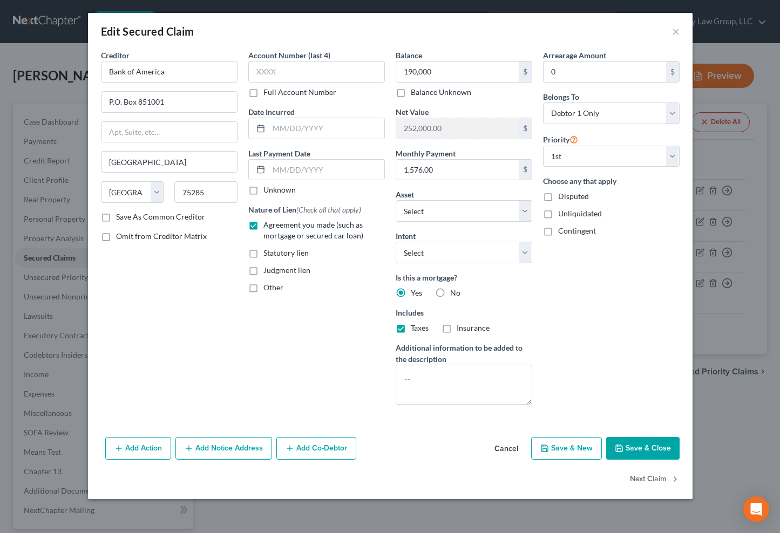
click at [461, 327] on input "Insurance" at bounding box center [464, 326] width 7 height 7
checkbox input "true"
click at [598, 121] on select "Select Debtor 1 Only Debtor 2 Only Debtor 1 And Debtor 2 Only At Least One Of T…" at bounding box center [611, 113] width 136 height 22
select select "4"
click at [543, 102] on select "Select Debtor 1 Only Debtor 2 Only Debtor 1 And Debtor 2 Only At Least One Of T…" at bounding box center [611, 113] width 136 height 22
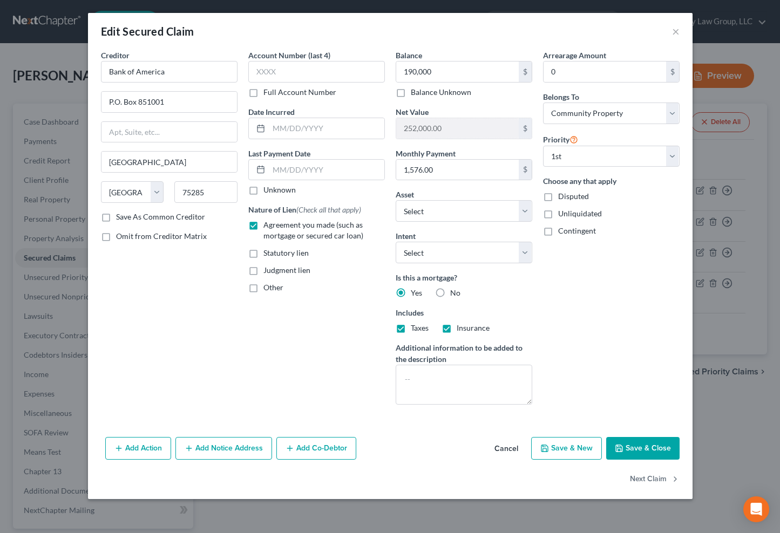
click at [644, 446] on button "Save & Close" at bounding box center [642, 448] width 73 height 23
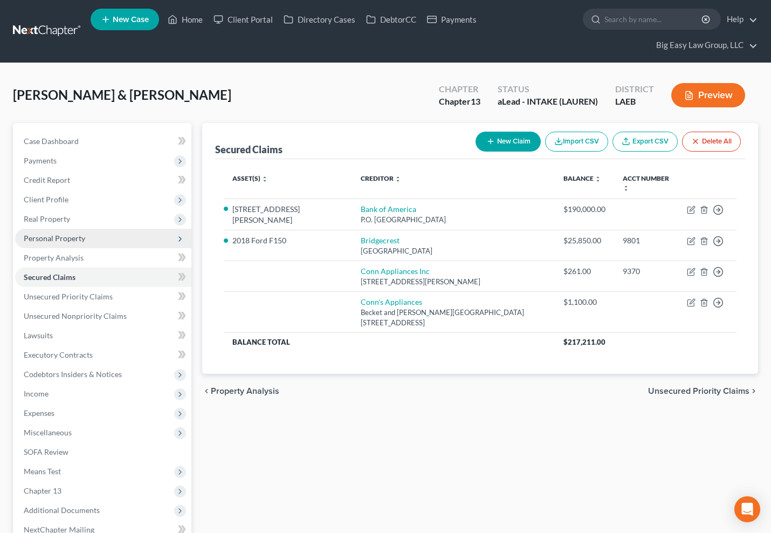
click at [77, 235] on span "Personal Property" at bounding box center [54, 238] width 61 height 9
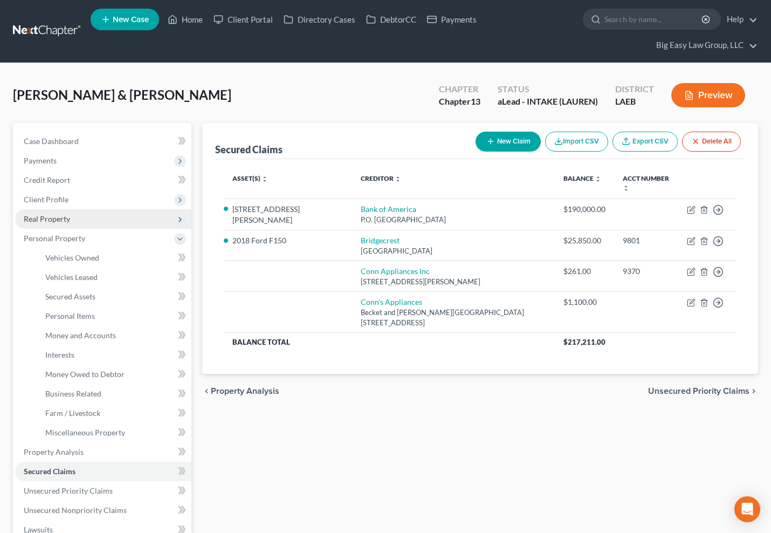
click at [75, 221] on span "Real Property" at bounding box center [103, 218] width 176 height 19
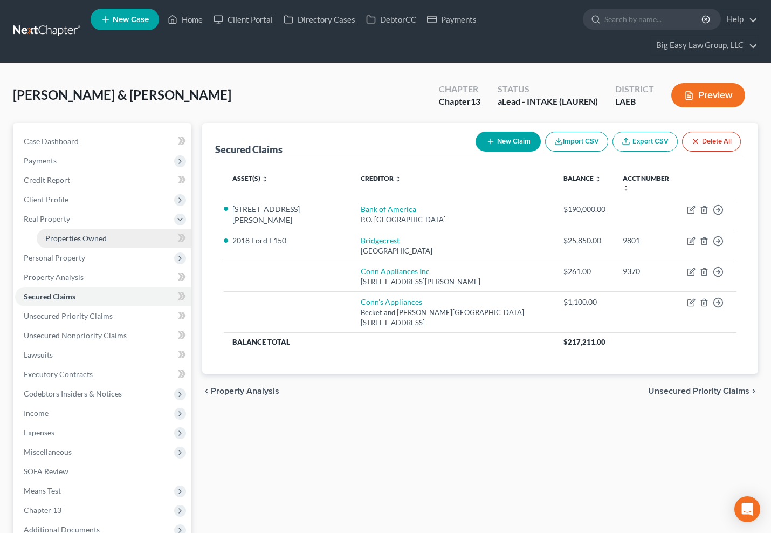
click at [114, 239] on link "Properties Owned" at bounding box center [114, 238] width 155 height 19
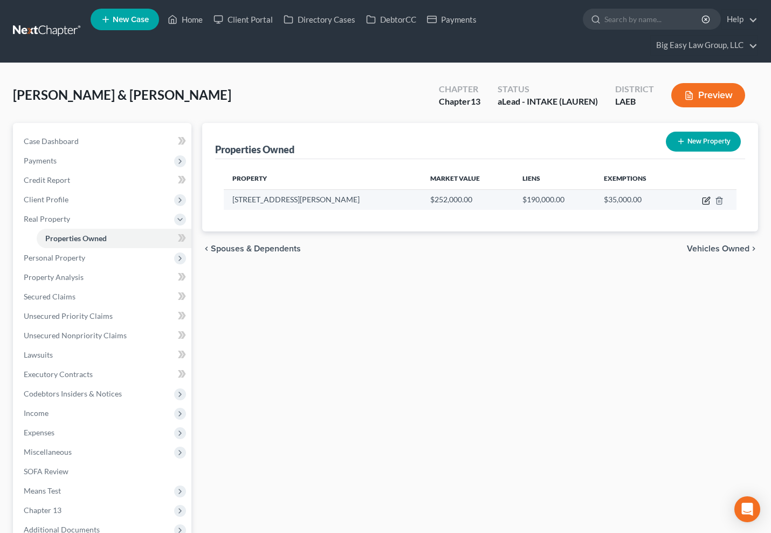
click at [707, 200] on icon "button" at bounding box center [706, 200] width 9 height 9
select select "19"
select select "25"
select select "4"
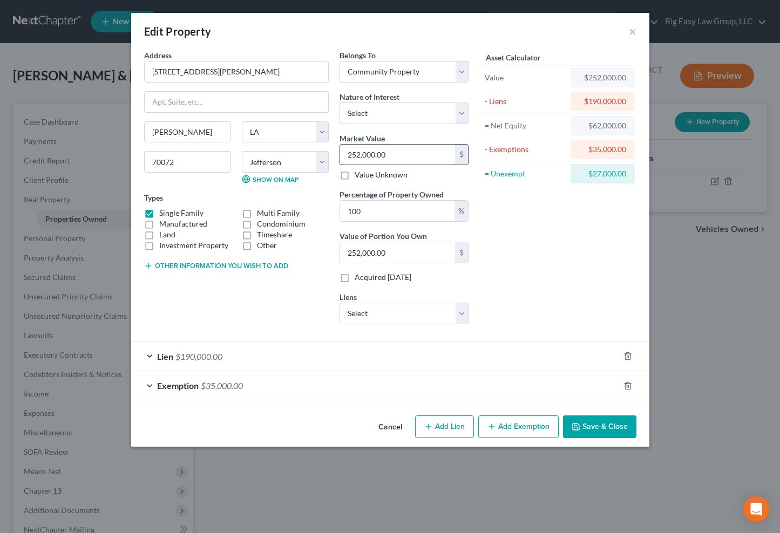
click at [414, 150] on input "252,000.00" at bounding box center [397, 155] width 115 height 20
type input "2"
type input "2.00"
type input "20"
type input "20.00"
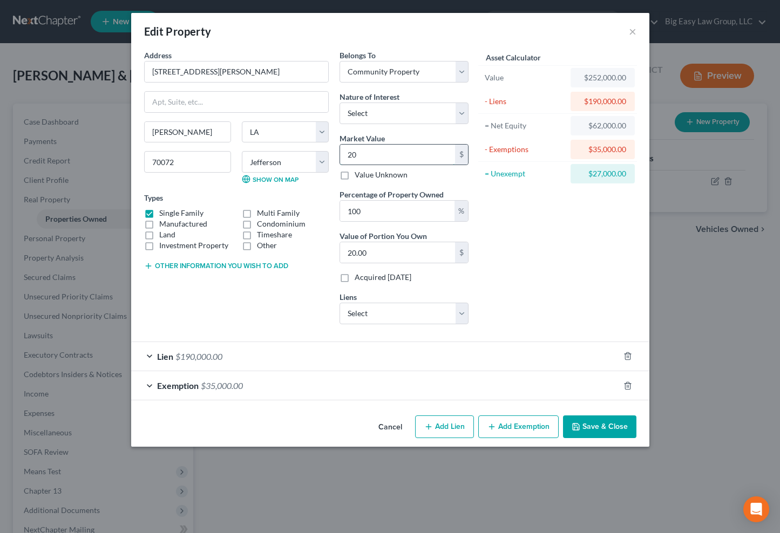
type input "207"
type input "207.00"
type input "2075"
type input "2,075.00"
type input "20750"
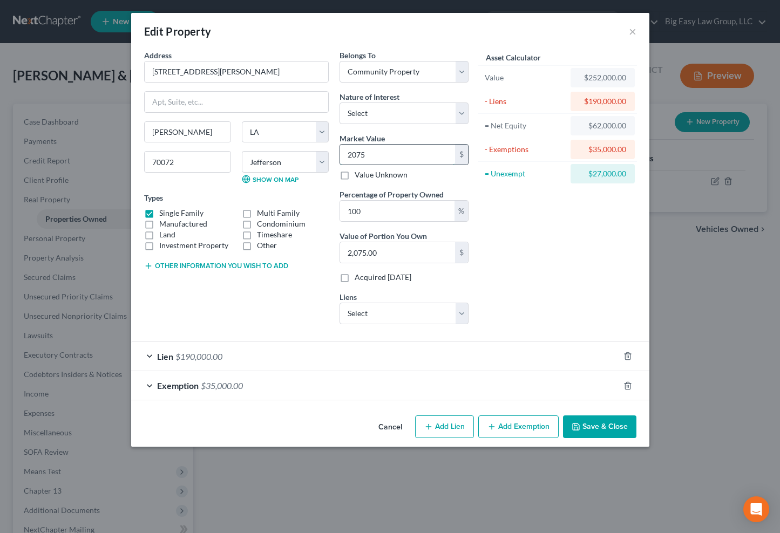
type input "20,750.00"
type input "20,7500"
type input "207,500.00"
type input "207,500"
drag, startPoint x: 597, startPoint y: 427, endPoint x: 575, endPoint y: 421, distance: 23.0
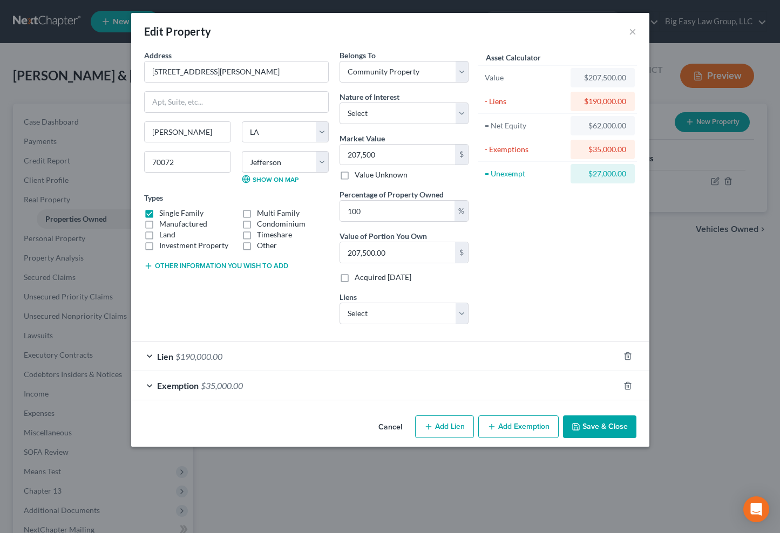
click at [597, 427] on button "Save & Close" at bounding box center [599, 426] width 73 height 23
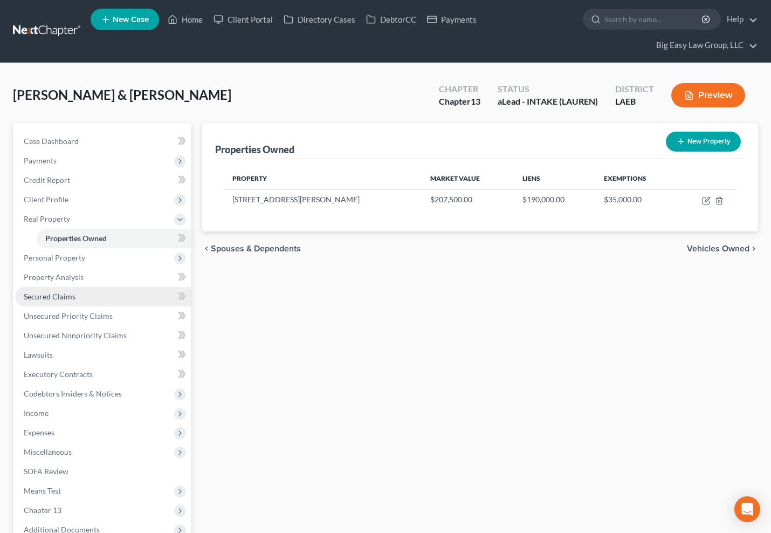
click at [119, 290] on link "Secured Claims" at bounding box center [103, 296] width 176 height 19
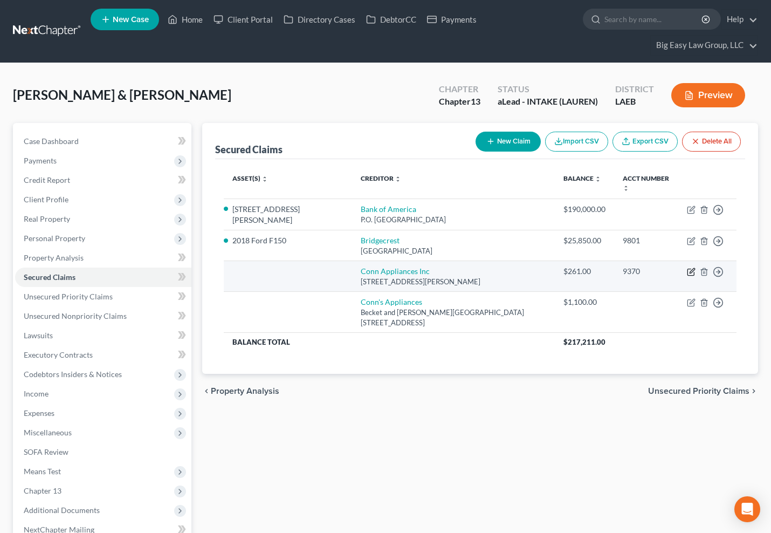
click at [690, 268] on icon "button" at bounding box center [691, 272] width 9 height 9
select select "45"
select select "1"
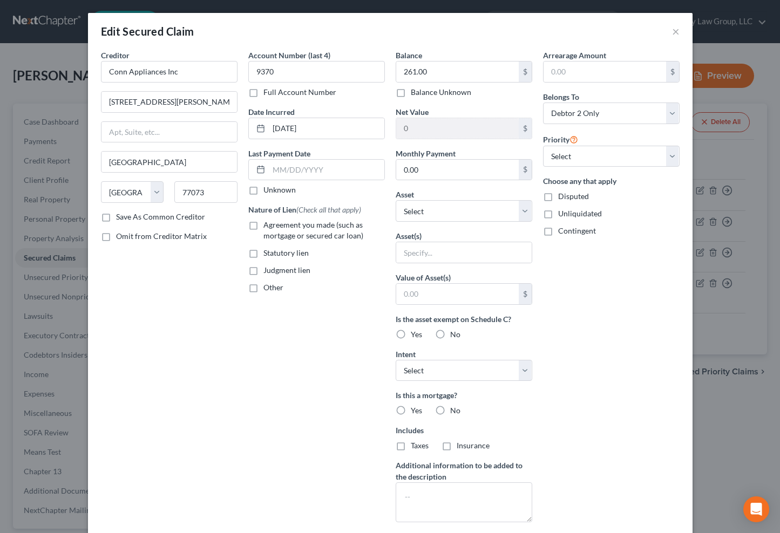
click at [300, 231] on span "Agreement you made (such as mortgage or secured car loan)" at bounding box center [313, 230] width 100 height 20
click at [275, 227] on input "Agreement you made (such as mortgage or secured car loan)" at bounding box center [271, 223] width 7 height 7
checkbox input "true"
click at [469, 250] on input "text" at bounding box center [463, 252] width 135 height 20
type input "Various HHG"
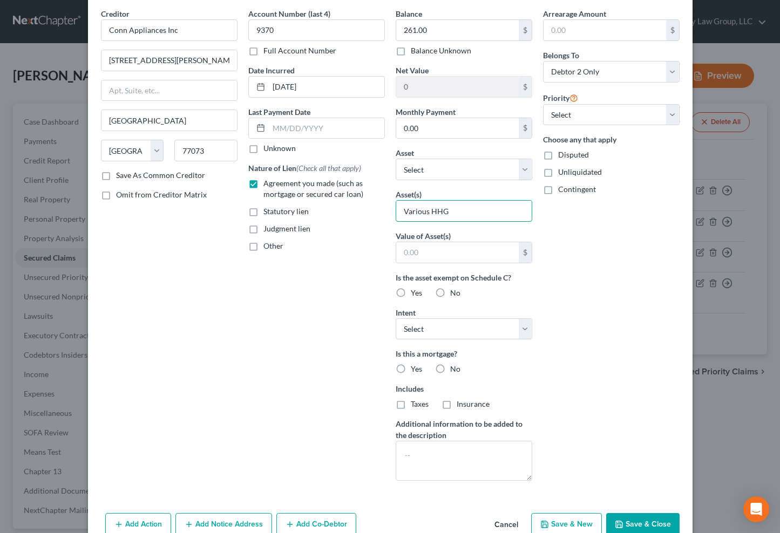
scroll to position [63, 0]
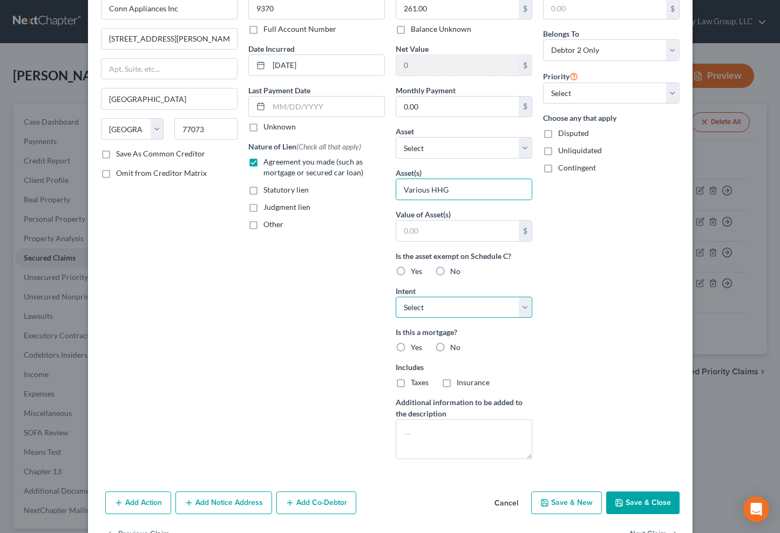
click at [445, 311] on select "Select Surrender Redeem Reaffirm Avoid Other" at bounding box center [463, 308] width 136 height 22
select select "0"
click at [395, 297] on select "Select Surrender Redeem Reaffirm Avoid Other" at bounding box center [463, 308] width 136 height 22
click at [624, 507] on button "Save & Close" at bounding box center [642, 502] width 73 height 23
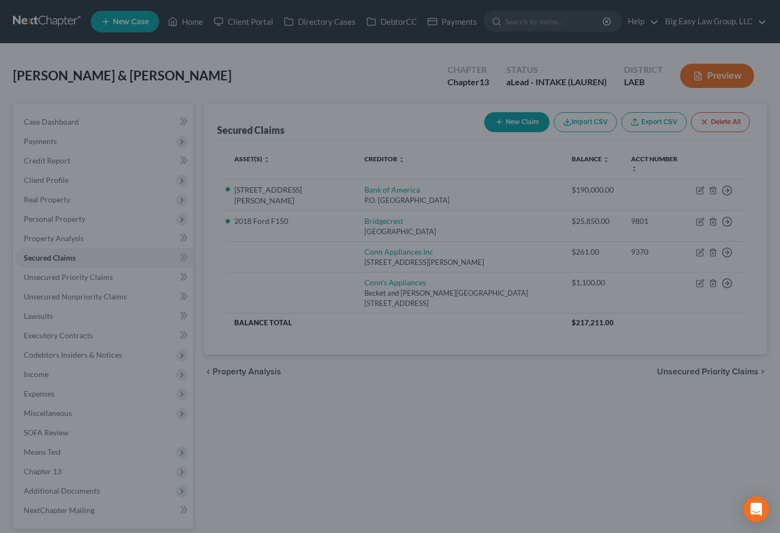
type input "0"
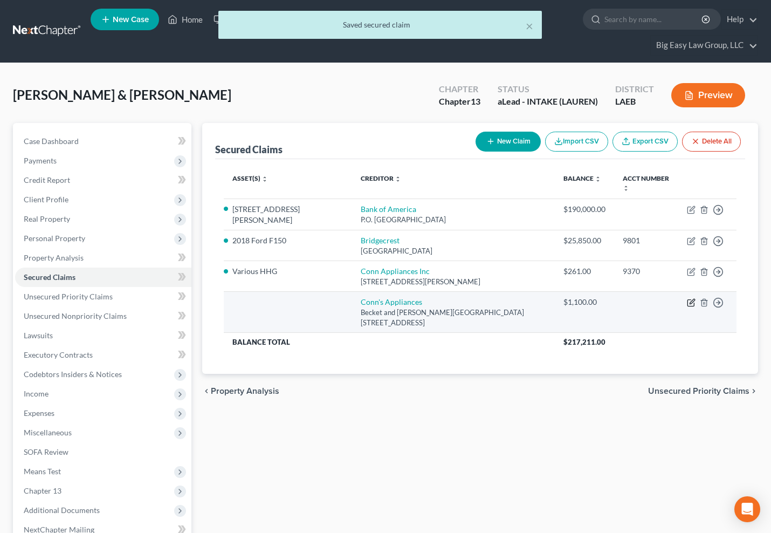
click at [695, 299] on icon "button" at bounding box center [692, 301] width 5 height 5
select select "39"
select select "0"
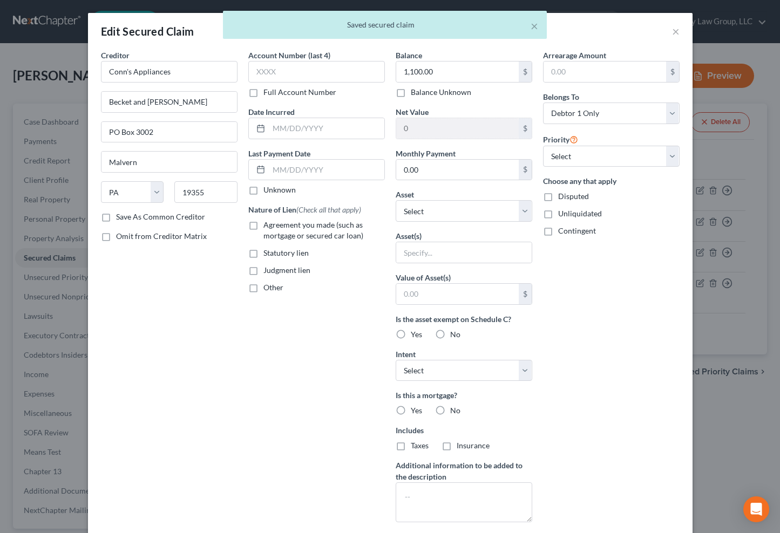
click at [305, 218] on div "Nature of Lien (Check all that apply) Agreement you made (such as mortgage or s…" at bounding box center [316, 248] width 136 height 89
drag, startPoint x: 313, startPoint y: 224, endPoint x: 370, endPoint y: 218, distance: 57.0
click at [313, 224] on span "Agreement you made (such as mortgage or secured car loan)" at bounding box center [313, 230] width 100 height 20
click at [275, 224] on input "Agreement you made (such as mortgage or secured car loan)" at bounding box center [271, 223] width 7 height 7
checkbox input "true"
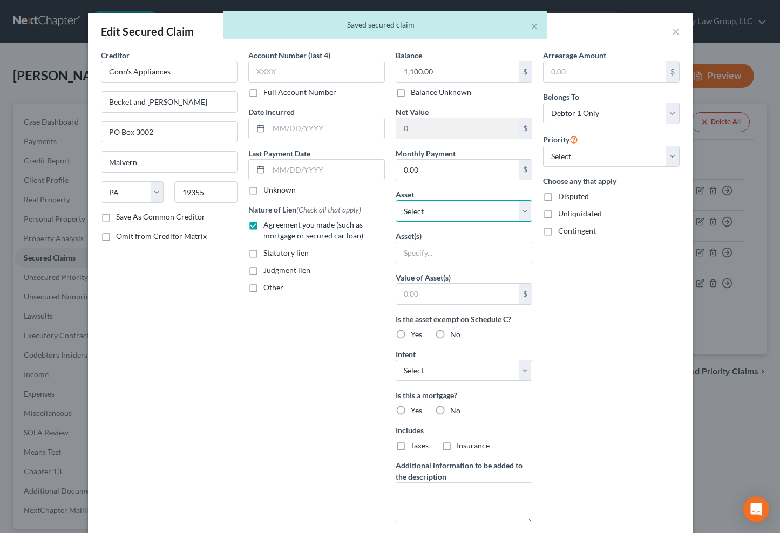
click at [439, 209] on select "Select Other Multiple Assets Woodforest Bank (Checking Account) - $0.0 Jefferso…" at bounding box center [463, 211] width 136 height 22
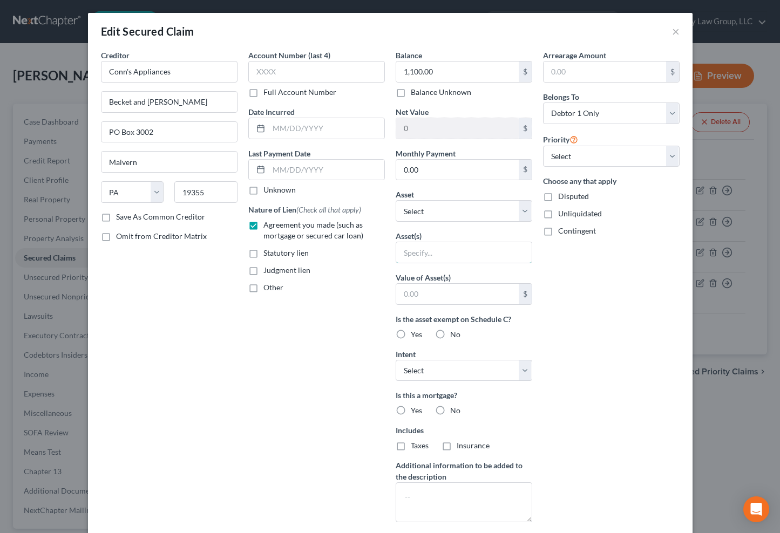
drag, startPoint x: 412, startPoint y: 257, endPoint x: 413, endPoint y: 263, distance: 6.7
click at [412, 257] on input "text" at bounding box center [463, 252] width 135 height 20
type input "Various HHG"
click at [406, 374] on select "Select Surrender Redeem Reaffirm Avoid Other" at bounding box center [463, 371] width 136 height 22
select select "0"
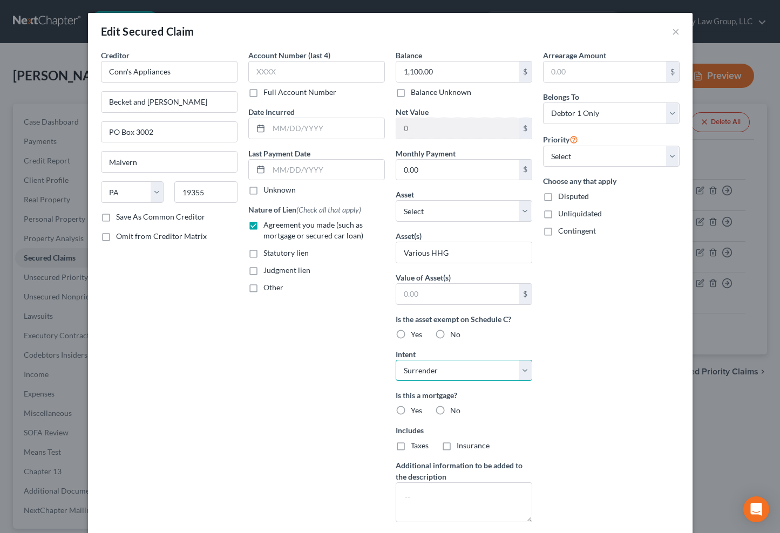
click at [395, 360] on select "Select Surrender Redeem Reaffirm Avoid Other" at bounding box center [463, 371] width 136 height 22
click at [639, 414] on div "Arrearage Amount $ Belongs To * Select Debtor 1 Only Debtor 2 Only Debtor 1 And…" at bounding box center [610, 290] width 147 height 481
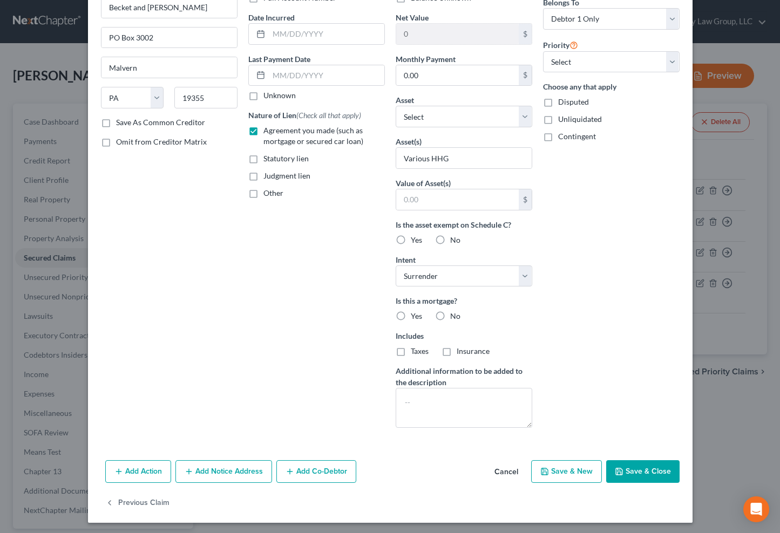
scroll to position [97, 0]
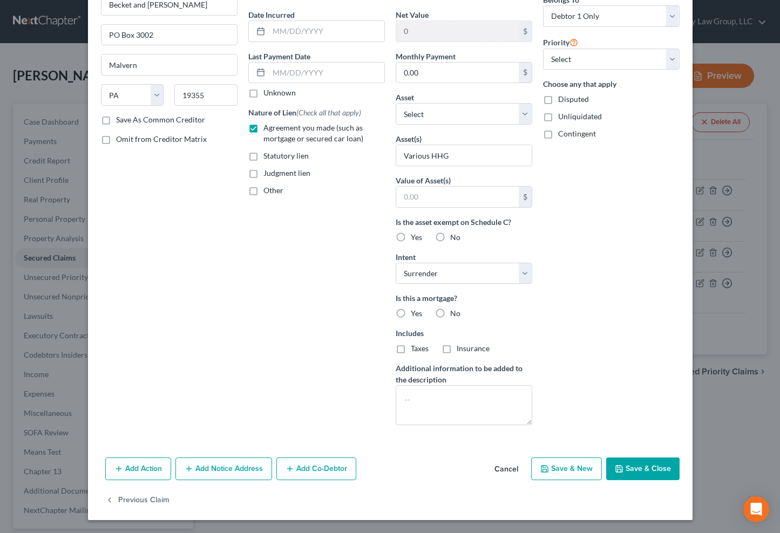
click at [657, 470] on button "Save & Close" at bounding box center [642, 468] width 73 height 23
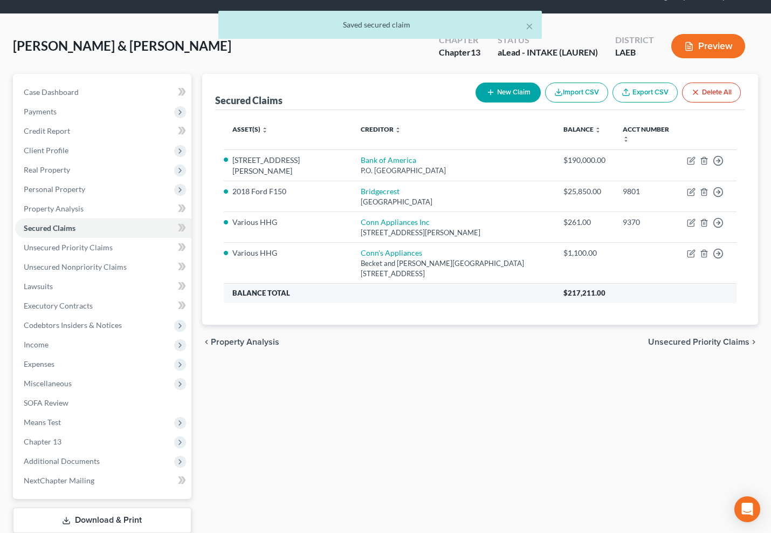
scroll to position [51, 0]
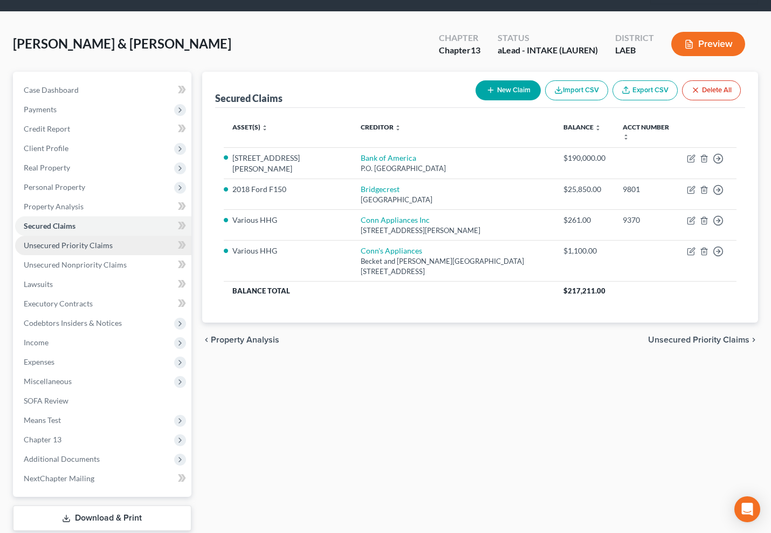
click at [124, 243] on link "Unsecured Priority Claims" at bounding box center [103, 245] width 176 height 19
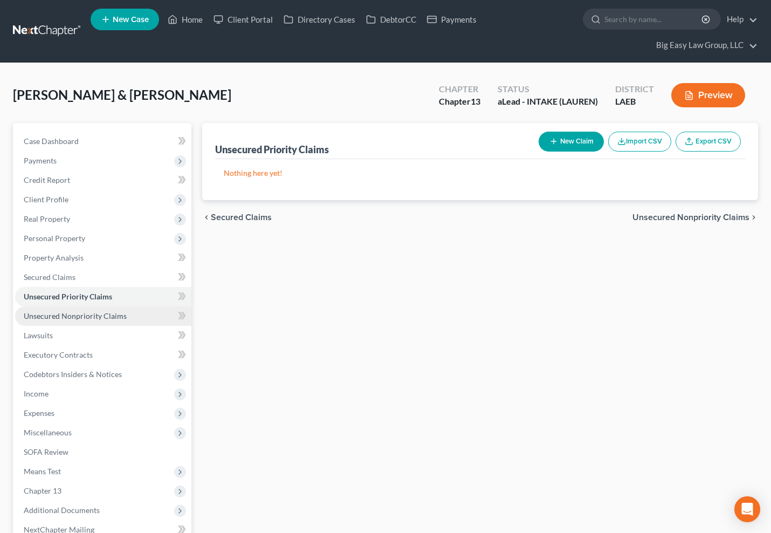
click at [125, 314] on link "Unsecured Nonpriority Claims" at bounding box center [103, 315] width 176 height 19
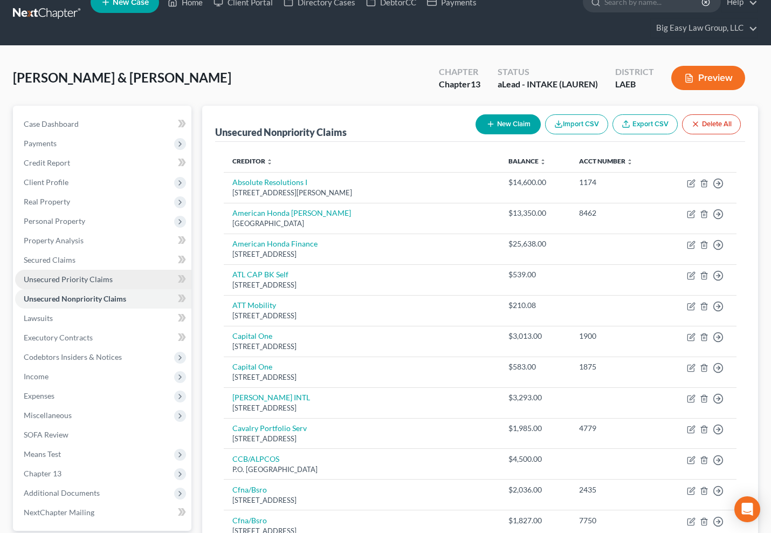
scroll to position [19, 0]
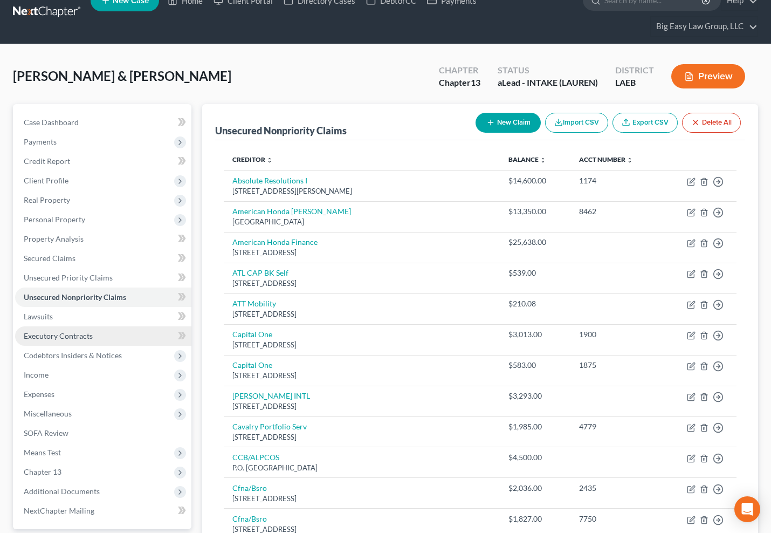
drag, startPoint x: 98, startPoint y: 336, endPoint x: 104, endPoint y: 332, distance: 7.5
click at [98, 336] on link "Executory Contracts" at bounding box center [103, 335] width 176 height 19
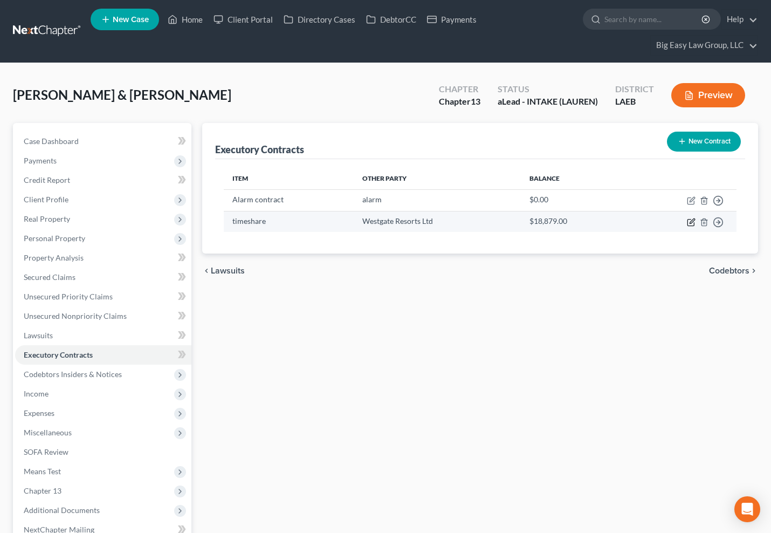
click at [691, 218] on icon "button" at bounding box center [691, 222] width 9 height 9
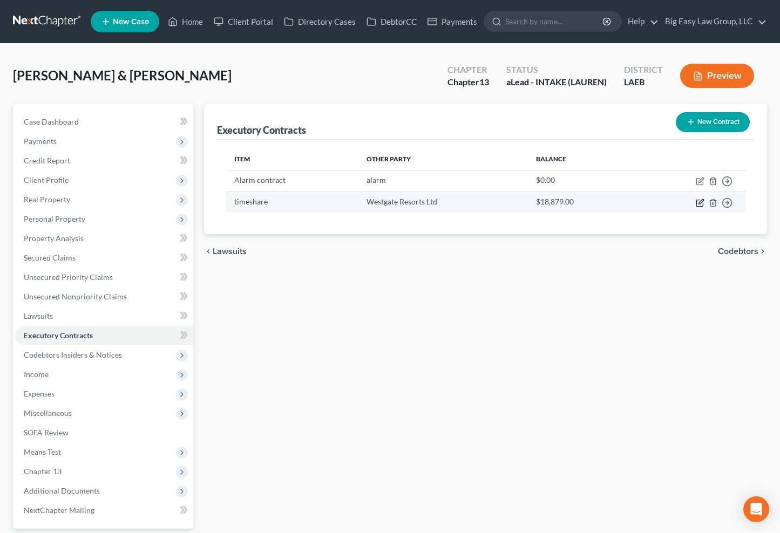
select select "9"
select select "0"
select select "2"
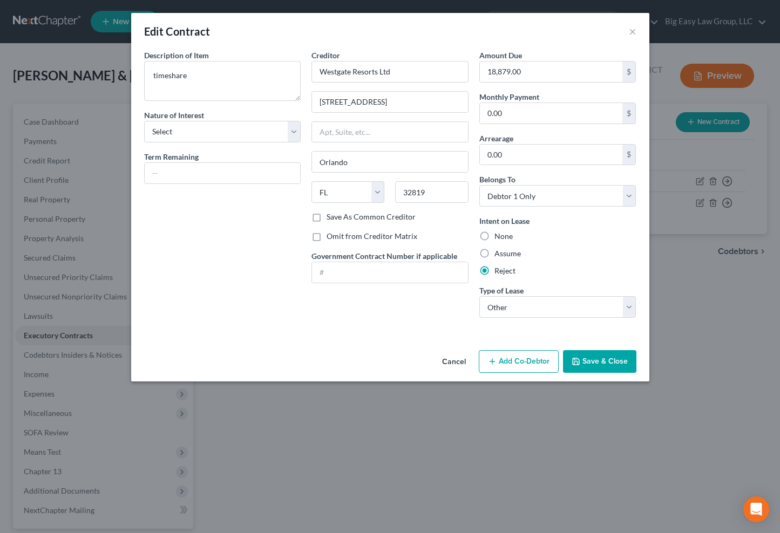
click at [587, 358] on button "Save & Close" at bounding box center [599, 361] width 73 height 23
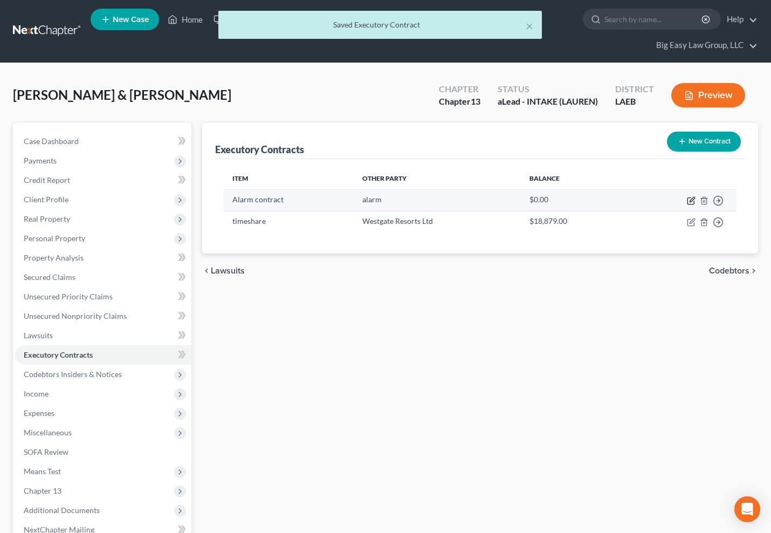
click at [688, 201] on icon "button" at bounding box center [691, 201] width 6 height 6
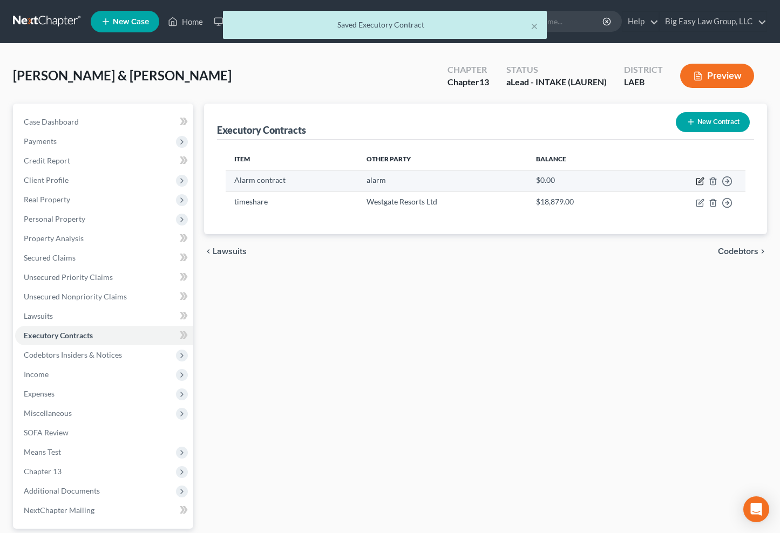
select select "4"
select select "2"
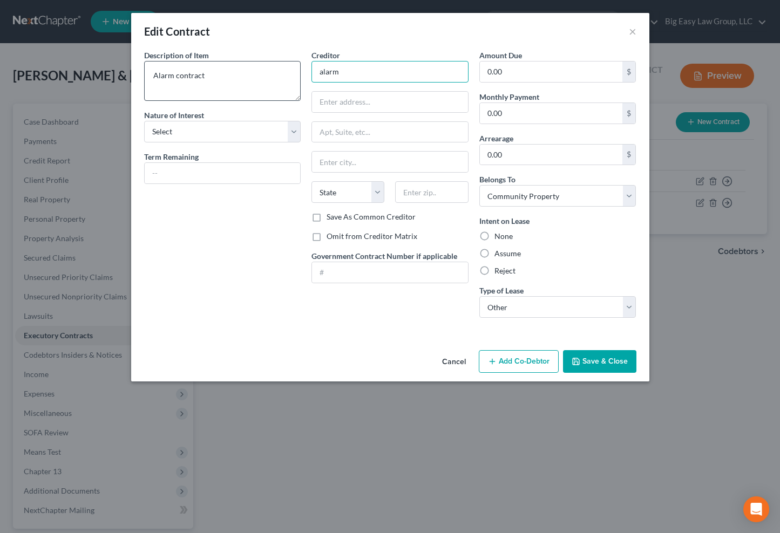
drag, startPoint x: 354, startPoint y: 74, endPoint x: 281, endPoint y: 58, distance: 75.7
click at [278, 61] on div "Description of non-residential real property * Description of Item * Alarm cont…" at bounding box center [390, 188] width 503 height 277
type input "J"
type input "Hitech Smart Homes & sec"
type input "1533 CLaire Ave"
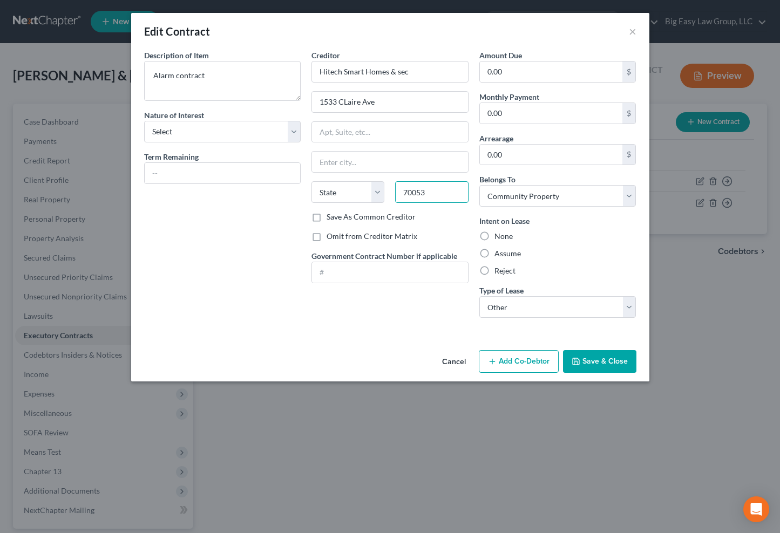
type input "70053"
type input "Gretna"
select select "19"
click at [509, 272] on label "Reject" at bounding box center [504, 270] width 21 height 11
click at [505, 272] on input "Reject" at bounding box center [501, 268] width 7 height 7
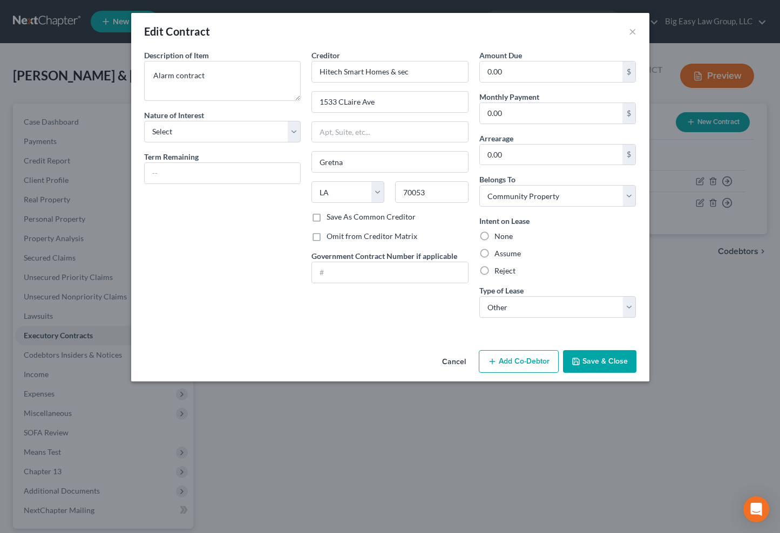
radio input "true"
click at [549, 79] on input "0.00" at bounding box center [551, 71] width 143 height 20
type input "6,000"
drag, startPoint x: 620, startPoint y: 344, endPoint x: 619, endPoint y: 361, distance: 17.3
click at [620, 347] on div "Edit Contract × Description of non-residential real property * Description of I…" at bounding box center [390, 197] width 518 height 368
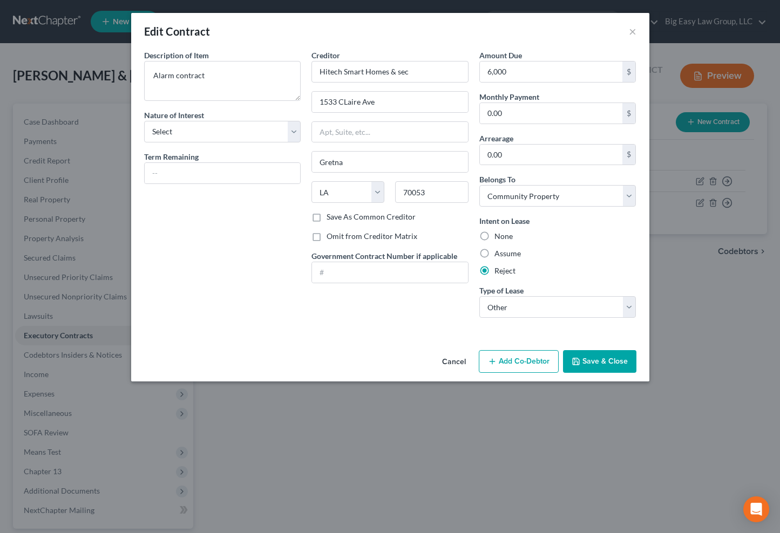
click at [619, 361] on button "Save & Close" at bounding box center [599, 361] width 73 height 23
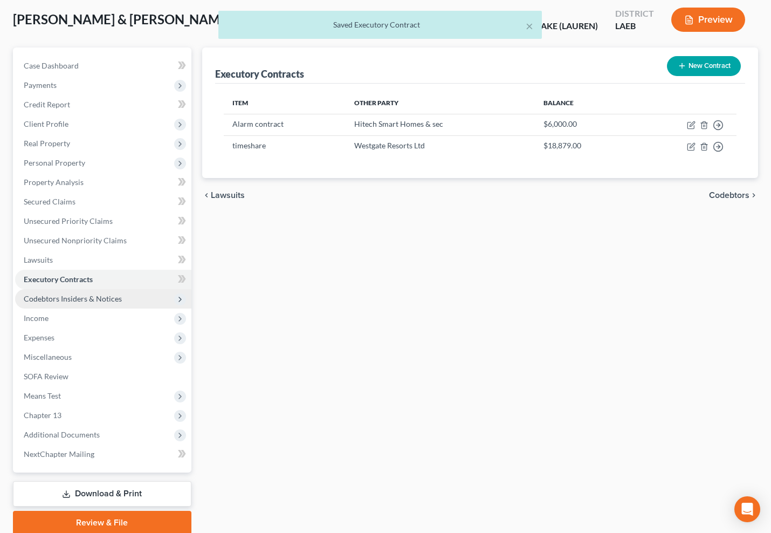
scroll to position [118, 0]
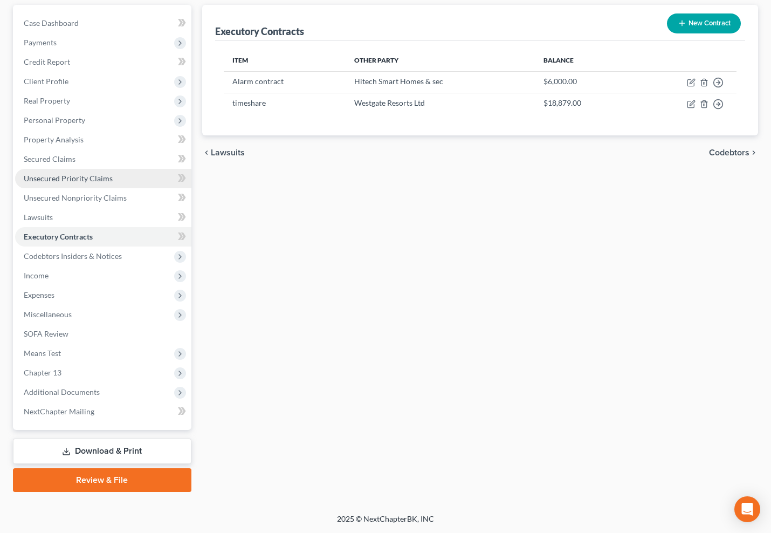
click at [121, 176] on link "Unsecured Priority Claims" at bounding box center [103, 178] width 176 height 19
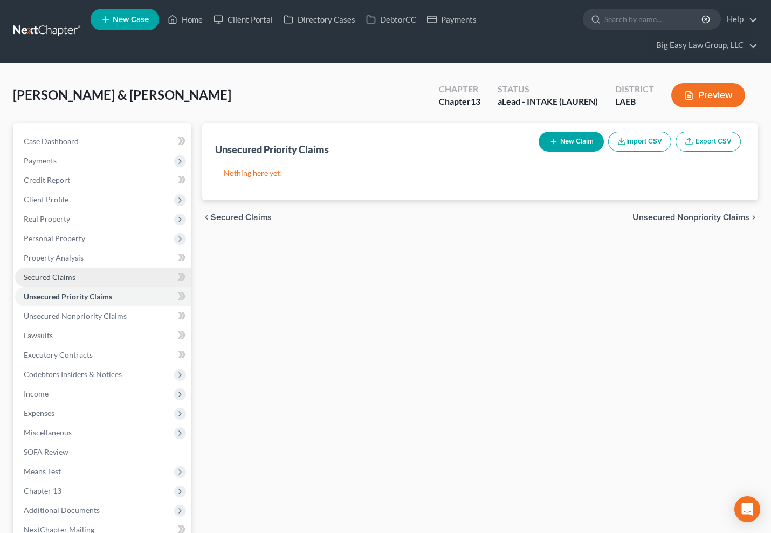
click at [127, 279] on link "Secured Claims" at bounding box center [103, 277] width 176 height 19
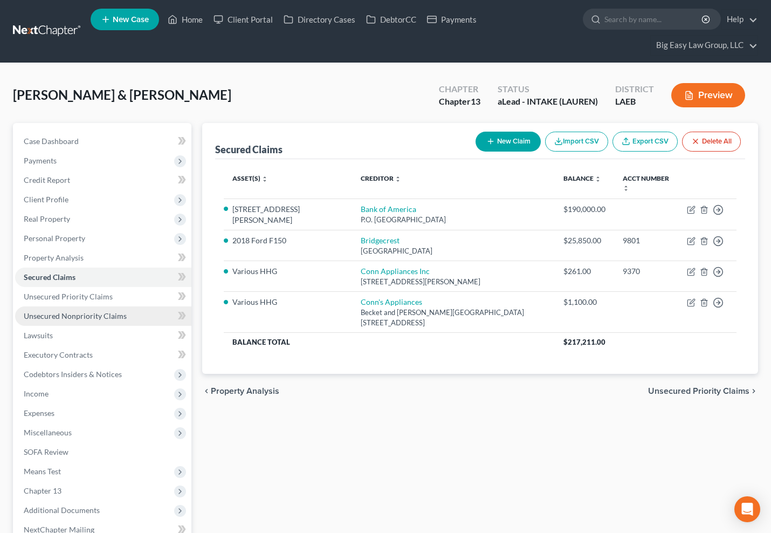
click at [91, 317] on span "Unsecured Nonpriority Claims" at bounding box center [75, 315] width 103 height 9
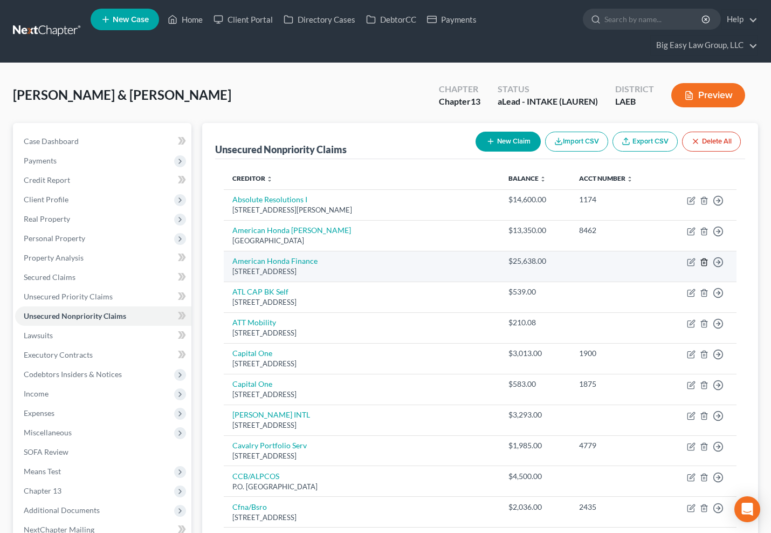
click at [707, 261] on icon "button" at bounding box center [704, 261] width 5 height 7
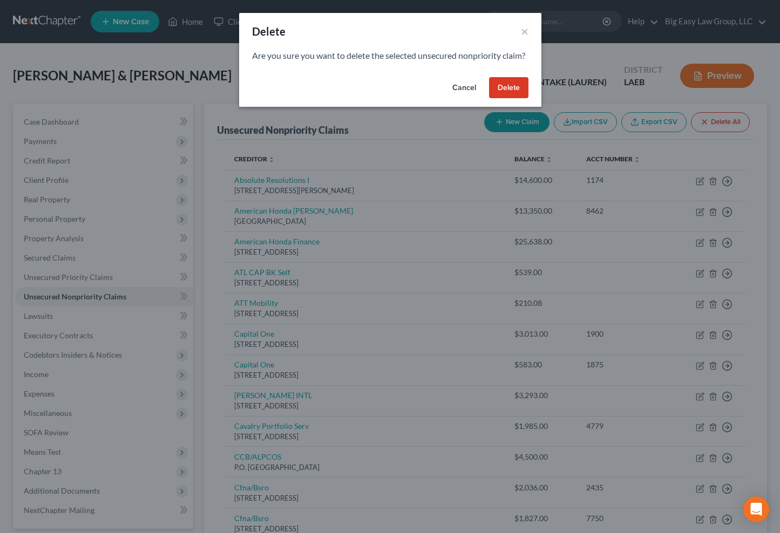
click at [509, 90] on button "Delete" at bounding box center [508, 88] width 39 height 22
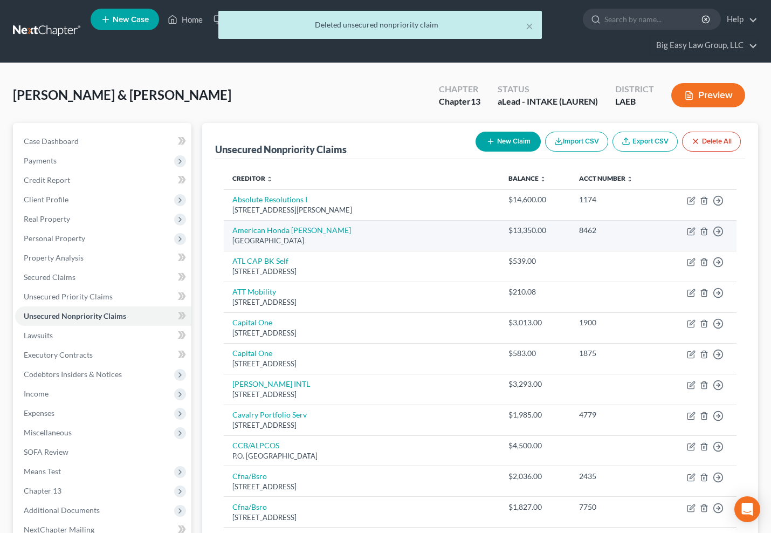
click at [686, 228] on td "Move to D Move to E Move to G Move to Notice Only" at bounding box center [699, 235] width 75 height 31
click at [691, 231] on icon "button" at bounding box center [691, 231] width 9 height 9
select select "45"
select select "1"
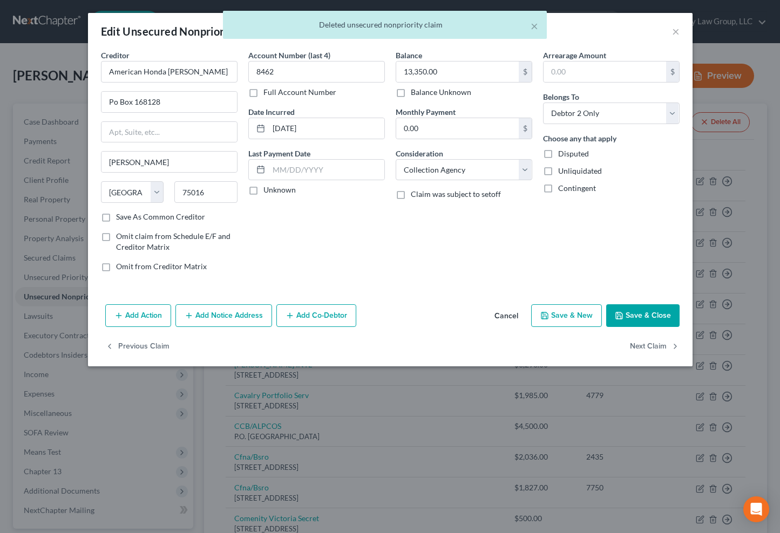
click at [304, 314] on button "Add Co-Debtor" at bounding box center [316, 315] width 80 height 23
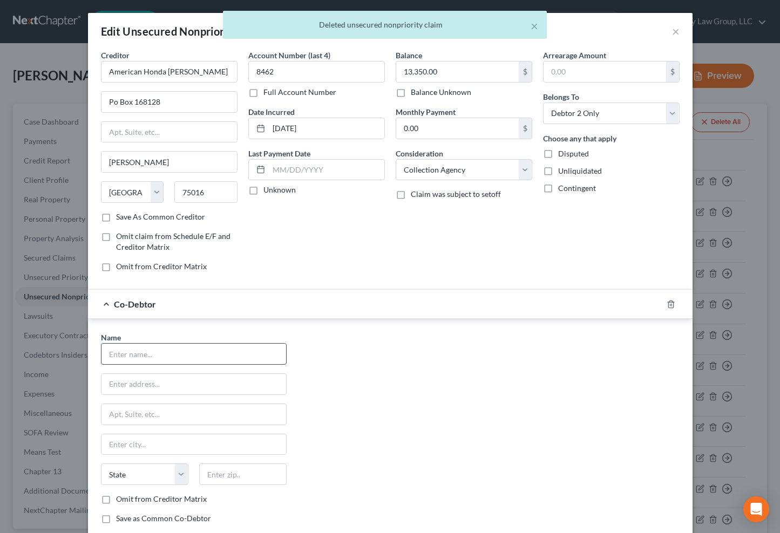
click at [157, 363] on input "text" at bounding box center [193, 354] width 184 height 20
type input "K"
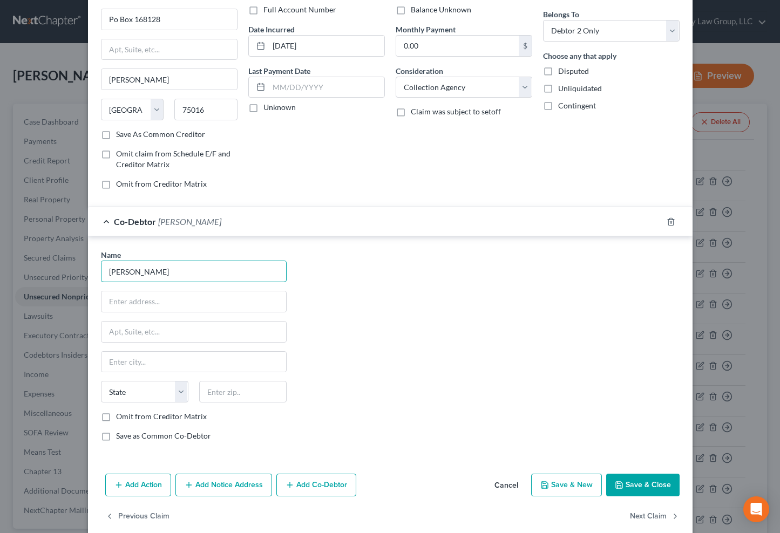
scroll to position [84, 0]
type input "Nakeeva Johnson"
click at [120, 299] on input "text" at bounding box center [193, 300] width 184 height 20
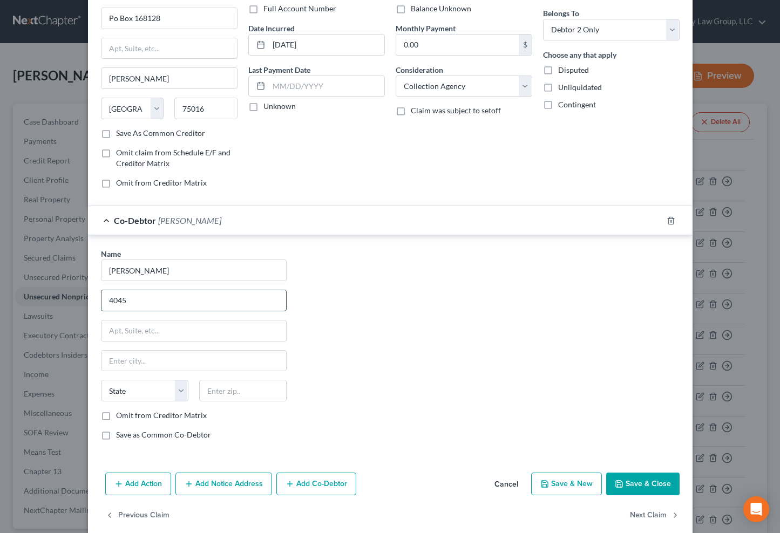
type input "[STREET_ADDRESS][PERSON_NAME]"
click at [227, 389] on input "text" at bounding box center [242, 391] width 87 height 22
type input "70072"
type input "Marrero"
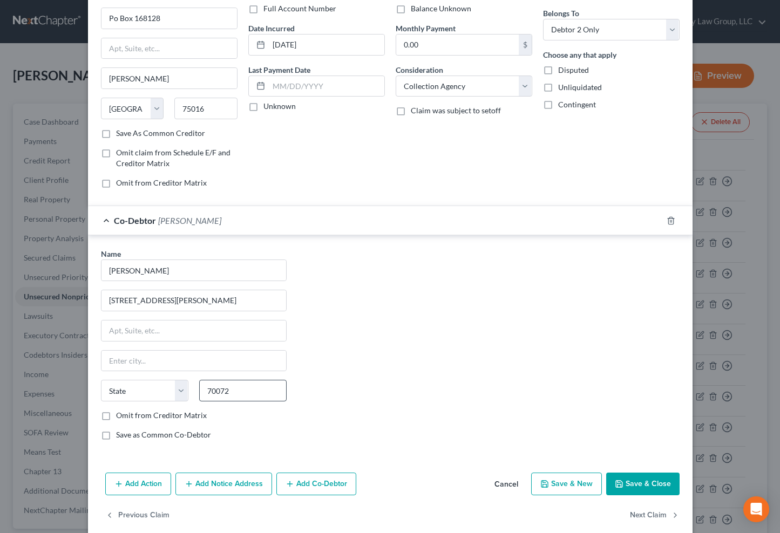
select select "19"
drag, startPoint x: 184, startPoint y: 418, endPoint x: 199, endPoint y: 413, distance: 15.4
click at [184, 418] on label "Omit from Creditor Matrix" at bounding box center [161, 415] width 91 height 11
click at [127, 417] on input "Omit from Creditor Matrix" at bounding box center [123, 413] width 7 height 7
checkbox input "true"
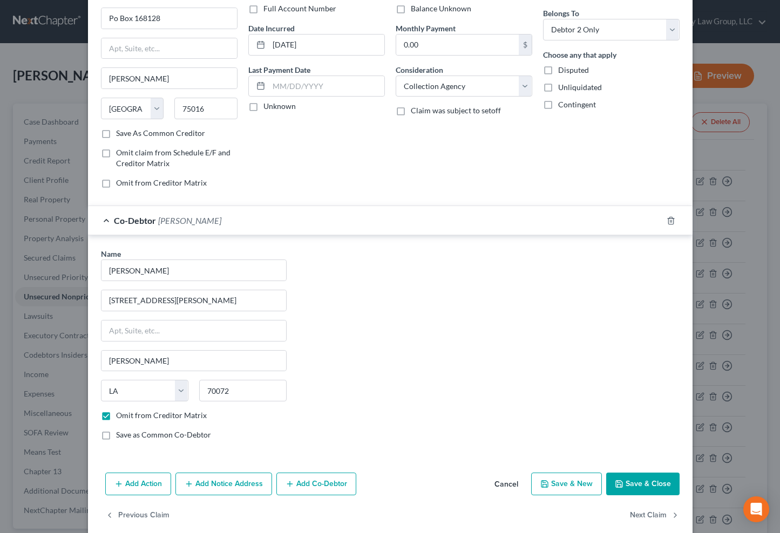
click at [633, 484] on button "Save & Close" at bounding box center [642, 484] width 73 height 23
type input "0"
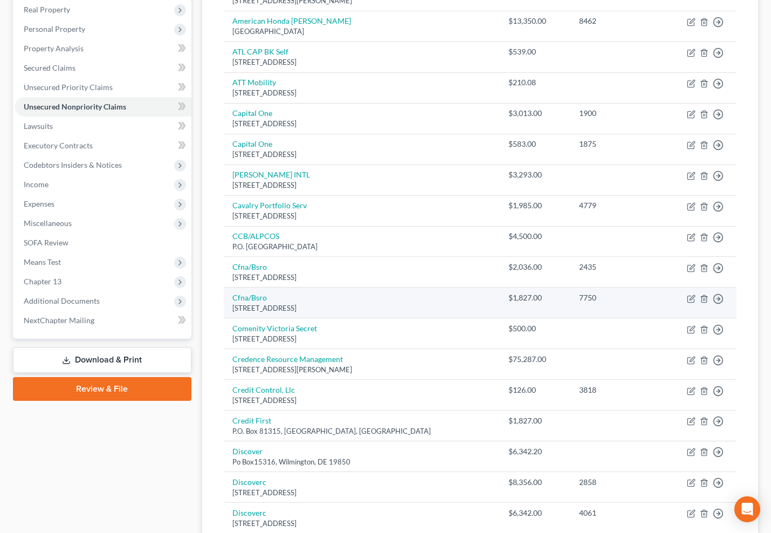
scroll to position [207, 0]
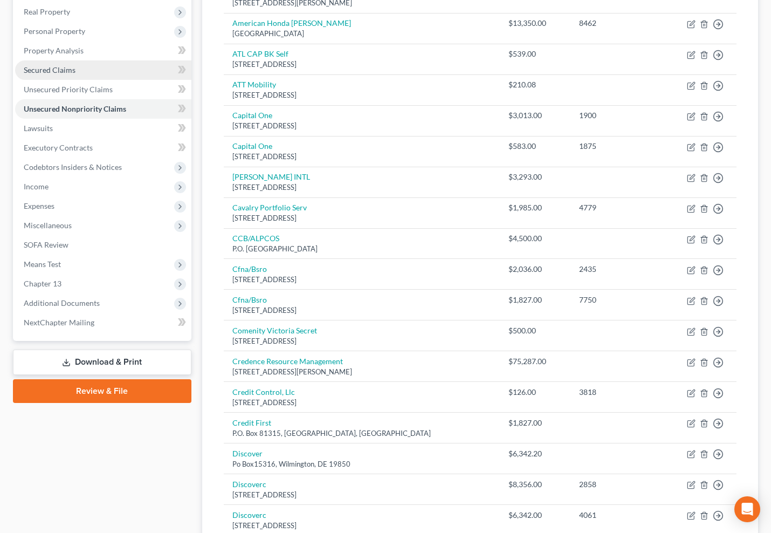
click at [134, 67] on link "Secured Claims" at bounding box center [103, 69] width 176 height 19
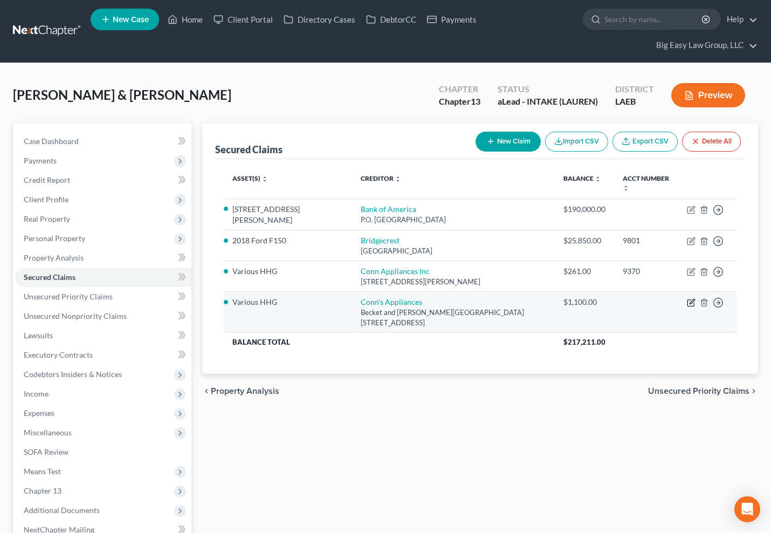
click at [694, 298] on icon "button" at bounding box center [691, 302] width 9 height 9
select select "39"
select select "0"
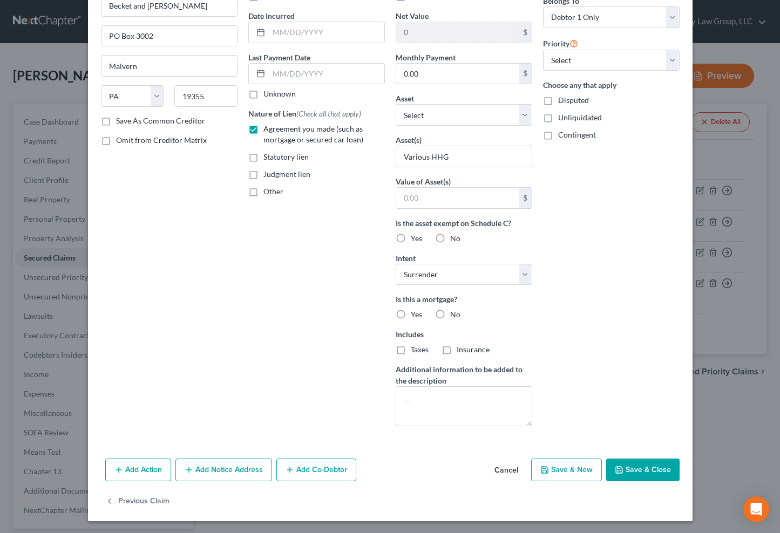
scroll to position [97, 0]
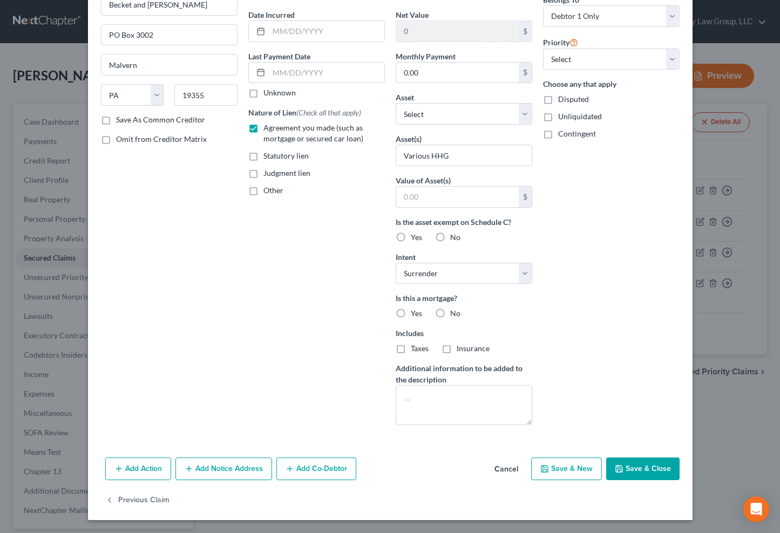
click at [202, 469] on button "Add Notice Address" at bounding box center [223, 468] width 97 height 23
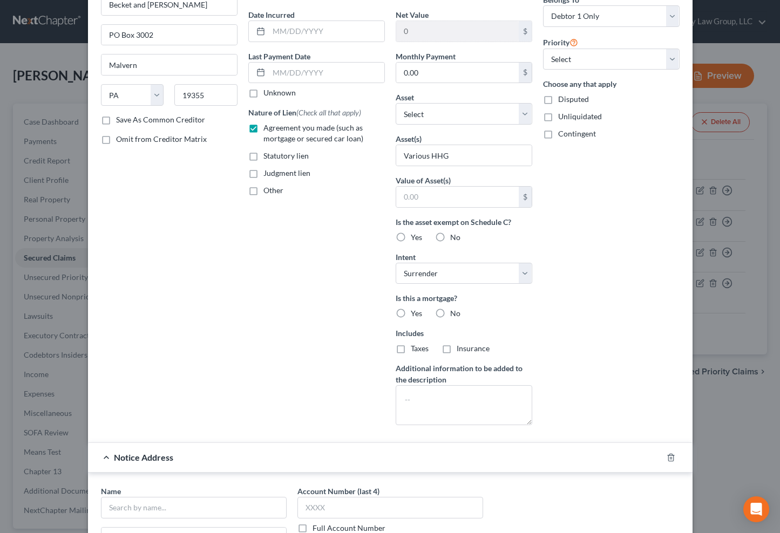
scroll to position [314, 0]
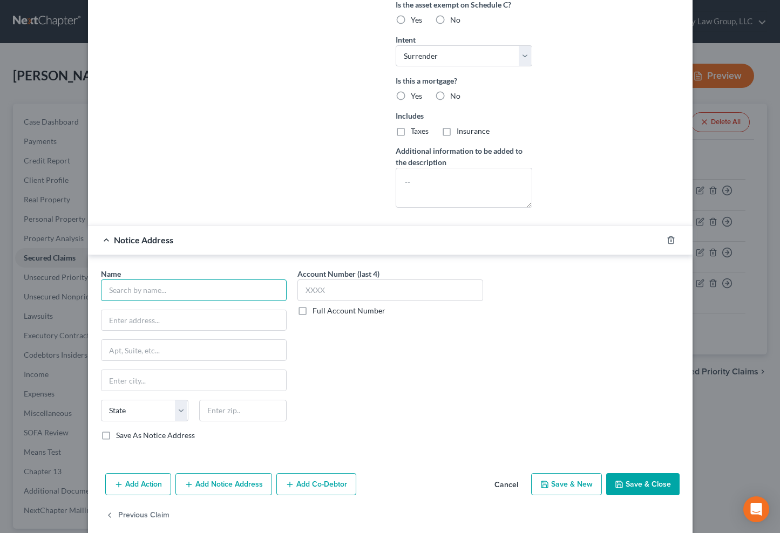
click at [146, 298] on input "text" at bounding box center [194, 290] width 186 height 22
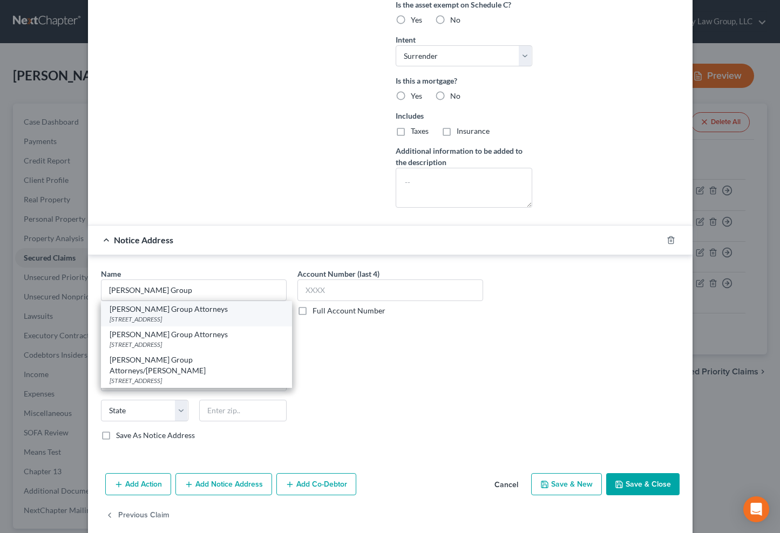
click at [144, 307] on div "Eaton Group Attorneys" at bounding box center [197, 309] width 174 height 11
type input "Eaton Group Attorneys"
type input "PO Box 3001"
type input "Baton Rouge"
select select "19"
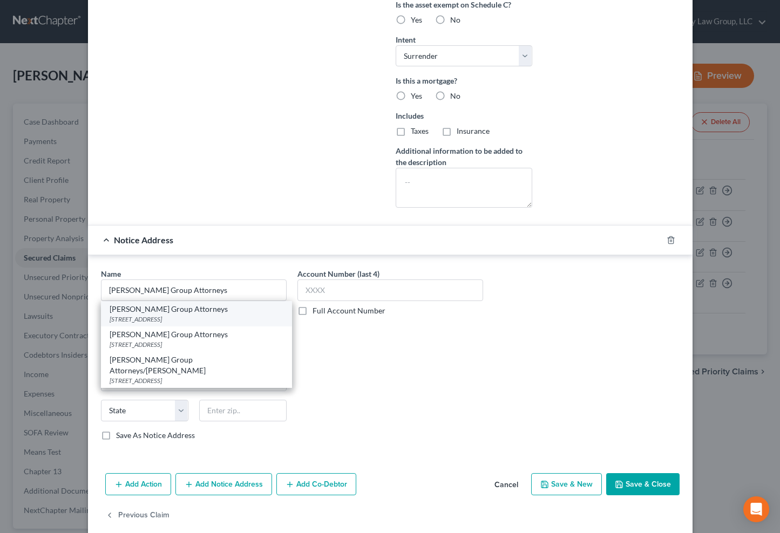
type input "70821"
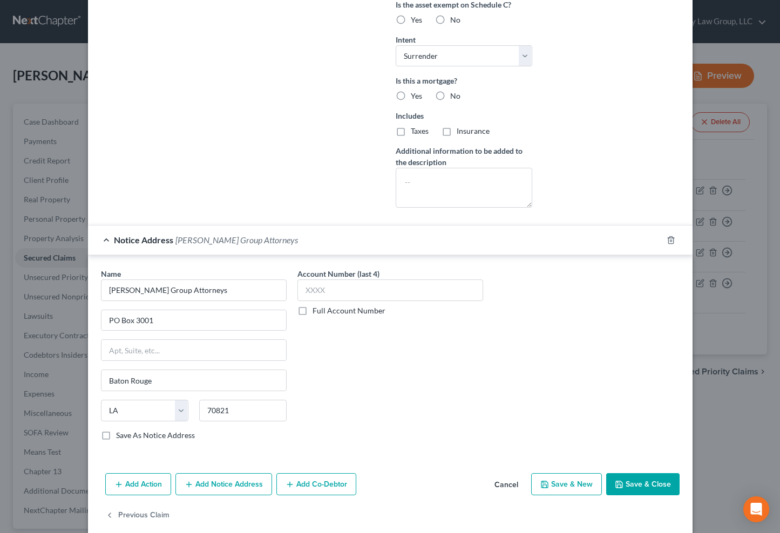
click at [628, 489] on button "Save & Close" at bounding box center [642, 484] width 73 height 23
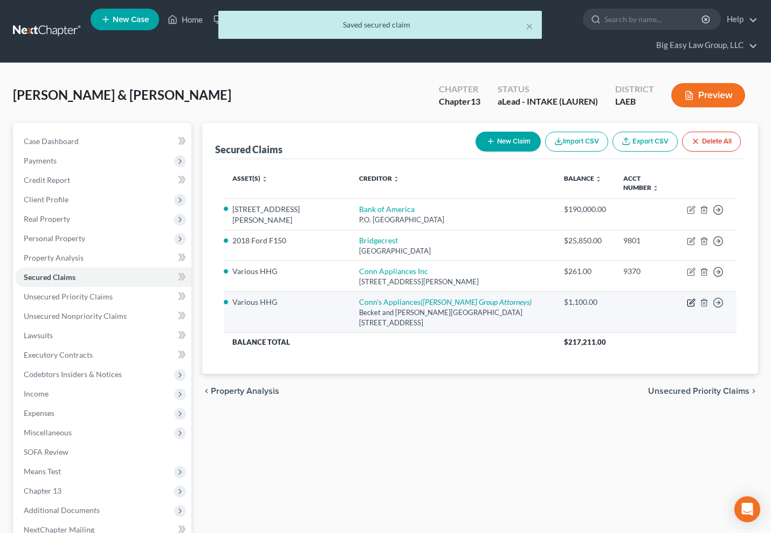
click at [692, 298] on icon "button" at bounding box center [691, 302] width 9 height 9
select select "39"
select select "0"
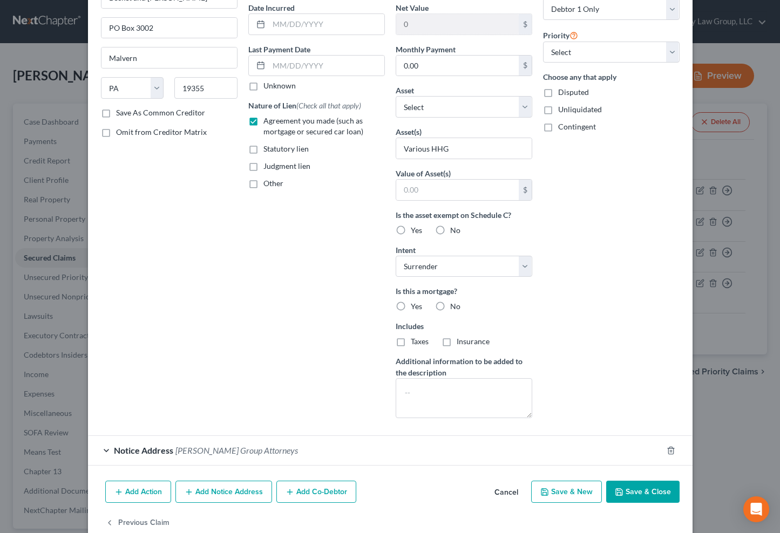
scroll to position [112, 0]
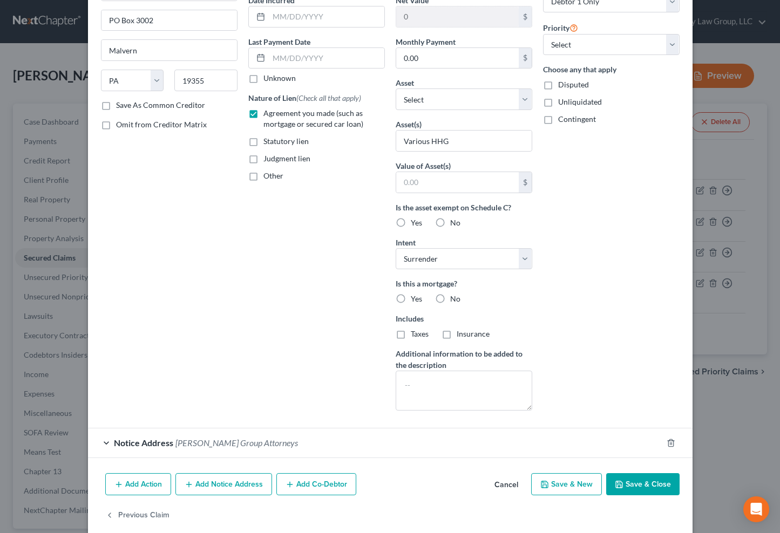
click at [151, 483] on button "Add Action" at bounding box center [138, 484] width 66 height 23
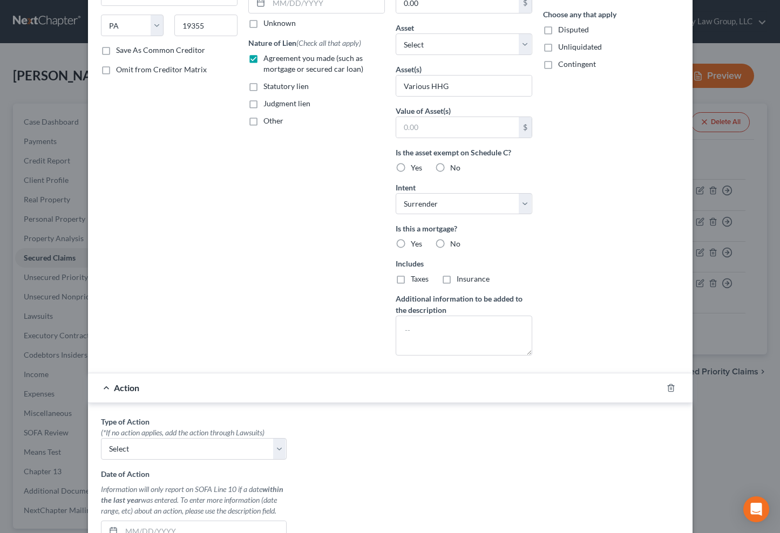
scroll to position [193, 0]
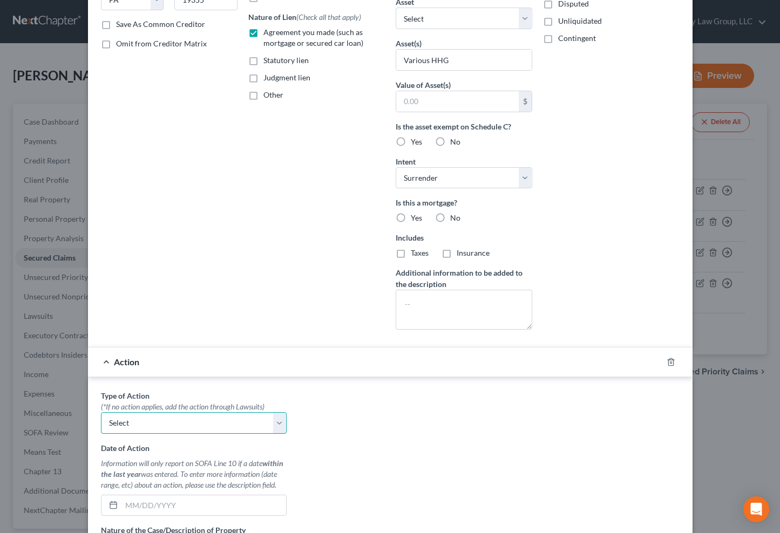
click at [154, 429] on select "Select Repossession Garnishment Foreclosure Personal Injury Attached, Seized, O…" at bounding box center [194, 423] width 186 height 22
select select "1"
click at [101, 412] on select "Select Repossession Garnishment Foreclosure Personal Injury Attached, Seized, O…" at bounding box center [194, 423] width 186 height 22
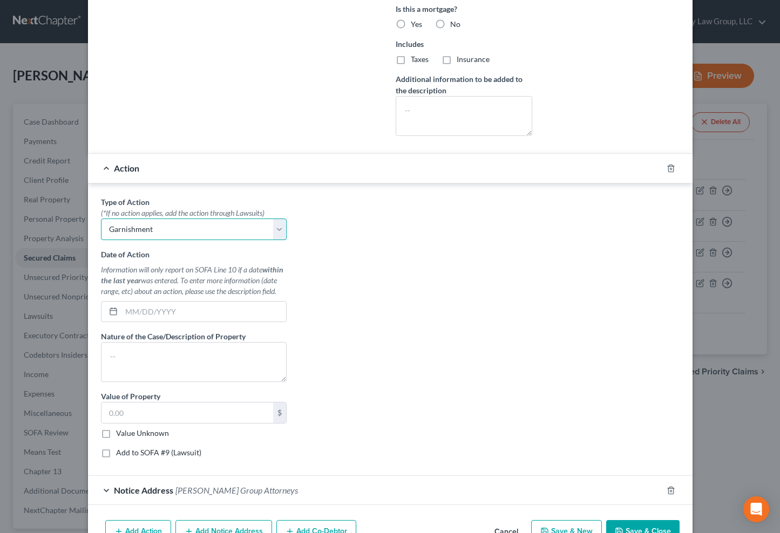
scroll to position [449, 0]
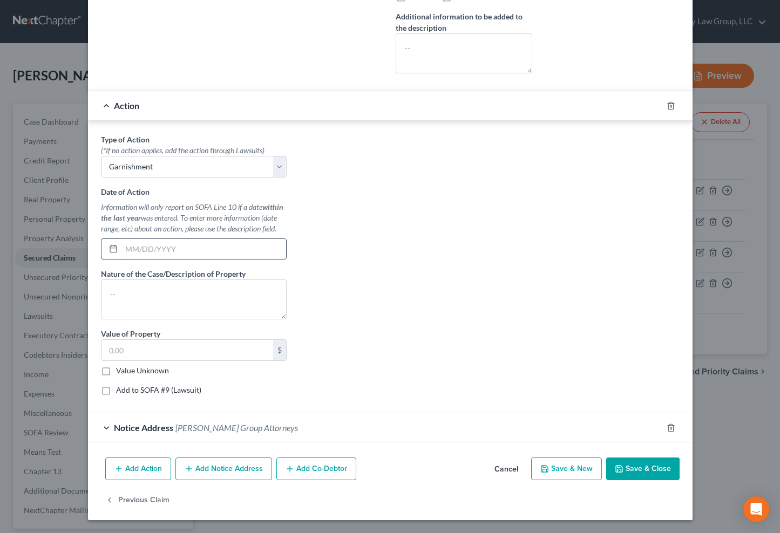
click at [178, 243] on input "text" at bounding box center [203, 249] width 165 height 20
type input "08/01/2025"
click at [234, 307] on textarea at bounding box center [194, 299] width 186 height 40
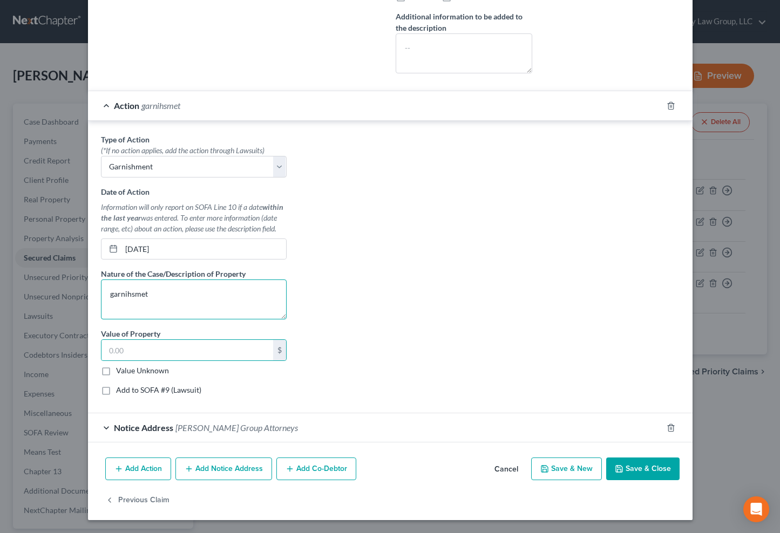
click at [131, 294] on textarea "garnihsmet" at bounding box center [194, 299] width 186 height 40
drag, startPoint x: 140, startPoint y: 295, endPoint x: 148, endPoint y: 296, distance: 8.2
click at [140, 295] on textarea "garnishmet" at bounding box center [194, 299] width 186 height 40
type textarea "garnishment"
click at [168, 357] on input "text" at bounding box center [187, 350] width 172 height 20
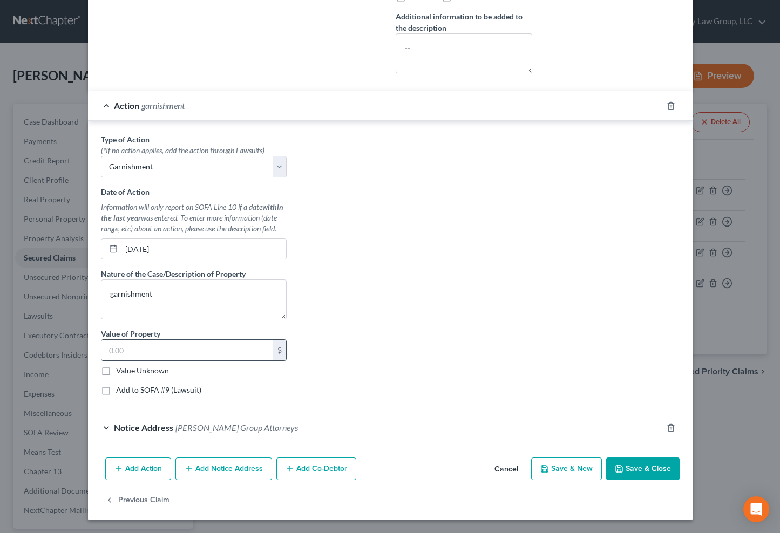
click at [202, 351] on input "text" at bounding box center [187, 350] width 172 height 20
type input "1,600"
drag, startPoint x: 126, startPoint y: 391, endPoint x: 126, endPoint y: 382, distance: 8.1
click at [126, 391] on label "Add to SOFA #9 (Lawsuit)" at bounding box center [158, 390] width 85 height 11
click at [126, 391] on input "Add to SOFA #9 (Lawsuit)" at bounding box center [123, 388] width 7 height 7
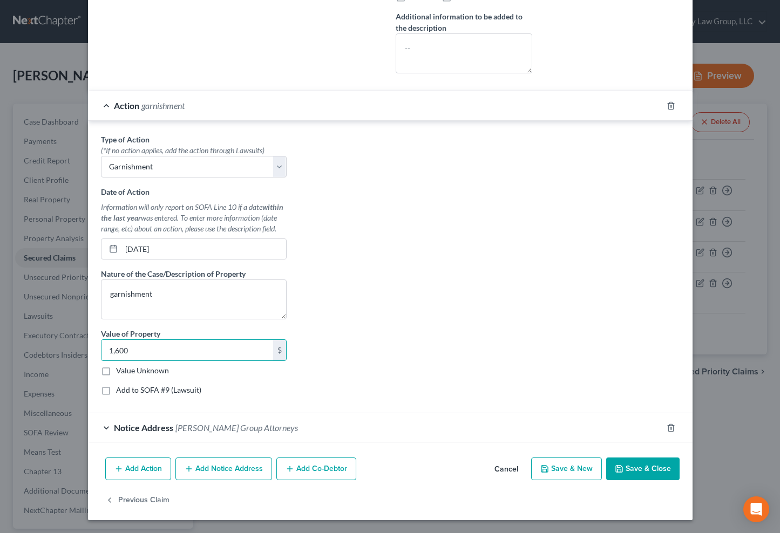
checkbox input "true"
select select "0"
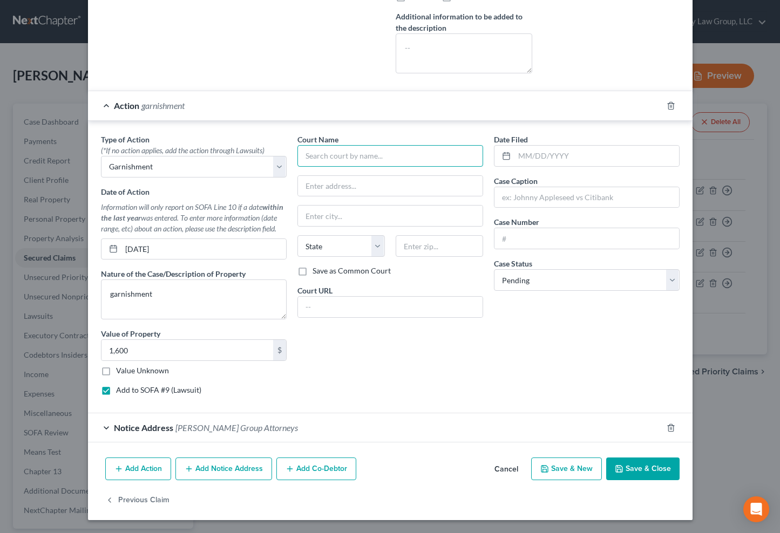
click at [411, 161] on input "text" at bounding box center [390, 156] width 186 height 22
click at [341, 175] on div "24th JDC" at bounding box center [362, 174] width 112 height 11
type input "24th JDC"
type input "200 Derbigny"
type input "Gretna"
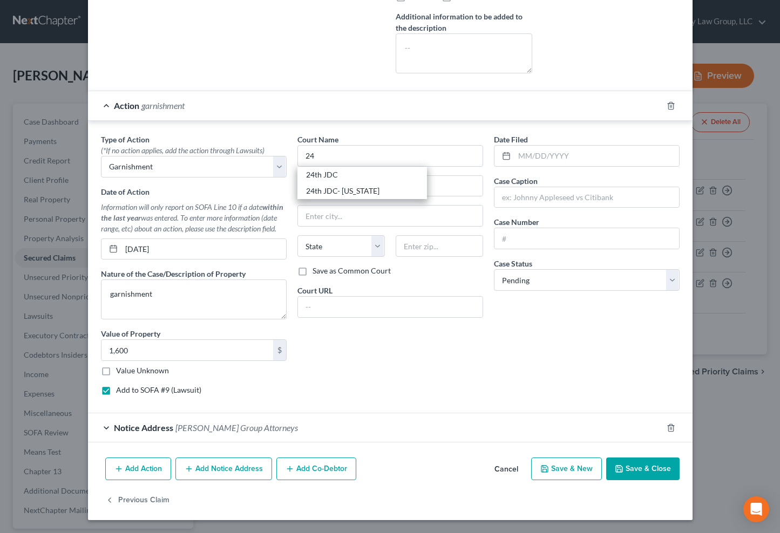
select select "19"
type input "70053"
click at [548, 159] on input "text" at bounding box center [596, 156] width 165 height 20
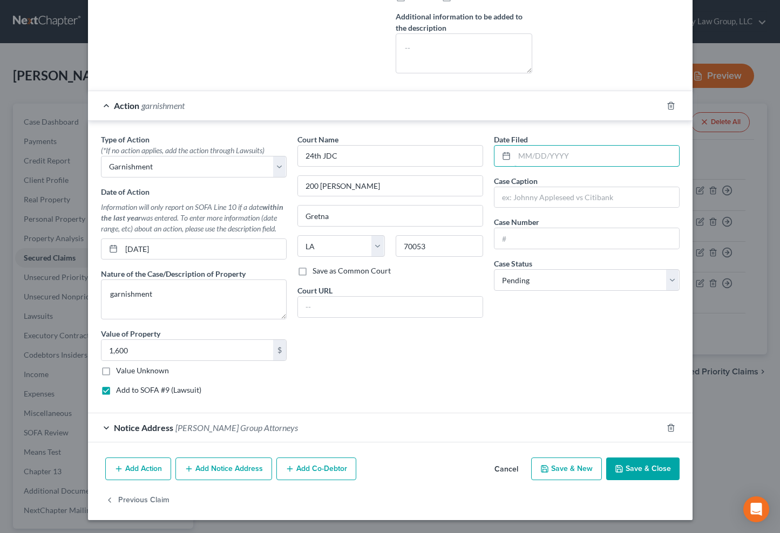
type input "g"
click at [533, 153] on input "05/22/2022" at bounding box center [596, 156] width 165 height 20
type input "05/02/20216"
click at [550, 227] on div "Case Number" at bounding box center [587, 232] width 186 height 33
click at [555, 197] on input "text" at bounding box center [586, 197] width 184 height 20
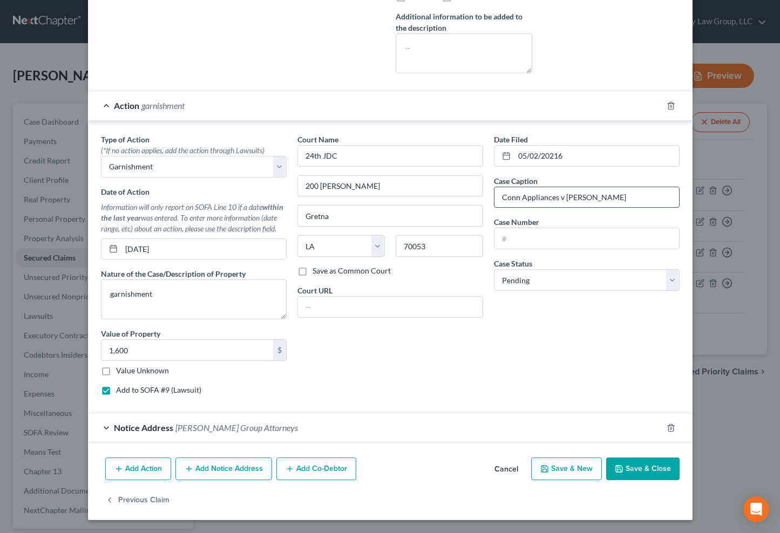
type input "Conn Appliances v Nicole Johnson"
type input "824-826"
click at [637, 466] on button "Save & Close" at bounding box center [642, 468] width 73 height 23
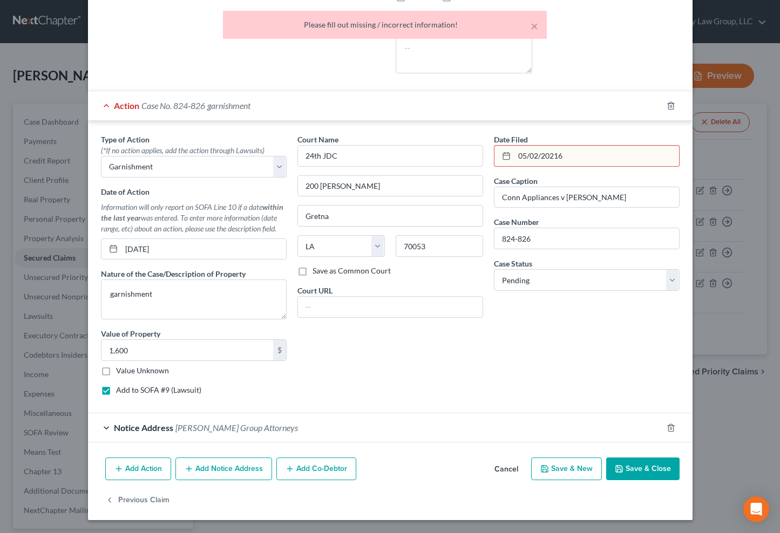
click at [564, 159] on input "05/02/20216" at bounding box center [596, 156] width 165 height 20
click at [548, 155] on input "05/02/20216" at bounding box center [596, 156] width 165 height 20
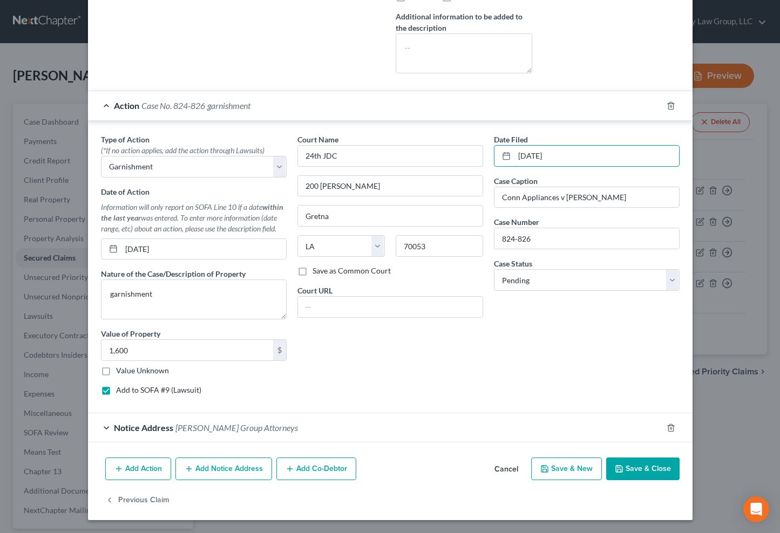
type input "05/16/2022"
click at [640, 475] on button "Save & Close" at bounding box center [642, 468] width 73 height 23
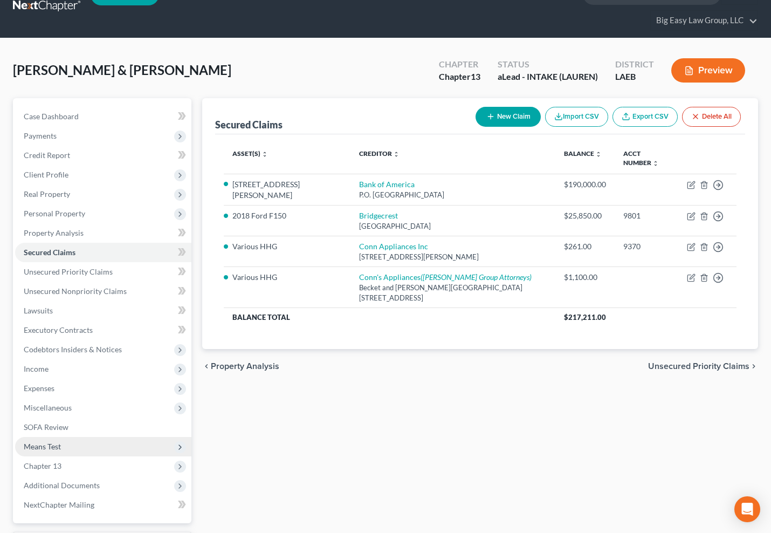
scroll to position [93, 0]
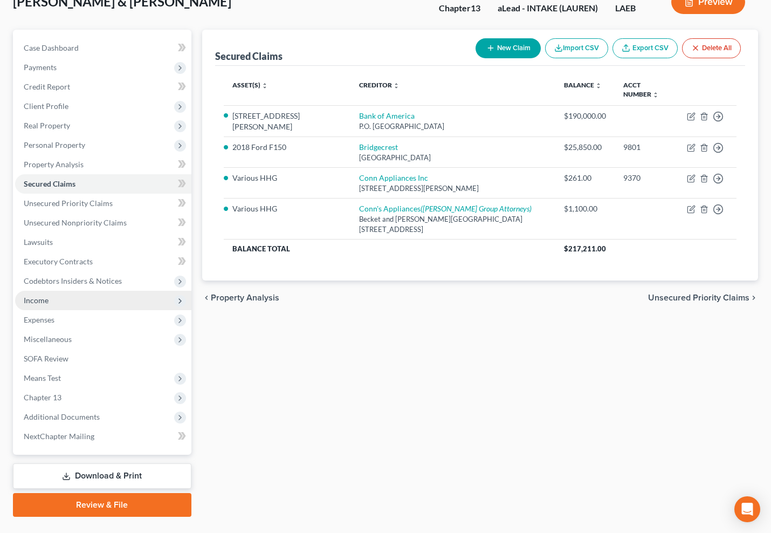
click at [64, 302] on span "Income" at bounding box center [103, 300] width 176 height 19
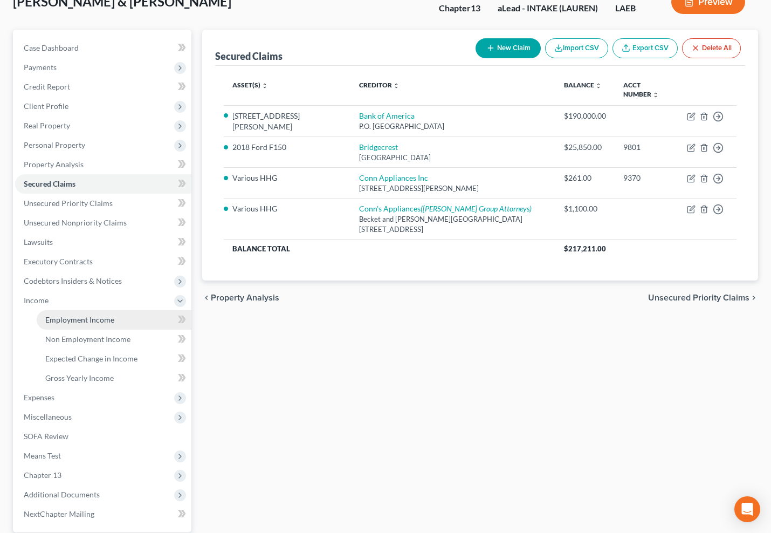
click at [88, 318] on span "Employment Income" at bounding box center [79, 319] width 69 height 9
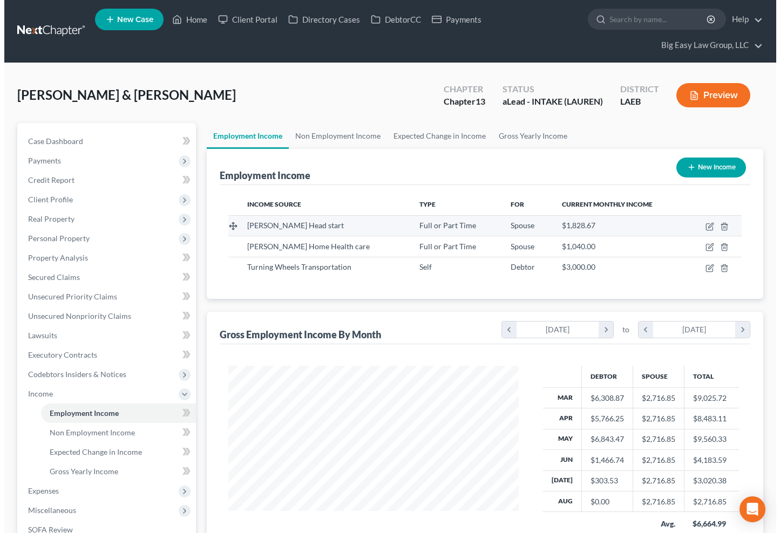
scroll to position [194, 312]
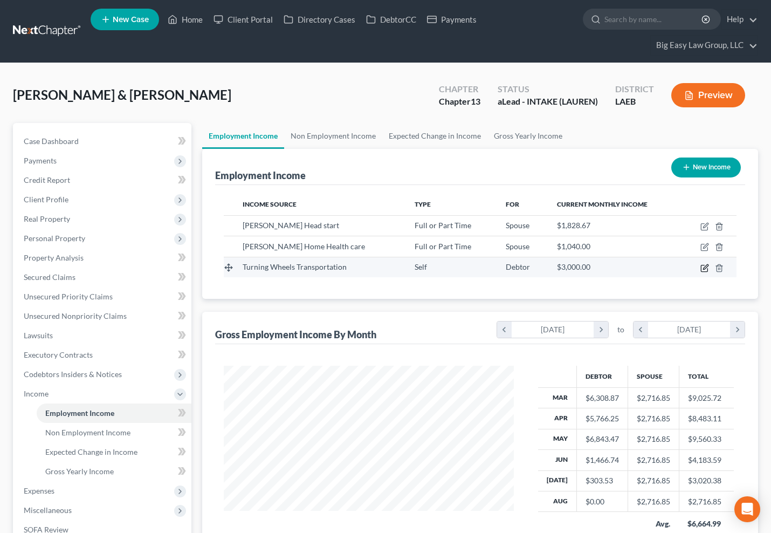
click at [702, 266] on icon "button" at bounding box center [705, 268] width 9 height 9
select select "1"
select select "0"
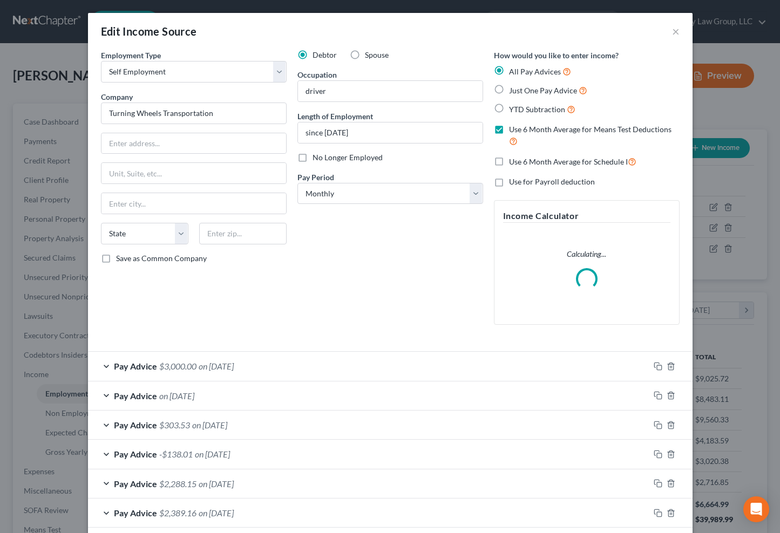
scroll to position [194, 316]
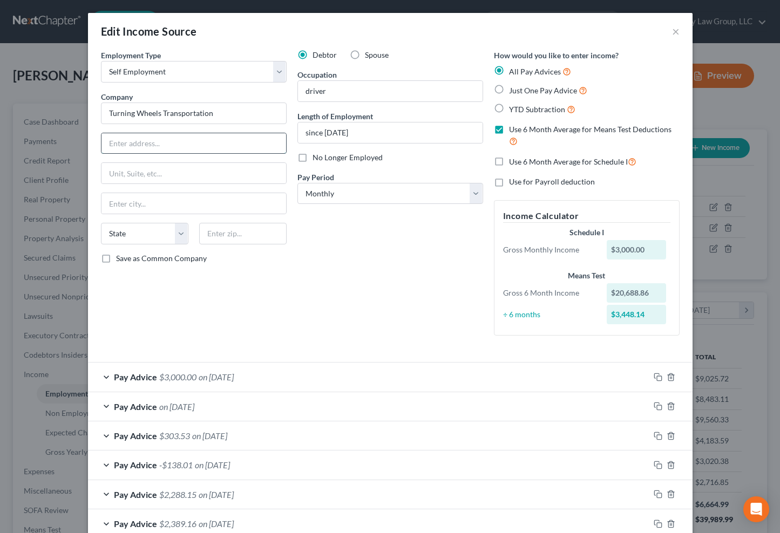
click at [194, 148] on input "text" at bounding box center [193, 143] width 184 height 20
type input "4045 Regina Coeli"
type input "70072"
type input "Marrero"
select select "19"
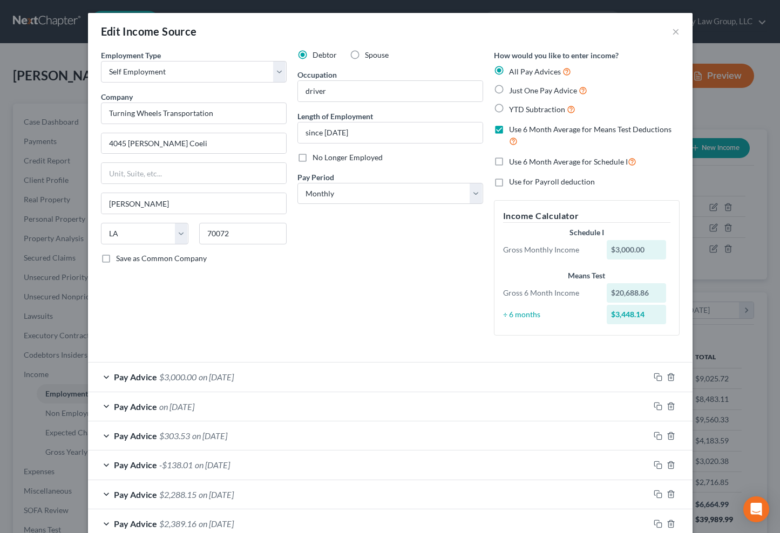
click at [375, 289] on div "Debtor Spouse Occupation driver Length of Employment since 2014 No Longer Emplo…" at bounding box center [390, 197] width 196 height 295
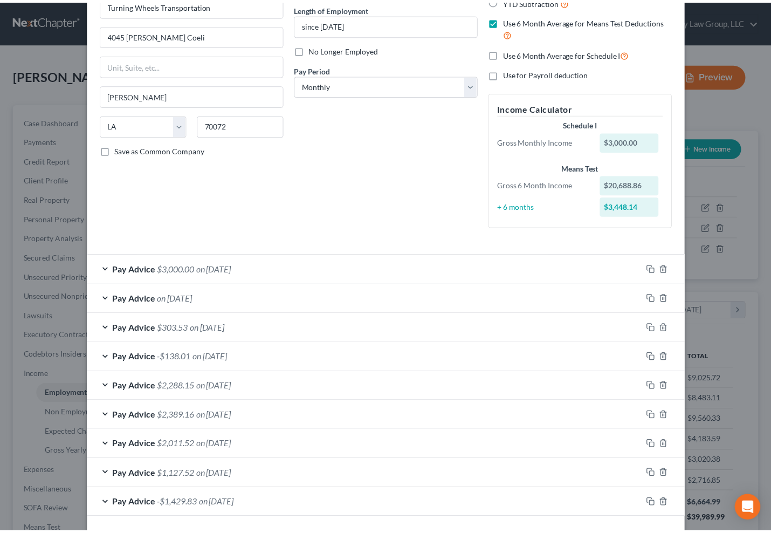
scroll to position [153, 0]
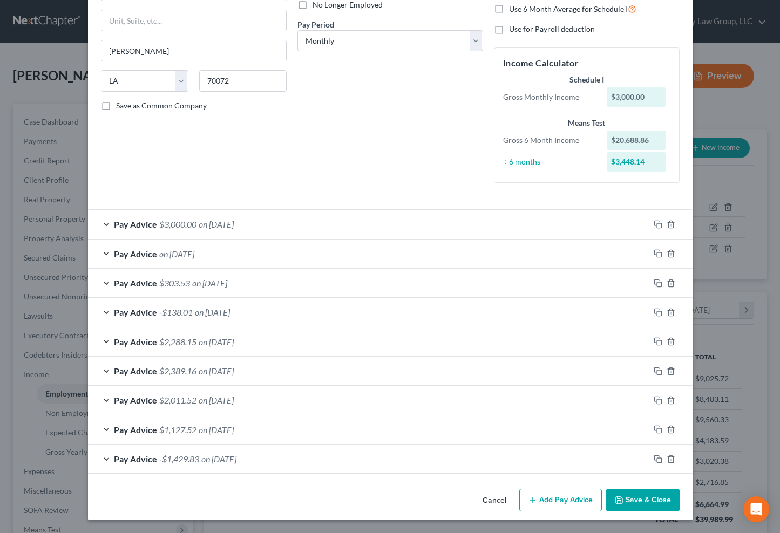
click at [648, 501] on button "Save & Close" at bounding box center [642, 500] width 73 height 23
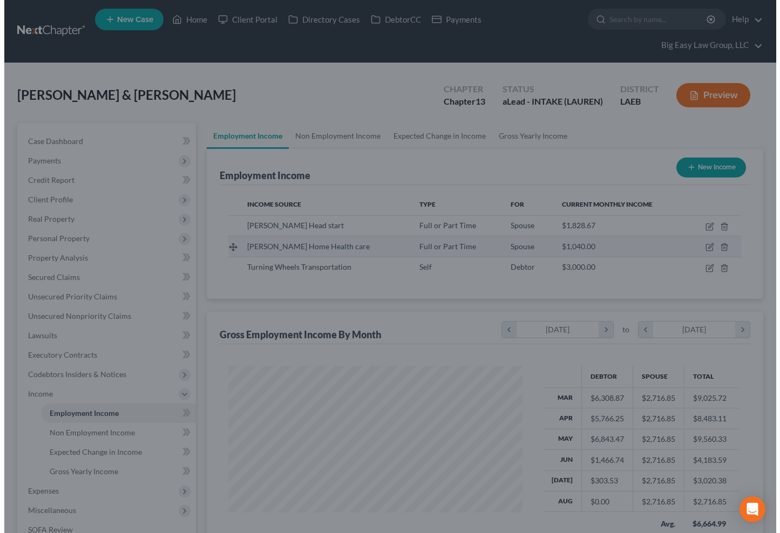
scroll to position [539254, 539136]
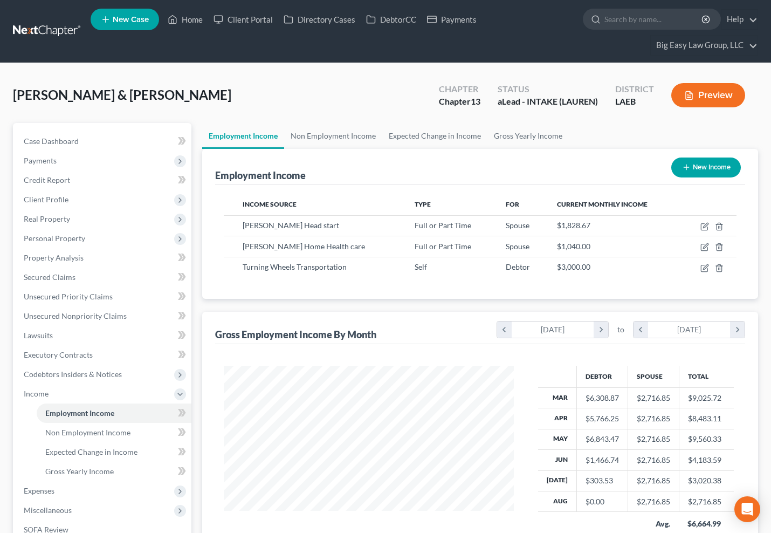
click at [706, 99] on button "Preview" at bounding box center [709, 95] width 74 height 24
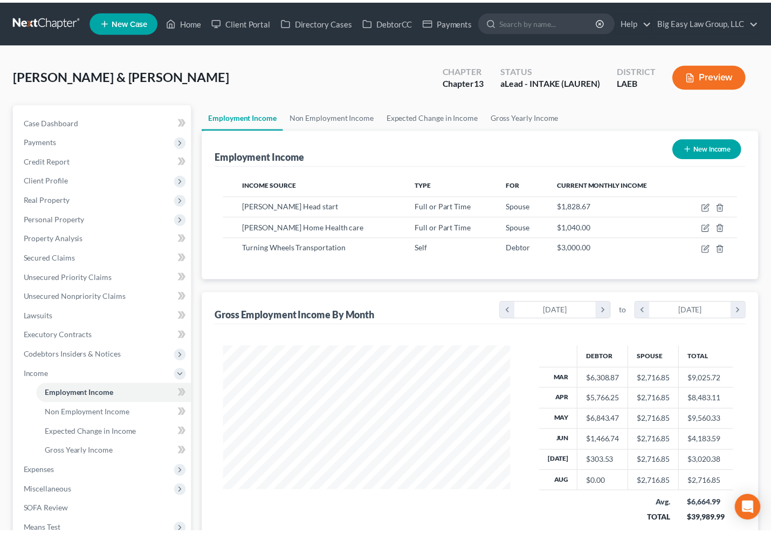
scroll to position [194, 316]
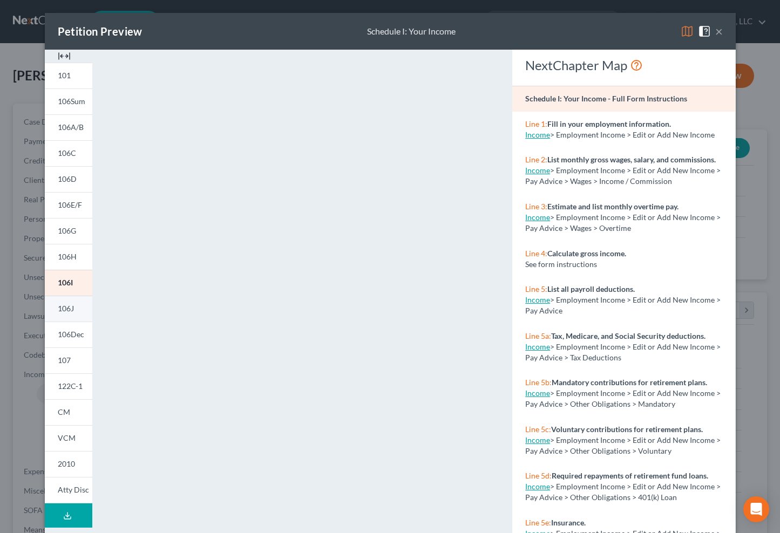
click at [81, 310] on link "106J" at bounding box center [68, 309] width 47 height 26
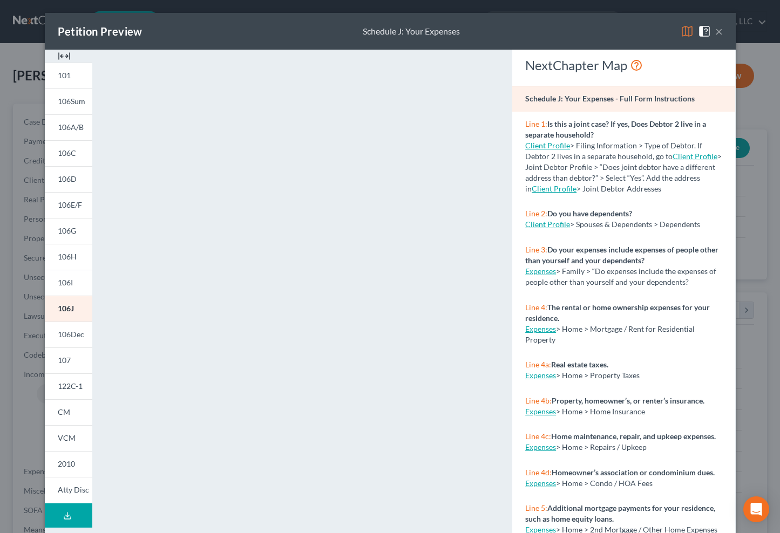
click at [716, 30] on button "×" at bounding box center [719, 31] width 8 height 13
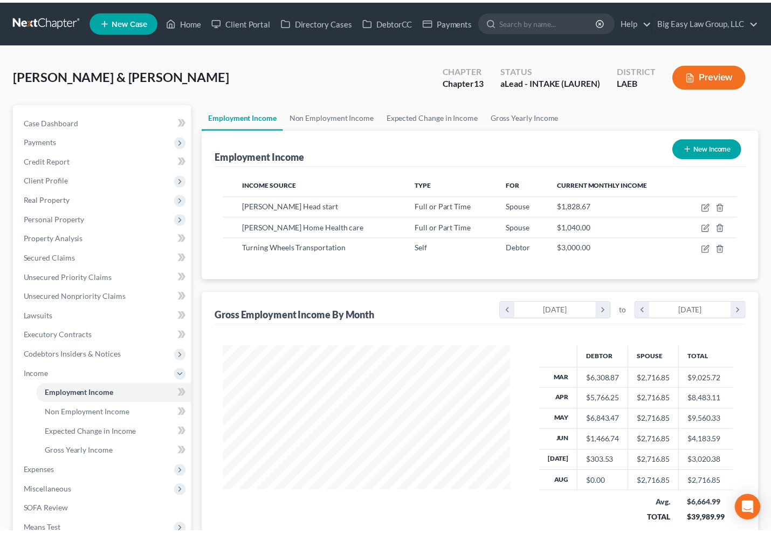
scroll to position [539254, 539136]
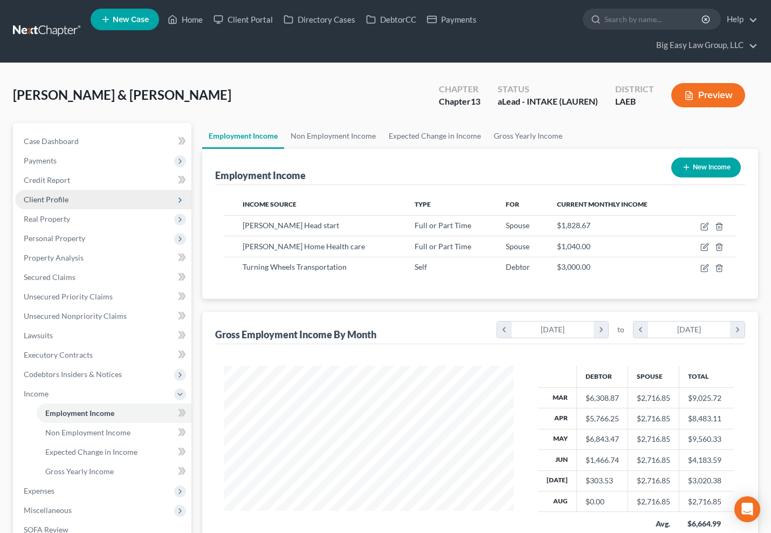
click at [66, 201] on span "Client Profile" at bounding box center [46, 199] width 45 height 9
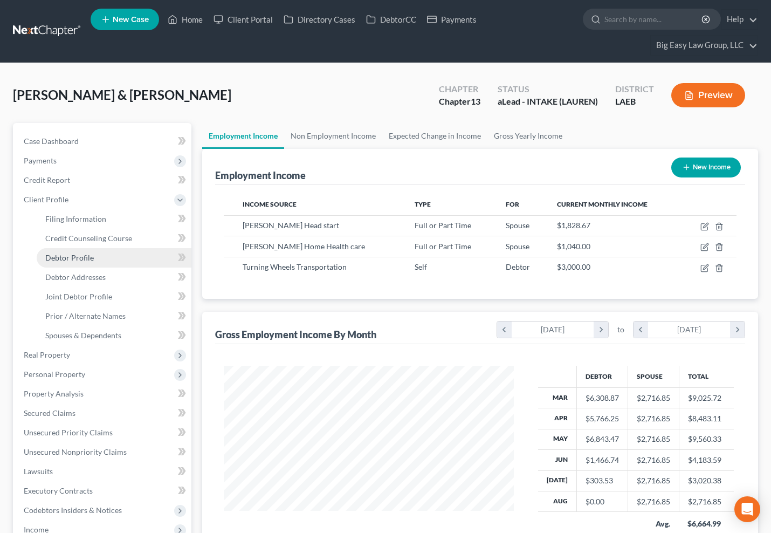
click at [127, 256] on link "Debtor Profile" at bounding box center [114, 257] width 155 height 19
select select "1"
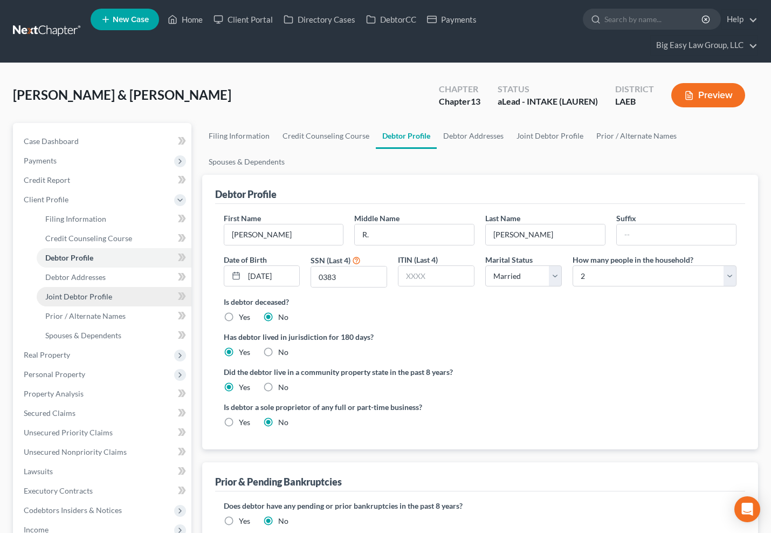
click at [124, 296] on link "Joint Debtor Profile" at bounding box center [114, 296] width 155 height 19
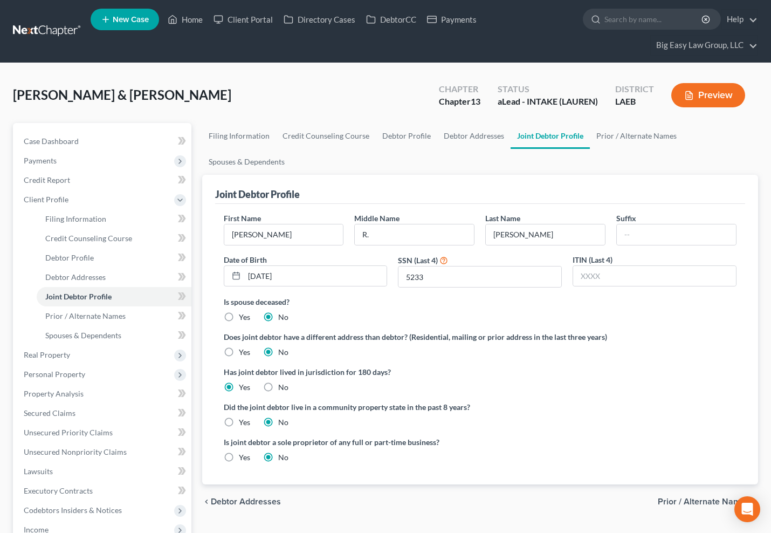
click at [239, 418] on label "Yes" at bounding box center [244, 422] width 11 height 11
click at [243, 418] on input "Yes" at bounding box center [246, 420] width 7 height 7
radio input "true"
radio input "false"
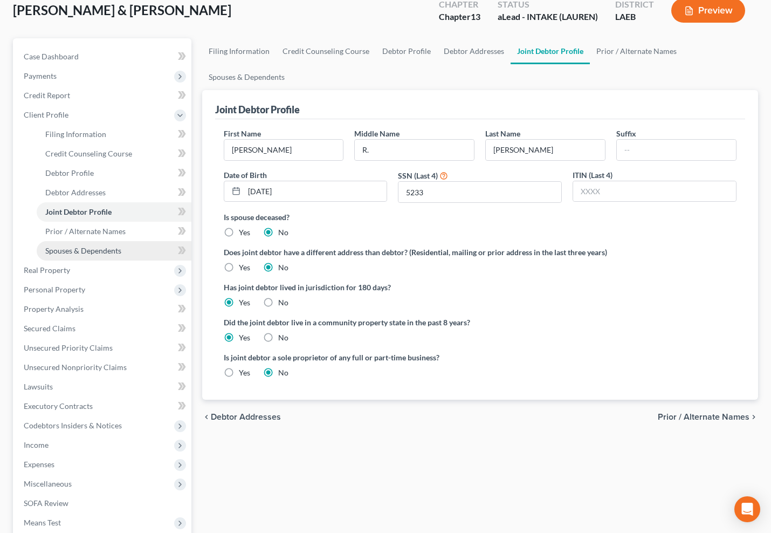
click at [113, 242] on link "Spouses & Dependents" at bounding box center [114, 250] width 155 height 19
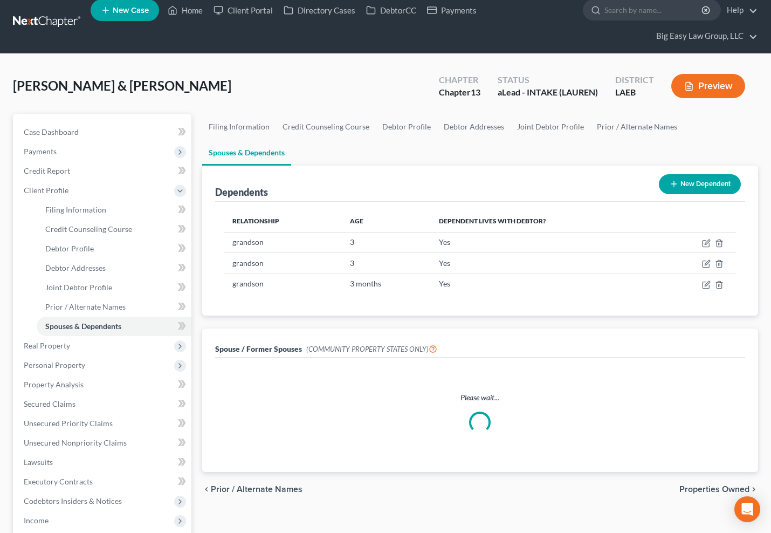
scroll to position [17, 0]
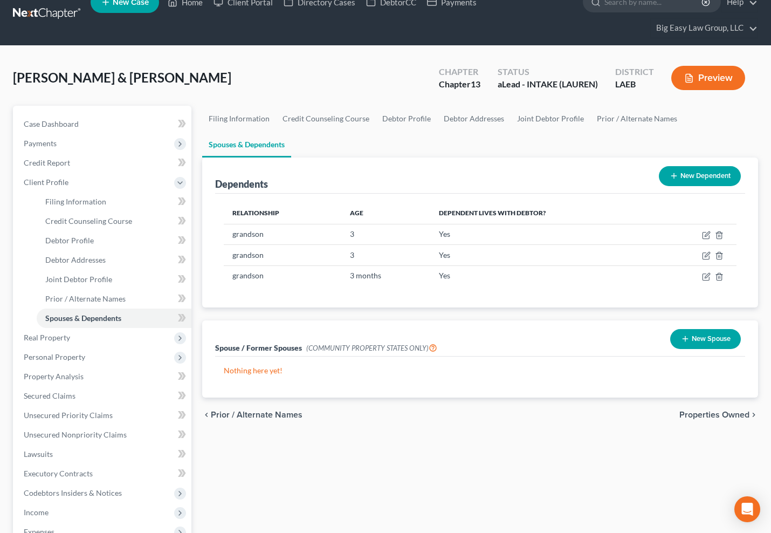
click at [701, 341] on button "New Spouse" at bounding box center [706, 339] width 71 height 20
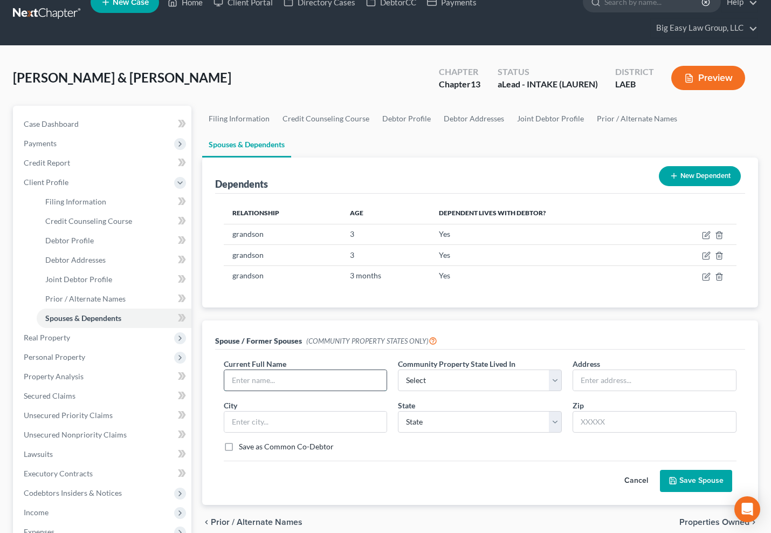
click at [302, 380] on input "text" at bounding box center [305, 380] width 163 height 20
type input "Nicole Johnson (current)"
click at [512, 378] on select "Select AZ CA GU ID LA NV NM PR TX WA WI" at bounding box center [480, 381] width 164 height 22
select select "4"
click at [398, 370] on select "Select AZ CA GU ID LA NV NM PR TX WA WI" at bounding box center [480, 381] width 164 height 22
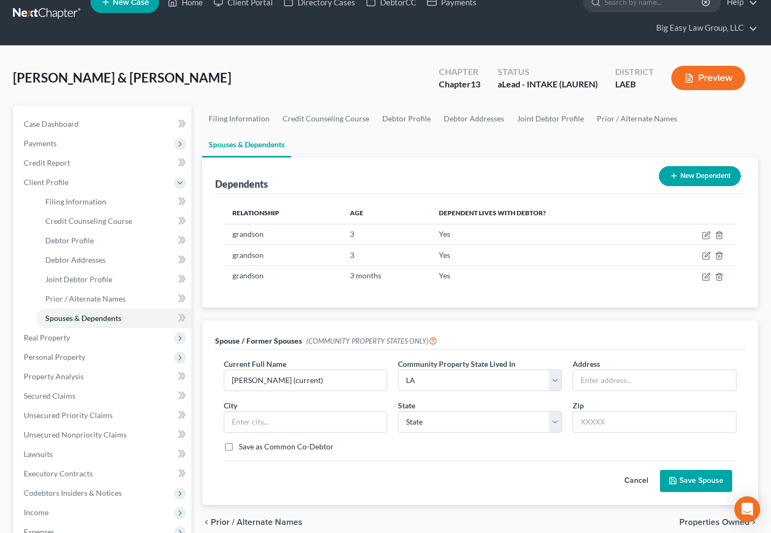
click at [685, 483] on button "Save Spouse" at bounding box center [696, 481] width 72 height 23
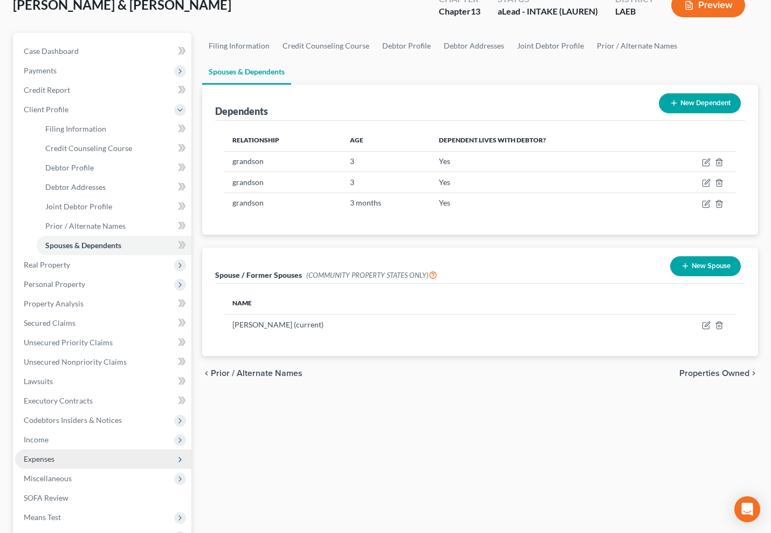
scroll to position [101, 0]
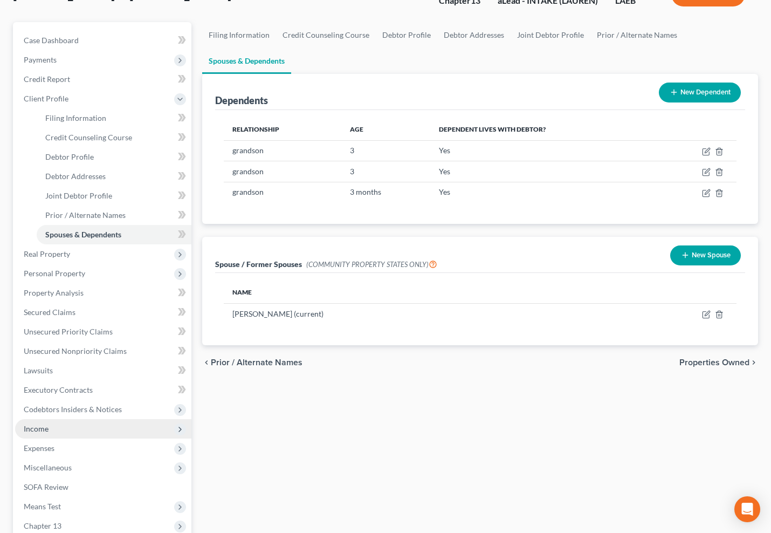
click at [97, 434] on span "Income" at bounding box center [103, 428] width 176 height 19
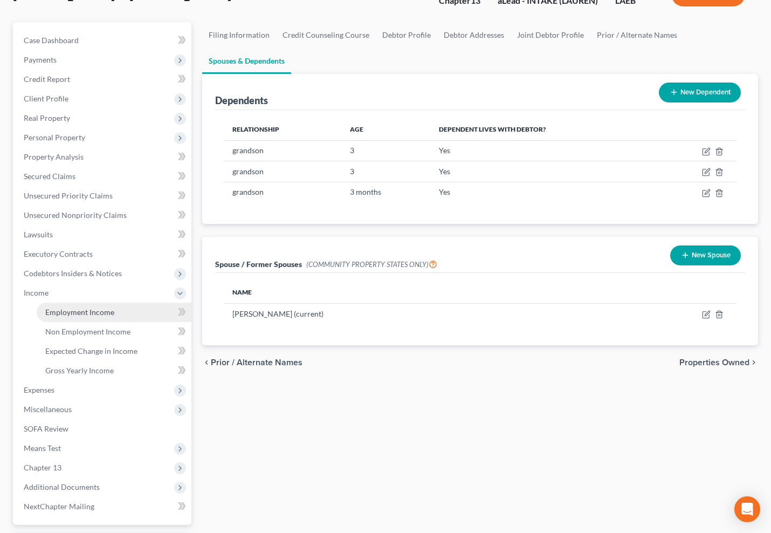
click at [122, 317] on link "Employment Income" at bounding box center [114, 312] width 155 height 19
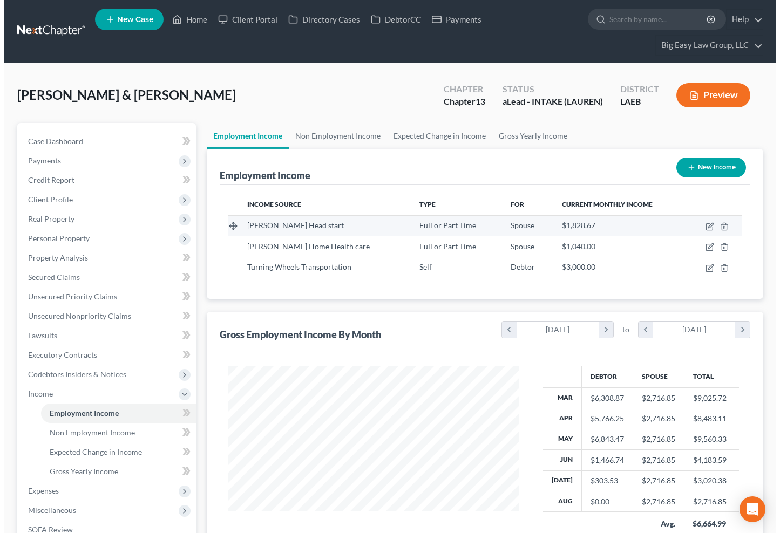
scroll to position [194, 312]
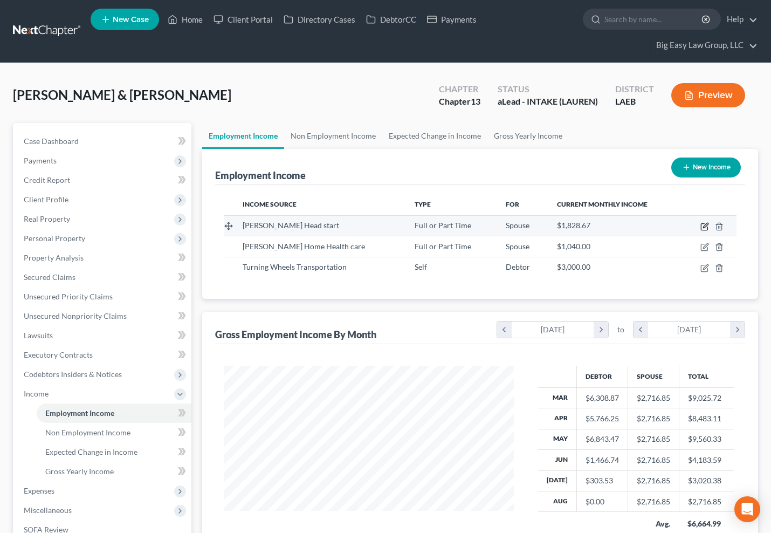
click at [702, 225] on icon "button" at bounding box center [705, 226] width 9 height 9
select select "0"
select select "19"
select select "2"
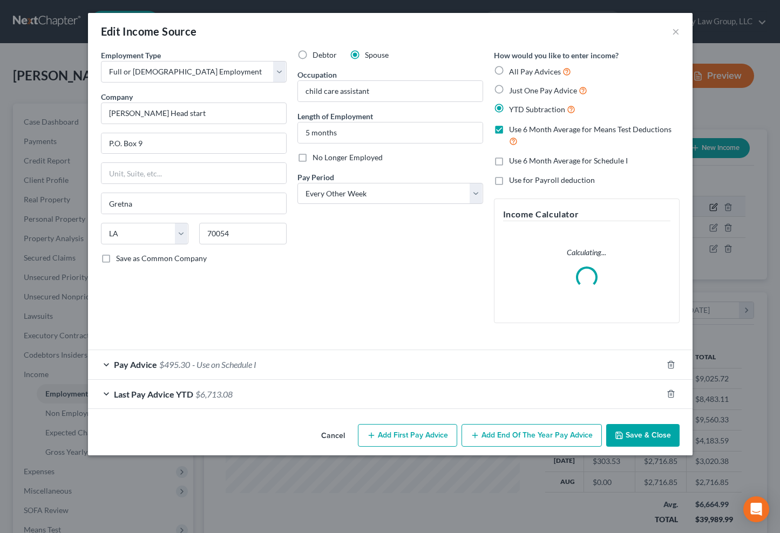
scroll to position [194, 316]
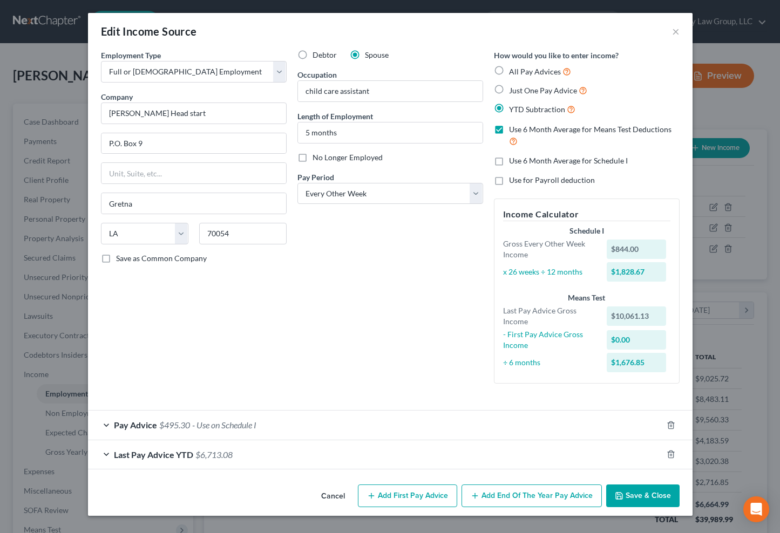
click at [240, 393] on div "Employment Type * Select Full or Part Time Employment Self Employment Company *…" at bounding box center [389, 226] width 589 height 352
click at [225, 448] on div "Last Pay Advice YTD $6,713.08" at bounding box center [375, 454] width 574 height 29
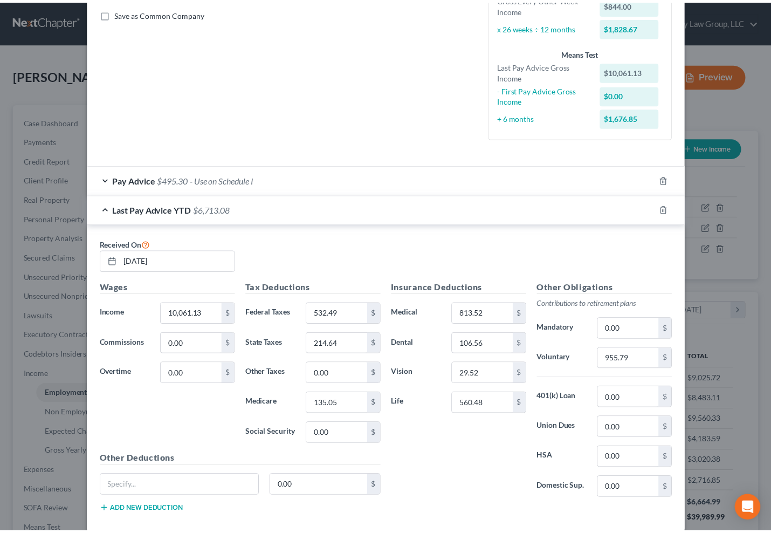
scroll to position [302, 0]
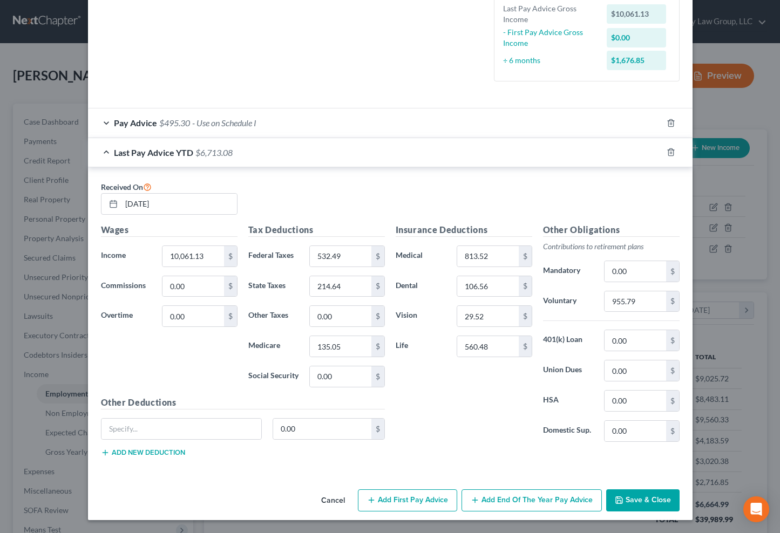
click at [653, 494] on button "Save & Close" at bounding box center [642, 500] width 73 height 23
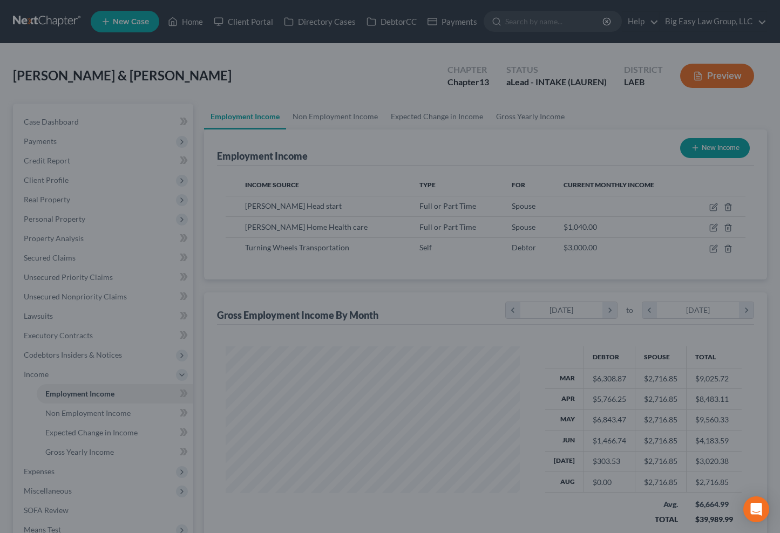
scroll to position [539254, 539136]
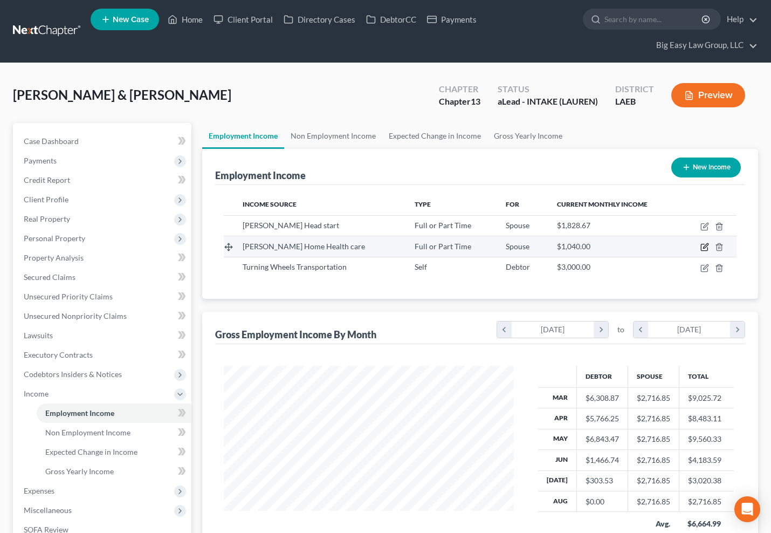
click at [702, 246] on icon "button" at bounding box center [704, 247] width 6 height 6
select select "0"
select select "19"
select select "0"
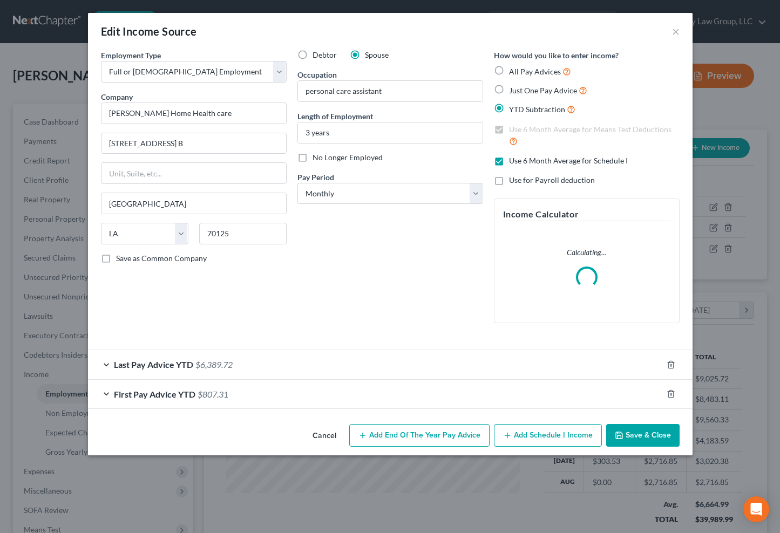
scroll to position [194, 316]
click at [204, 365] on span "$6,389.72" at bounding box center [213, 364] width 37 height 10
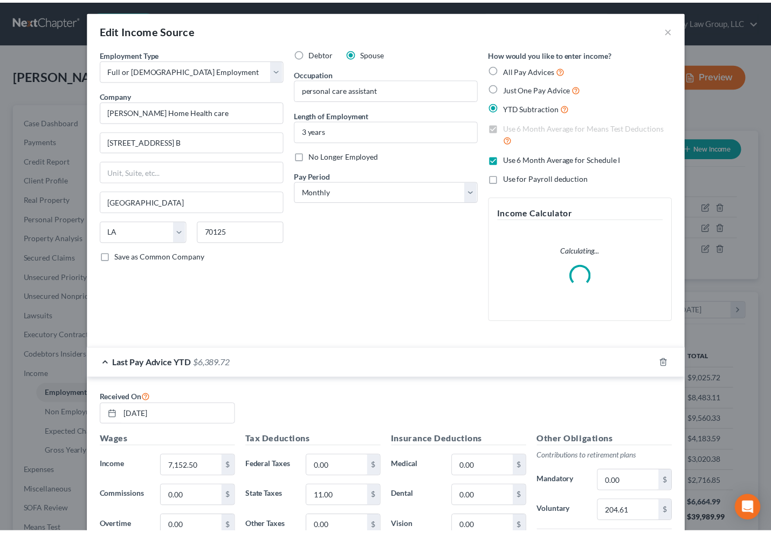
scroll to position [2, 0]
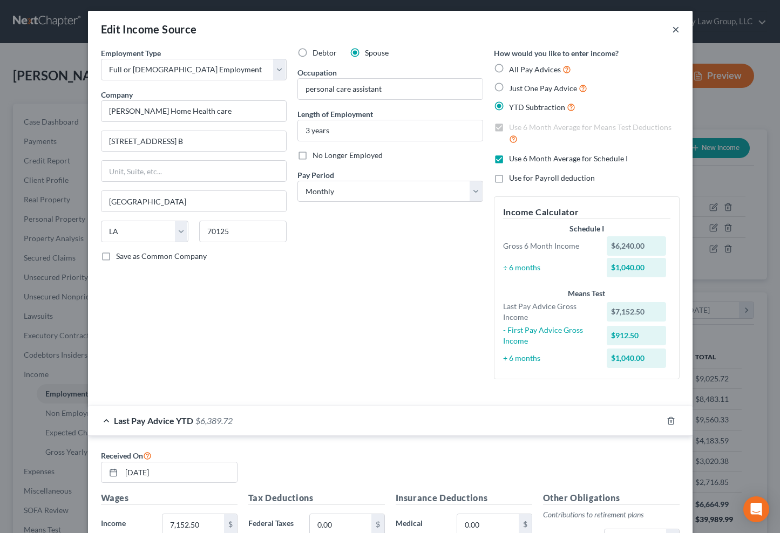
click at [672, 26] on button "×" at bounding box center [676, 29] width 8 height 13
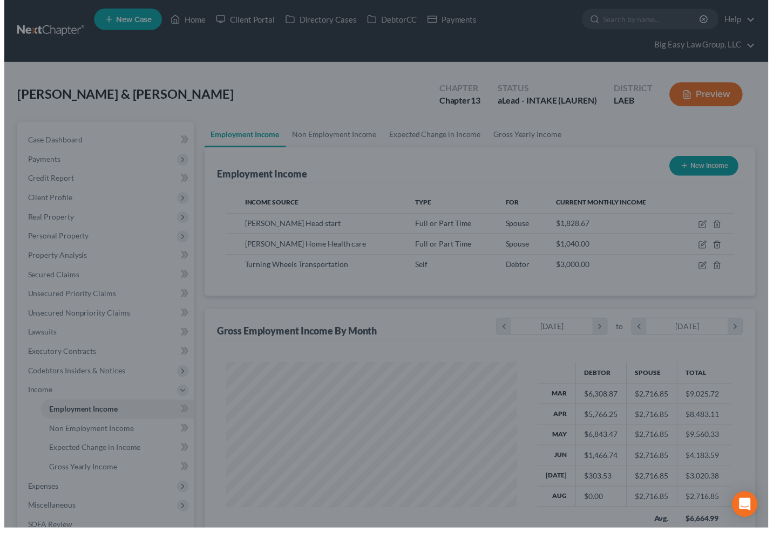
scroll to position [539254, 539136]
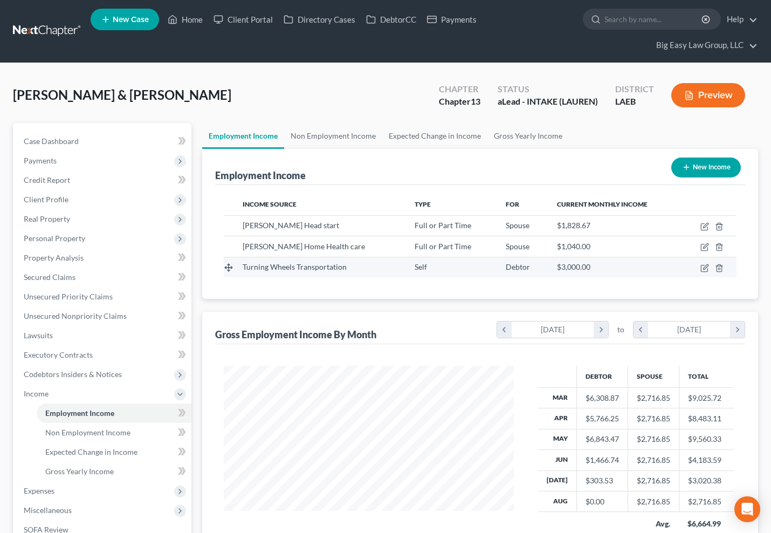
click at [710, 265] on td at bounding box center [709, 267] width 55 height 20
click at [709, 265] on icon "button" at bounding box center [705, 268] width 9 height 9
select select "1"
select select "19"
select select "0"
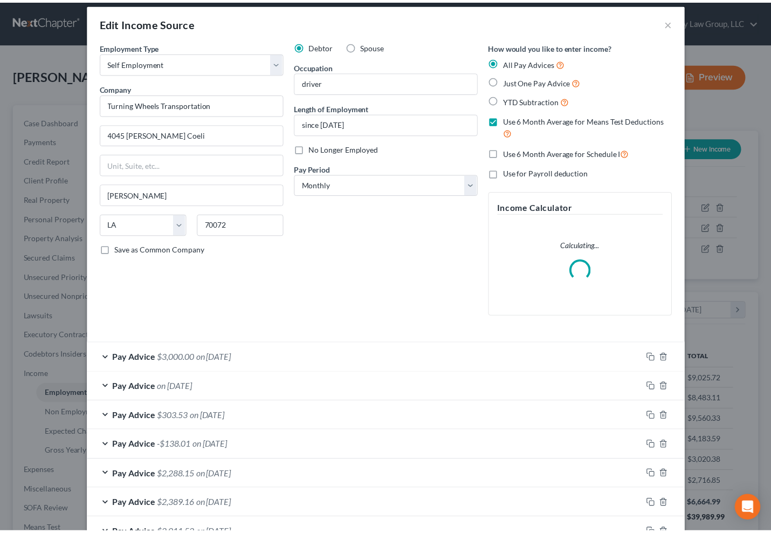
scroll to position [19, 0]
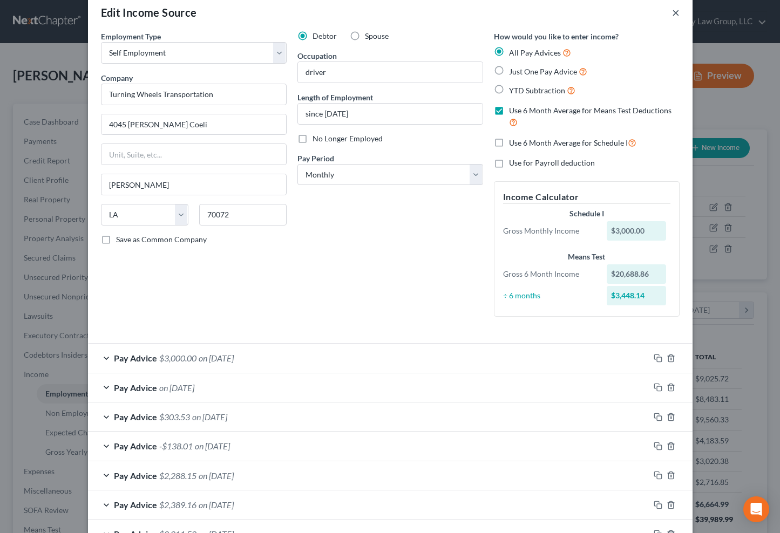
click at [672, 10] on button "×" at bounding box center [676, 12] width 8 height 13
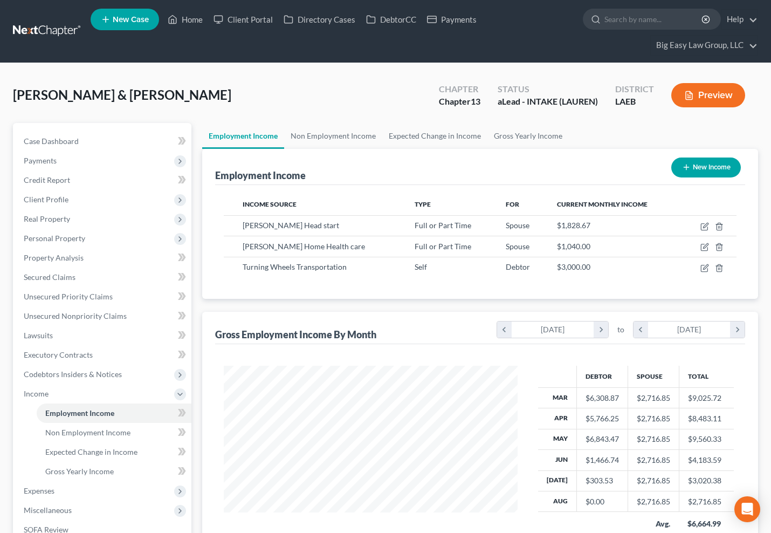
scroll to position [539254, 539136]
click at [440, 135] on link "Expected Change in Income" at bounding box center [434, 136] width 105 height 26
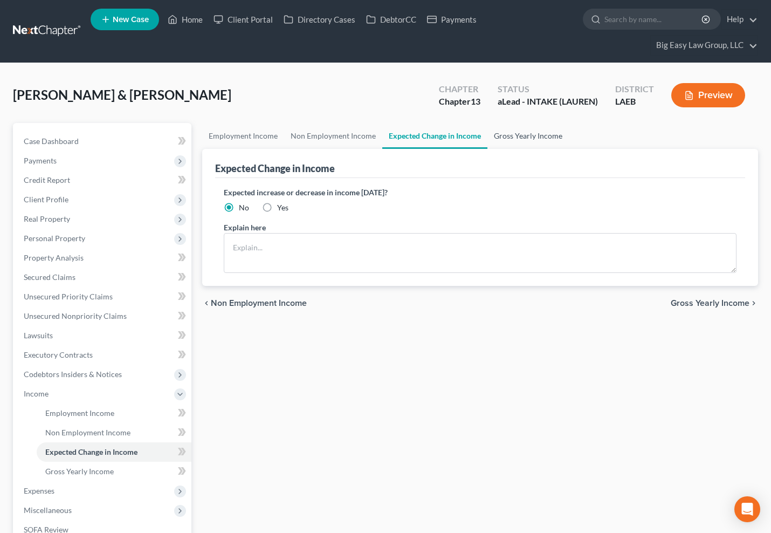
click at [519, 137] on link "Gross Yearly Income" at bounding box center [528, 136] width 81 height 26
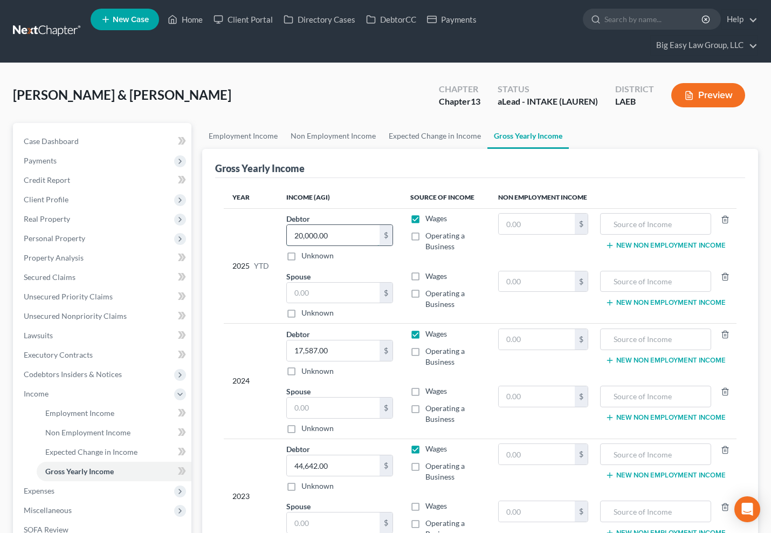
click at [343, 233] on input "20,000.00" at bounding box center [333, 235] width 93 height 20
type input "37,901"
click at [380, 106] on div "Johnson, Kevin & Nicole Upgraded Chapter Chapter 13 Status aLead - INTAKE (LAUR…" at bounding box center [386, 99] width 746 height 47
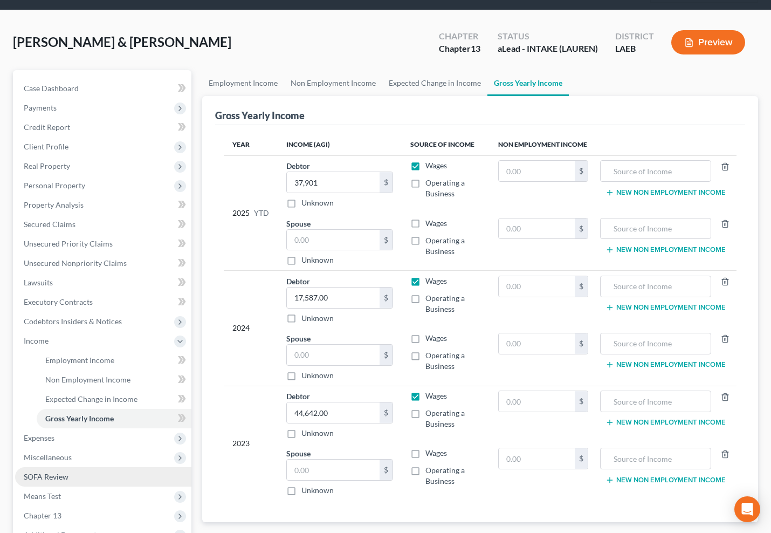
scroll to position [196, 0]
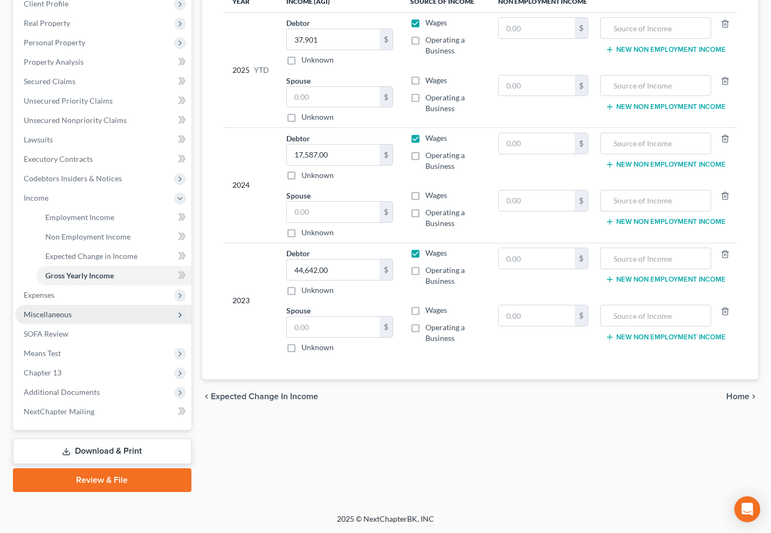
click at [74, 311] on span "Miscellaneous" at bounding box center [103, 314] width 176 height 19
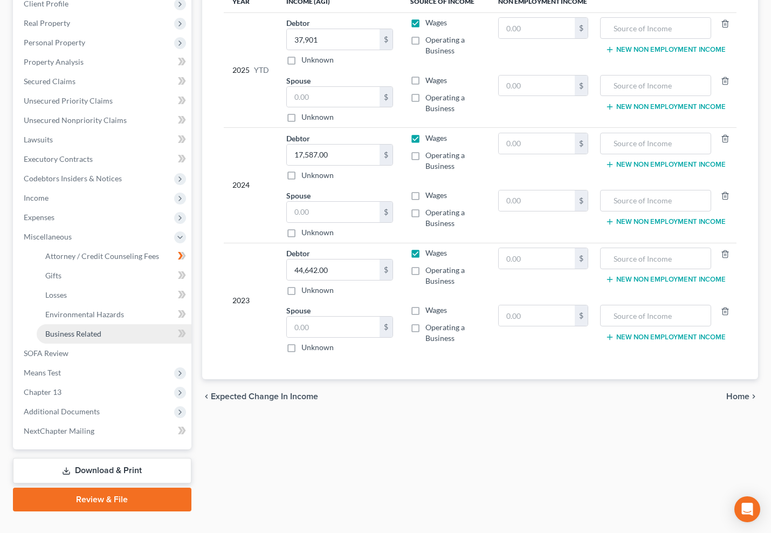
click at [110, 332] on link "Business Related" at bounding box center [114, 333] width 155 height 19
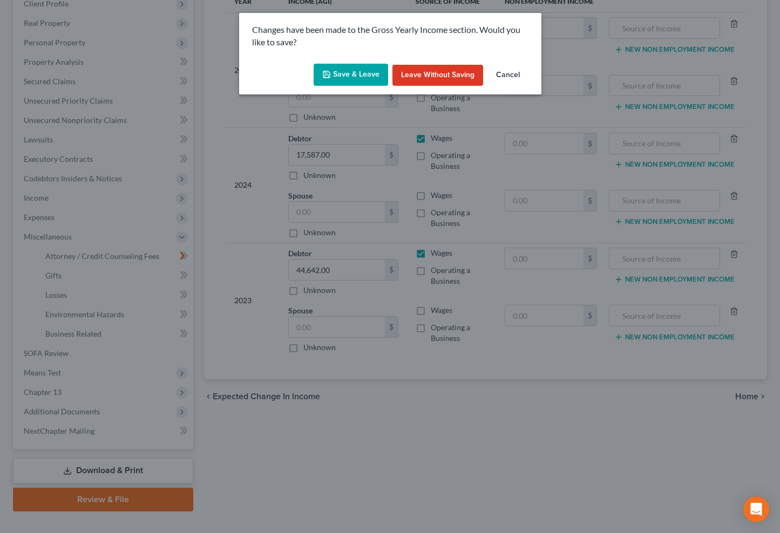
click at [333, 80] on button "Save & Leave" at bounding box center [350, 75] width 74 height 23
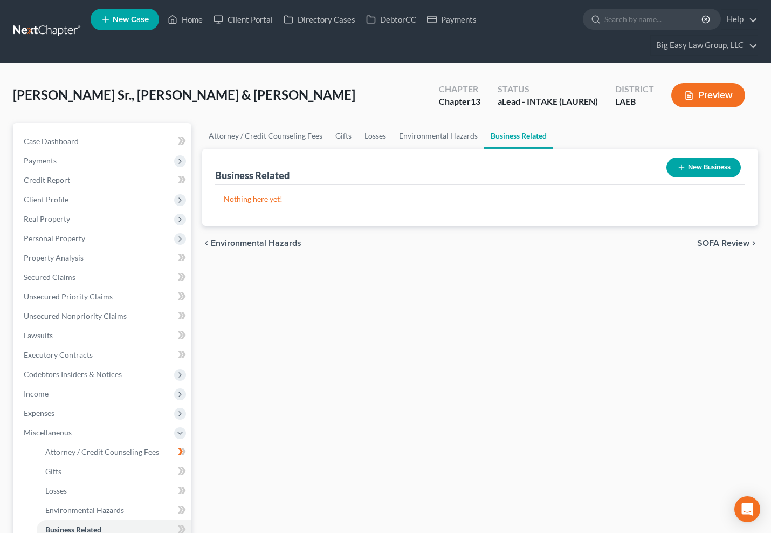
click at [697, 173] on button "New Business" at bounding box center [704, 168] width 74 height 20
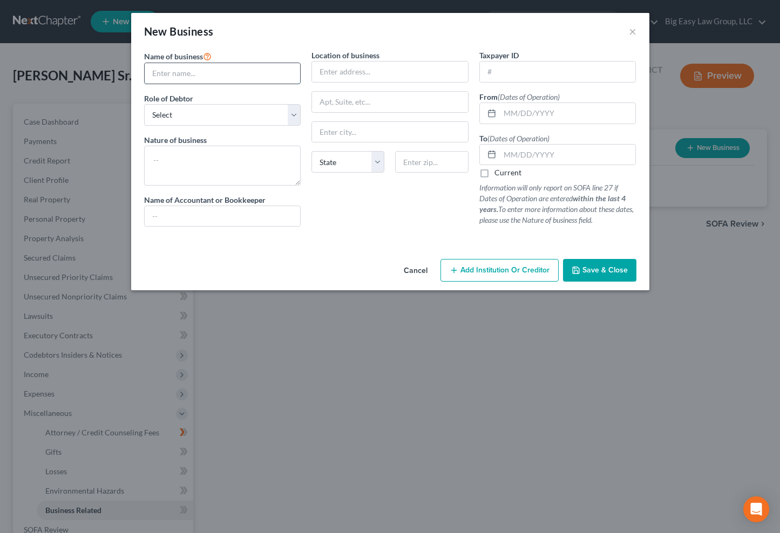
click at [235, 77] on input "text" at bounding box center [223, 73] width 156 height 20
type input "Turning Wheels"
click at [211, 164] on textarea at bounding box center [222, 166] width 157 height 40
type textarea "r"
type textarea "driver"
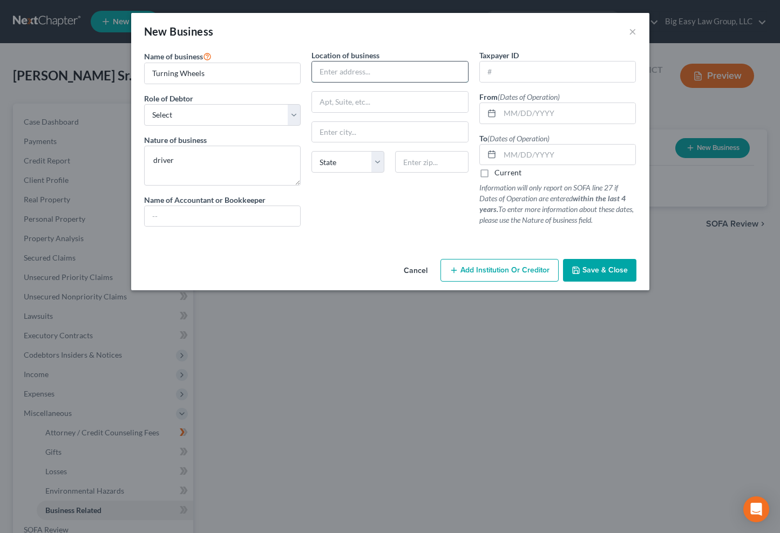
click at [413, 69] on input "text" at bounding box center [390, 71] width 156 height 20
type input "[STREET_ADDRESS][PERSON_NAME]"
click at [435, 159] on input "text" at bounding box center [431, 162] width 73 height 22
type input "70072"
click at [586, 64] on input "text" at bounding box center [558, 71] width 156 height 20
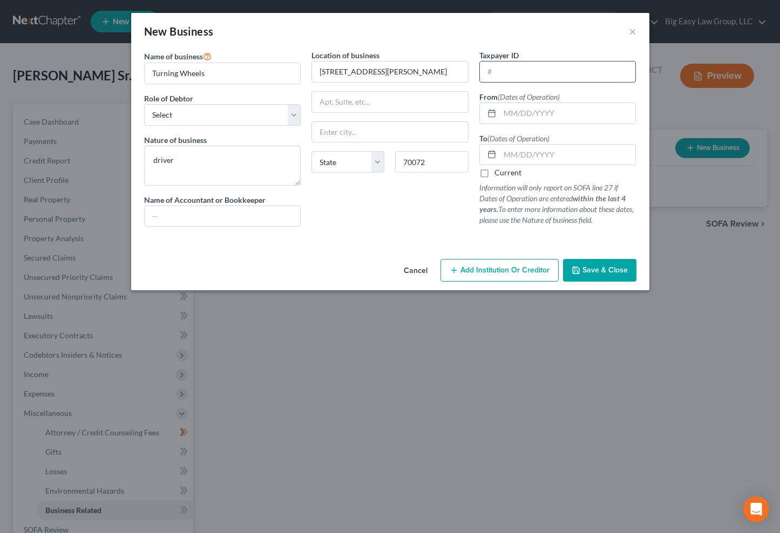
type input "Marrero"
select select "19"
click at [514, 111] on input "text" at bounding box center [568, 113] width 136 height 20
type input "06/14/2004"
click at [494, 173] on label "Current" at bounding box center [507, 172] width 27 height 11
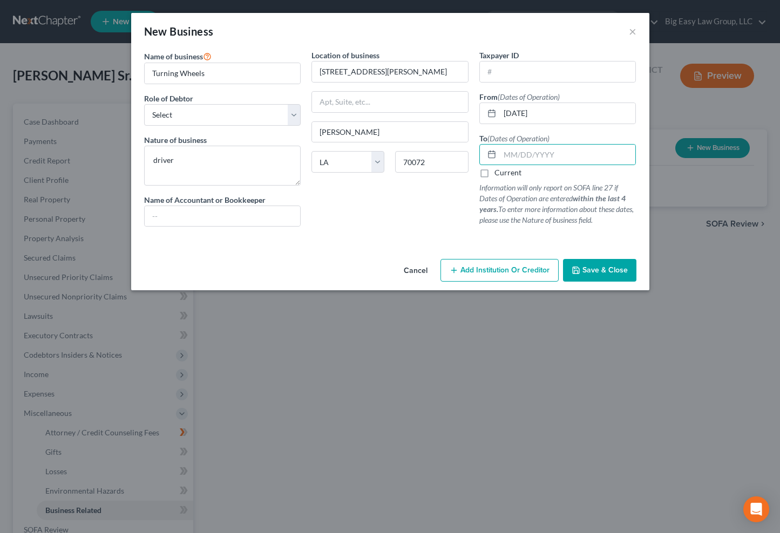
click at [498, 173] on input "Current" at bounding box center [501, 170] width 7 height 7
checkbox input "true"
click at [586, 266] on span "Save & Close" at bounding box center [604, 269] width 45 height 9
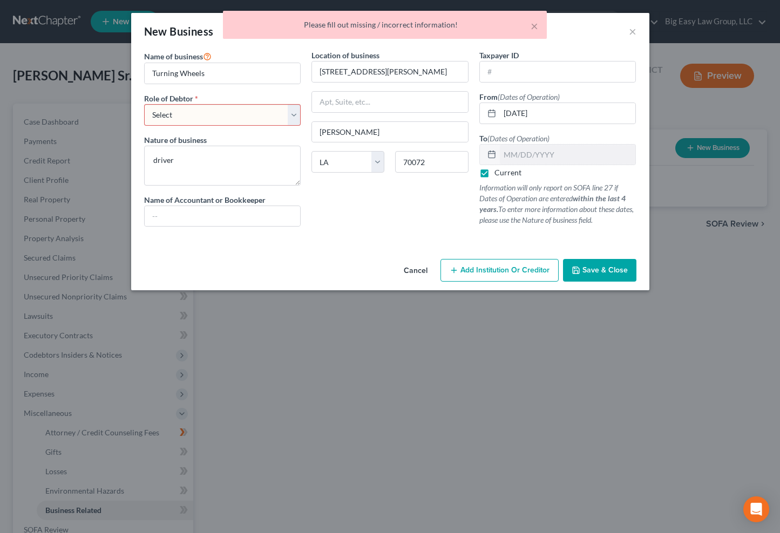
click at [245, 119] on select "Select A member of a limited liability company (LLC) or limited liability partn…" at bounding box center [222, 115] width 157 height 22
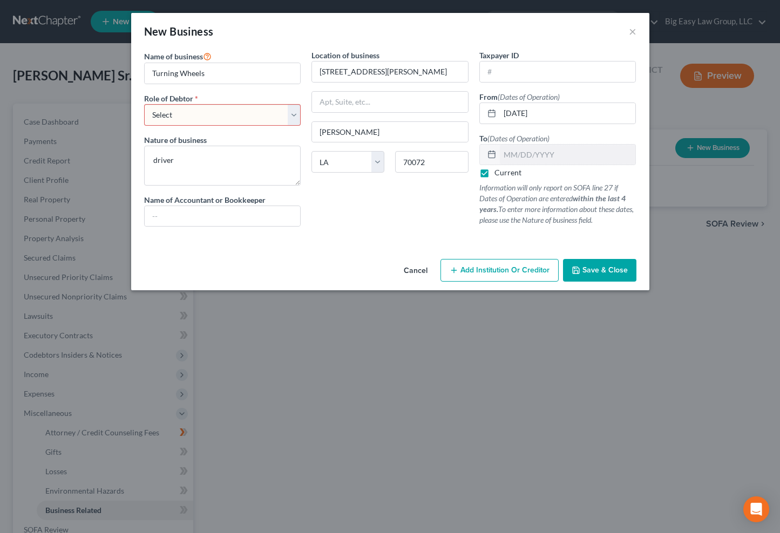
select select "member"
click at [144, 104] on select "Select A member of a limited liability company (LLC) or limited liability partn…" at bounding box center [222, 115] width 157 height 22
click at [606, 275] on button "Save & Close" at bounding box center [599, 270] width 73 height 23
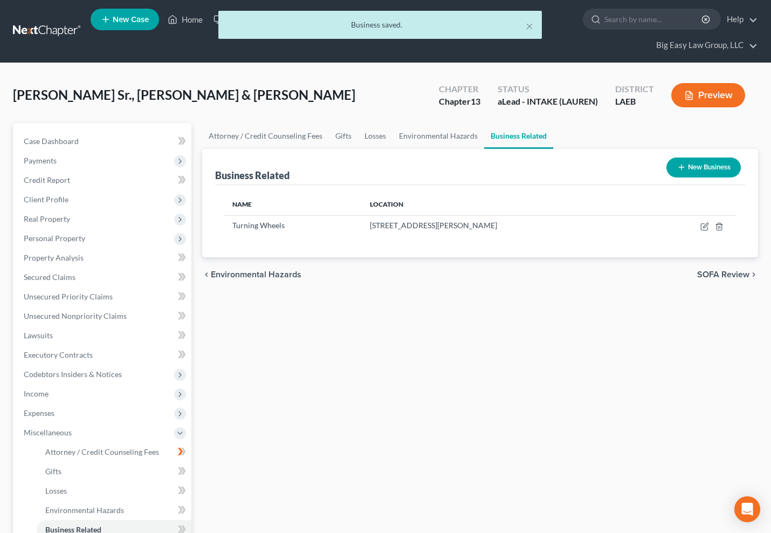
click at [433, 323] on div "Attorney / Credit Counseling Fees Gifts Losses Environmental Hazards Business R…" at bounding box center [480, 415] width 567 height 584
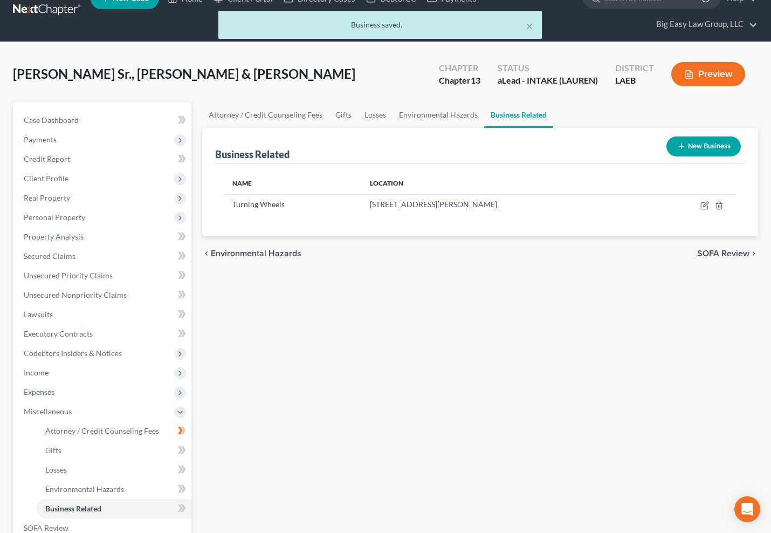
scroll to position [215, 0]
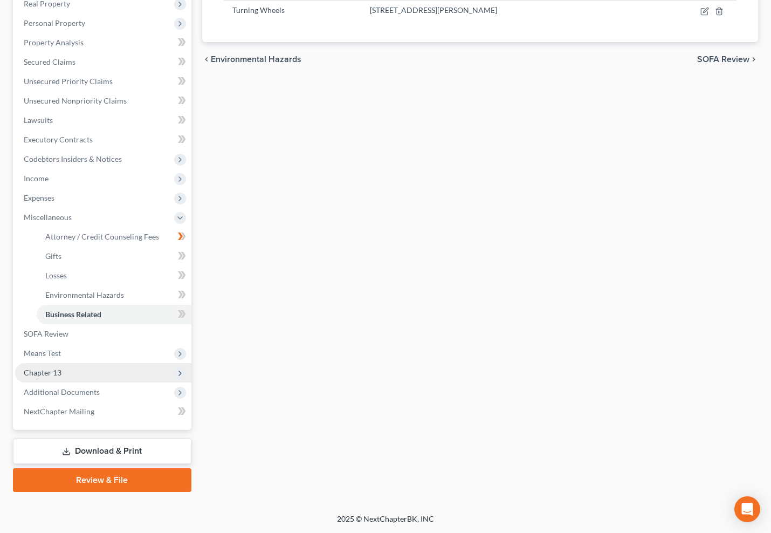
click at [135, 366] on span "Chapter 13" at bounding box center [103, 372] width 176 height 19
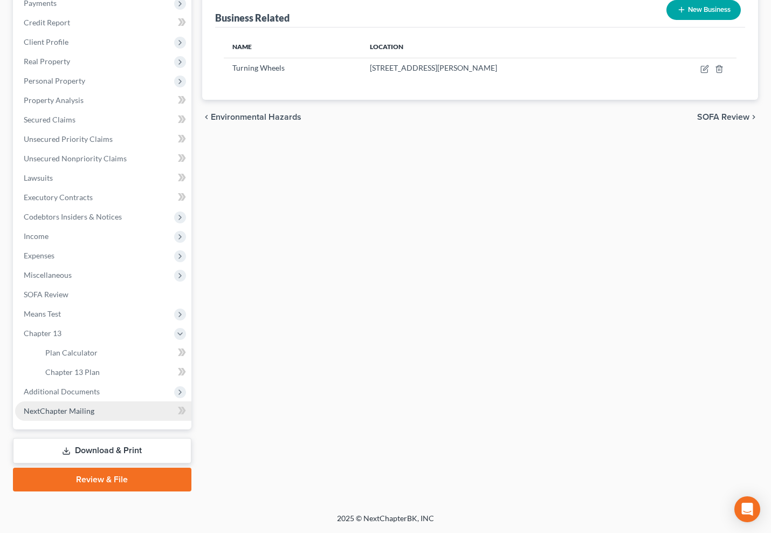
scroll to position [157, 0]
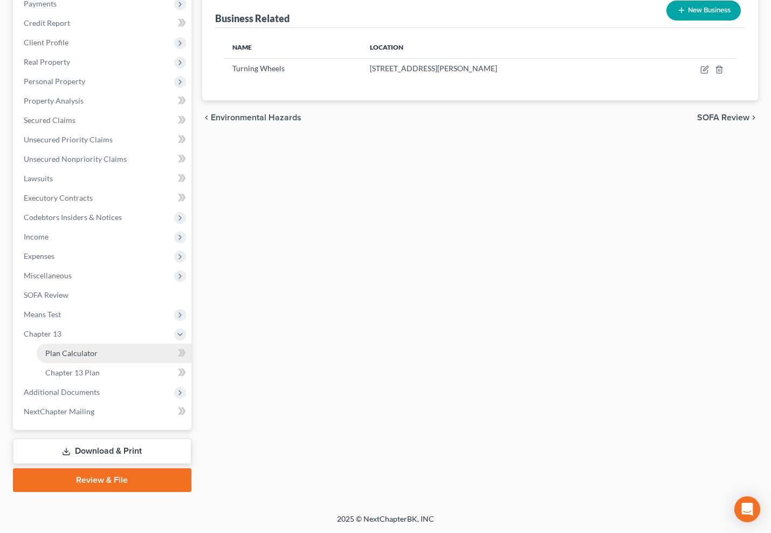
click at [129, 355] on link "Plan Calculator" at bounding box center [114, 353] width 155 height 19
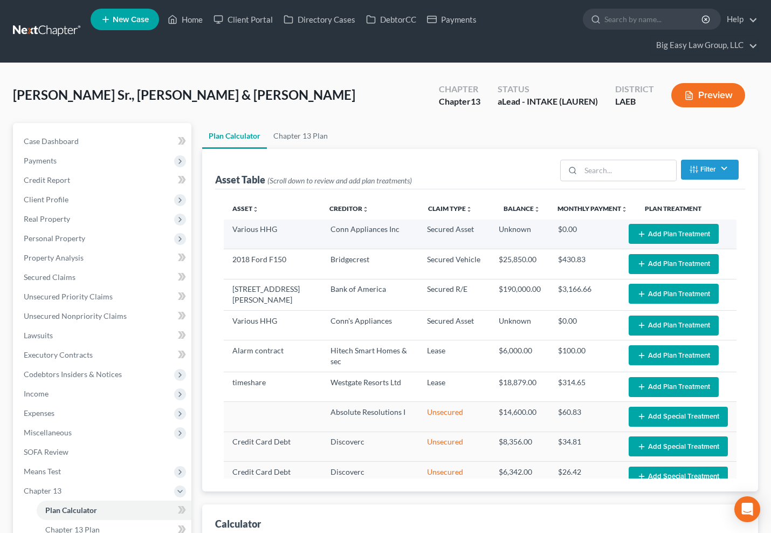
select select "59"
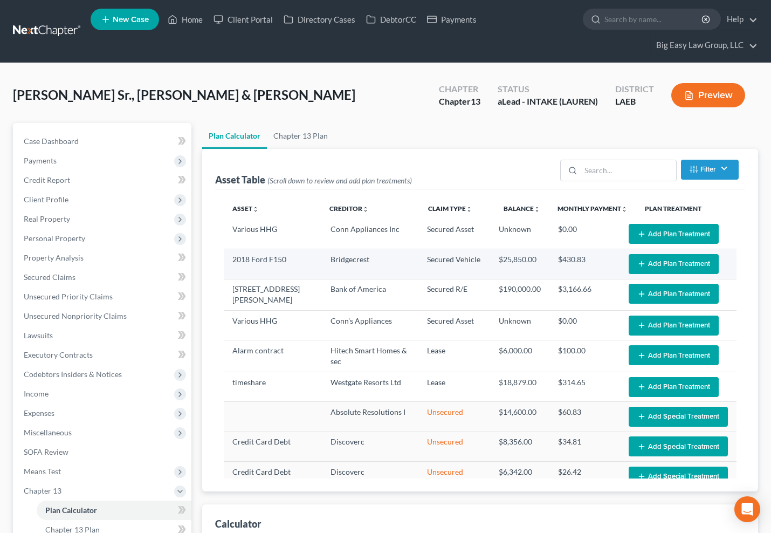
click at [647, 258] on button "Add Plan Treatment" at bounding box center [674, 264] width 90 height 20
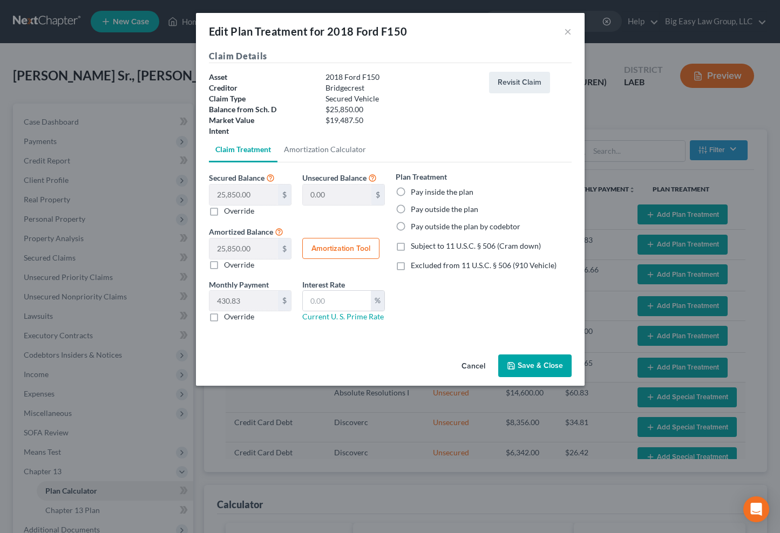
click at [446, 214] on label "Pay outside the plan" at bounding box center [444, 209] width 67 height 11
click at [422, 211] on input "Pay outside the plan" at bounding box center [418, 207] width 7 height 7
radio input "true"
click at [525, 361] on button "Save & Close" at bounding box center [534, 365] width 73 height 23
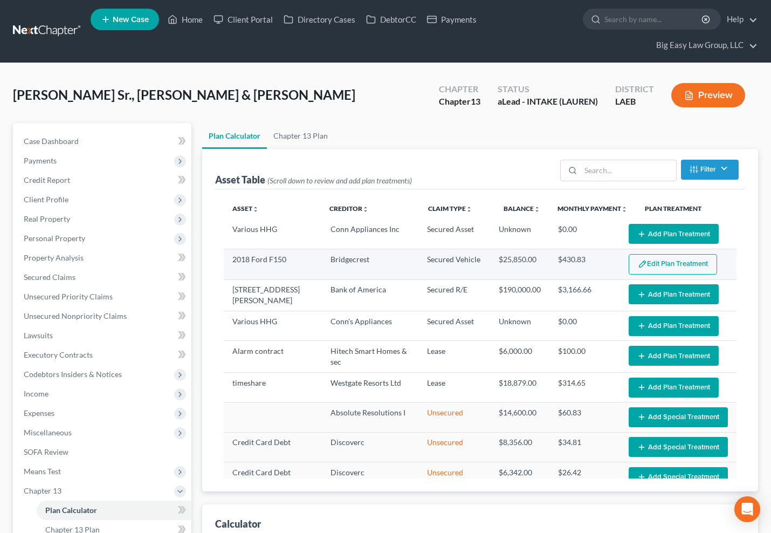
select select "59"
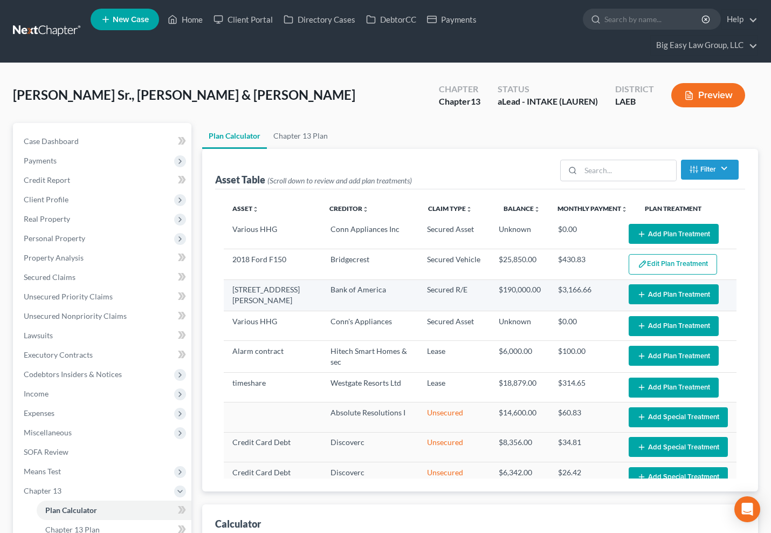
click at [644, 286] on button "Add Plan Treatment" at bounding box center [674, 294] width 90 height 20
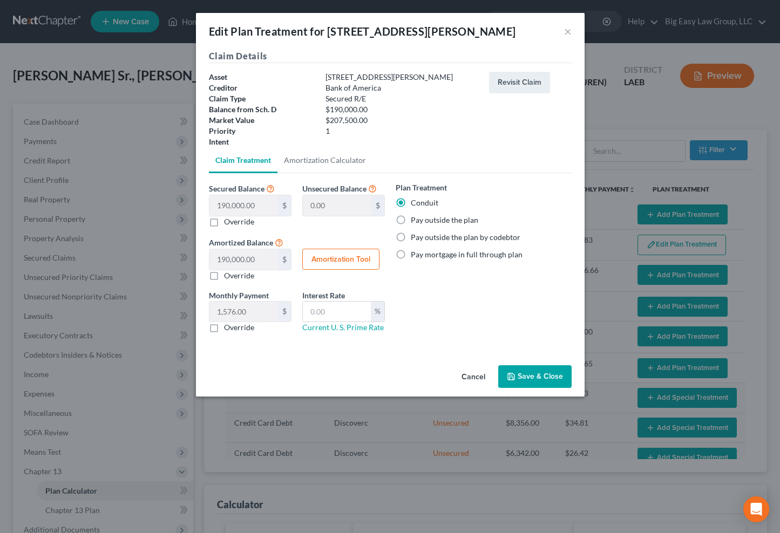
click at [445, 220] on label "Pay outside the plan" at bounding box center [444, 220] width 67 height 11
click at [422, 220] on input "Pay outside the plan" at bounding box center [418, 218] width 7 height 7
radio input "true"
click at [541, 377] on button "Save & Close" at bounding box center [534, 376] width 73 height 23
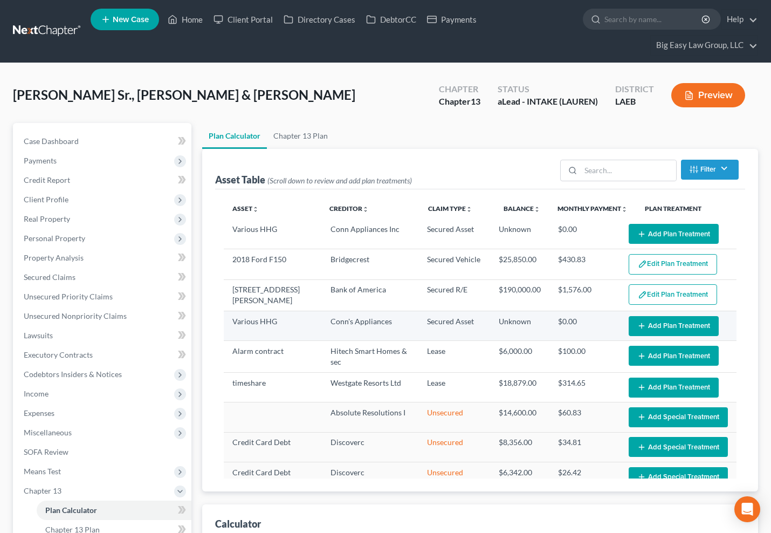
select select "59"
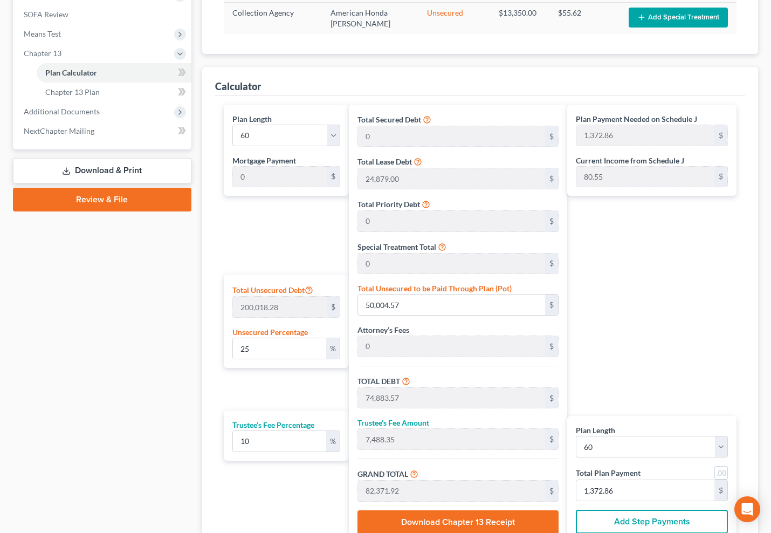
scroll to position [306, 0]
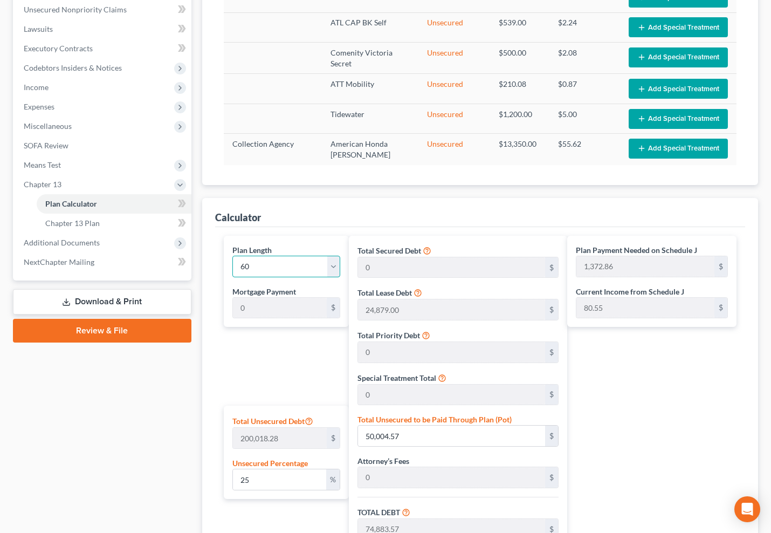
click at [269, 271] on select "1 2 3 4 5 6 7 8 9 10 11 12 13 14 15 16 17 18 19 20 21 22 23 24 25 26 27 28 29 3…" at bounding box center [287, 267] width 108 height 22
select select "35"
click at [233, 256] on select "1 2 3 4 5 6 7 8 9 10 11 12 13 14 15 16 17 18 19 20 21 22 23 24 25 26 27 28 29 3…" at bounding box center [287, 267] width 108 height 22
type input "2,288.10"
select select "35"
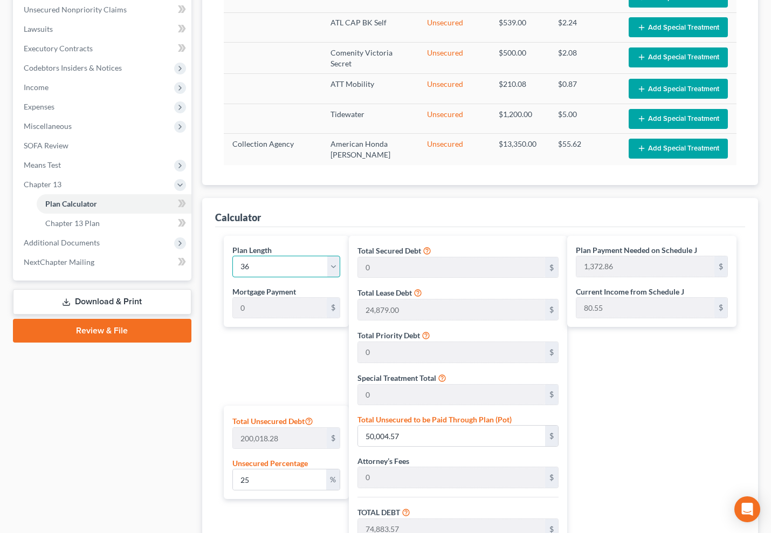
type input "2,288.10"
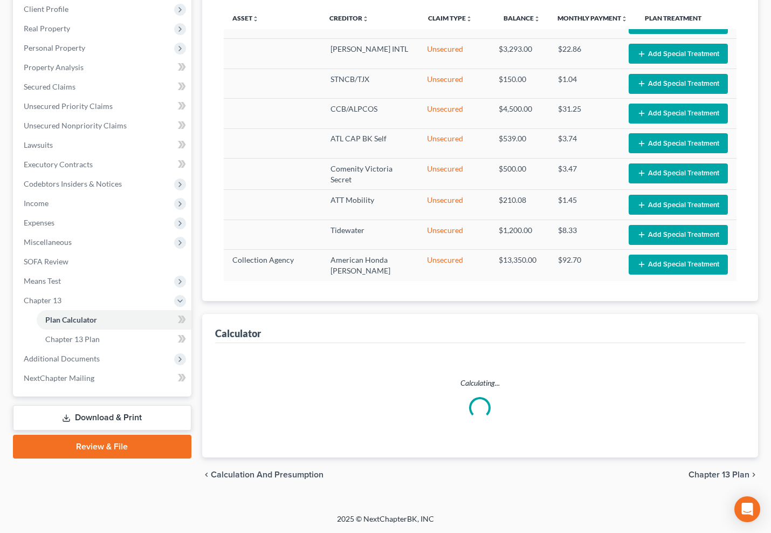
select select "35"
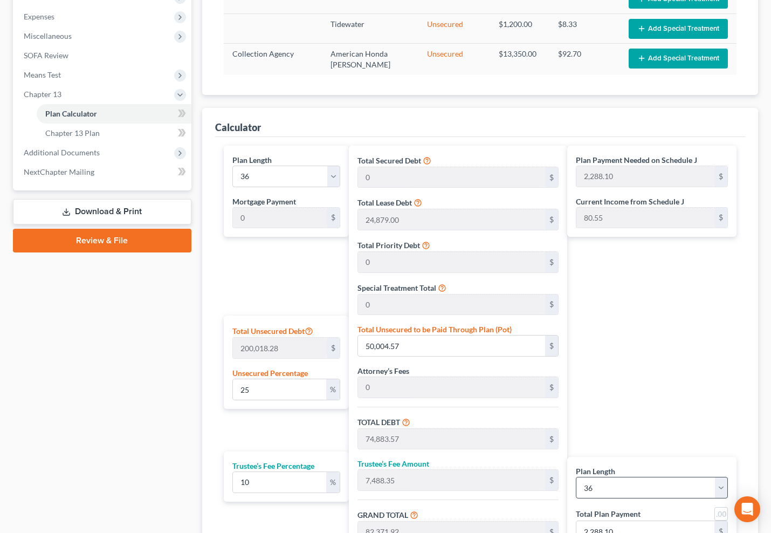
scroll to position [528, 0]
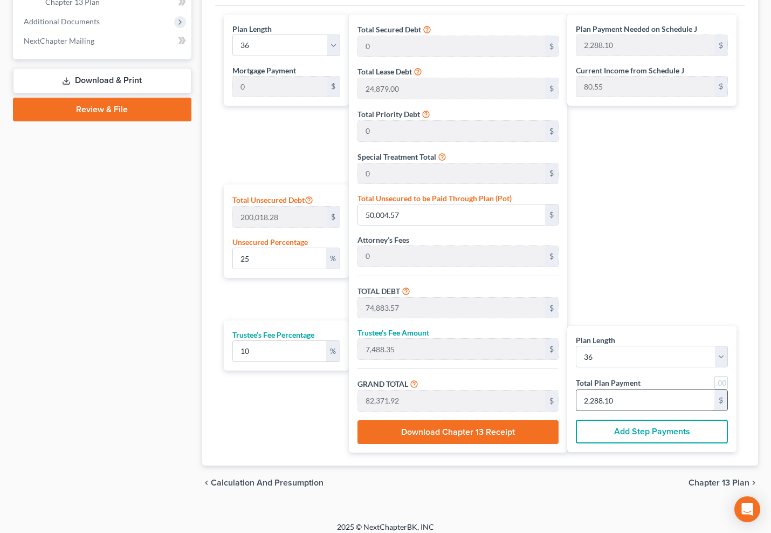
click at [647, 400] on input "2,288.10" at bounding box center [646, 400] width 138 height 20
type input "0"
click at [727, 380] on link at bounding box center [721, 382] width 13 height 13
click at [633, 395] on input "760.00" at bounding box center [646, 400] width 138 height 20
click at [600, 261] on div "Plan Payment Needed on Schedule J 760.00 $ Current Income from Schedule J 80.55…" at bounding box center [654, 234] width 175 height 438
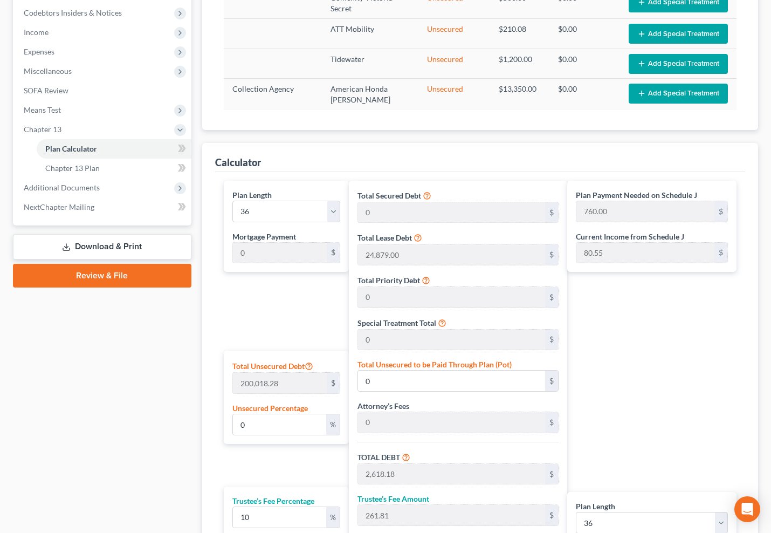
scroll to position [330, 0]
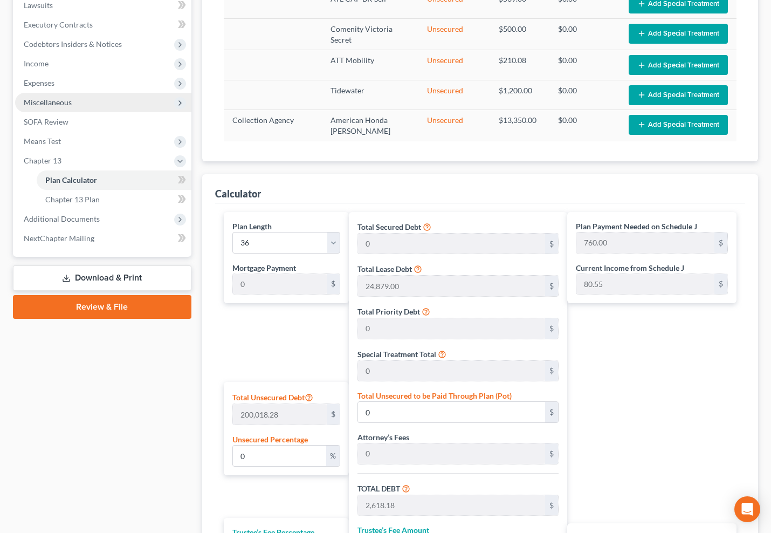
click at [82, 102] on span "Miscellaneous" at bounding box center [103, 102] width 176 height 19
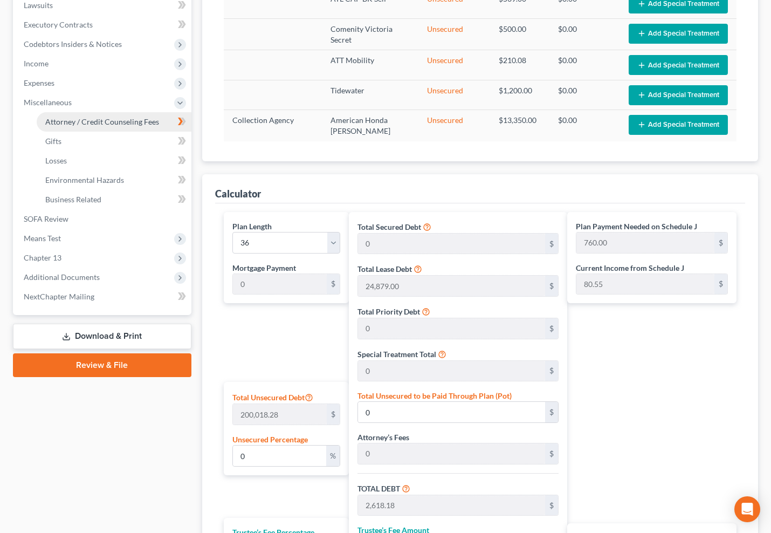
click at [106, 119] on span "Attorney / Credit Counseling Fees" at bounding box center [102, 121] width 114 height 9
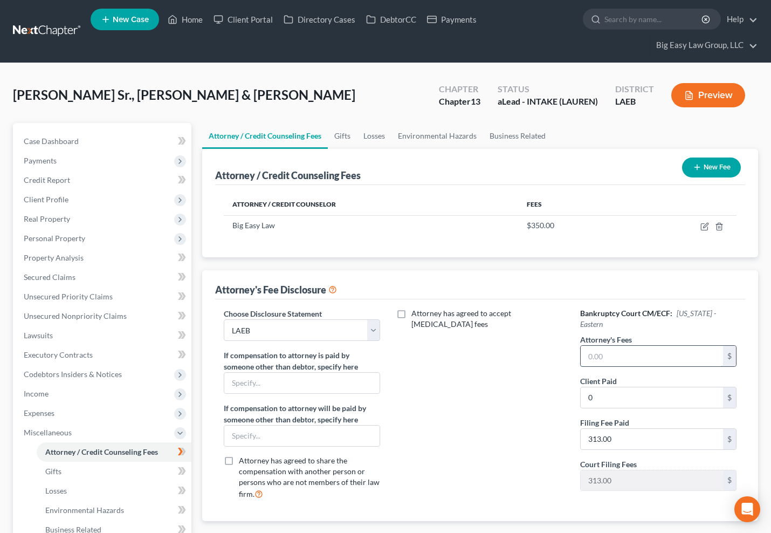
click at [619, 346] on input "text" at bounding box center [652, 356] width 143 height 20
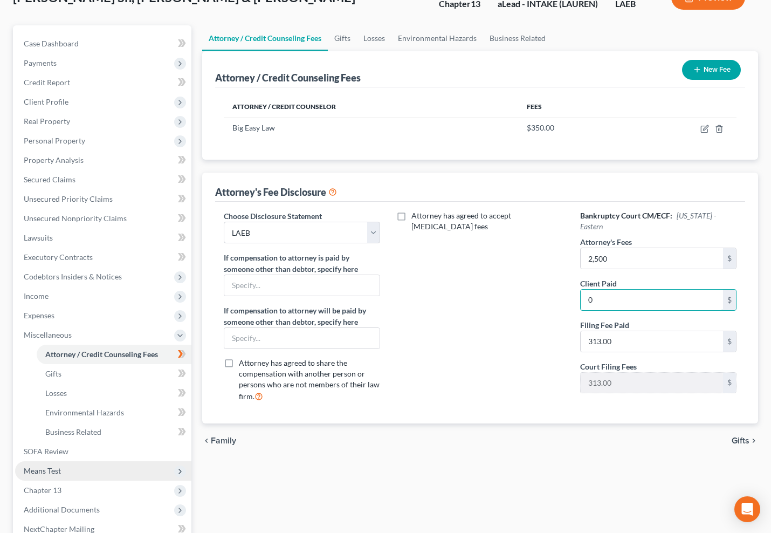
scroll to position [109, 0]
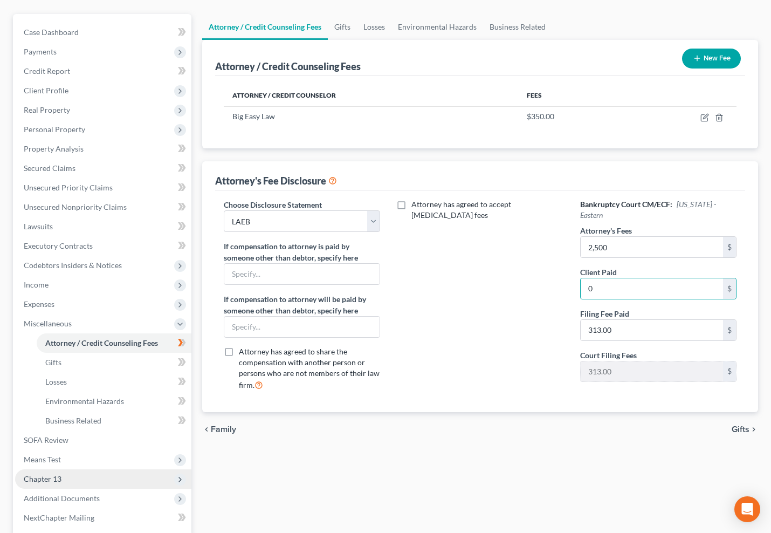
click at [102, 471] on span "Chapter 13" at bounding box center [103, 478] width 176 height 19
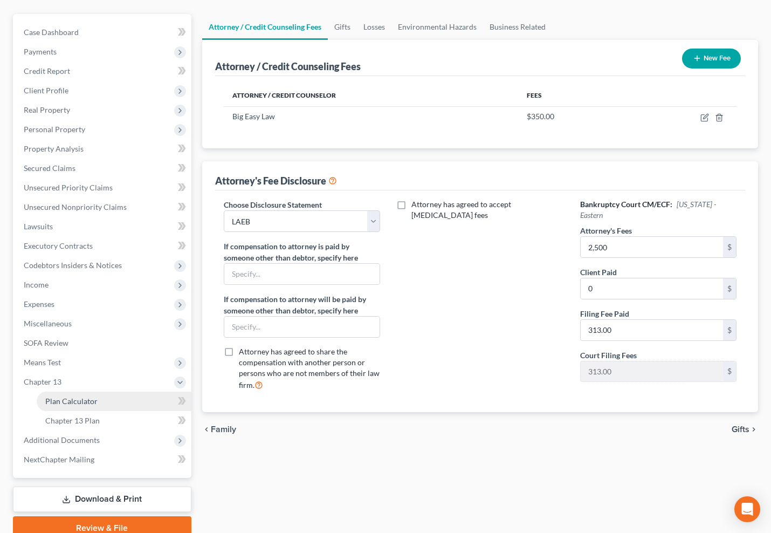
click at [112, 405] on link "Plan Calculator" at bounding box center [114, 401] width 155 height 19
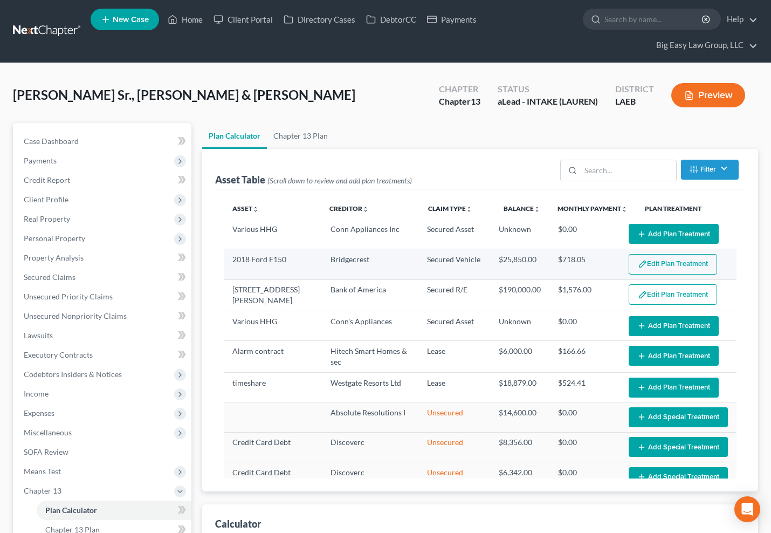
click at [665, 266] on button "Edit Plan Treatment" at bounding box center [673, 264] width 88 height 20
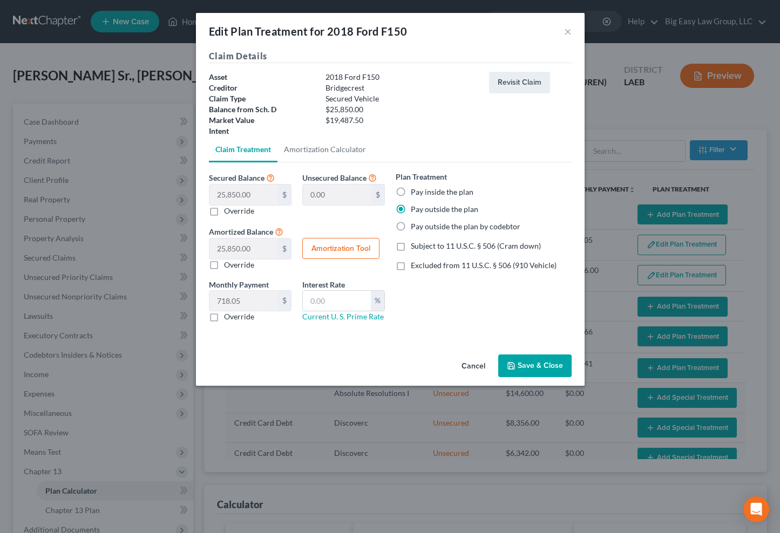
click at [543, 364] on button "Save & Close" at bounding box center [534, 365] width 73 height 23
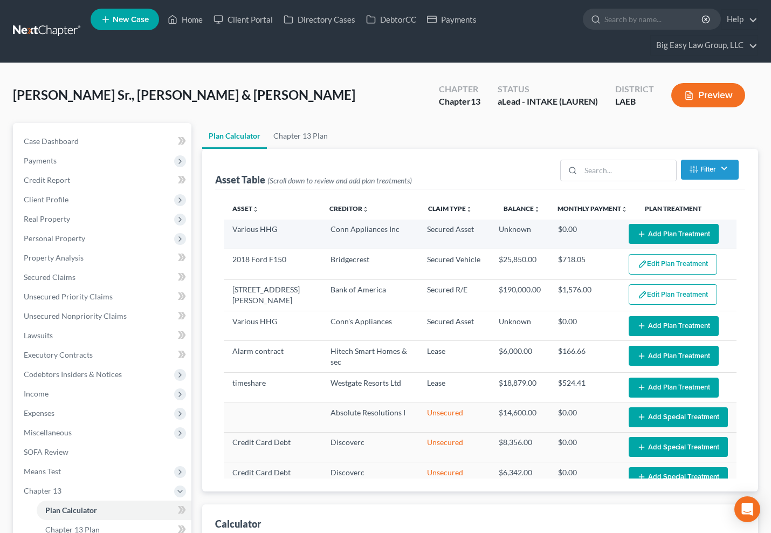
click at [638, 230] on icon "button" at bounding box center [642, 234] width 9 height 9
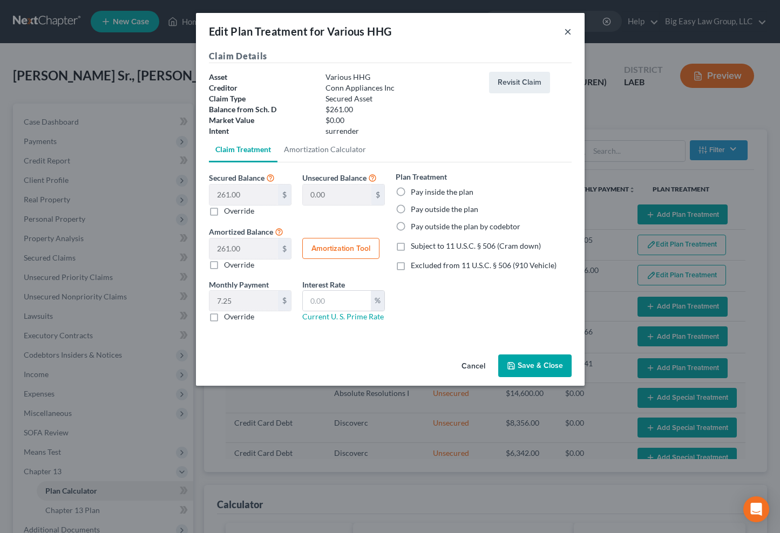
click at [569, 27] on button "×" at bounding box center [568, 31] width 8 height 13
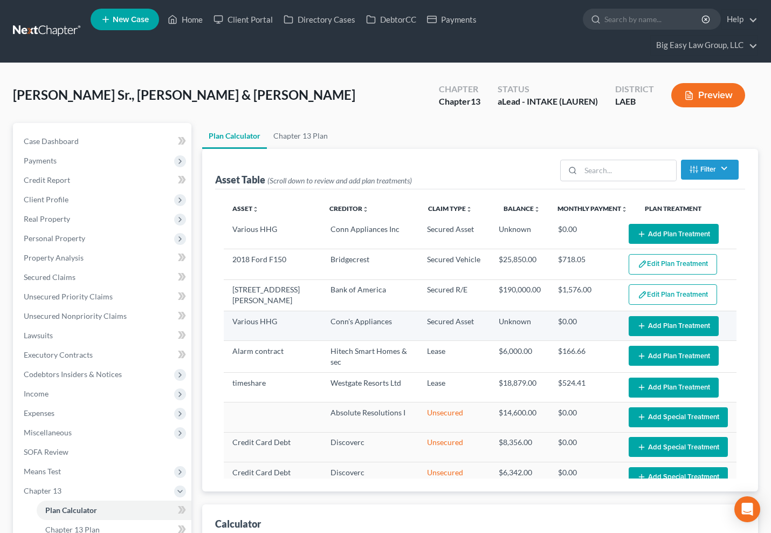
click at [672, 329] on button "Add Plan Treatment" at bounding box center [674, 326] width 90 height 20
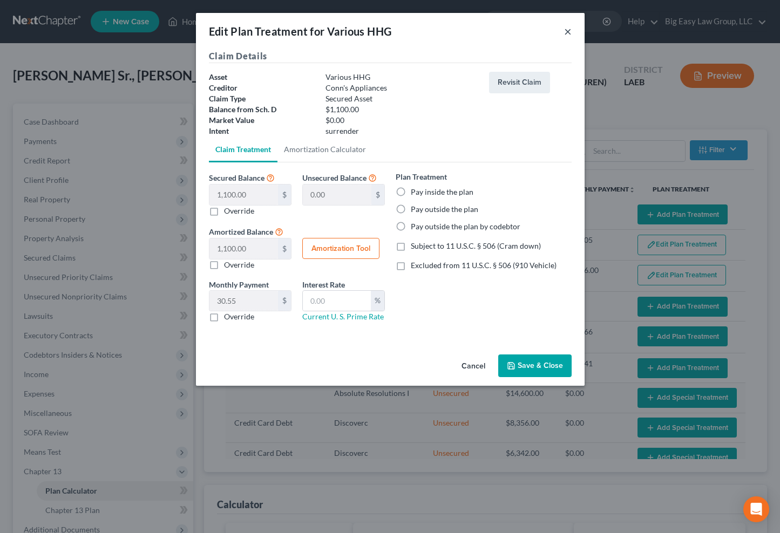
click at [564, 32] on button "×" at bounding box center [568, 31] width 8 height 13
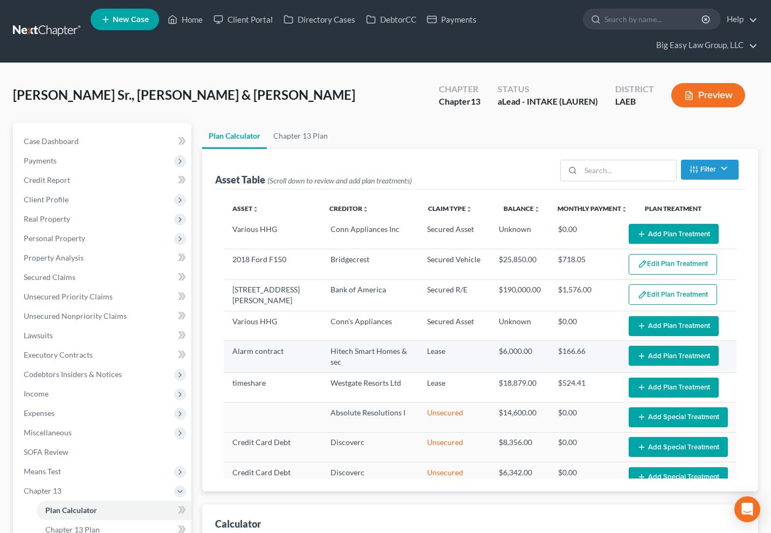
click at [686, 359] on button "Add Plan Treatment" at bounding box center [674, 356] width 90 height 20
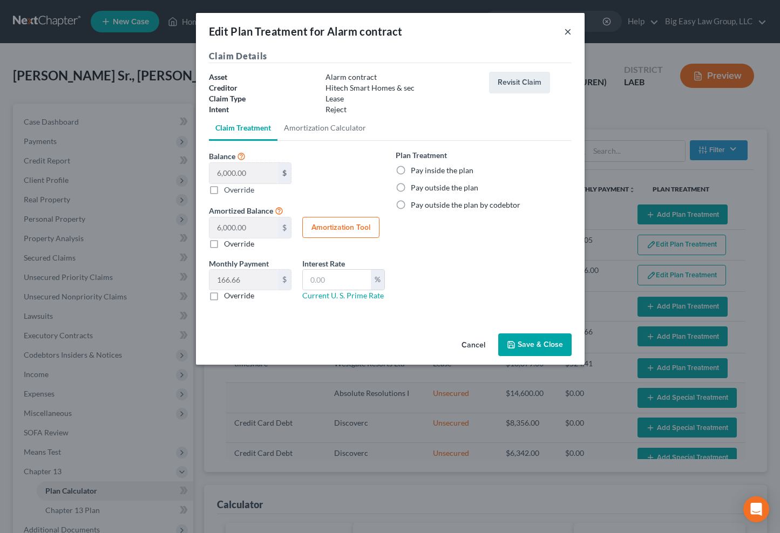
click at [565, 31] on button "×" at bounding box center [568, 31] width 8 height 13
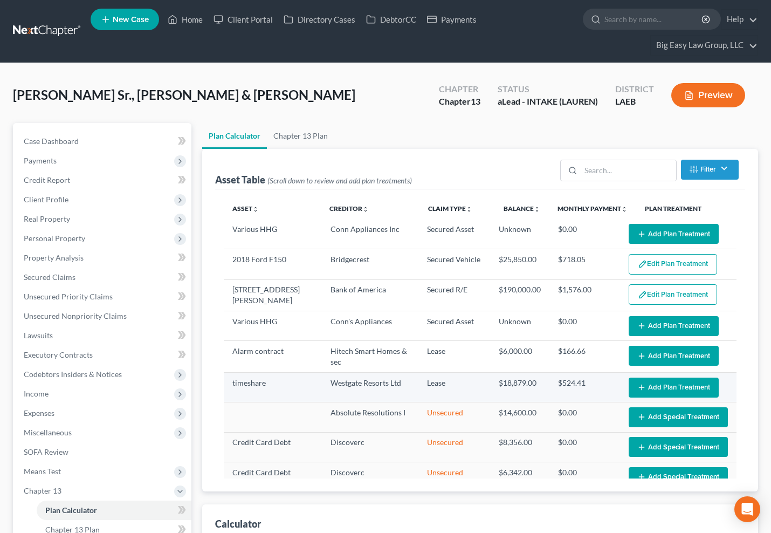
click at [693, 381] on button "Add Plan Treatment" at bounding box center [674, 388] width 90 height 20
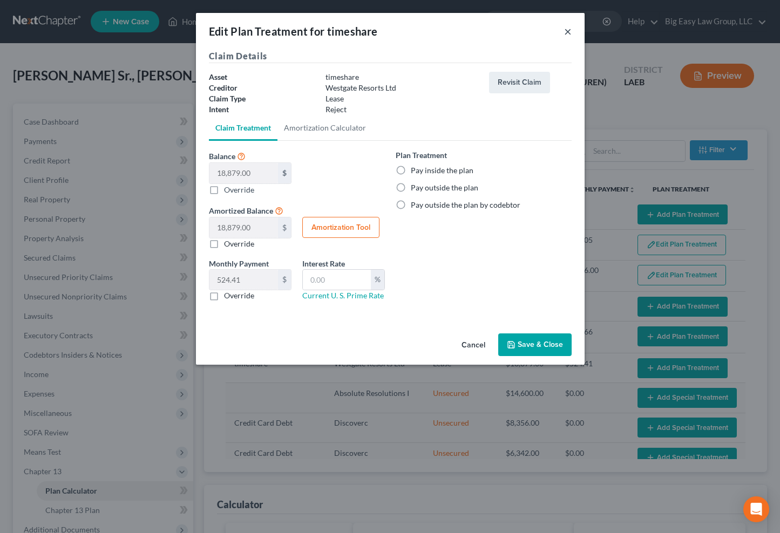
click at [569, 32] on button "×" at bounding box center [568, 31] width 8 height 13
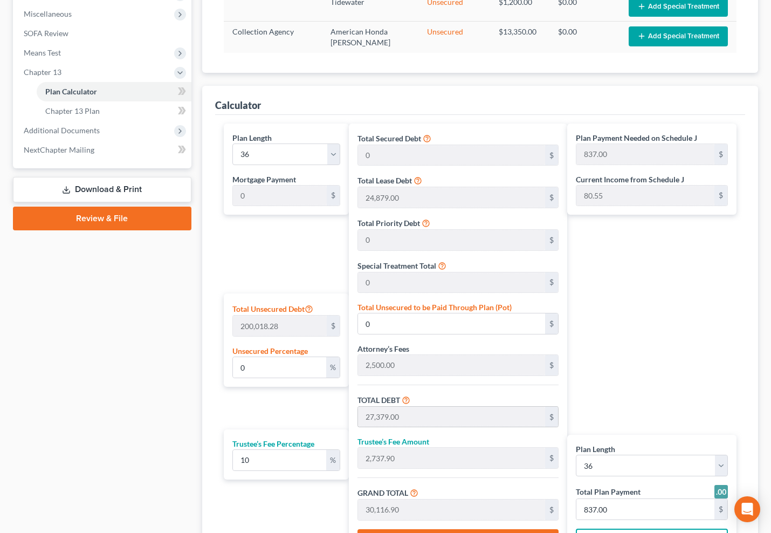
scroll to position [484, 0]
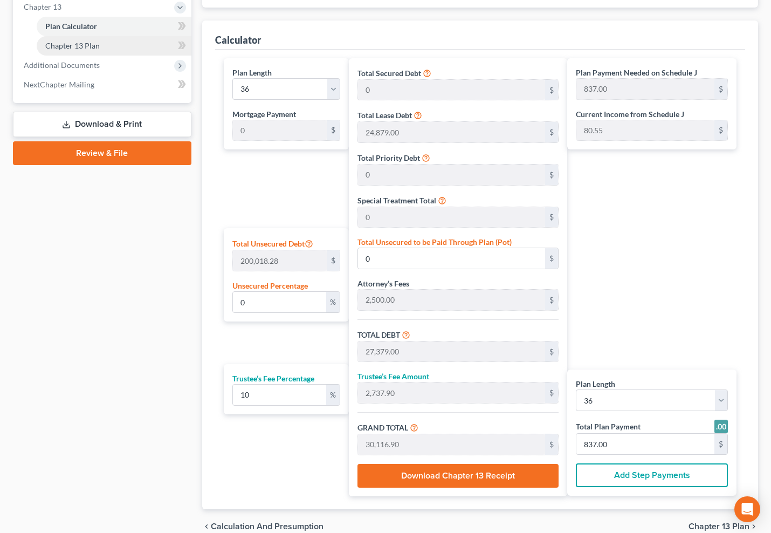
click at [114, 52] on link "Chapter 13 Plan" at bounding box center [114, 45] width 155 height 19
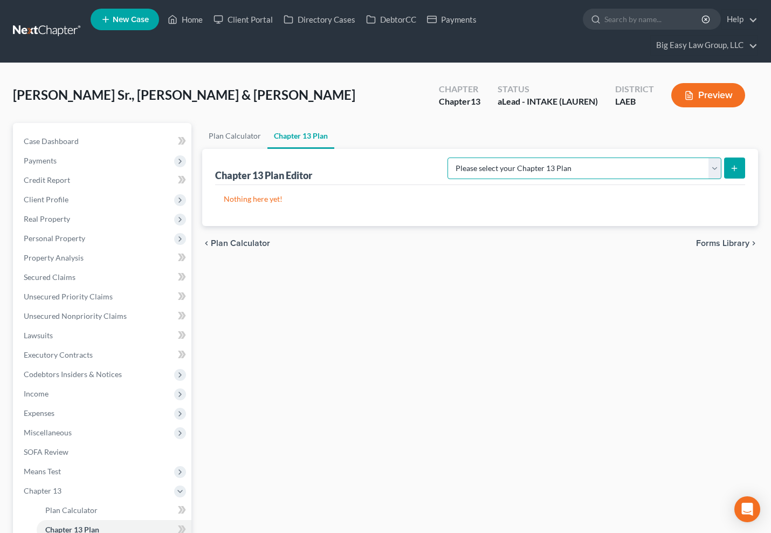
click at [551, 170] on select "Please select your Chapter 13 Plan Eastern District of Louisiana Eastern Distri…" at bounding box center [585, 169] width 274 height 22
click at [448, 158] on select "Please select your Chapter 13 Plan Eastern District of Louisiana Eastern Distri…" at bounding box center [585, 169] width 274 height 22
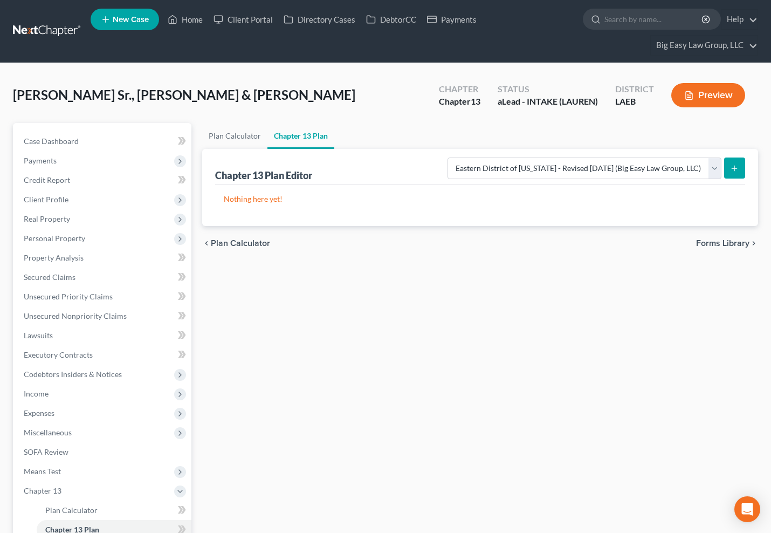
click at [736, 171] on icon "submit" at bounding box center [734, 168] width 9 height 9
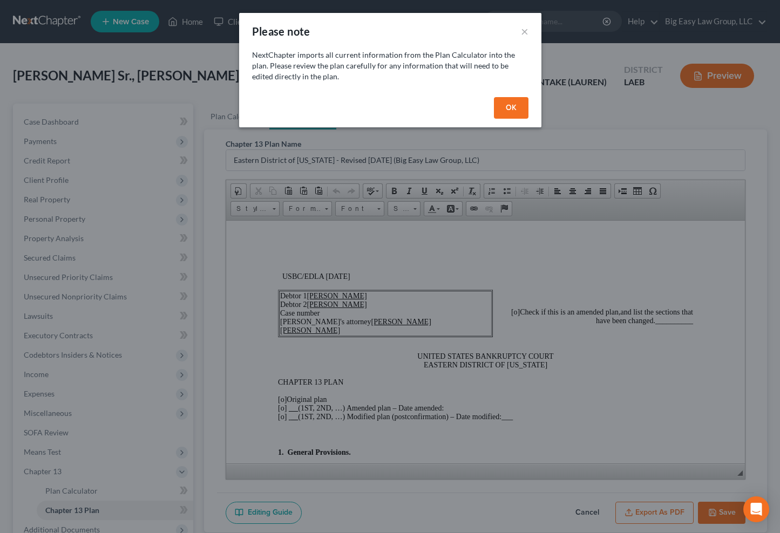
click at [498, 110] on button "OK" at bounding box center [511, 108] width 35 height 22
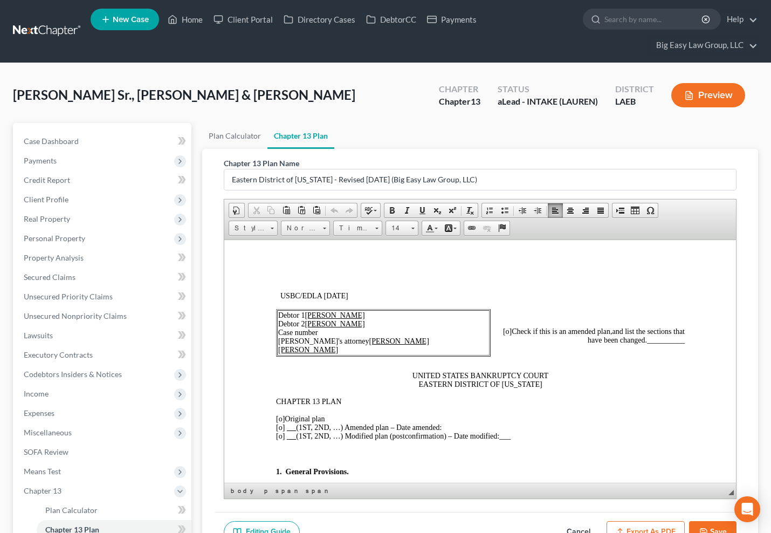
click at [282, 416] on span "[o]" at bounding box center [280, 418] width 9 height 8
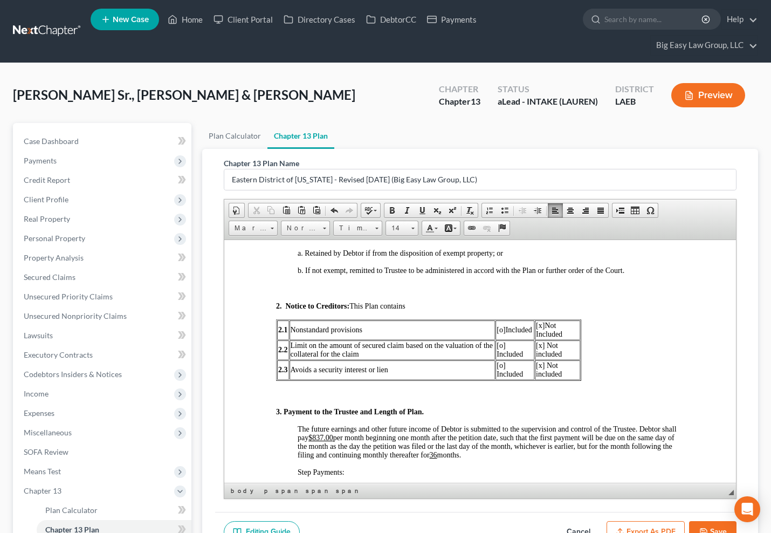
scroll to position [530, 0]
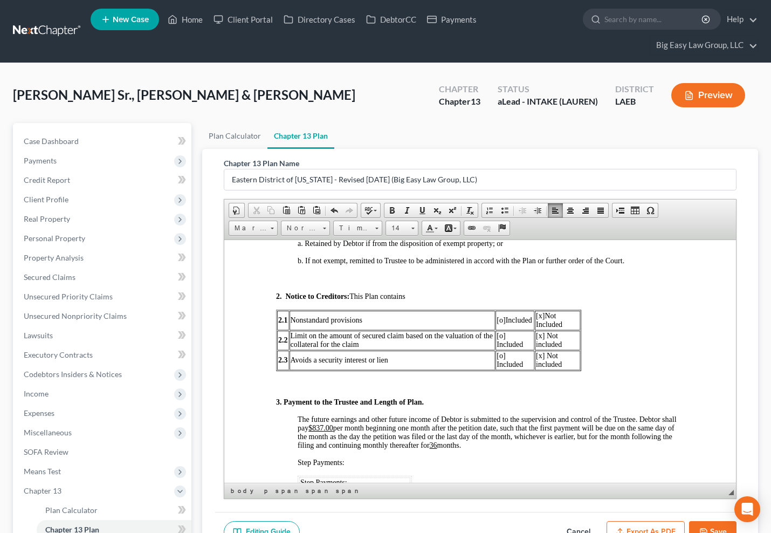
click at [325, 427] on u "$837.00" at bounding box center [320, 427] width 25 height 8
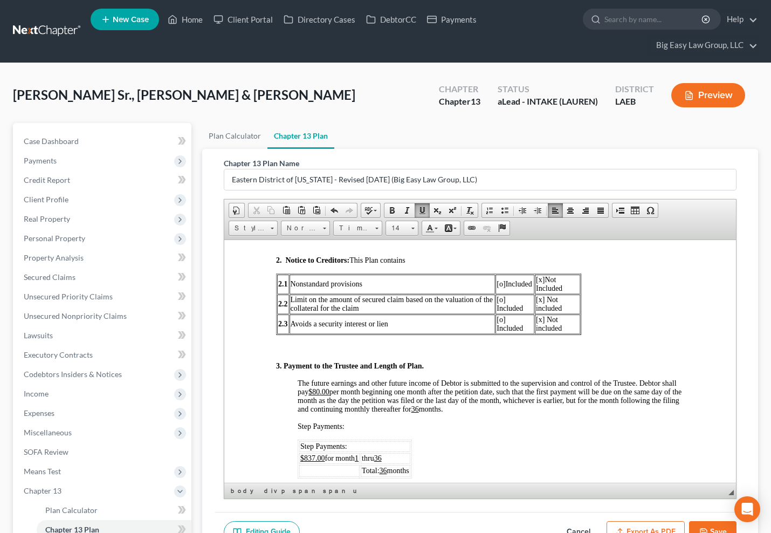
scroll to position [567, 0]
click at [312, 458] on u "$837.00" at bounding box center [312, 457] width 25 height 8
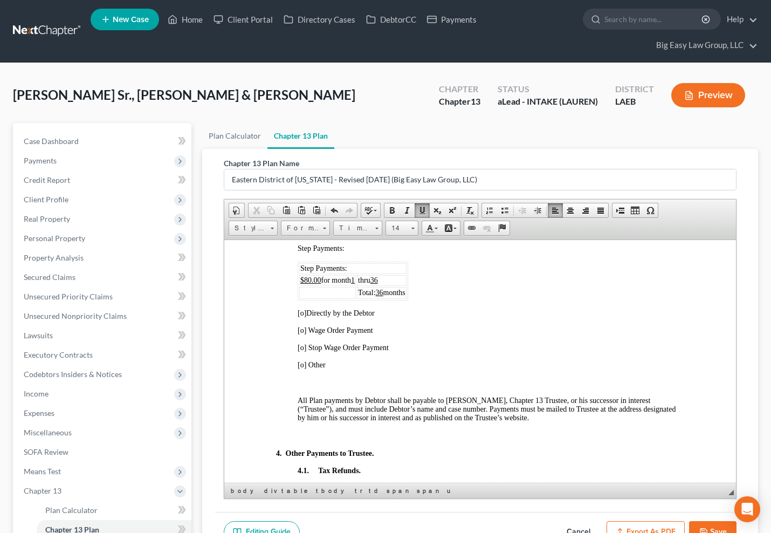
scroll to position [745, 0]
click at [303, 309] on span "[o]" at bounding box center [301, 312] width 9 height 8
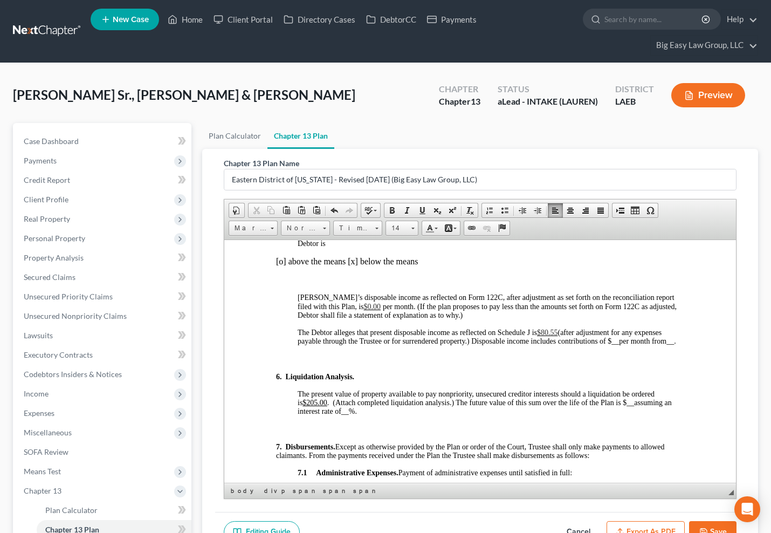
scroll to position [1198, 0]
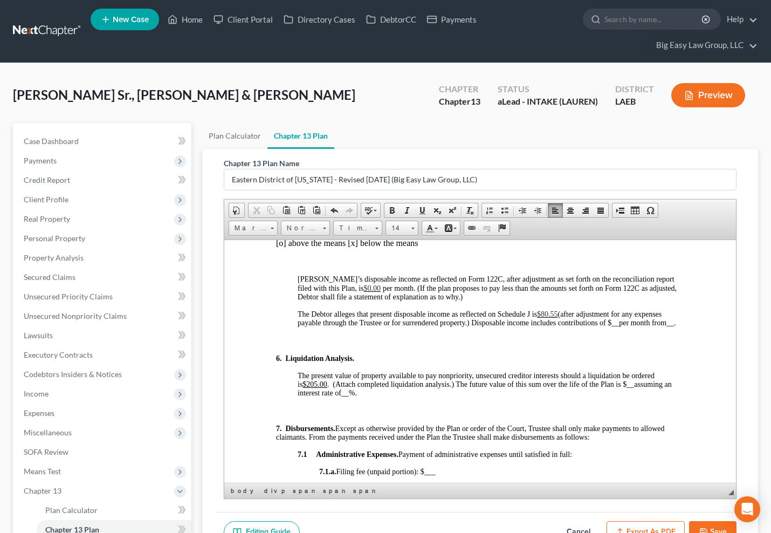
click at [320, 388] on u "$205.00" at bounding box center [314, 384] width 25 height 8
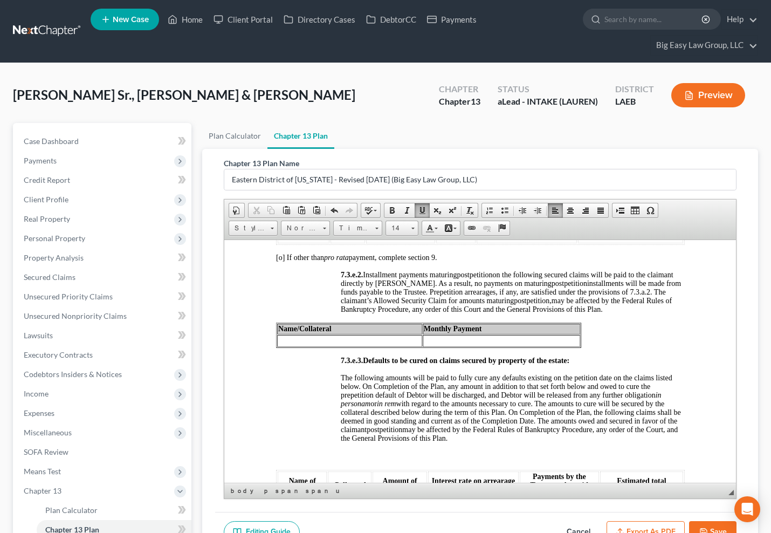
scroll to position [3182, 0]
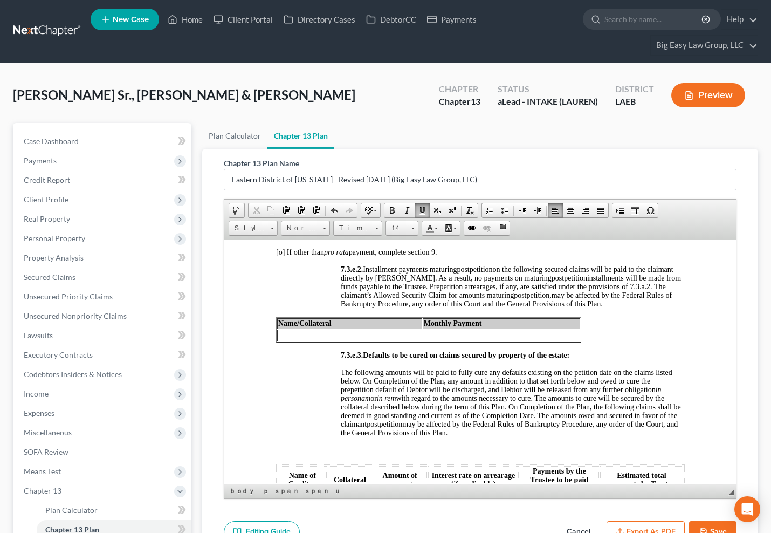
click at [356, 341] on td at bounding box center [349, 335] width 145 height 12
click at [315, 341] on td at bounding box center [349, 335] width 145 height 12
click at [292, 341] on td "BRidgcrest - 2018 Ford" at bounding box center [365, 335] width 176 height 12
click at [289, 341] on td "BRidgcrest - 2018 Ford" at bounding box center [365, 335] width 176 height 12
click at [296, 341] on td "Bridgcrest - 2018 Ford" at bounding box center [364, 335] width 174 height 12
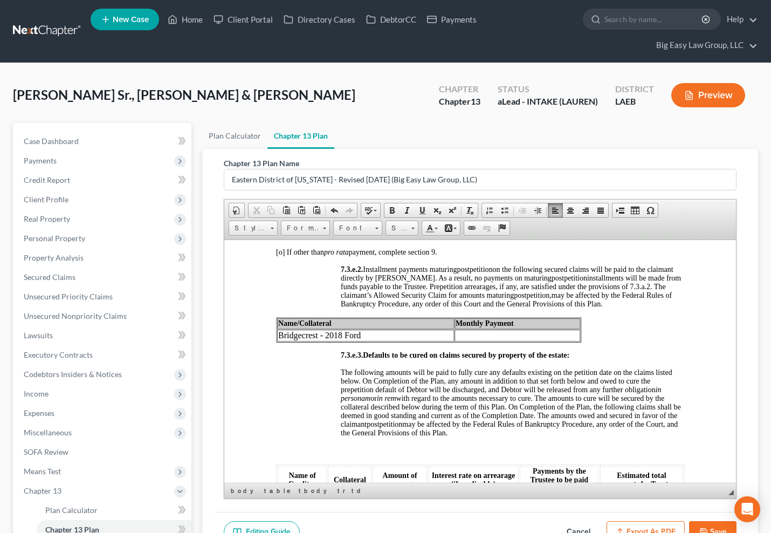
click at [466, 341] on td at bounding box center [517, 335] width 126 height 12
click at [418, 341] on td "Bridgecrest - 2018 Ford" at bounding box center [365, 335] width 177 height 12
click at [400, 341] on td "Bridgecrest - 2018 Ford >60 montsh remaining" at bounding box center [388, 335] width 222 height 12
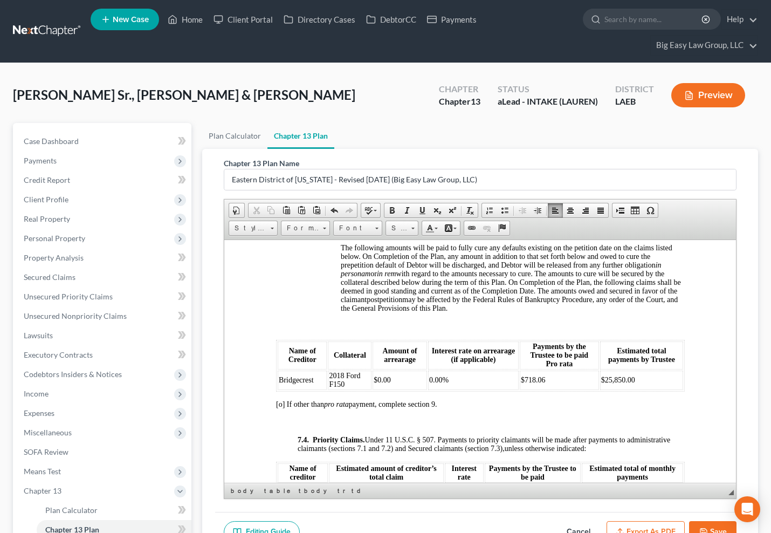
scroll to position [3308, 0]
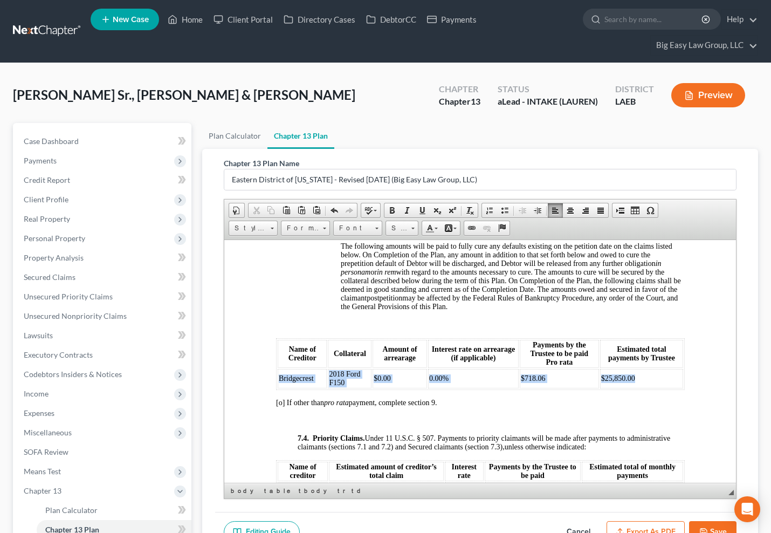
drag, startPoint x: 569, startPoint y: 428, endPoint x: 312, endPoint y: 431, distance: 256.3
click at [279, 388] on tr "Bridgecrest 2018 Ford F150 $0.00 0.00% $718.06 $25,850.00" at bounding box center [480, 377] width 406 height 19
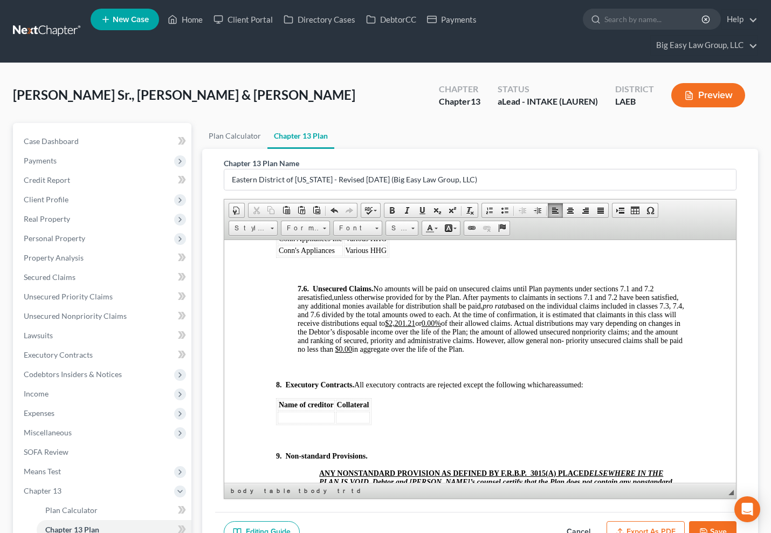
scroll to position [3798, 0]
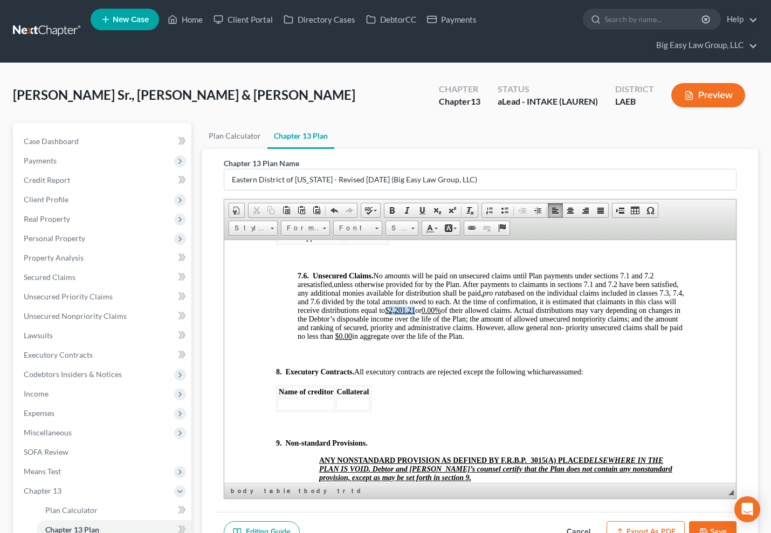
drag, startPoint x: 467, startPoint y: 361, endPoint x: 443, endPoint y: 364, distance: 23.3
click at [443, 340] on span "unless otherwise provided for by the Plan. After payments to claimants in secti…" at bounding box center [490, 310] width 387 height 60
drag, startPoint x: 464, startPoint y: 362, endPoint x: 443, endPoint y: 361, distance: 21.6
click at [443, 340] on span "unless otherwise provided for by the Plan. After payments to claimants in secti…" at bounding box center [490, 310] width 387 height 60
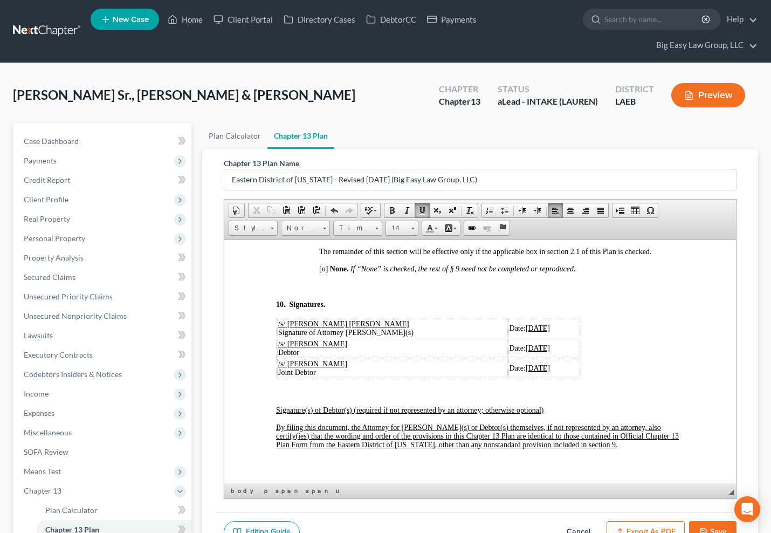
scroll to position [4042, 0]
click at [323, 271] on span "[o]" at bounding box center [323, 267] width 9 height 8
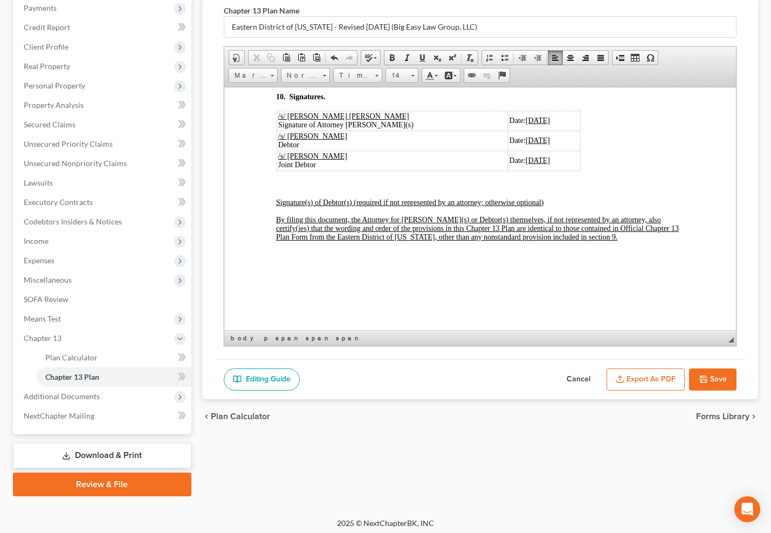
scroll to position [157, 0]
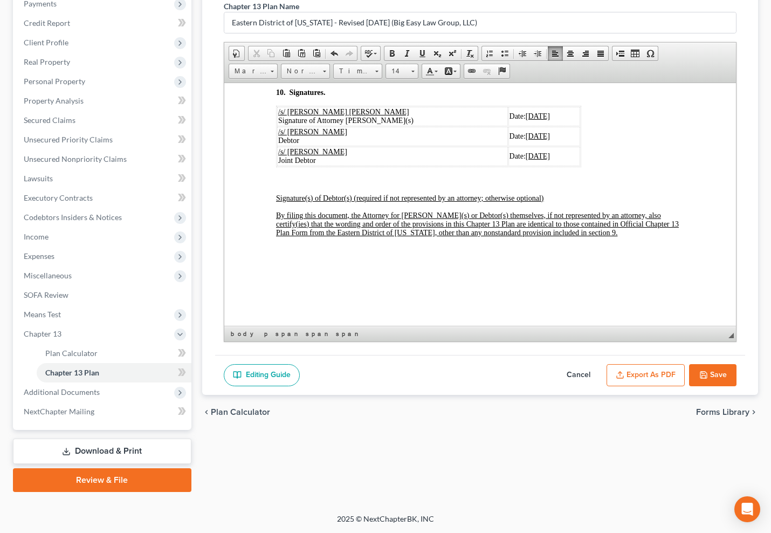
click at [714, 377] on button "Save" at bounding box center [712, 375] width 47 height 23
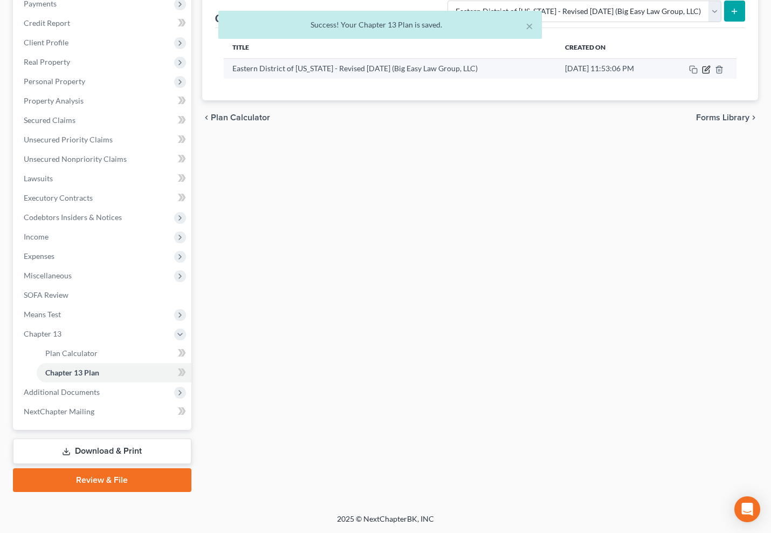
click at [705, 68] on icon "button" at bounding box center [706, 69] width 9 height 9
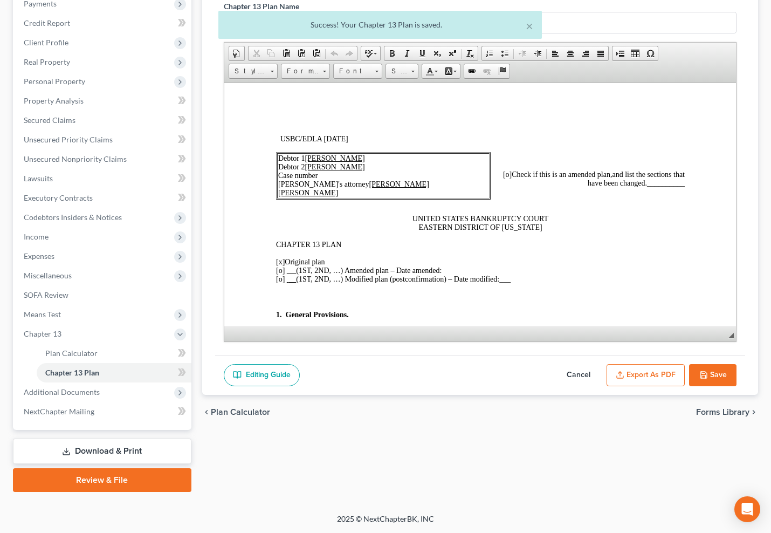
scroll to position [0, 0]
click at [653, 373] on button "Export as PDF" at bounding box center [646, 375] width 78 height 23
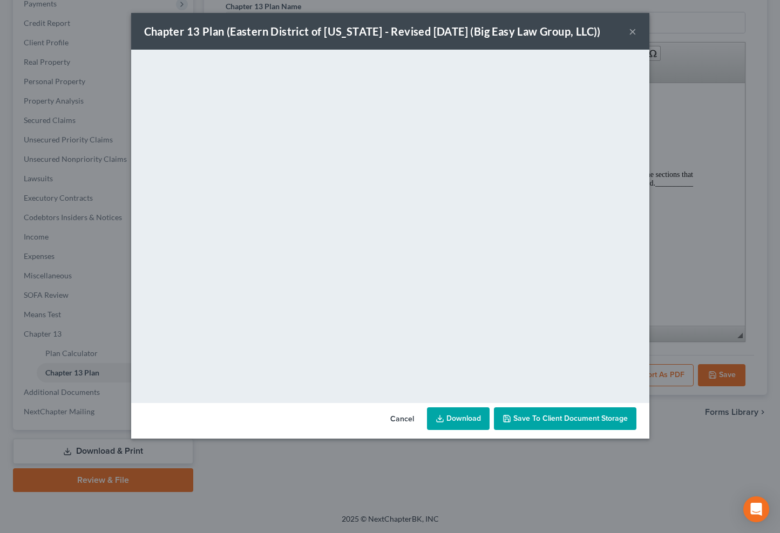
click at [546, 420] on span "Save to Client Document Storage" at bounding box center [570, 418] width 114 height 9
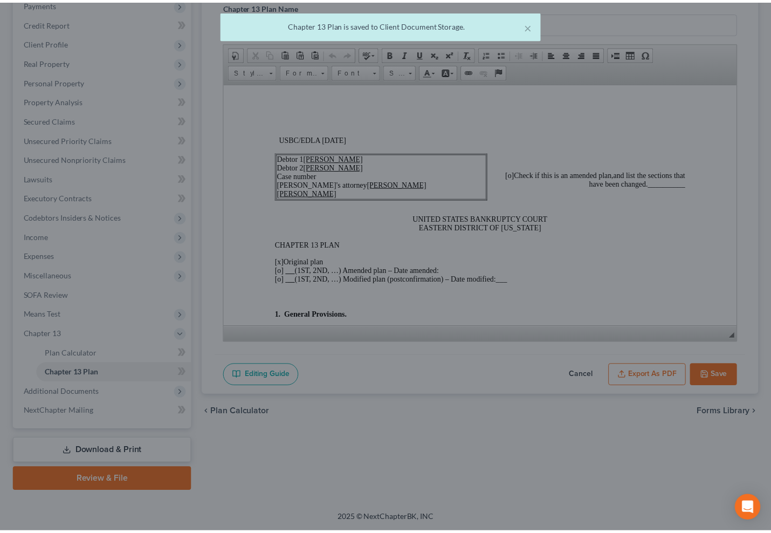
scroll to position [157, 0]
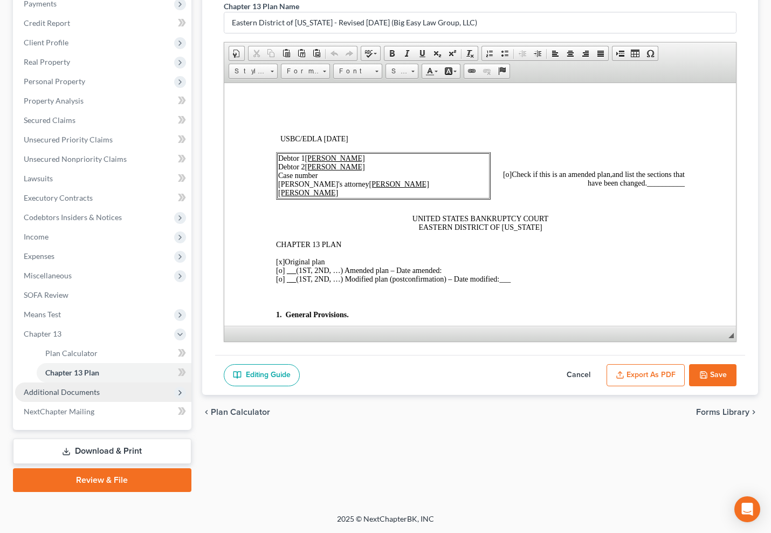
click at [117, 391] on span "Additional Documents" at bounding box center [103, 391] width 176 height 19
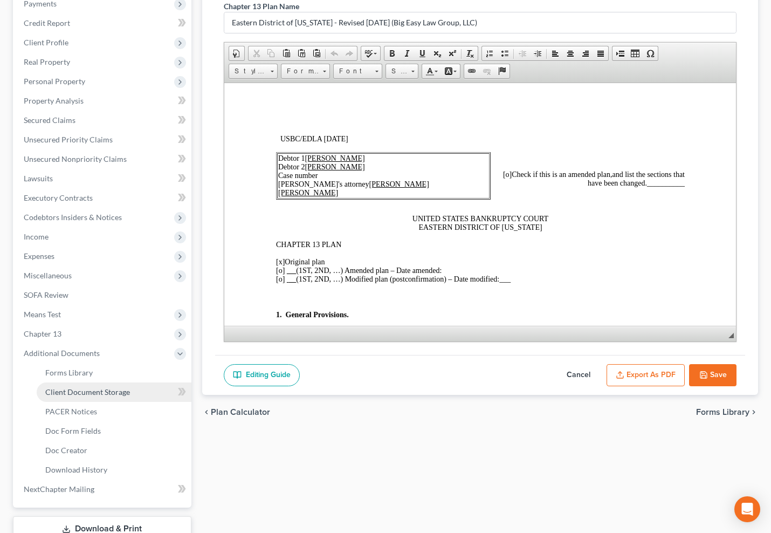
click at [135, 389] on link "Client Document Storage" at bounding box center [114, 391] width 155 height 19
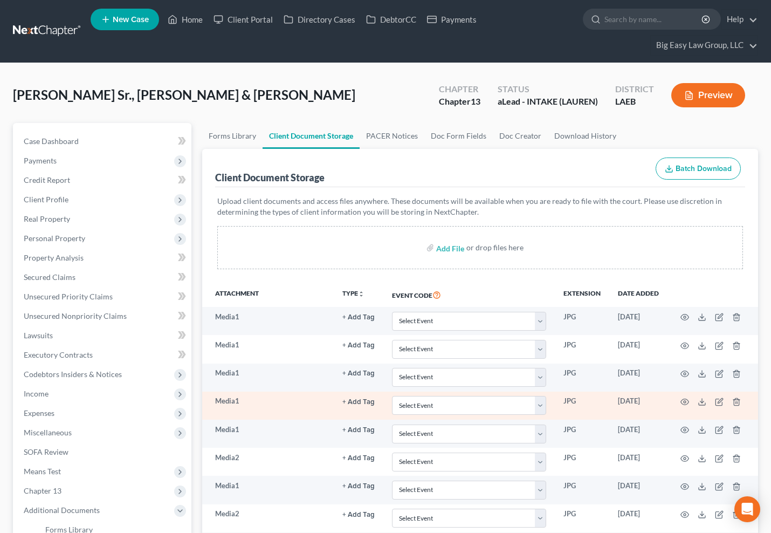
scroll to position [235, 0]
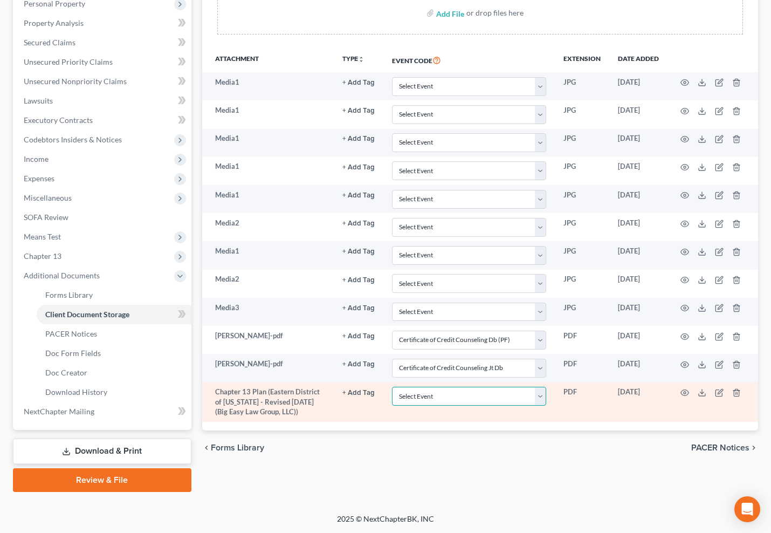
click at [491, 405] on select "Select Event Certificate of Credit Counseling Db (PF) Certificate of Credit Cou…" at bounding box center [469, 396] width 154 height 19
click at [392, 387] on select "Select Event Certificate of Credit Counseling Db (PF) Certificate of Credit Cou…" at bounding box center [469, 396] width 154 height 19
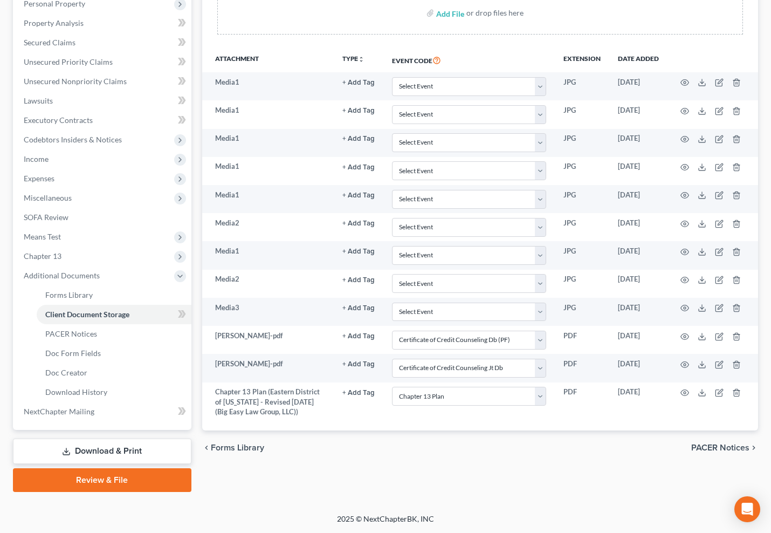
click at [371, 459] on div "chevron_left Forms Library PACER Notices chevron_right" at bounding box center [480, 447] width 557 height 35
click at [148, 477] on link "Review & File" at bounding box center [102, 480] width 179 height 24
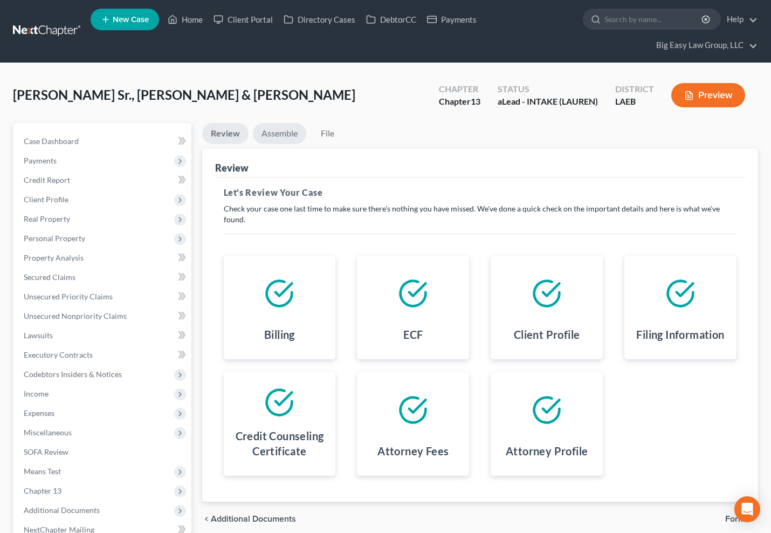
click at [280, 138] on link "Assemble" at bounding box center [279, 133] width 53 height 21
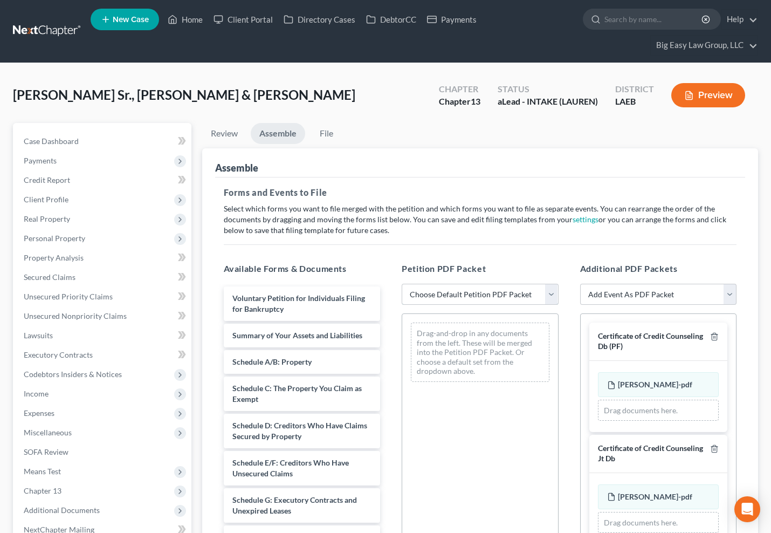
click at [445, 294] on select "Choose Default Petition PDF Packet Complete Bankruptcy Petition (all forms and …" at bounding box center [480, 295] width 157 height 22
click at [402, 284] on select "Choose Default Petition PDF Packet Complete Bankruptcy Petition (all forms and …" at bounding box center [480, 295] width 157 height 22
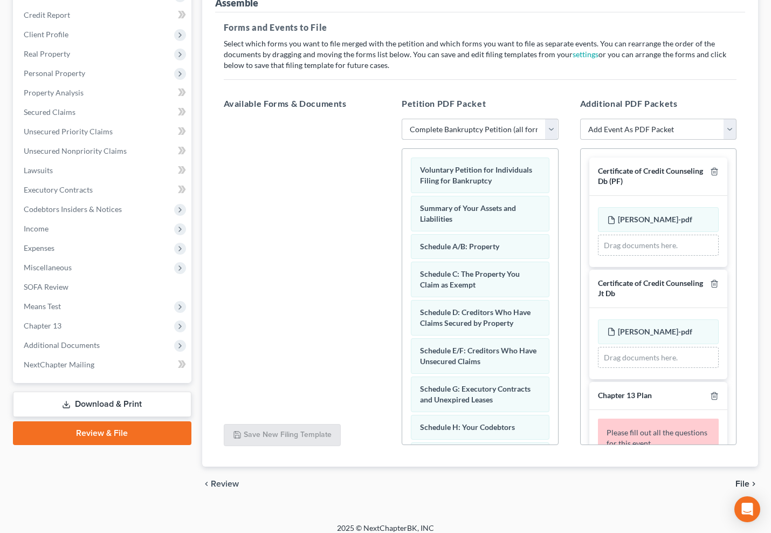
scroll to position [174, 0]
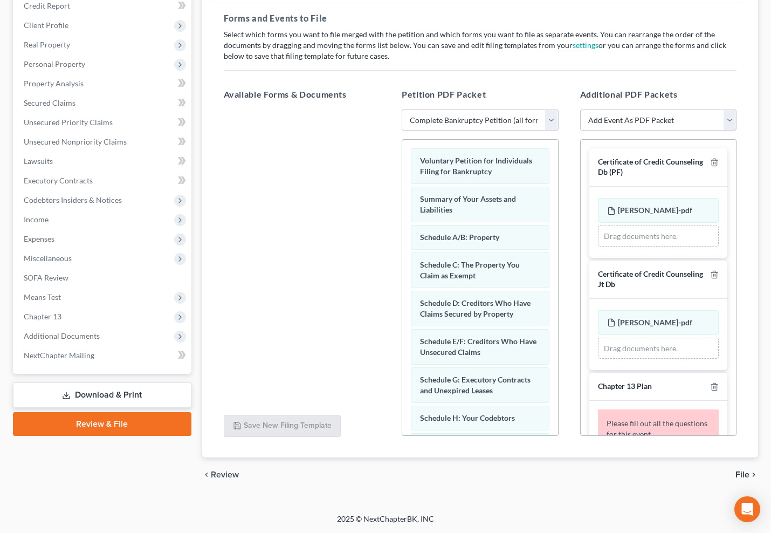
click at [114, 392] on link "Download & Print" at bounding box center [102, 394] width 179 height 25
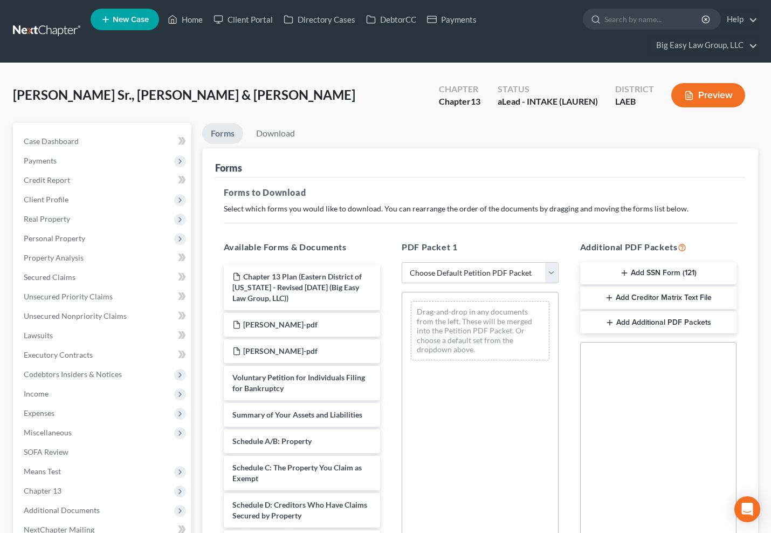
click at [657, 270] on button "Add SSN Form (121)" at bounding box center [658, 273] width 157 height 23
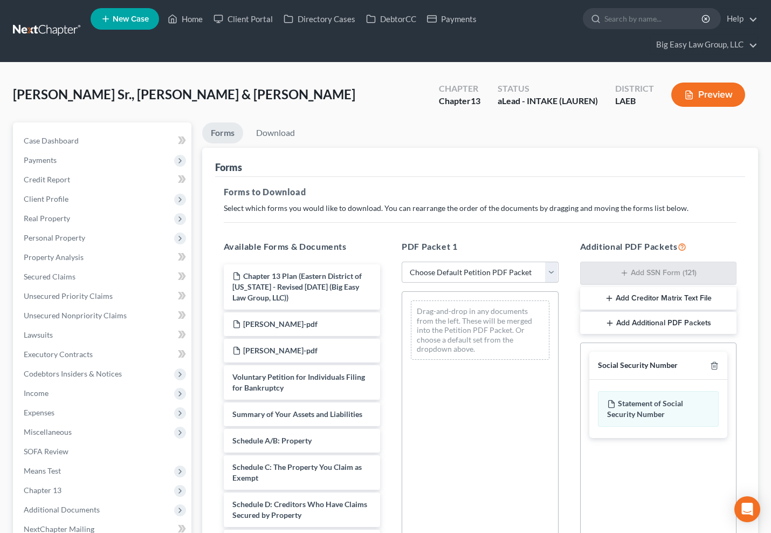
scroll to position [153, 0]
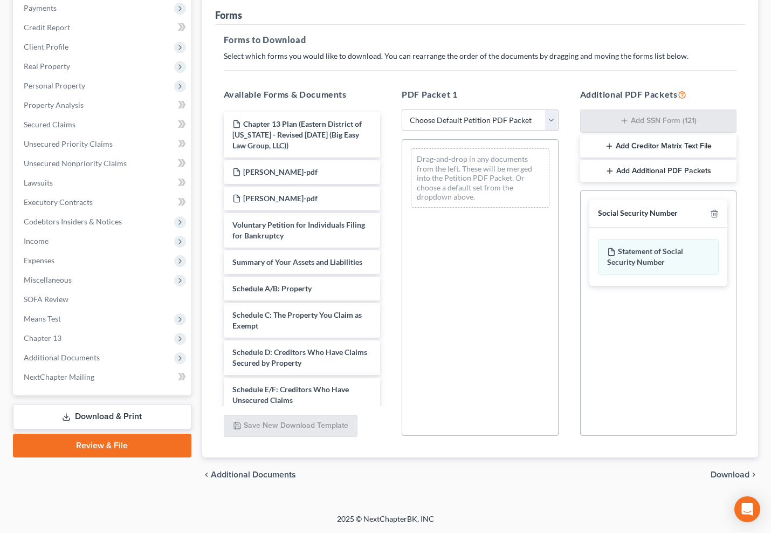
click at [715, 471] on span "Download" at bounding box center [730, 474] width 39 height 9
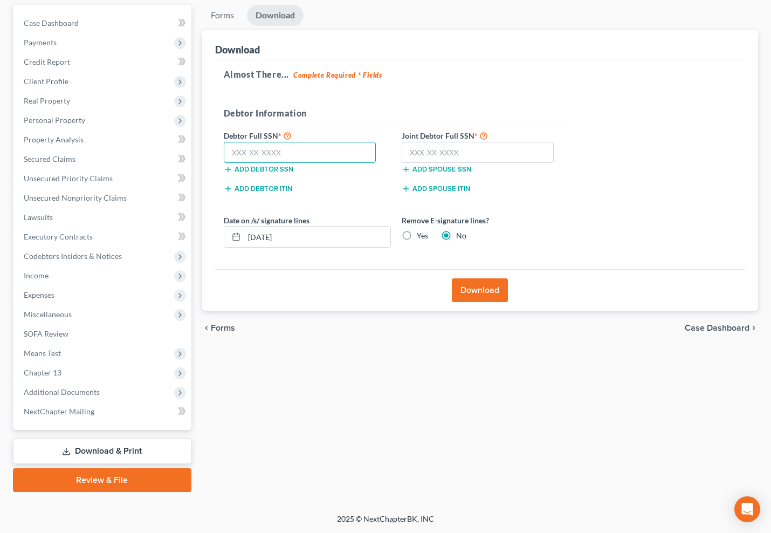
click at [314, 151] on input "text" at bounding box center [300, 153] width 153 height 22
click at [431, 148] on input "text" at bounding box center [478, 153] width 153 height 22
click at [471, 285] on button "Download" at bounding box center [480, 290] width 56 height 24
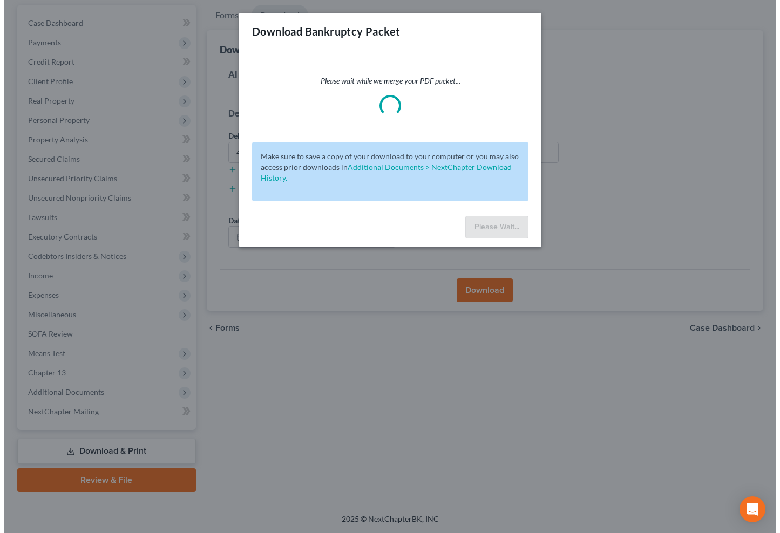
scroll to position [99, 0]
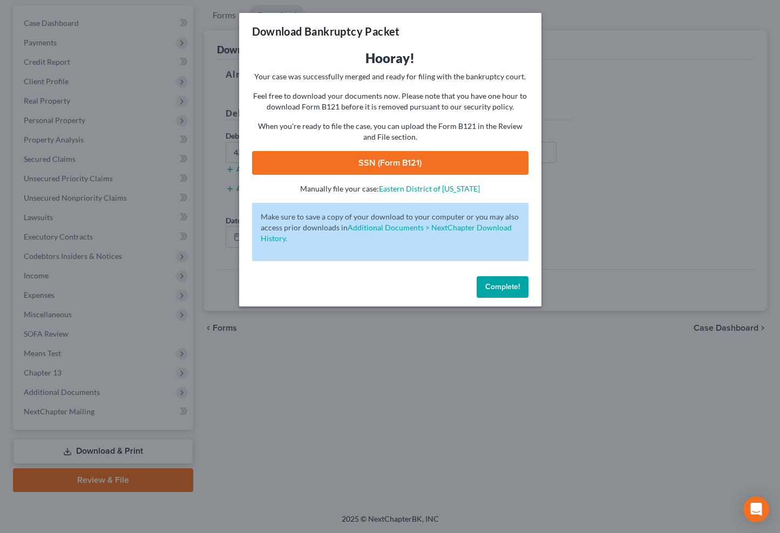
click at [439, 159] on link "SSN (Form B121)" at bounding box center [390, 163] width 276 height 24
click at [501, 285] on span "Complete!" at bounding box center [502, 286] width 35 height 9
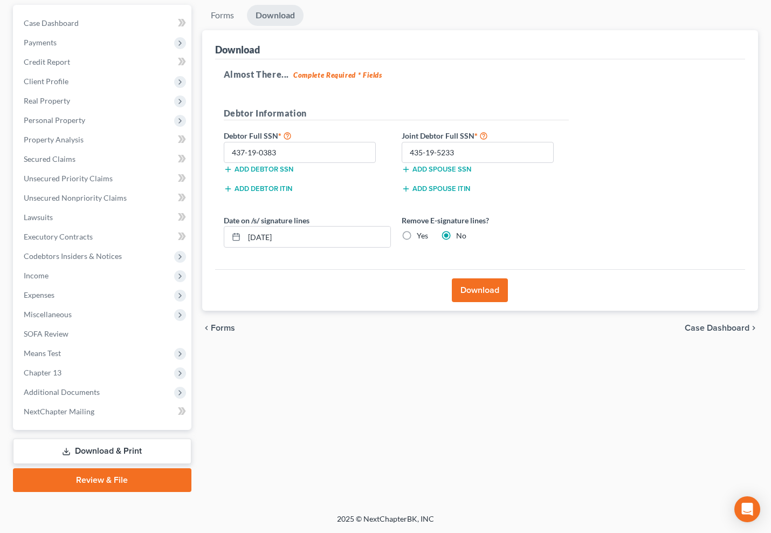
click at [145, 474] on link "Review & File" at bounding box center [102, 480] width 179 height 24
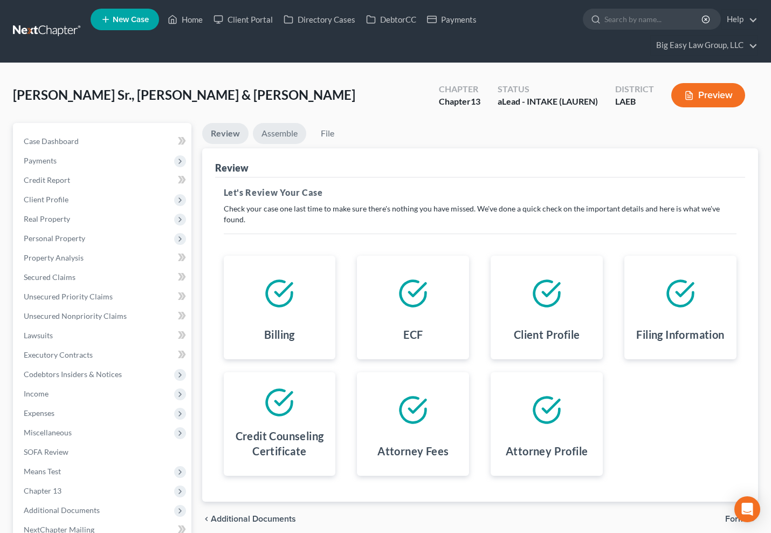
click at [278, 138] on link "Assemble" at bounding box center [279, 133] width 53 height 21
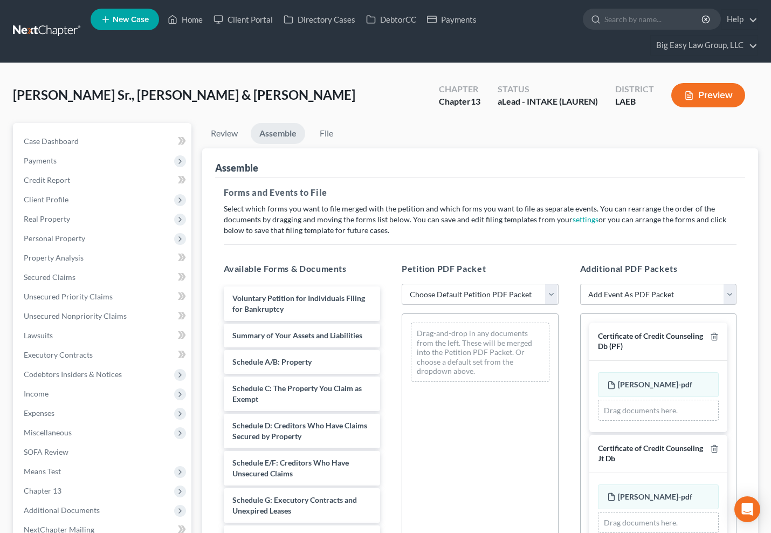
click at [553, 292] on select "Choose Default Petition PDF Packet Complete Bankruptcy Petition (all forms and …" at bounding box center [480, 295] width 157 height 22
click at [402, 284] on select "Choose Default Petition PDF Packet Complete Bankruptcy Petition (all forms and …" at bounding box center [480, 295] width 157 height 22
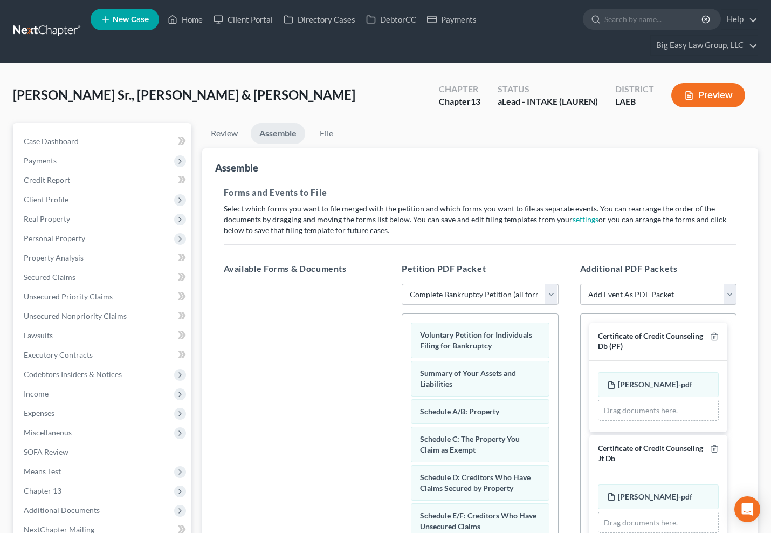
scroll to position [334, 0]
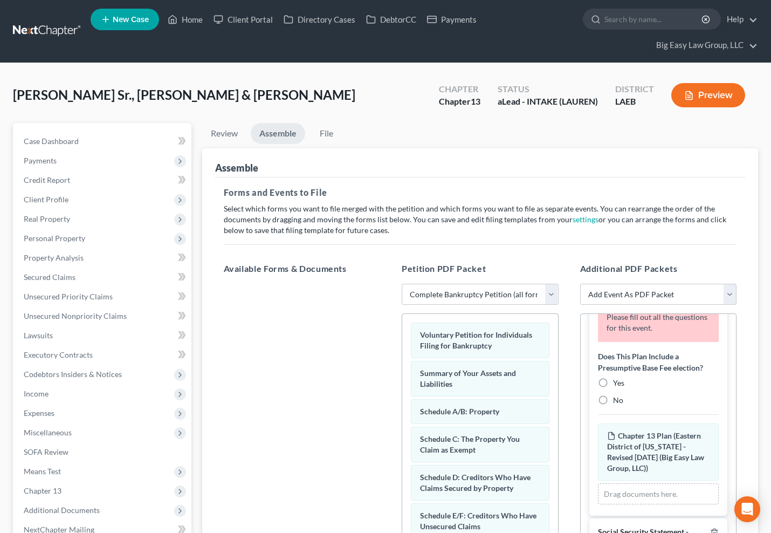
click at [617, 378] on span "Yes" at bounding box center [618, 382] width 11 height 9
click at [618, 378] on input "Yes" at bounding box center [621, 381] width 7 height 7
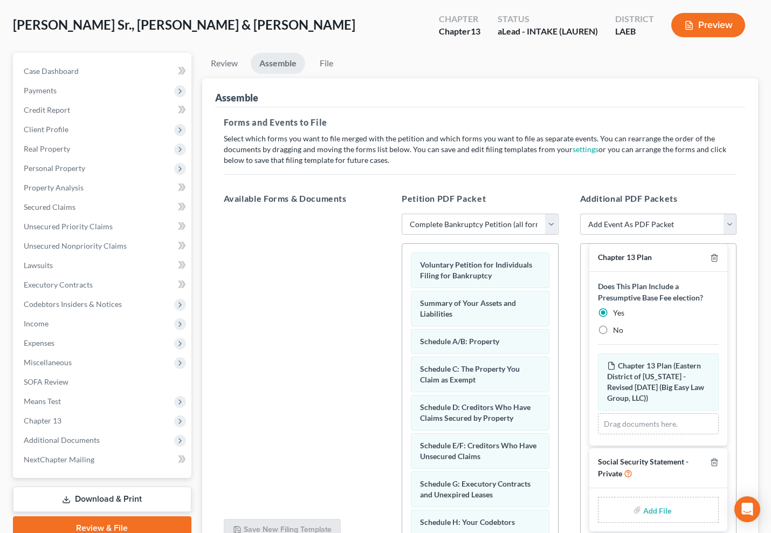
scroll to position [174, 0]
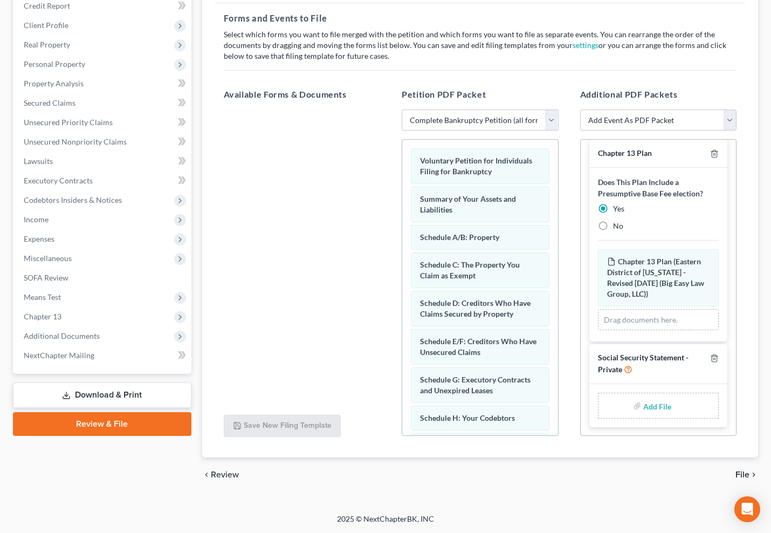
click at [659, 416] on label "Add File" at bounding box center [659, 407] width 30 height 19
click at [644, 412] on input "file" at bounding box center [657, 405] width 26 height 19
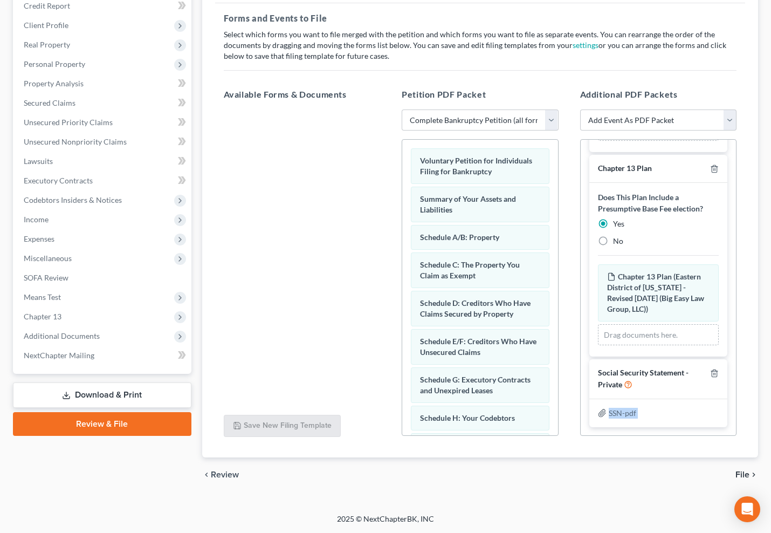
click at [738, 473] on span "File" at bounding box center [743, 474] width 14 height 9
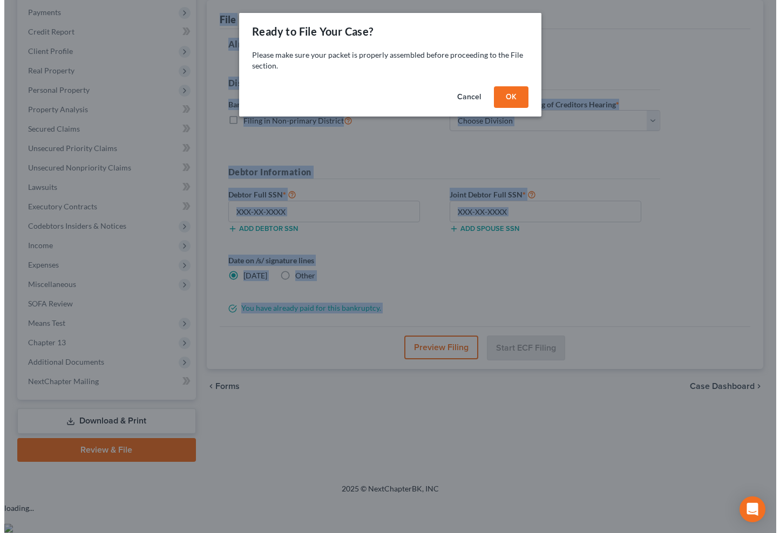
scroll to position [99, 0]
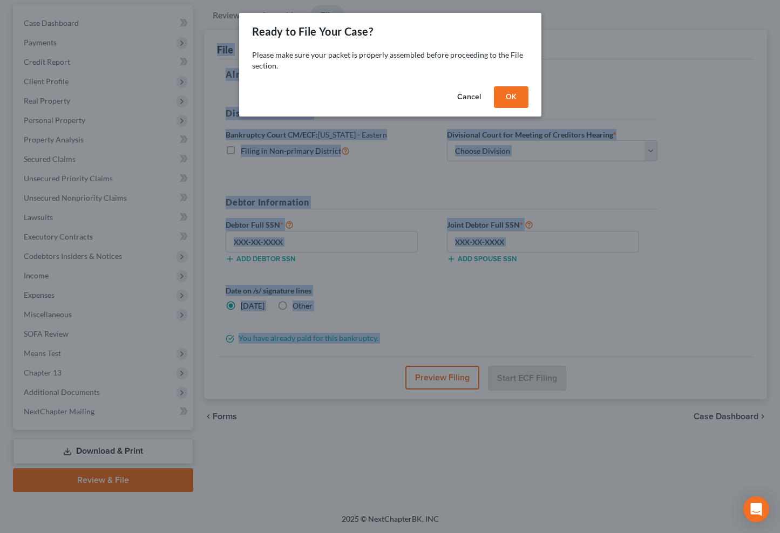
click at [497, 97] on button "OK" at bounding box center [511, 97] width 35 height 22
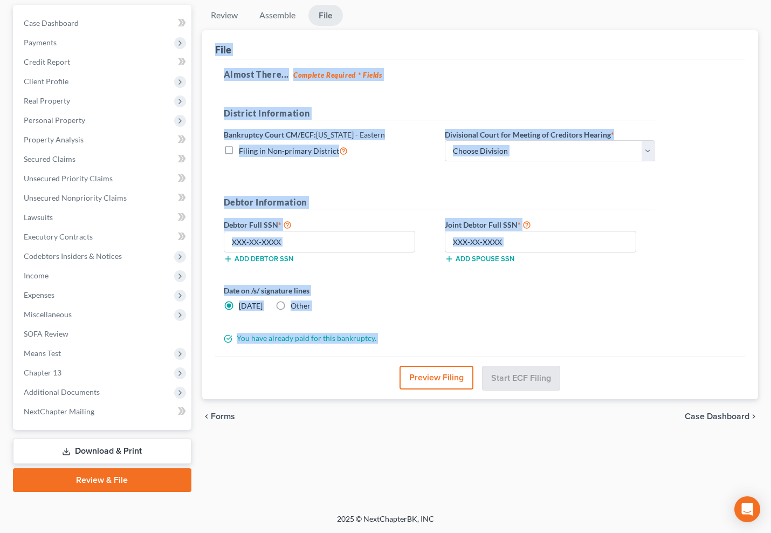
click at [459, 384] on button "Preview Filing" at bounding box center [437, 378] width 74 height 24
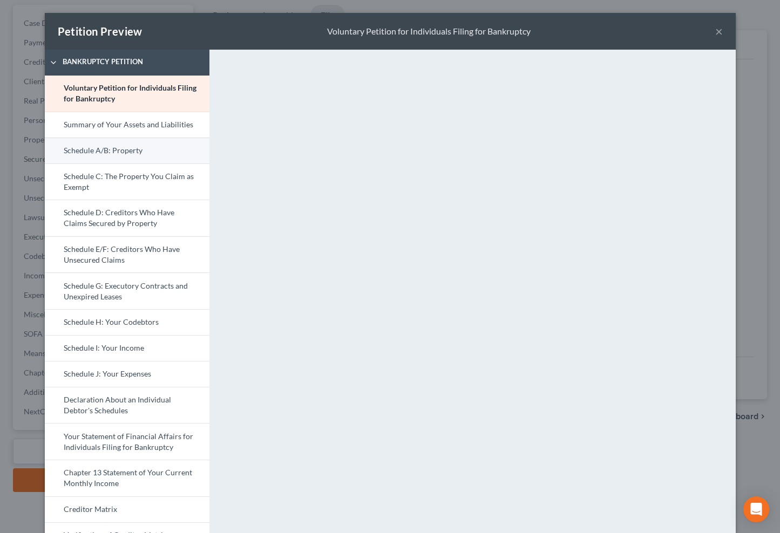
click at [155, 154] on link "Schedule A/B: Property" at bounding box center [127, 151] width 165 height 26
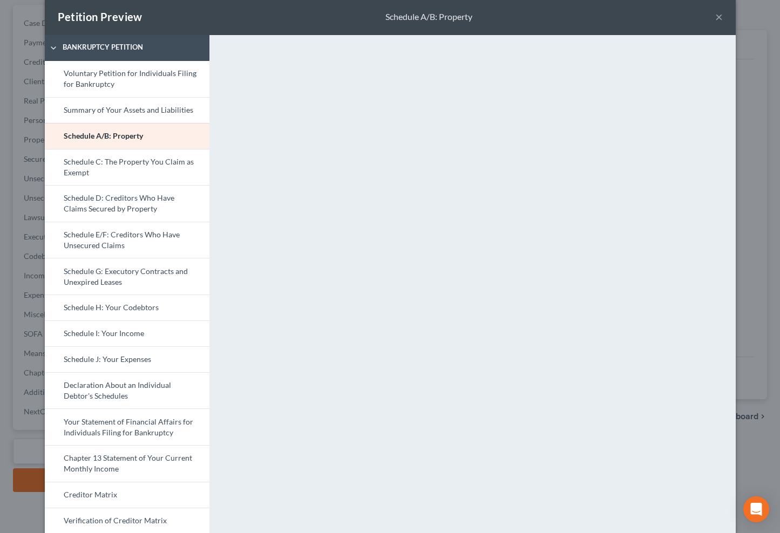
scroll to position [336, 0]
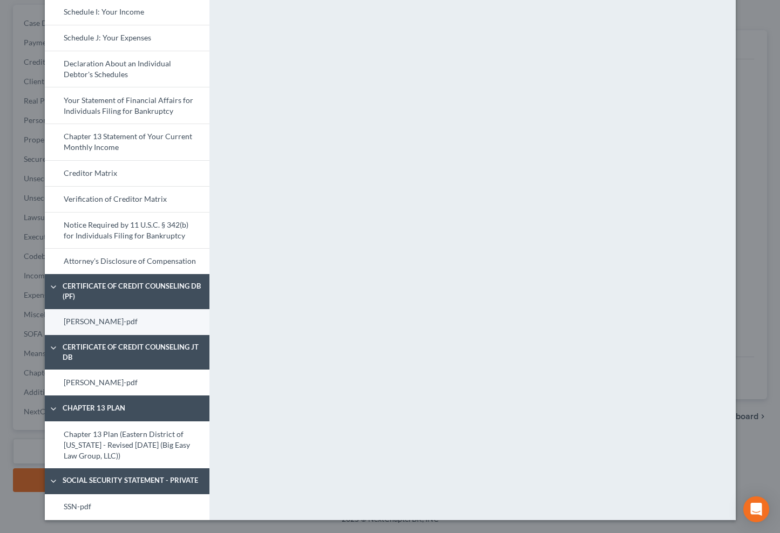
click at [148, 325] on link "[PERSON_NAME]-pdf" at bounding box center [127, 322] width 165 height 26
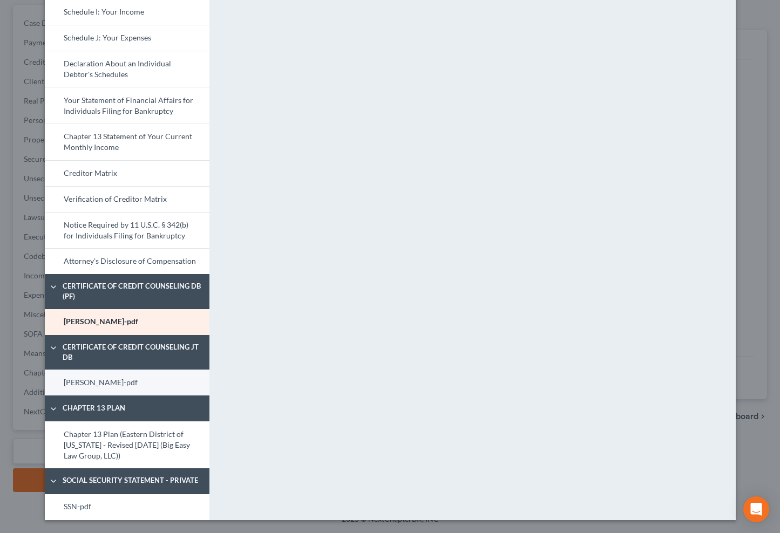
click at [145, 379] on link "[PERSON_NAME]-pdf" at bounding box center [127, 383] width 165 height 26
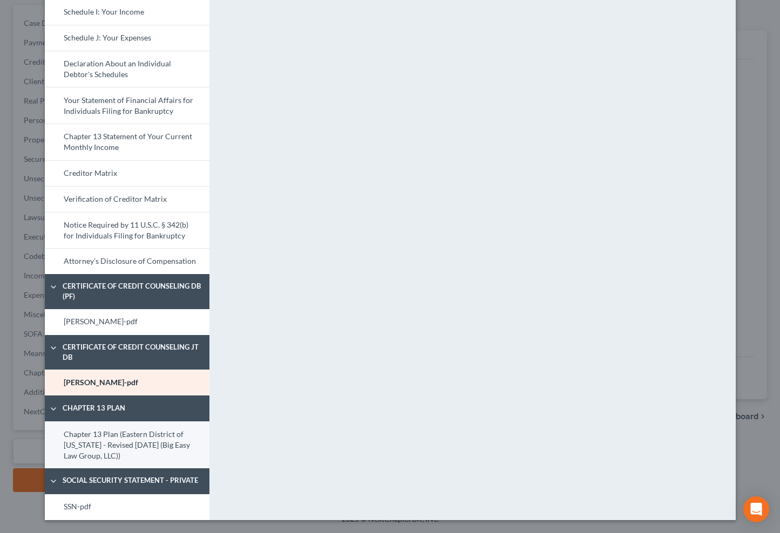
click at [129, 437] on link "Chapter 13 Plan (Eastern District of Louisiana - Revised 05/05/2020 (Big Easy L…" at bounding box center [127, 444] width 165 height 47
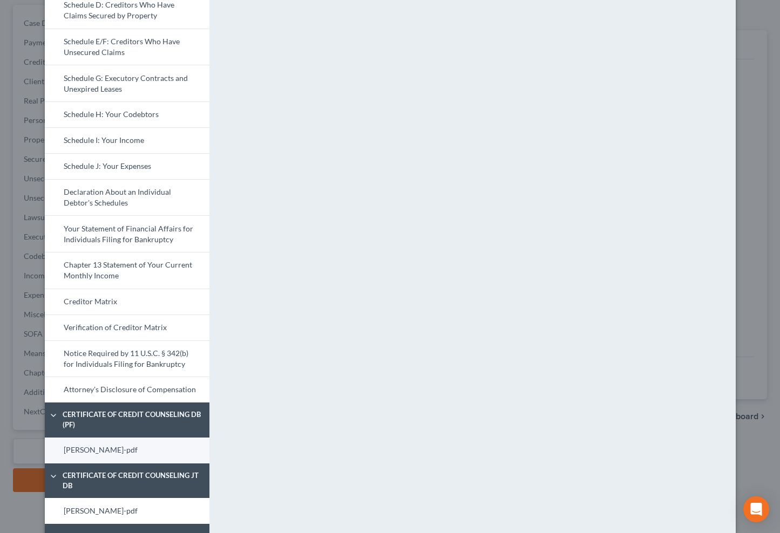
scroll to position [219, 0]
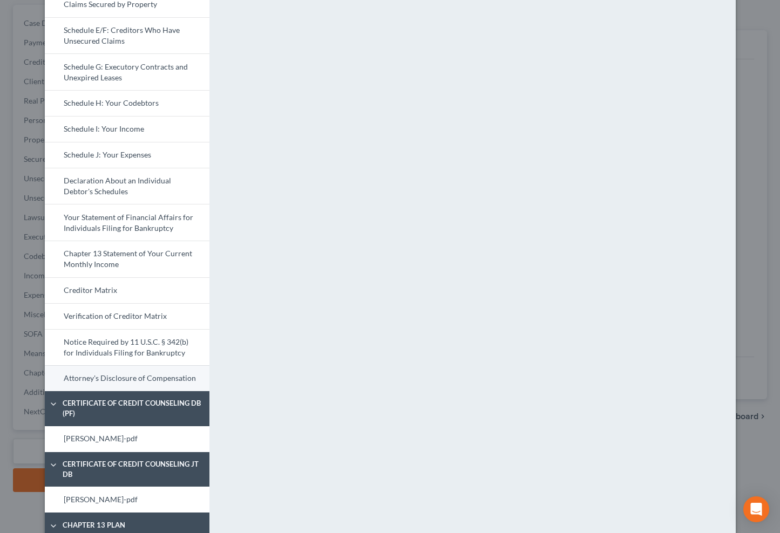
click at [141, 385] on link "Attorney's Disclosure of Compensation" at bounding box center [127, 378] width 165 height 26
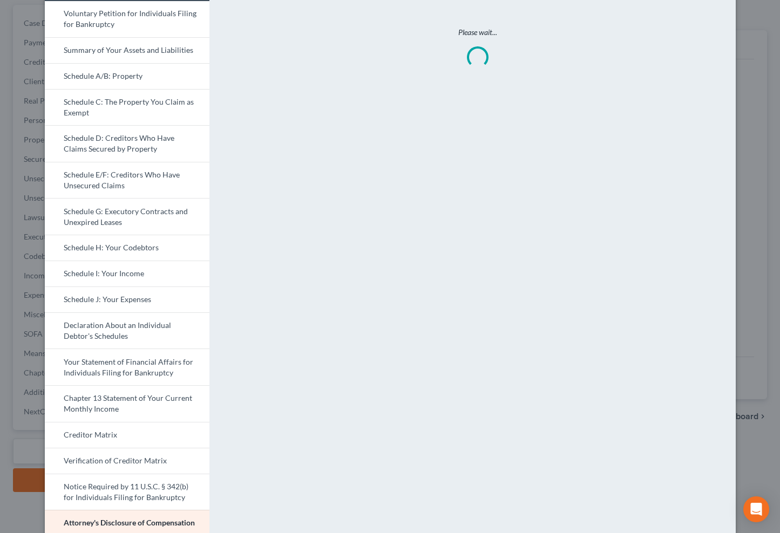
scroll to position [0, 0]
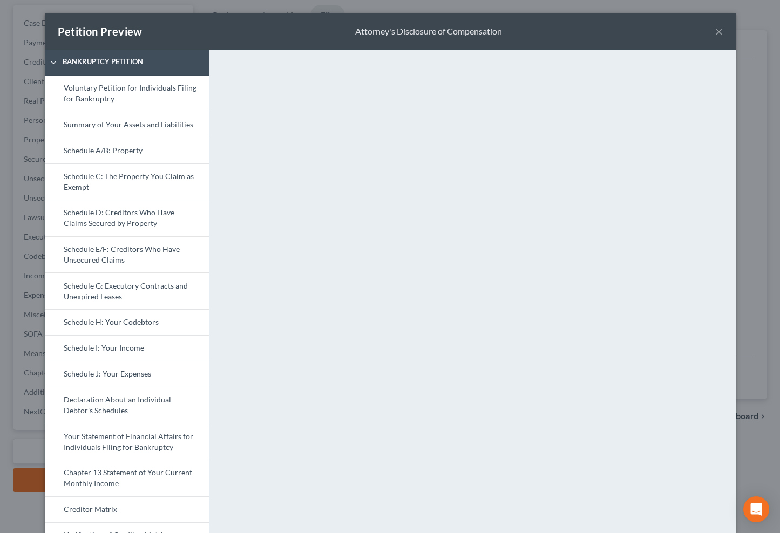
click at [715, 30] on button "×" at bounding box center [719, 31] width 8 height 13
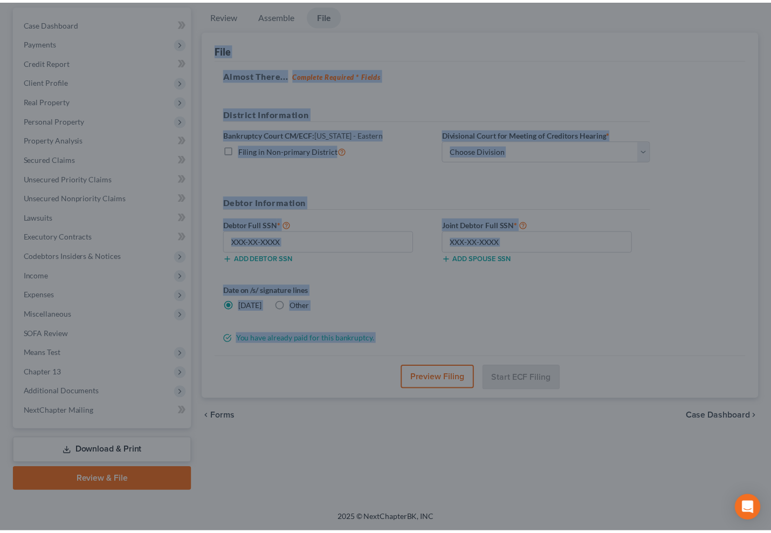
scroll to position [118, 0]
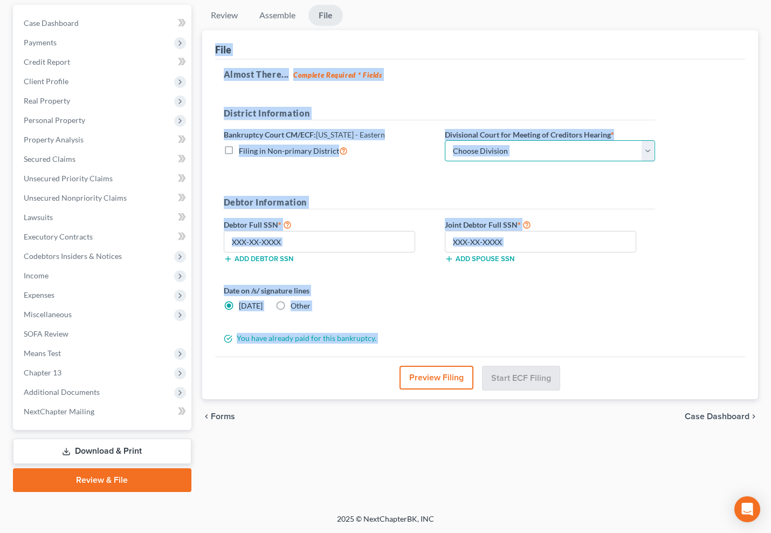
click at [517, 148] on select "Choose Division New Orleans" at bounding box center [550, 151] width 210 height 22
click at [445, 140] on select "Choose Division New Orleans" at bounding box center [550, 151] width 210 height 22
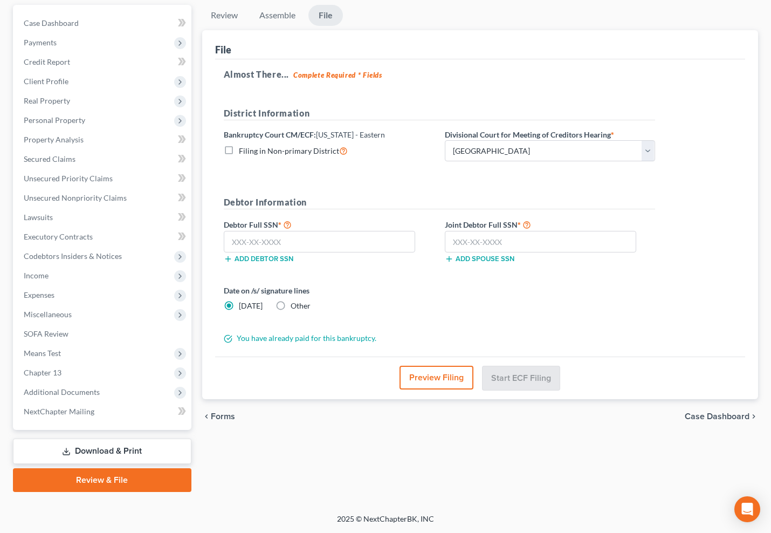
click at [461, 192] on form "District Information Bankruptcy Court CM/ECF: Louisiana - Eastern Filing in Non…" at bounding box center [440, 225] width 432 height 237
click at [338, 245] on input "text" at bounding box center [320, 242] width 192 height 22
click at [490, 248] on input "text" at bounding box center [541, 242] width 192 height 22
click at [545, 376] on button "Start ECF Filing" at bounding box center [521, 378] width 77 height 24
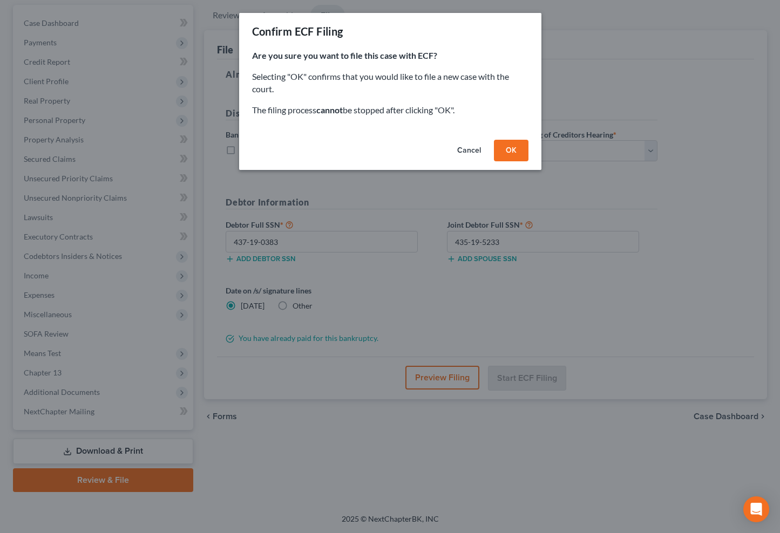
click at [515, 155] on button "OK" at bounding box center [511, 151] width 35 height 22
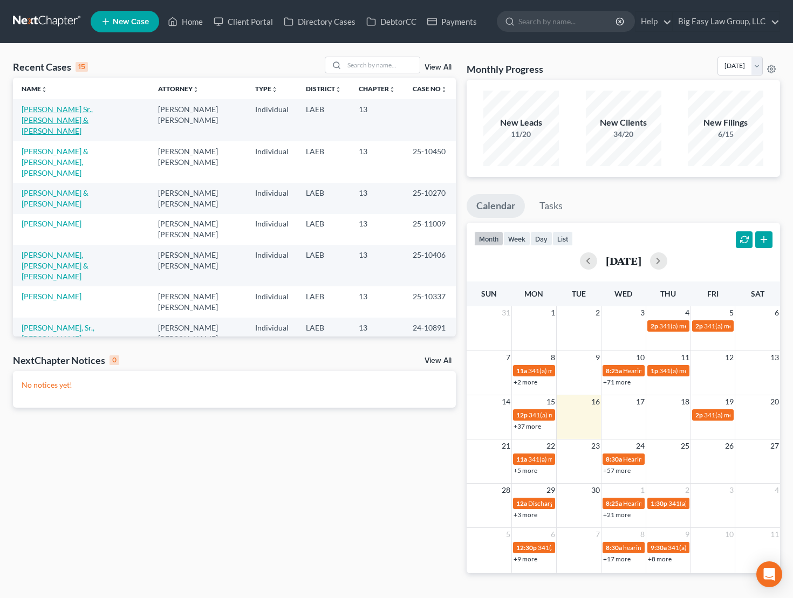
click at [56, 112] on link "[PERSON_NAME] Sr., [PERSON_NAME] & [PERSON_NAME]" at bounding box center [57, 120] width 71 height 31
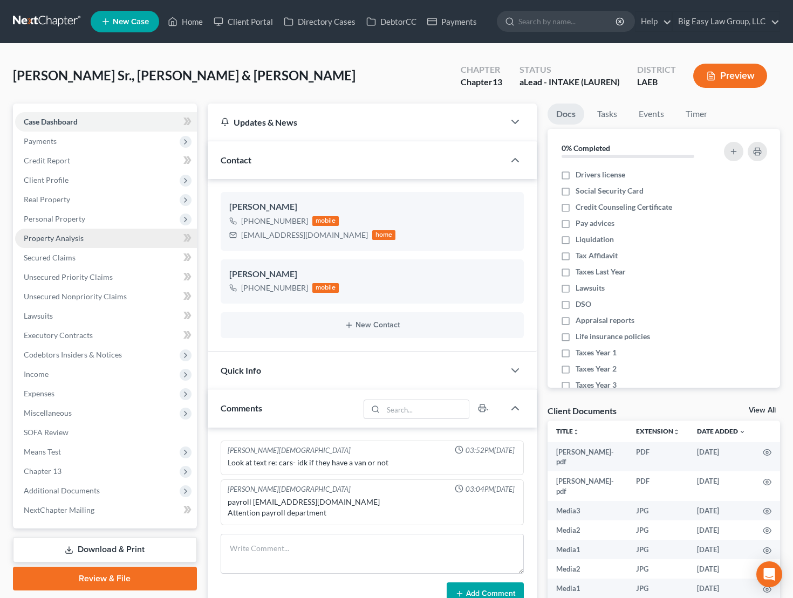
scroll to position [3314, 0]
click at [94, 251] on link "Secured Claims" at bounding box center [106, 257] width 182 height 19
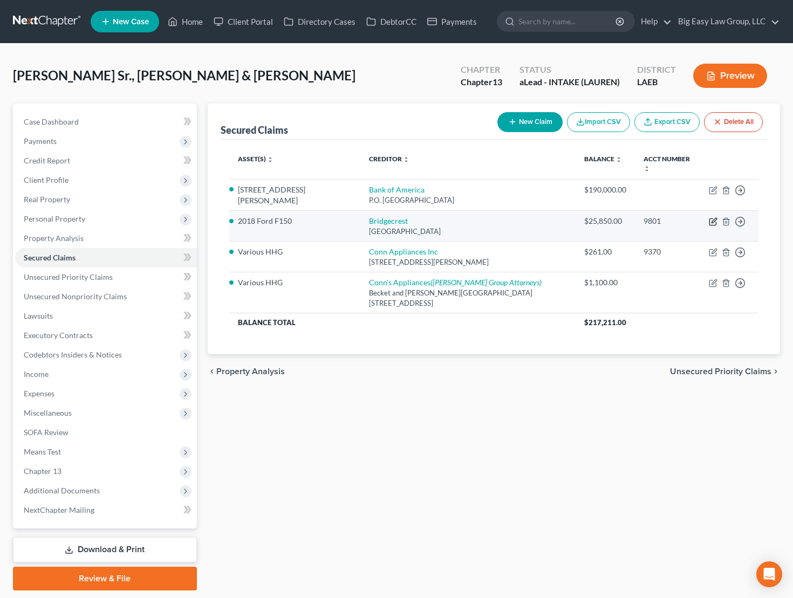
click at [713, 218] on icon "button" at bounding box center [714, 220] width 5 height 5
select select "3"
select select "1"
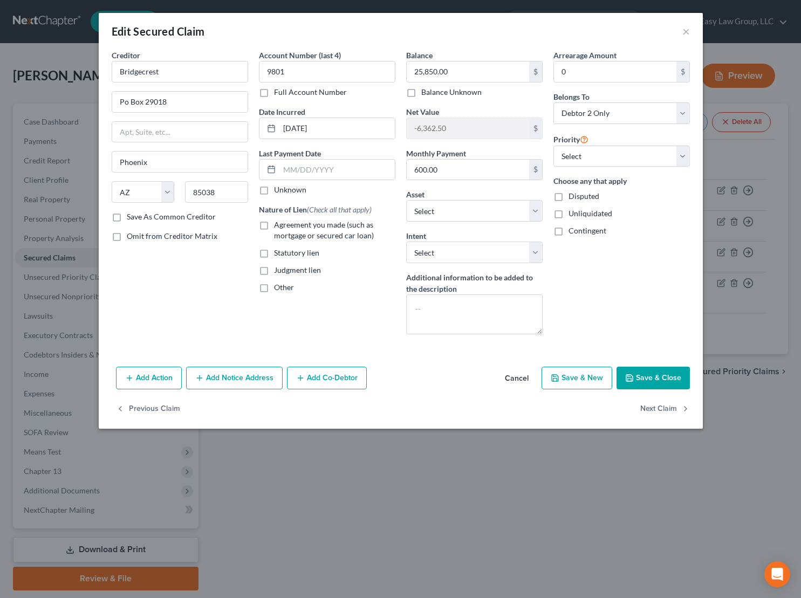
click at [274, 227] on label "Agreement you made (such as mortgage or secured car loan)" at bounding box center [334, 231] width 121 height 22
click at [278, 227] on input "Agreement you made (such as mortgage or secured car loan)" at bounding box center [281, 223] width 7 height 7
checkbox input "true"
click at [686, 30] on button "×" at bounding box center [686, 31] width 8 height 13
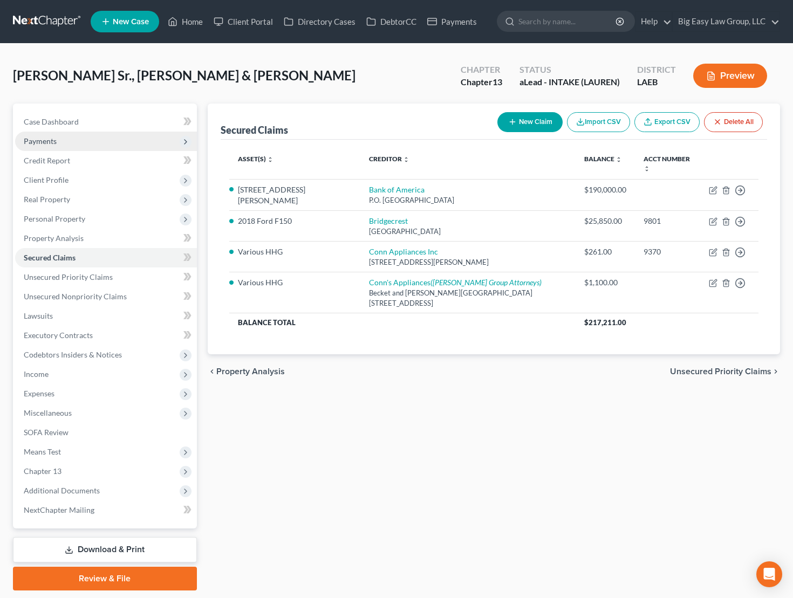
click at [99, 149] on span "Payments" at bounding box center [106, 141] width 182 height 19
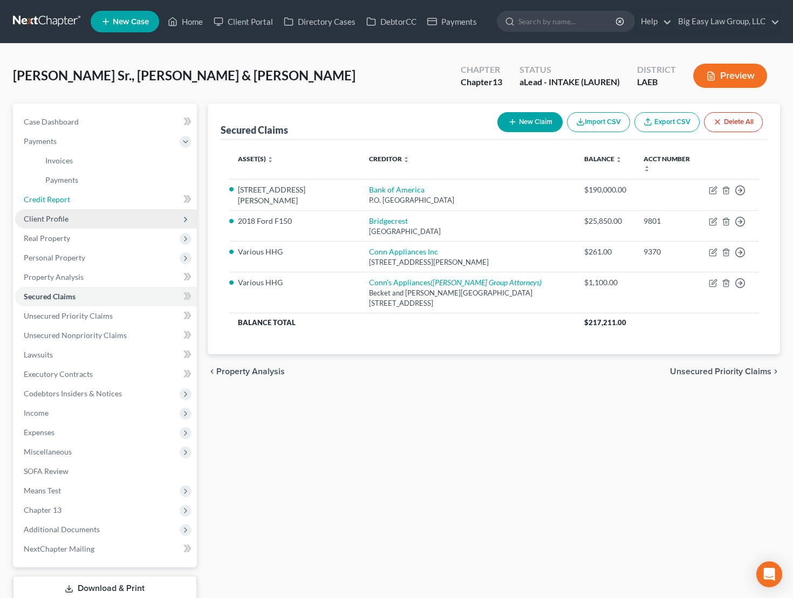
drag, startPoint x: 90, startPoint y: 196, endPoint x: 113, endPoint y: 221, distance: 34.7
click at [90, 196] on link "Credit Report" at bounding box center [106, 199] width 182 height 19
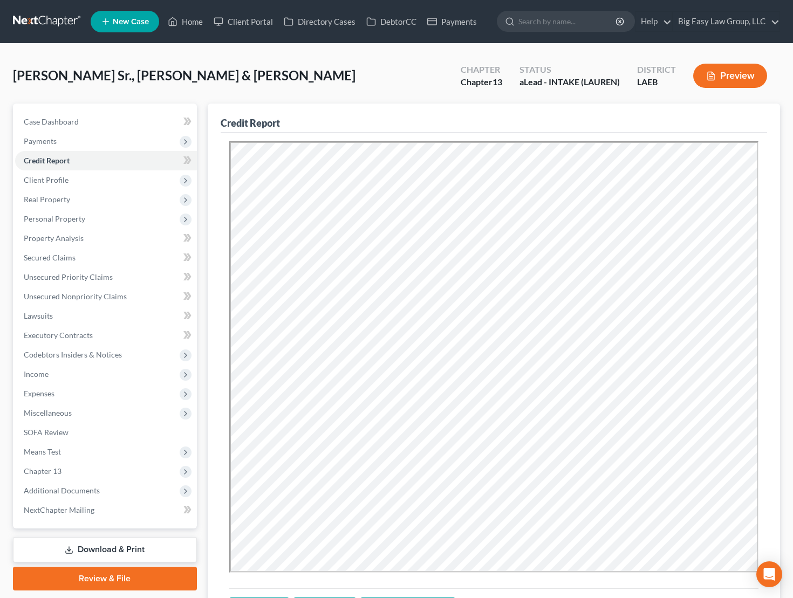
click at [727, 76] on button "Preview" at bounding box center [730, 76] width 74 height 24
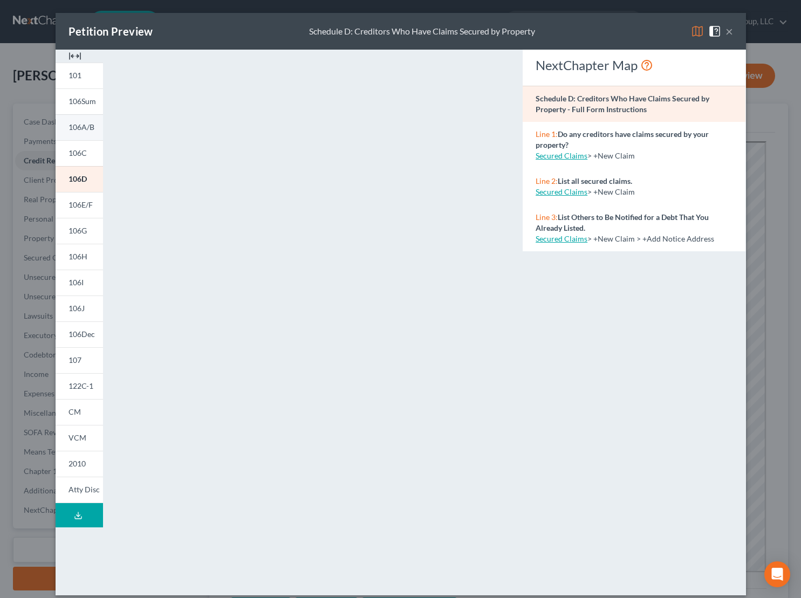
click at [92, 125] on link "106A/B" at bounding box center [79, 127] width 47 height 26
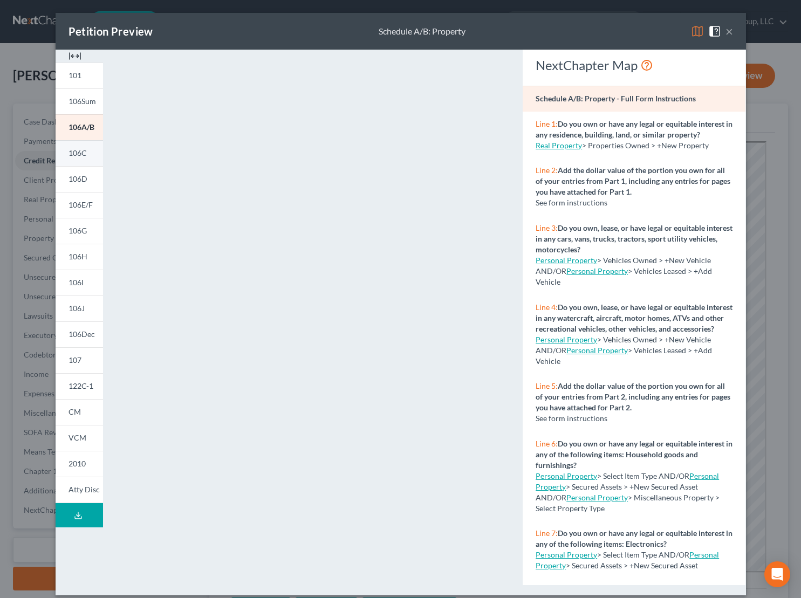
click at [70, 155] on span "106C" at bounding box center [78, 152] width 18 height 9
